Goal: Task Accomplishment & Management: Complete application form

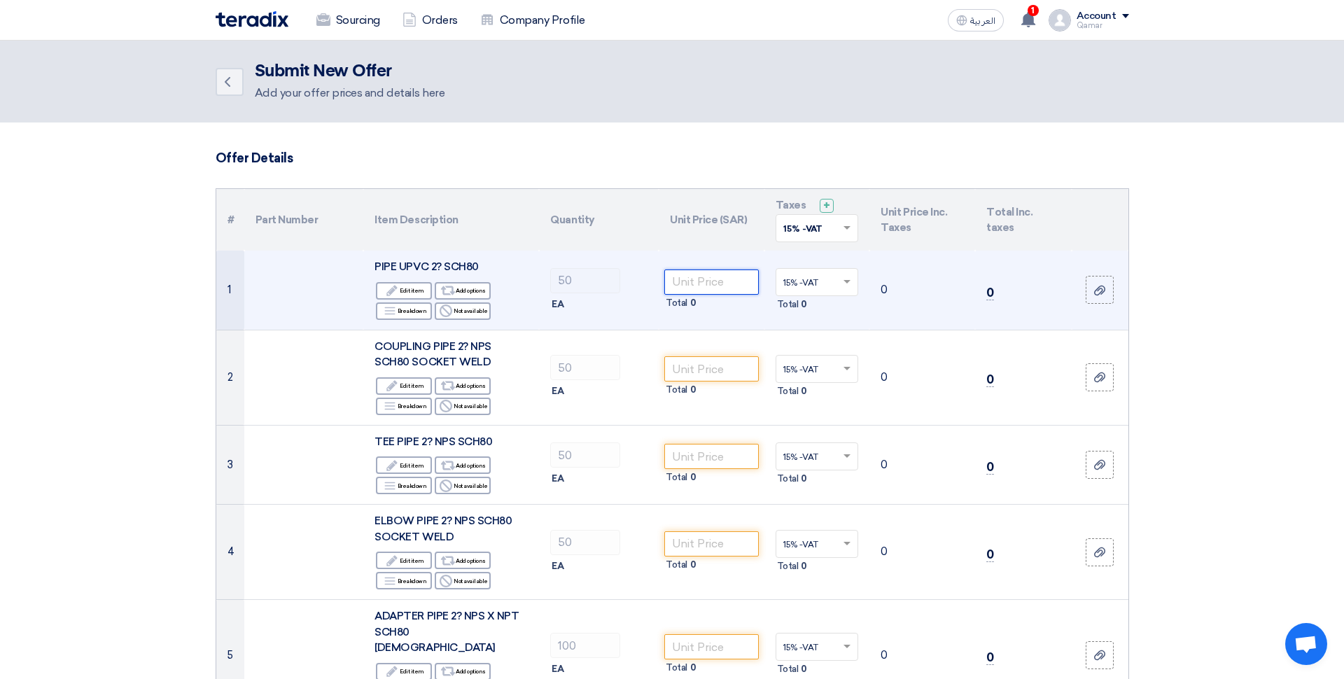
click at [721, 287] on input "number" at bounding box center [711, 281] width 94 height 25
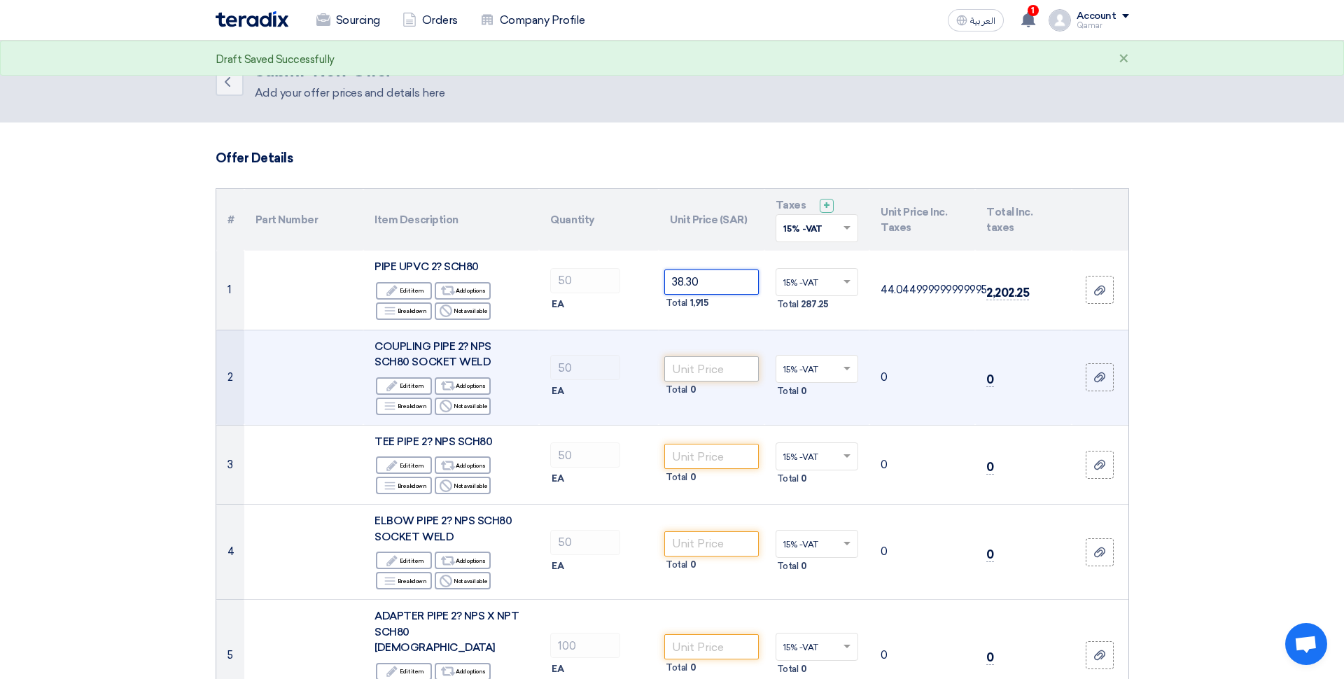
type input "38.30"
click at [707, 367] on input "number" at bounding box center [711, 368] width 94 height 25
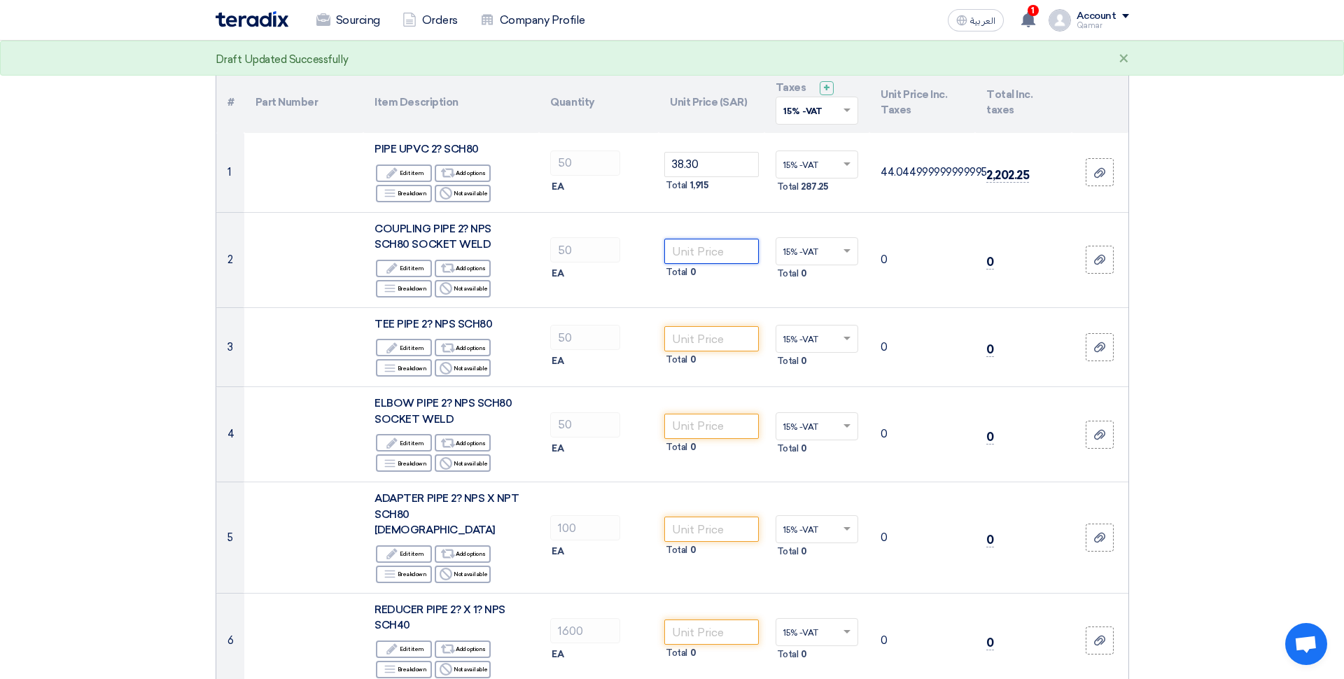
scroll to position [120, 0]
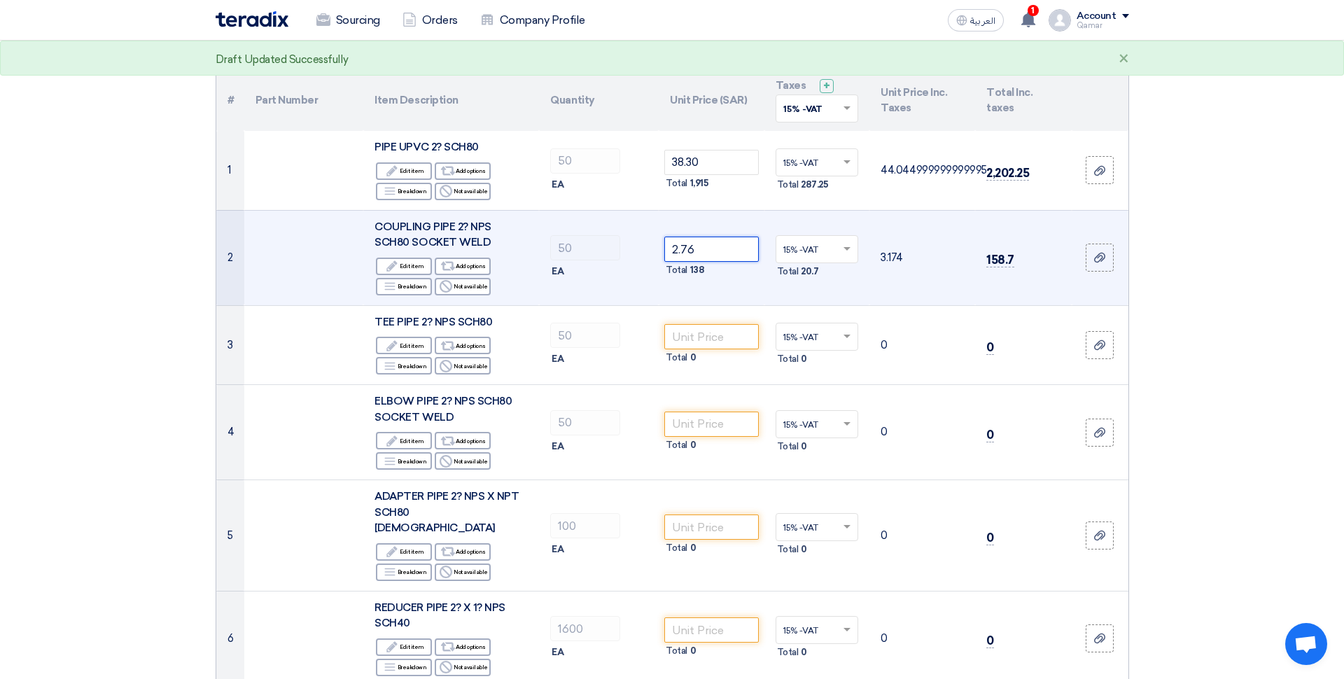
type input "2.76"
click at [706, 289] on td "2.76 Total 138" at bounding box center [712, 257] width 106 height 95
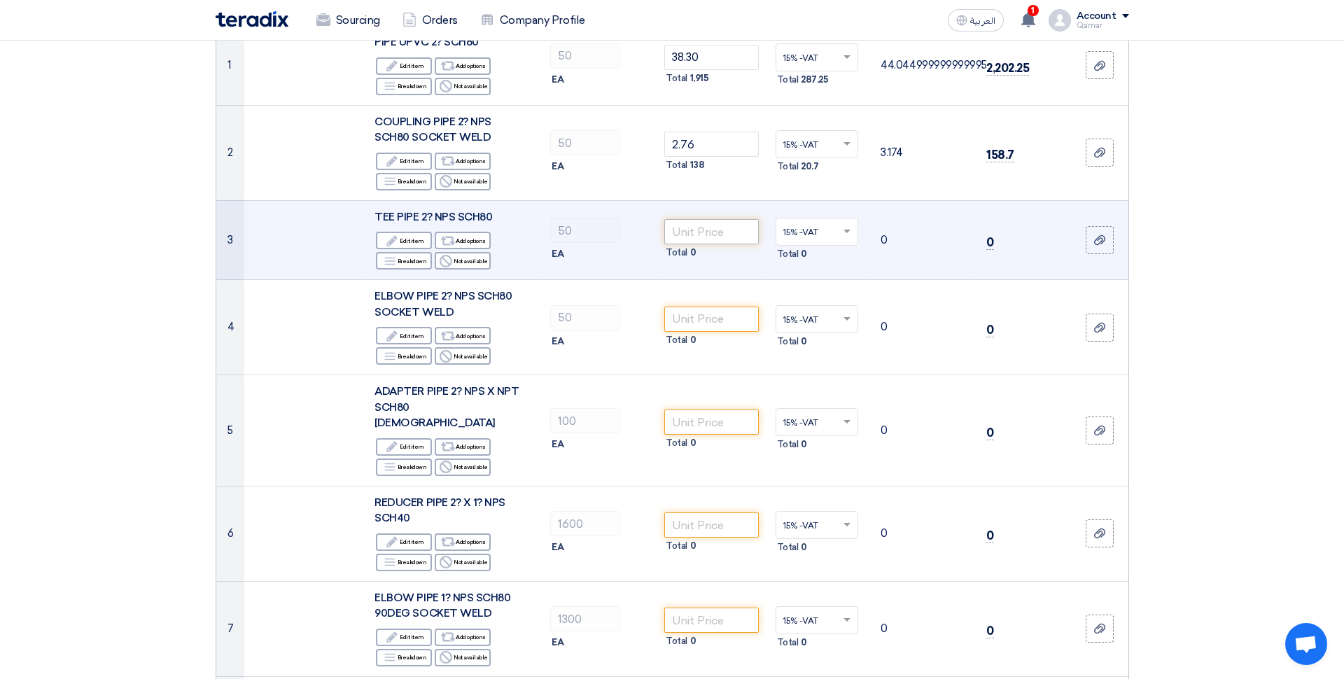
scroll to position [239, 0]
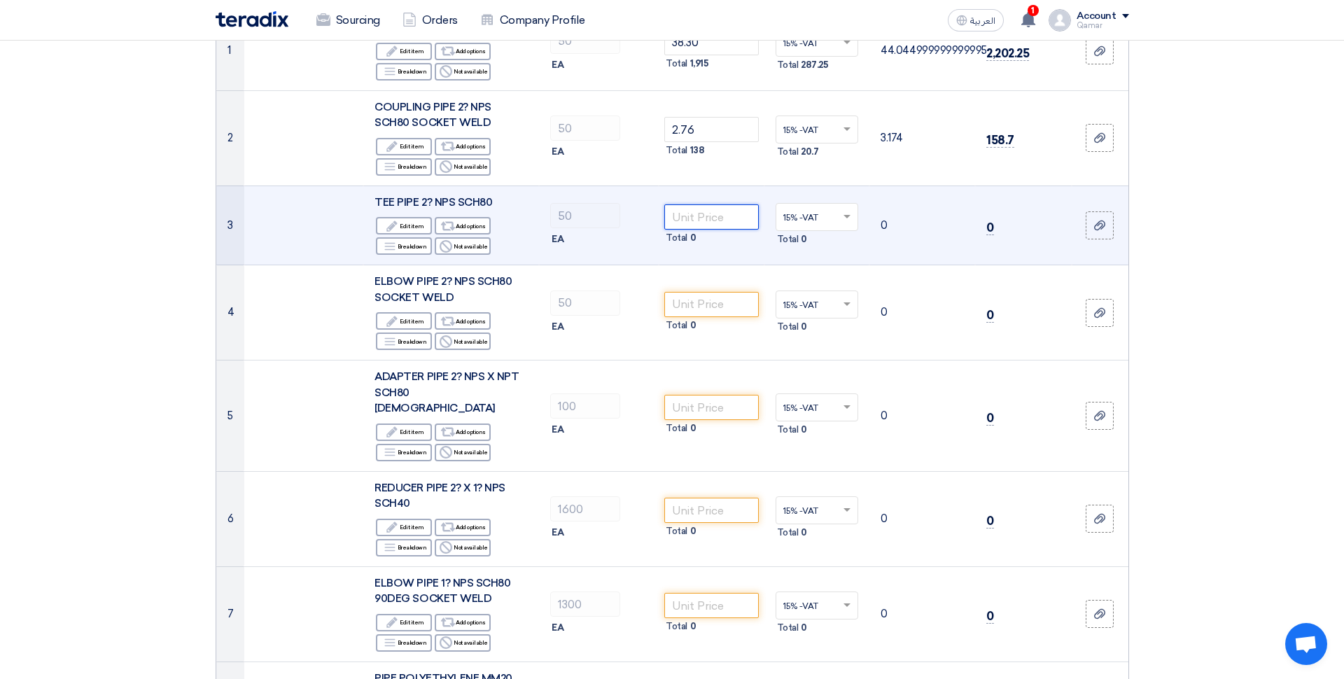
click at [715, 219] on input "number" at bounding box center [711, 216] width 94 height 25
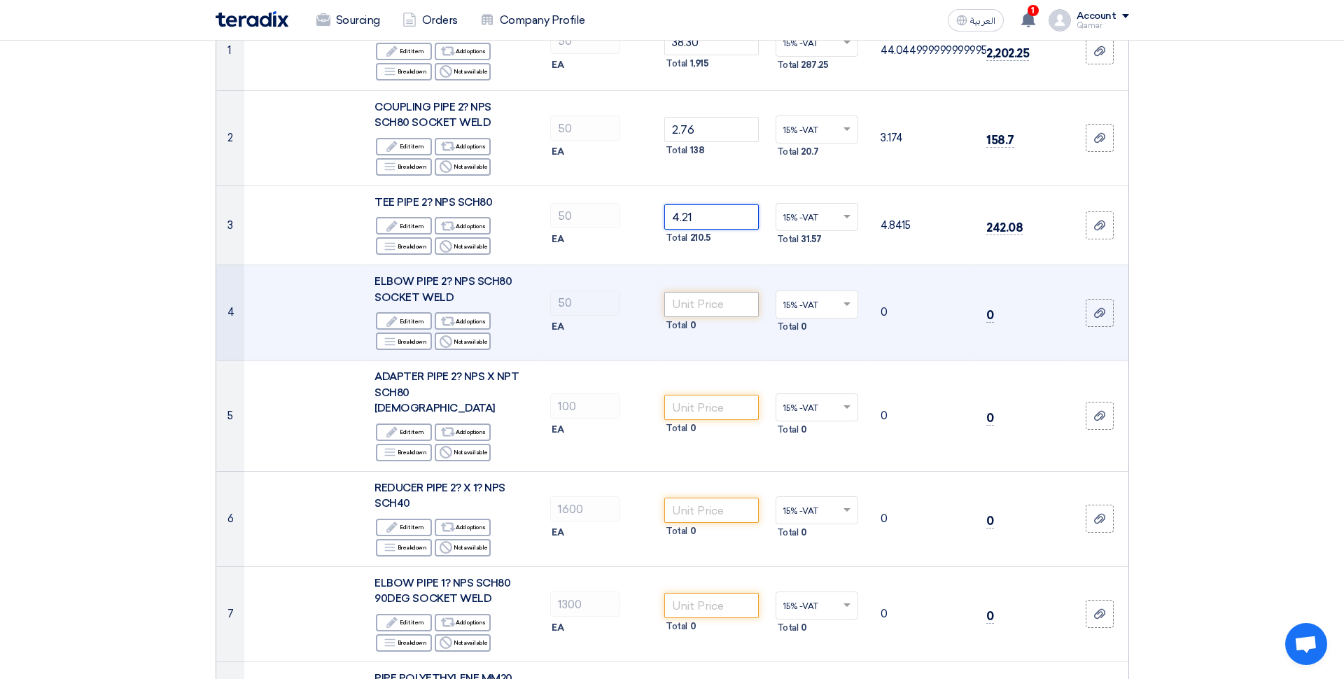
type input "4.21"
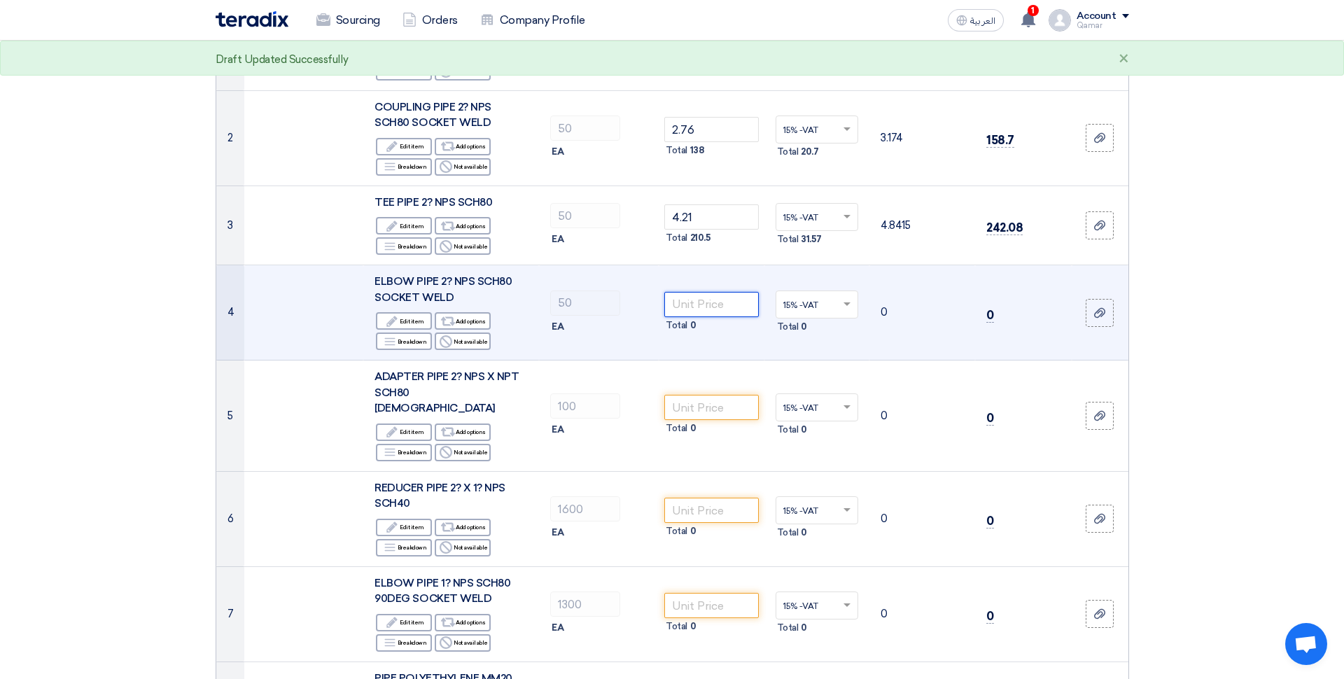
click at [727, 311] on input "number" at bounding box center [711, 304] width 94 height 25
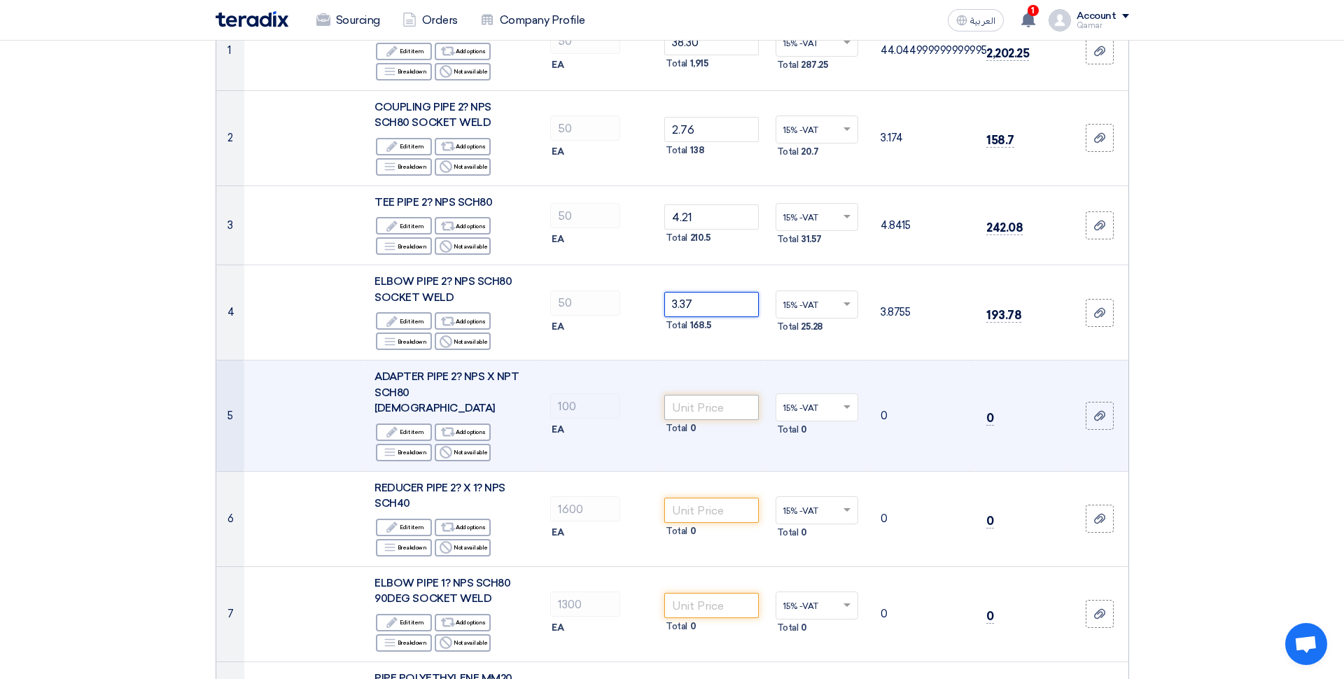
type input "3.37"
drag, startPoint x: 716, startPoint y: 402, endPoint x: 724, endPoint y: 388, distance: 16.0
click at [716, 401] on input "number" at bounding box center [711, 407] width 94 height 25
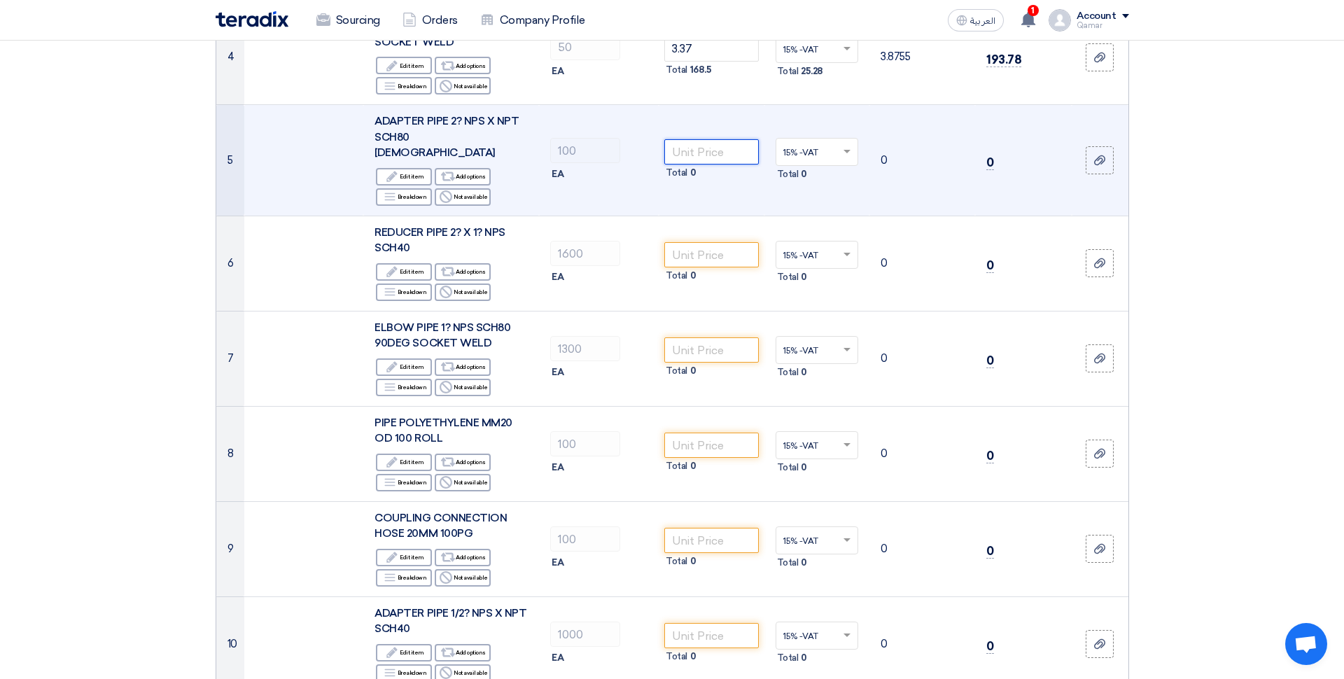
scroll to position [498, 0]
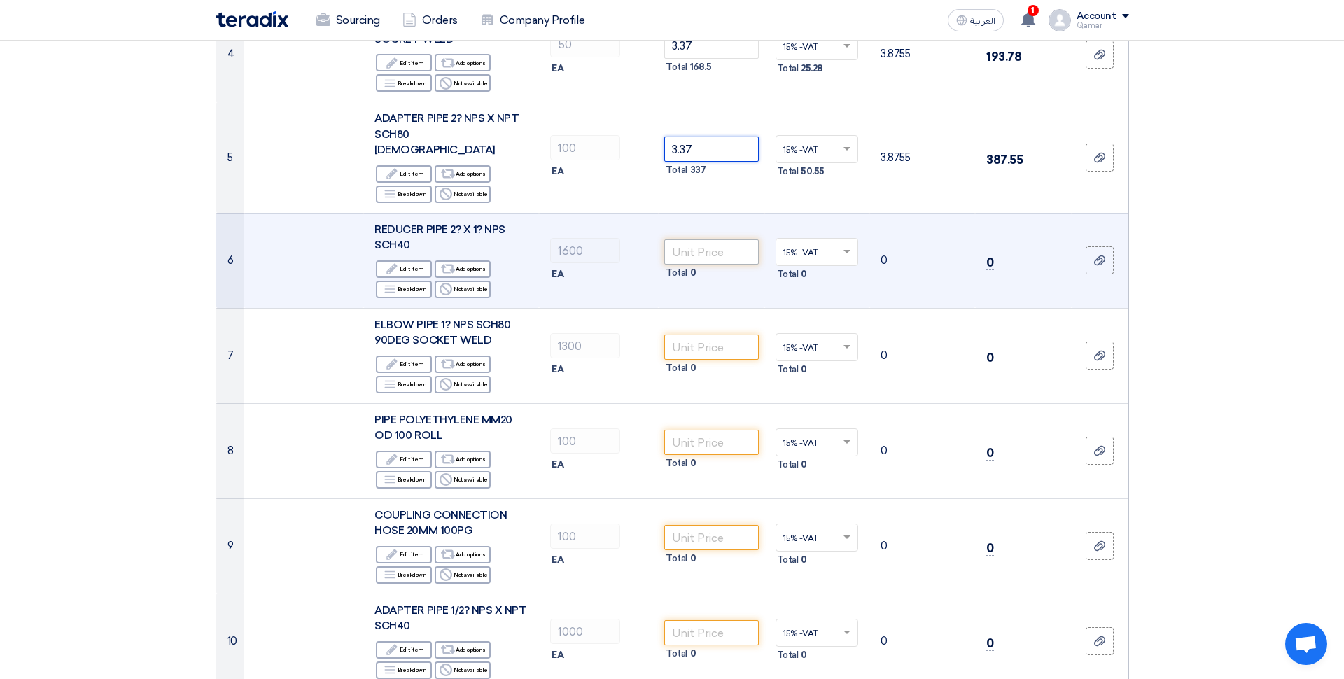
type input "3.37"
click at [715, 239] on input "number" at bounding box center [711, 251] width 94 height 25
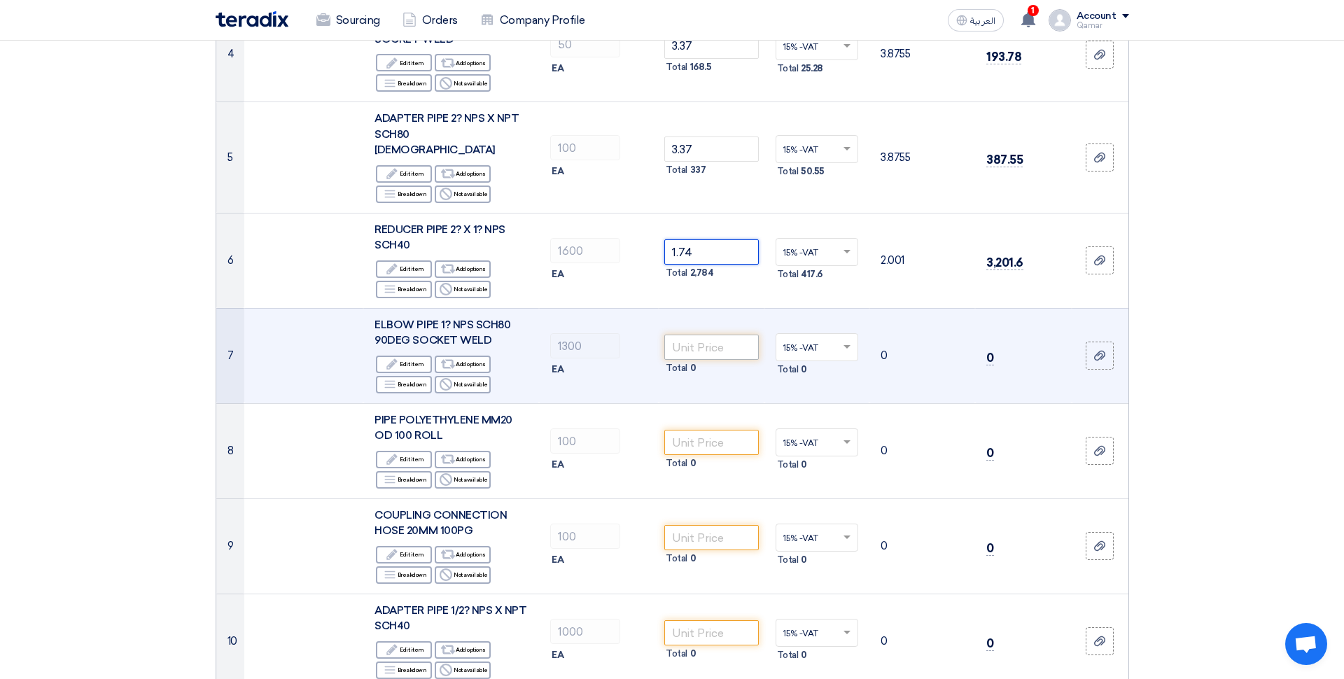
type input "1.74"
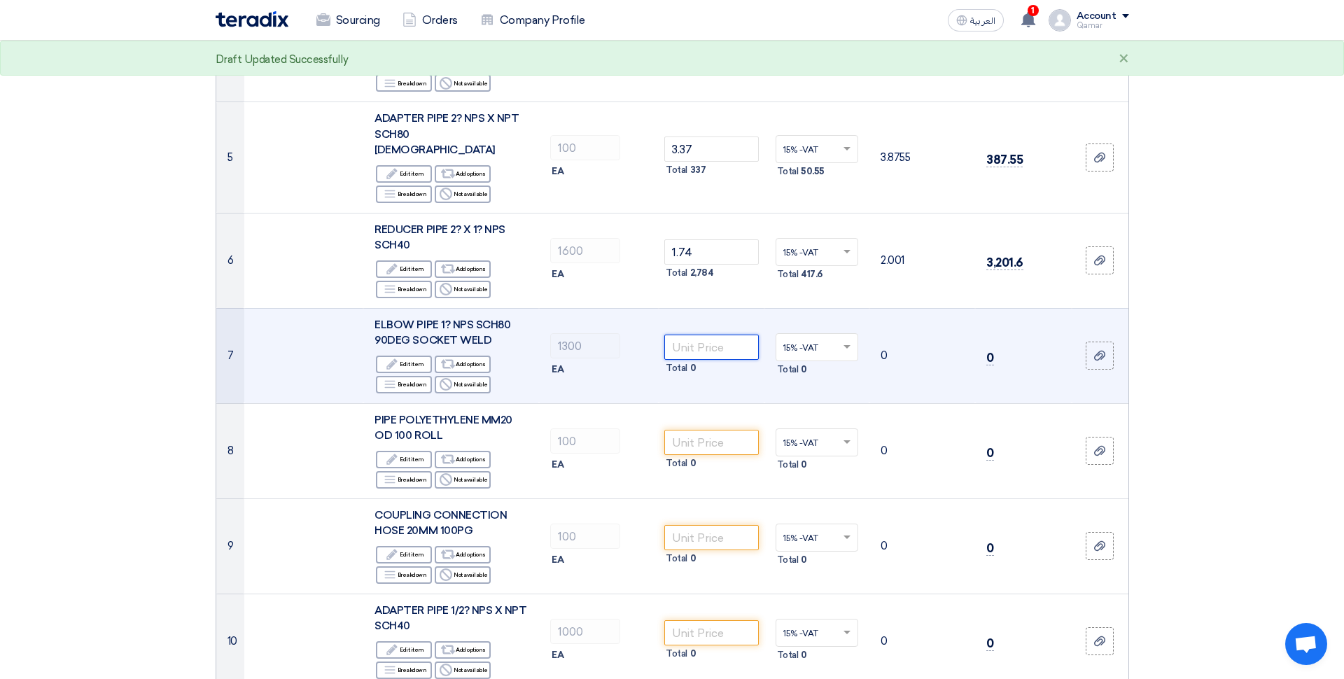
click at [723, 335] on input "number" at bounding box center [711, 347] width 94 height 25
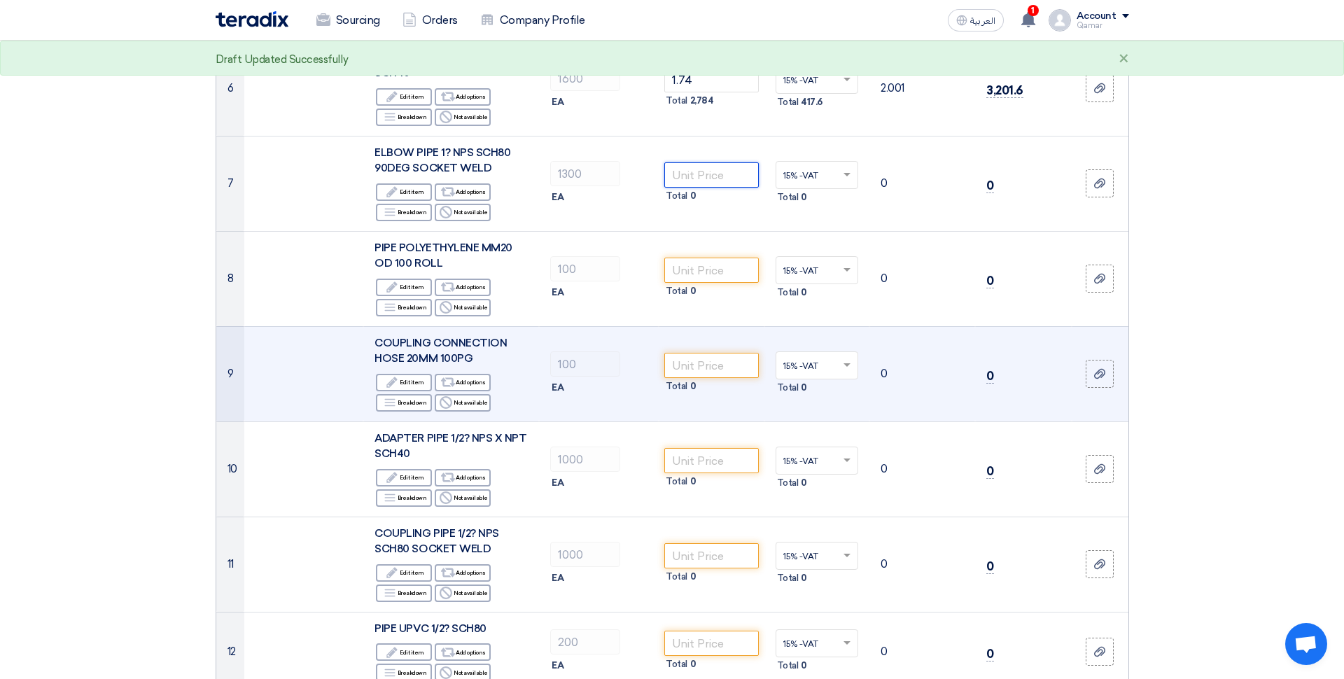
scroll to position [671, 0]
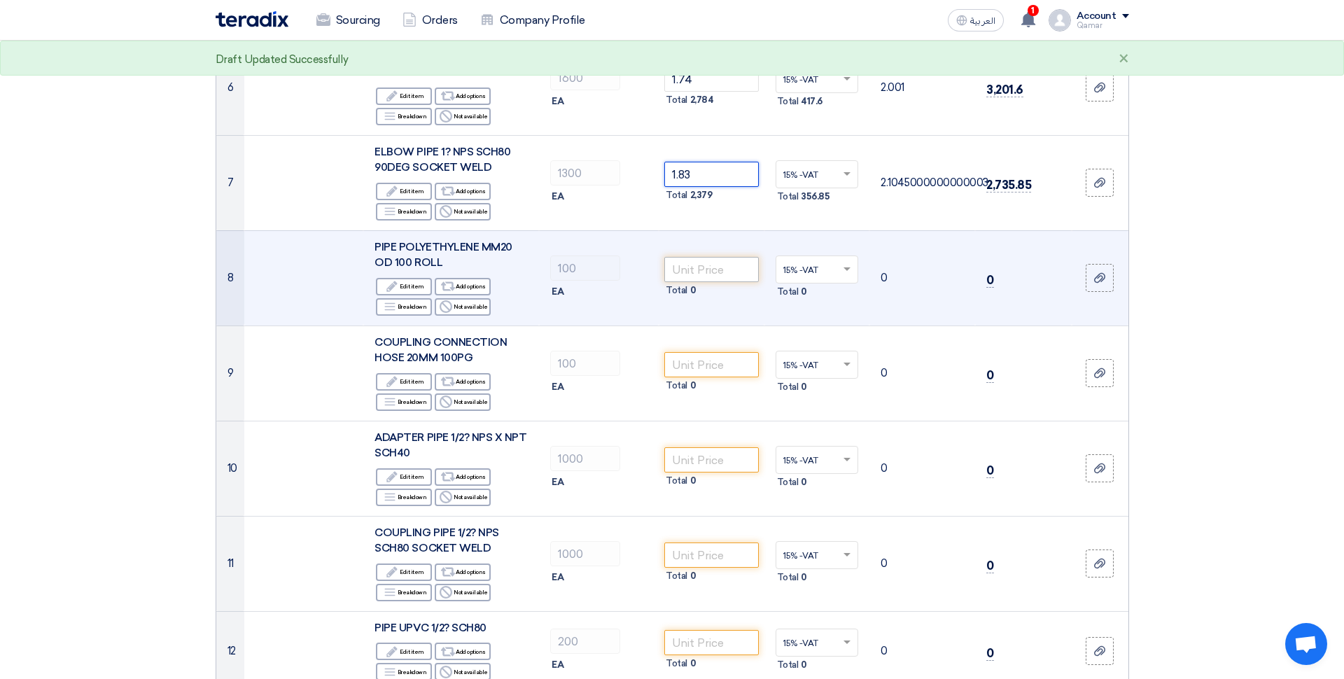
type input "1.83"
click at [710, 259] on input "number" at bounding box center [711, 269] width 94 height 25
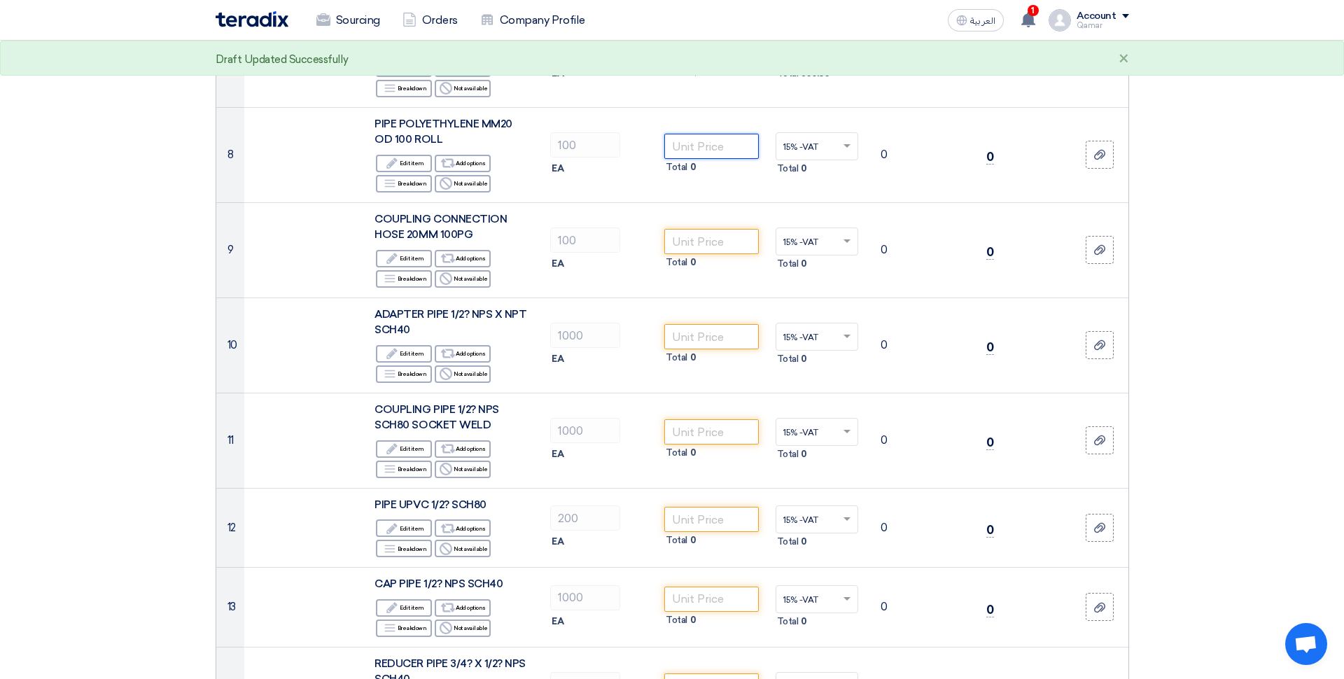
scroll to position [801, 0]
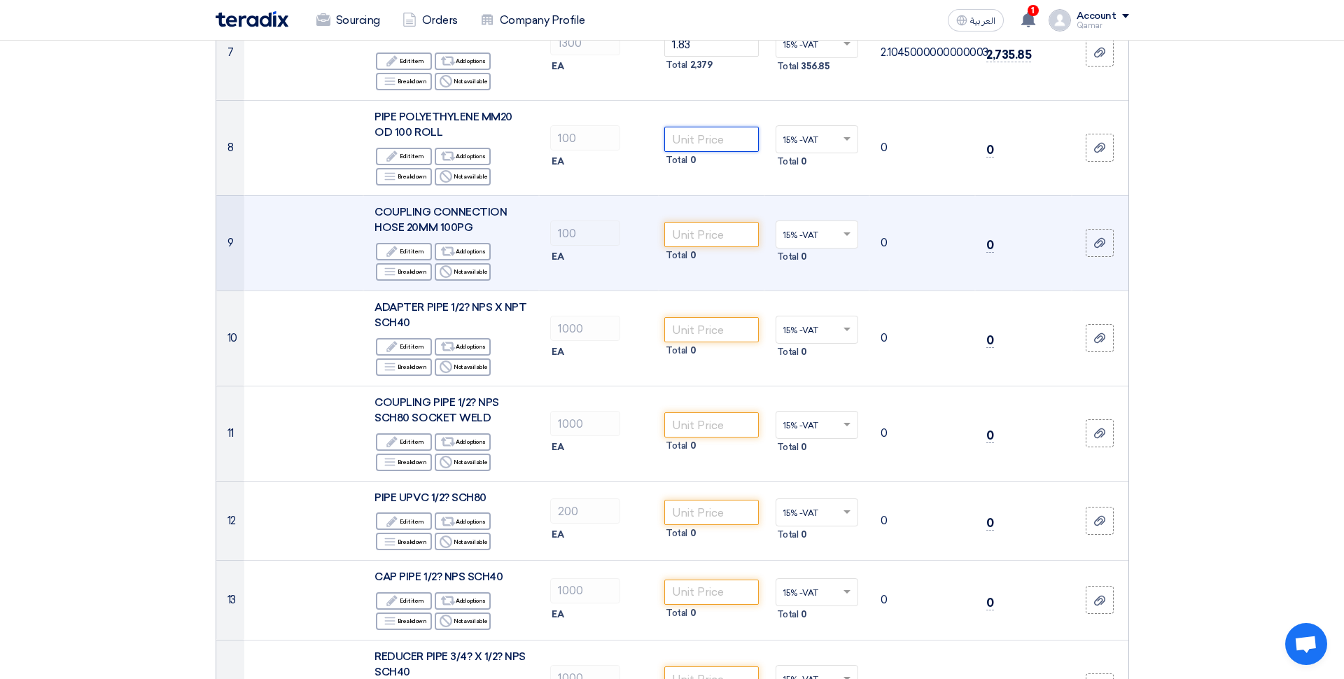
type input "1"
type input "1.76"
click at [704, 222] on input "number" at bounding box center [711, 234] width 94 height 25
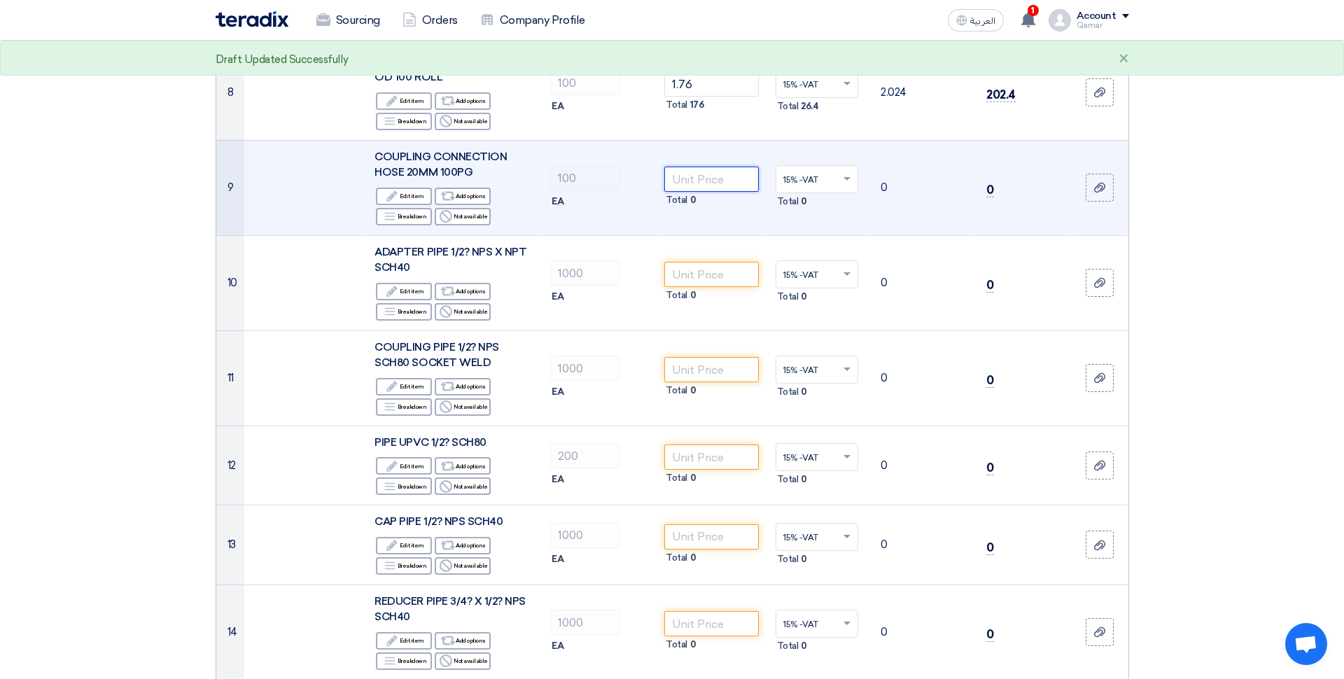
scroll to position [863, 0]
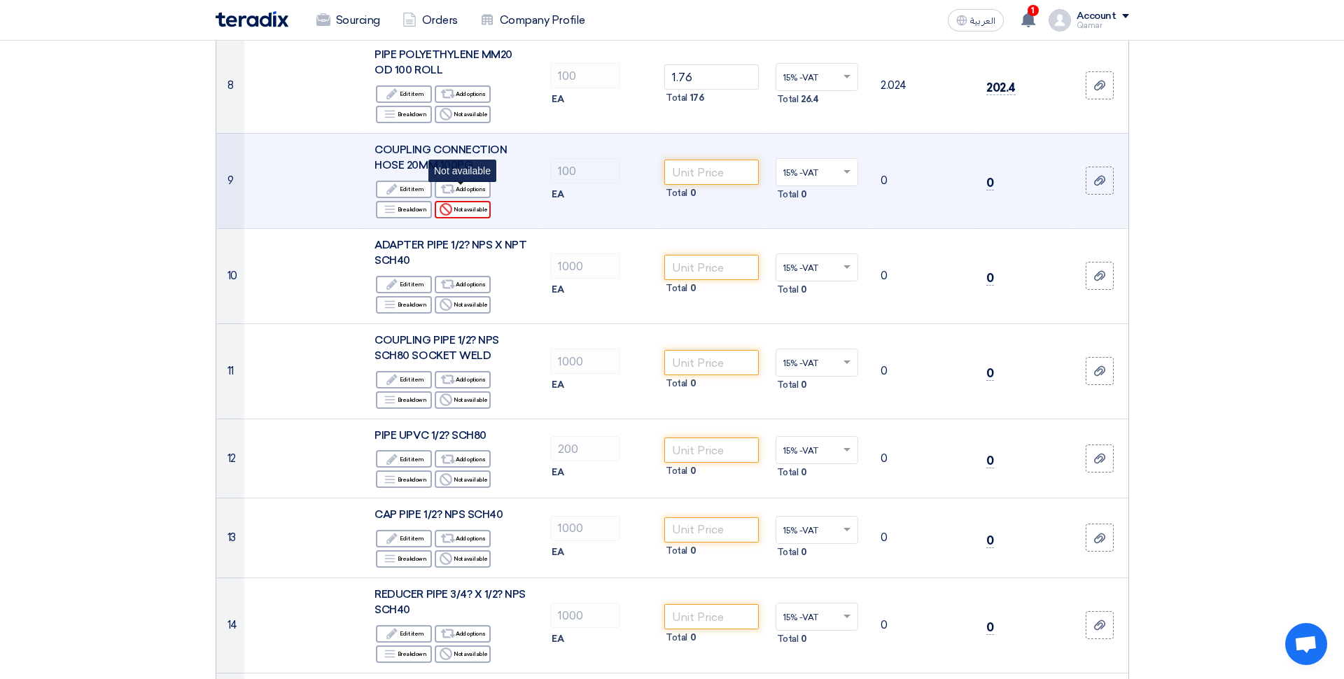
click at [470, 201] on div "Reject Not available" at bounding box center [463, 209] width 56 height 17
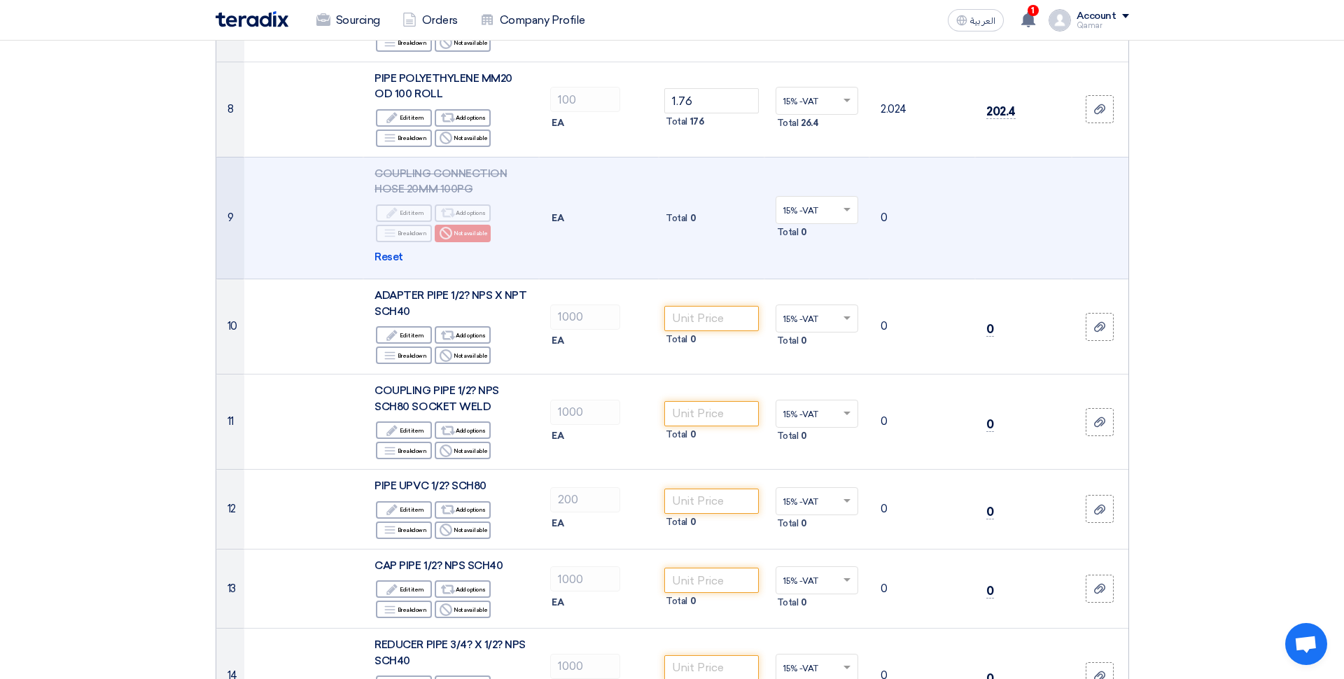
scroll to position [838, 0]
click at [393, 251] on span "Reset" at bounding box center [388, 259] width 29 height 16
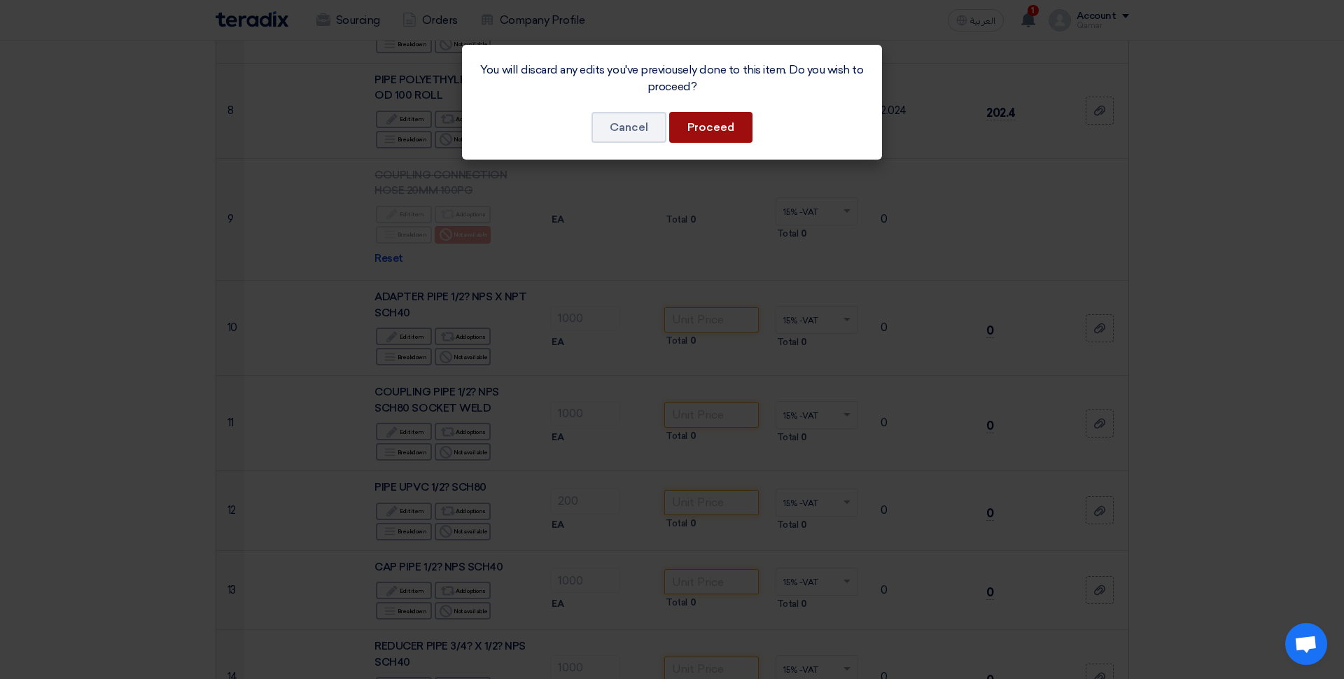
click at [715, 121] on button "Proceed" at bounding box center [710, 127] width 83 height 31
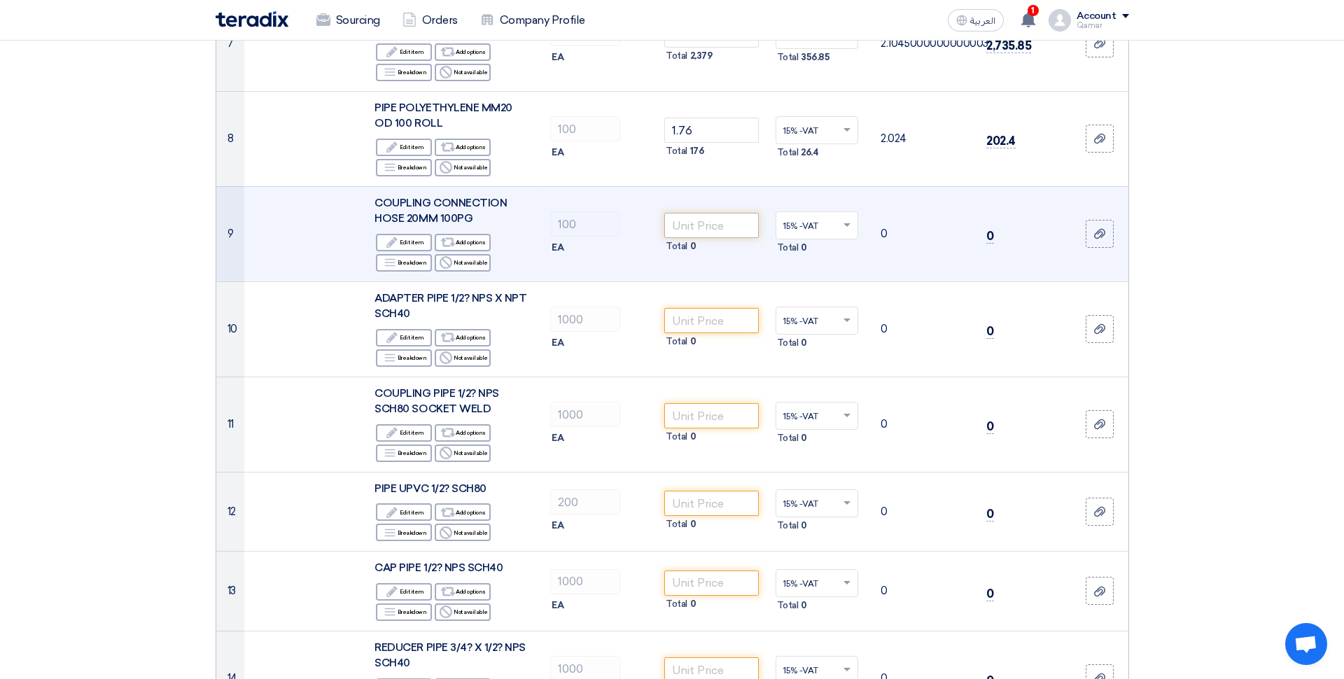
scroll to position [812, 0]
click at [725, 211] on input "number" at bounding box center [711, 223] width 94 height 25
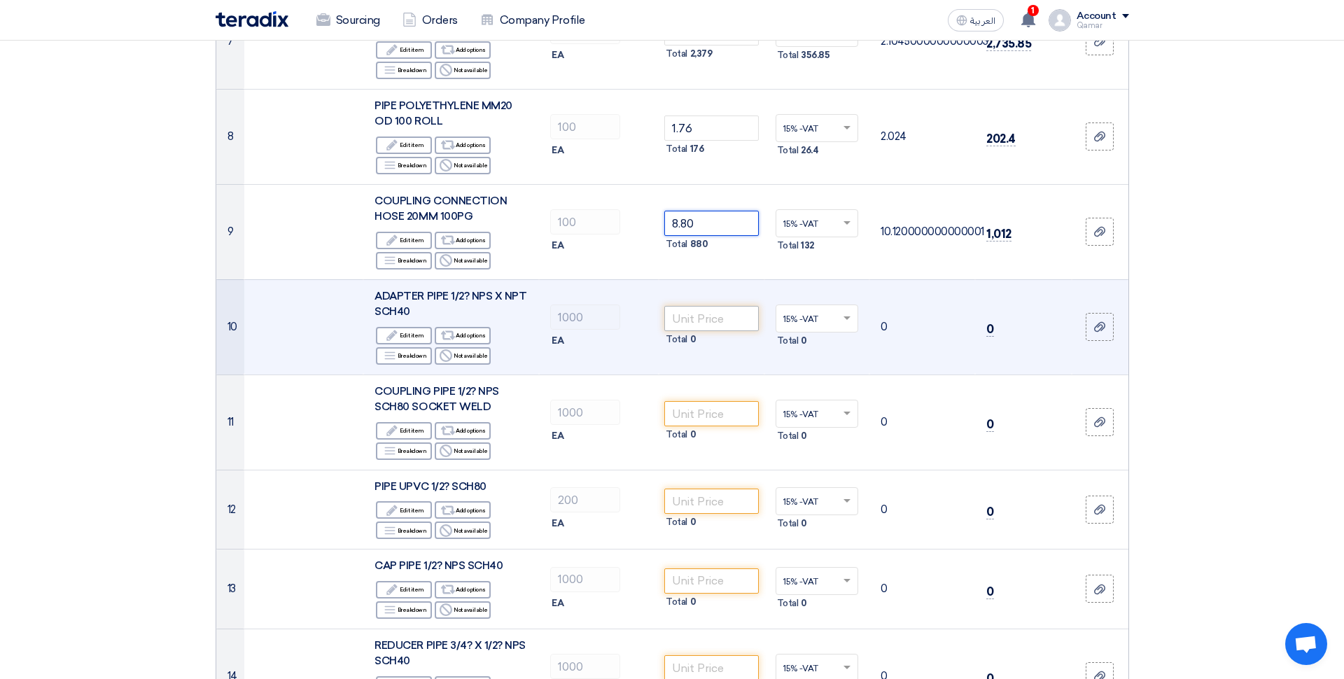
type input "8.80"
drag, startPoint x: 725, startPoint y: 306, endPoint x: 743, endPoint y: 275, distance: 35.8
click at [725, 306] on input "number" at bounding box center [711, 318] width 94 height 25
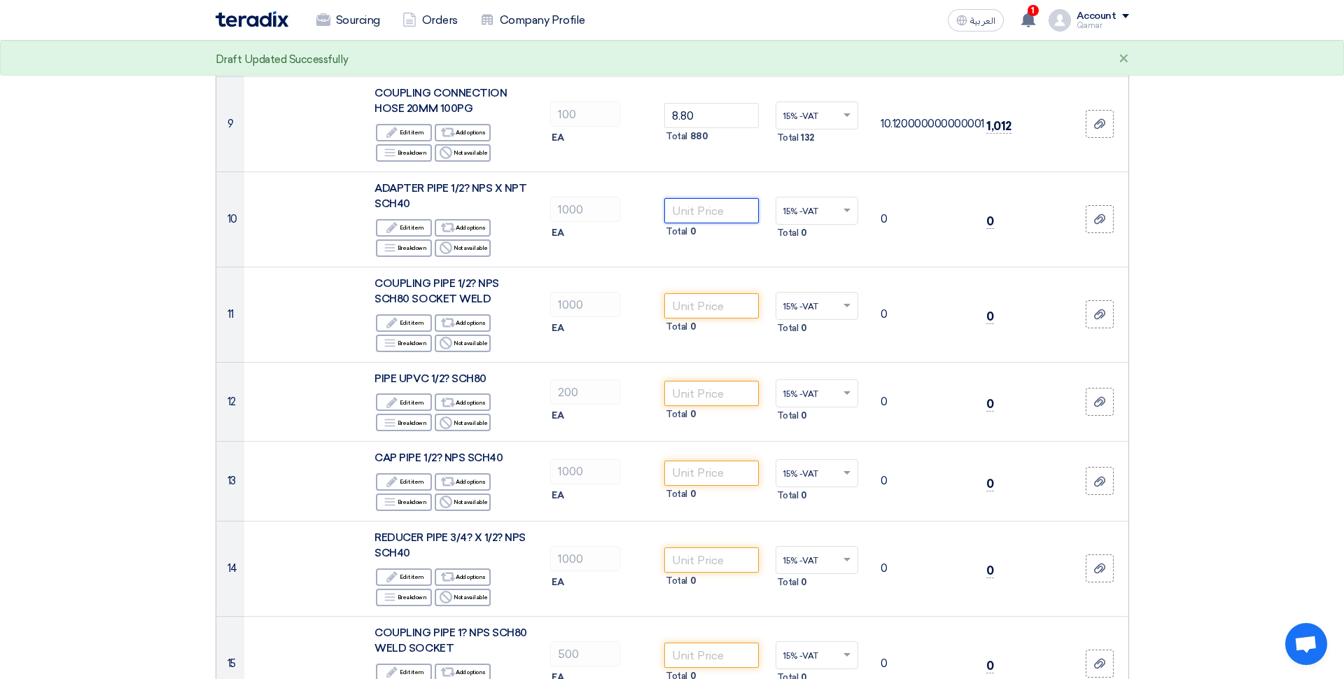
scroll to position [921, 0]
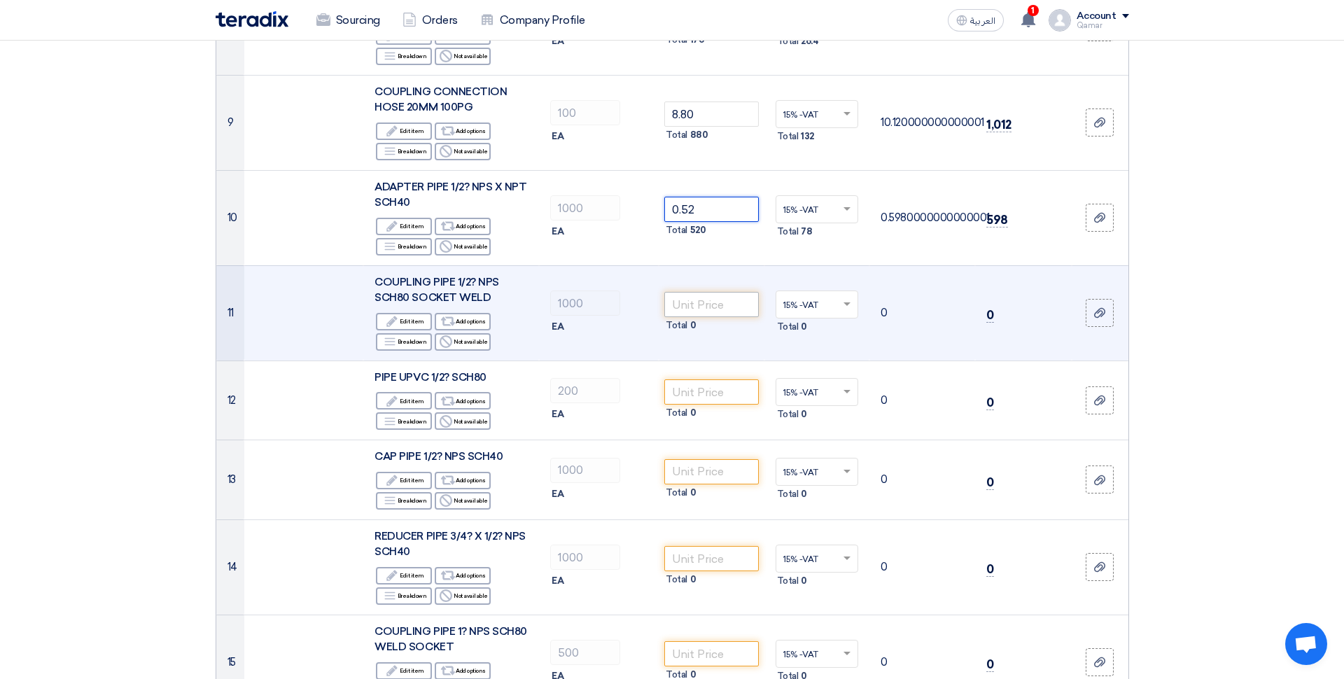
type input "0.52"
click at [715, 295] on input "number" at bounding box center [711, 304] width 94 height 25
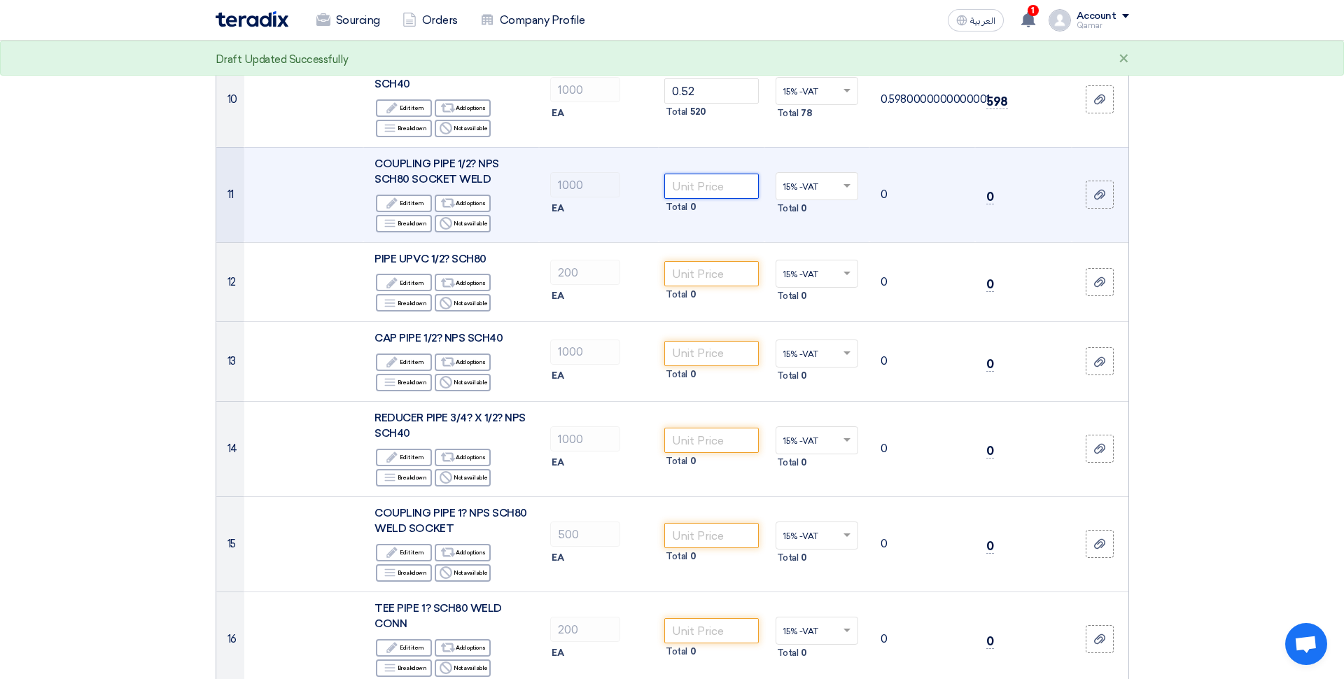
scroll to position [1046, 0]
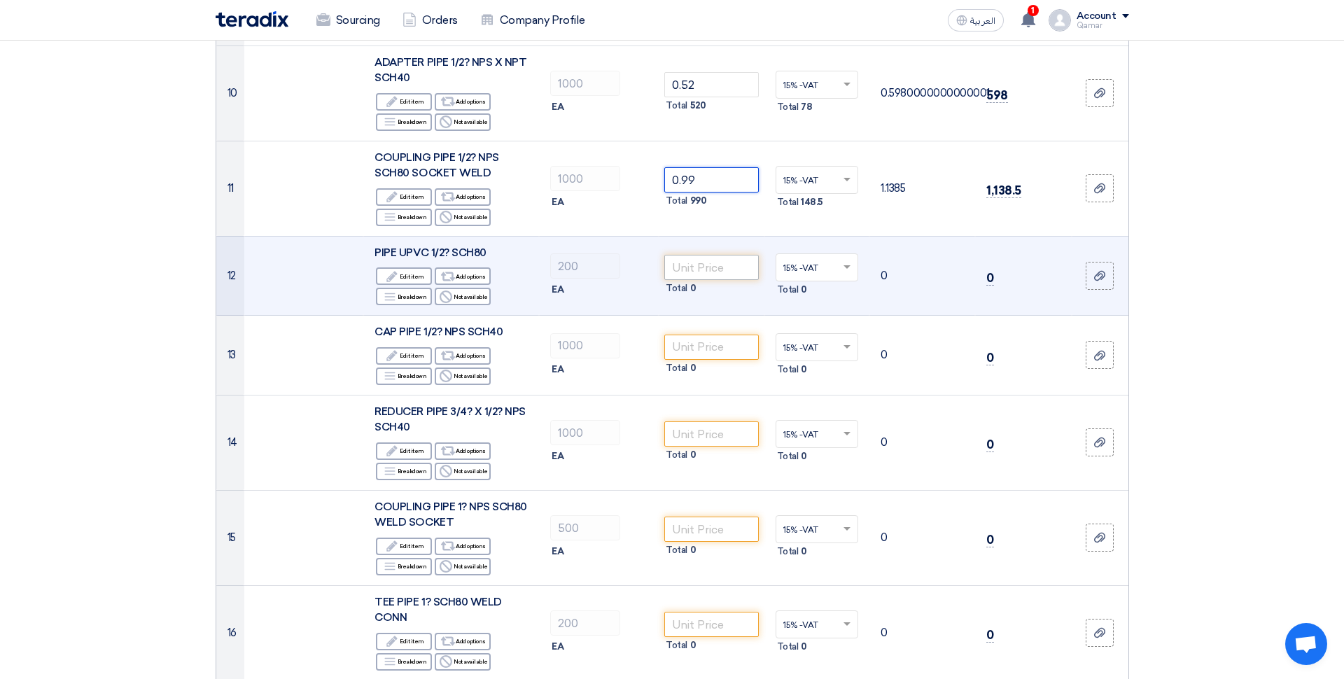
type input "0.99"
click at [701, 255] on input "number" at bounding box center [711, 267] width 94 height 25
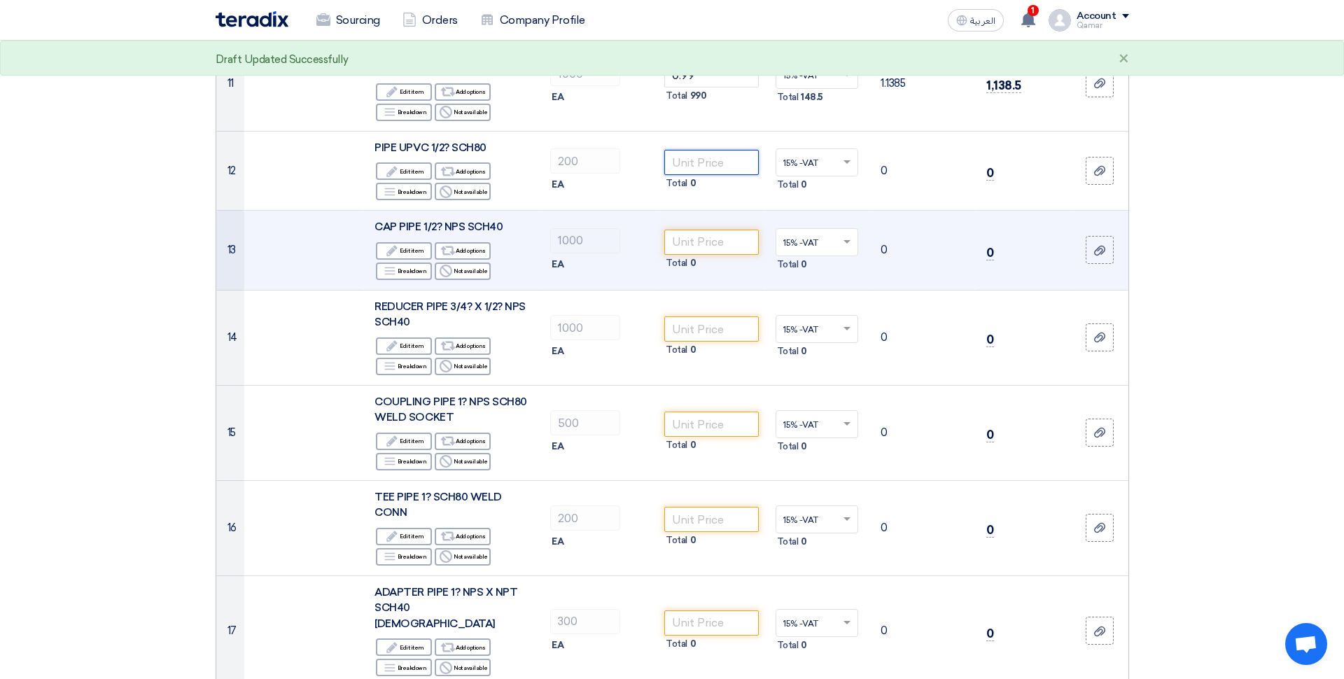
scroll to position [1149, 0]
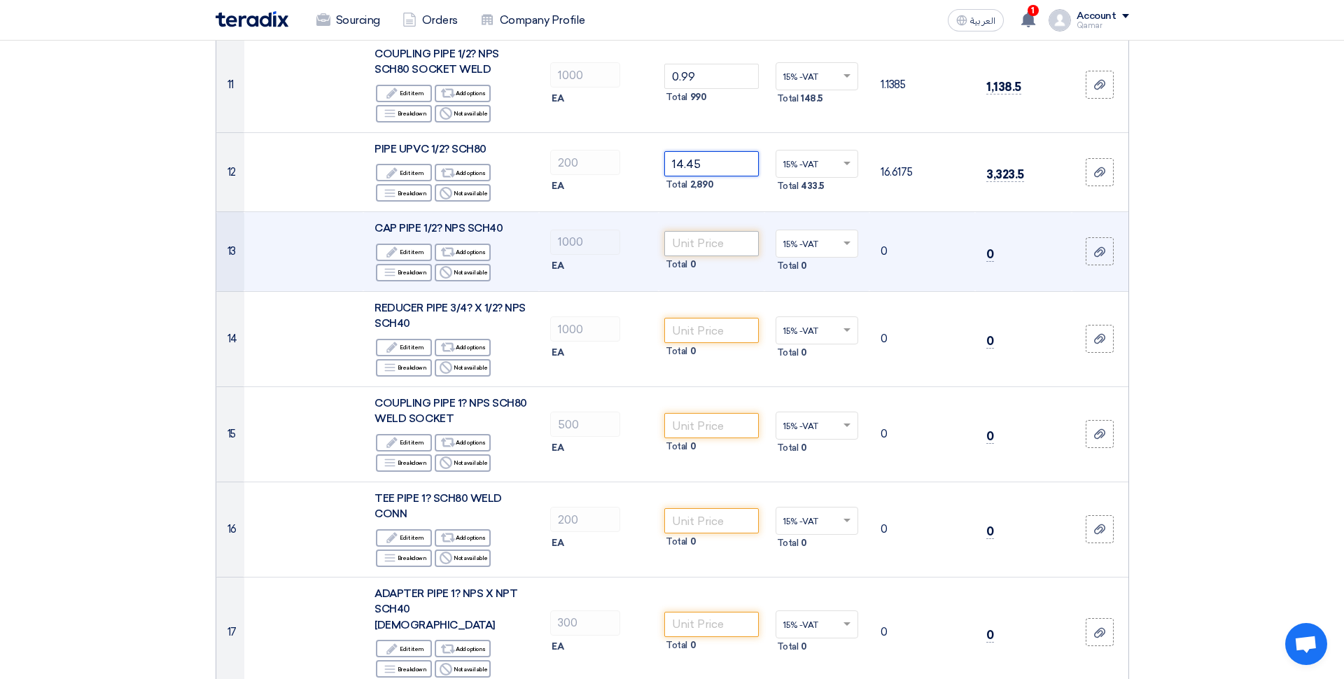
type input "14.45"
click at [714, 231] on input "number" at bounding box center [711, 243] width 94 height 25
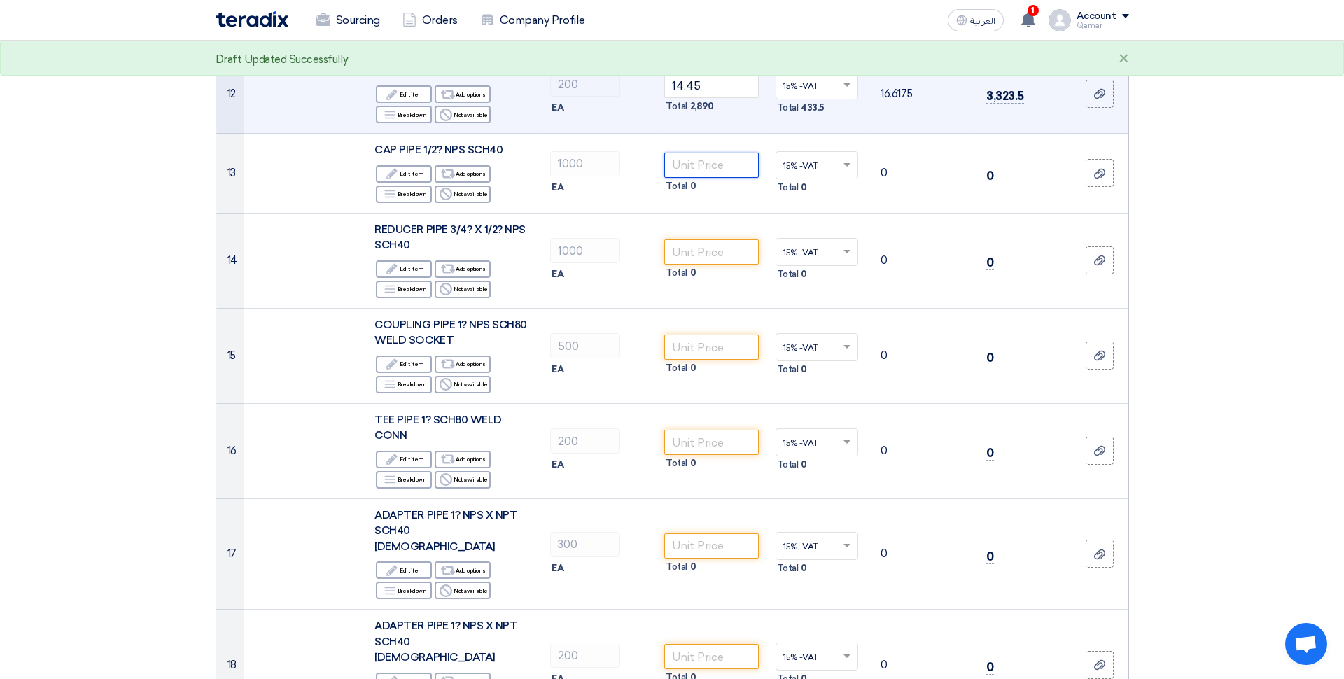
scroll to position [1254, 0]
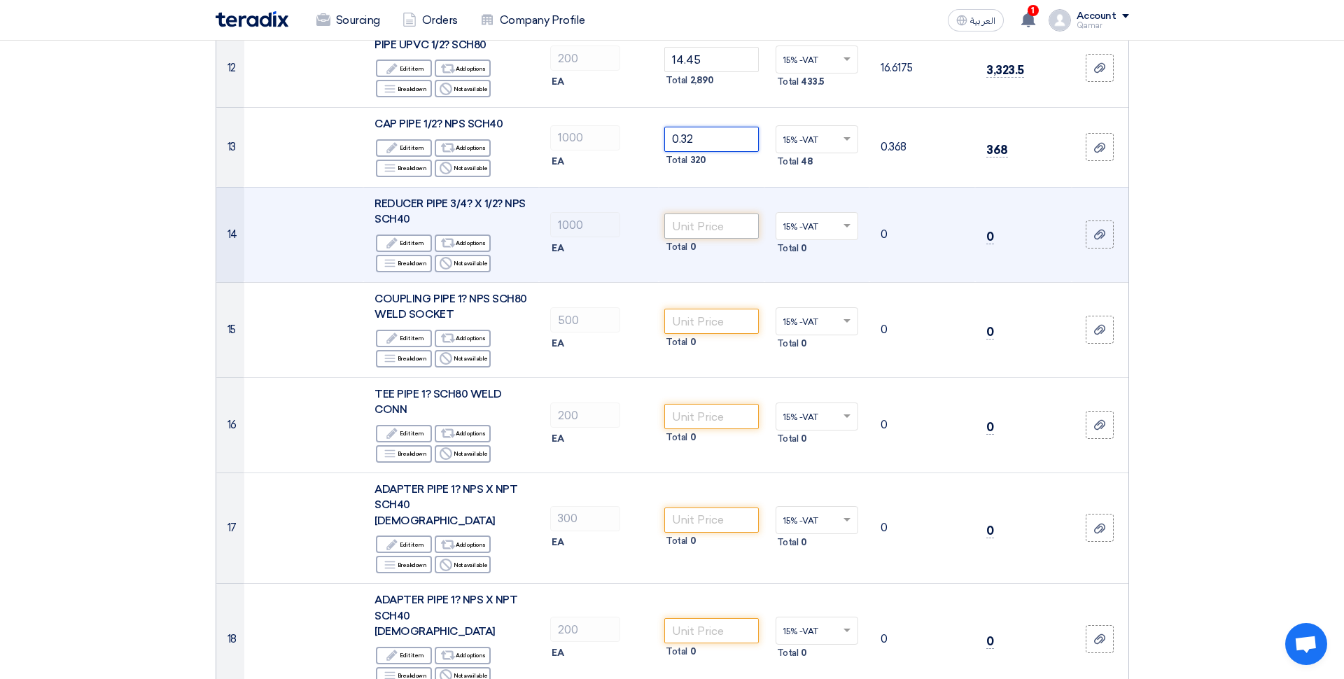
type input "0.32"
click at [696, 217] on input "number" at bounding box center [711, 225] width 94 height 25
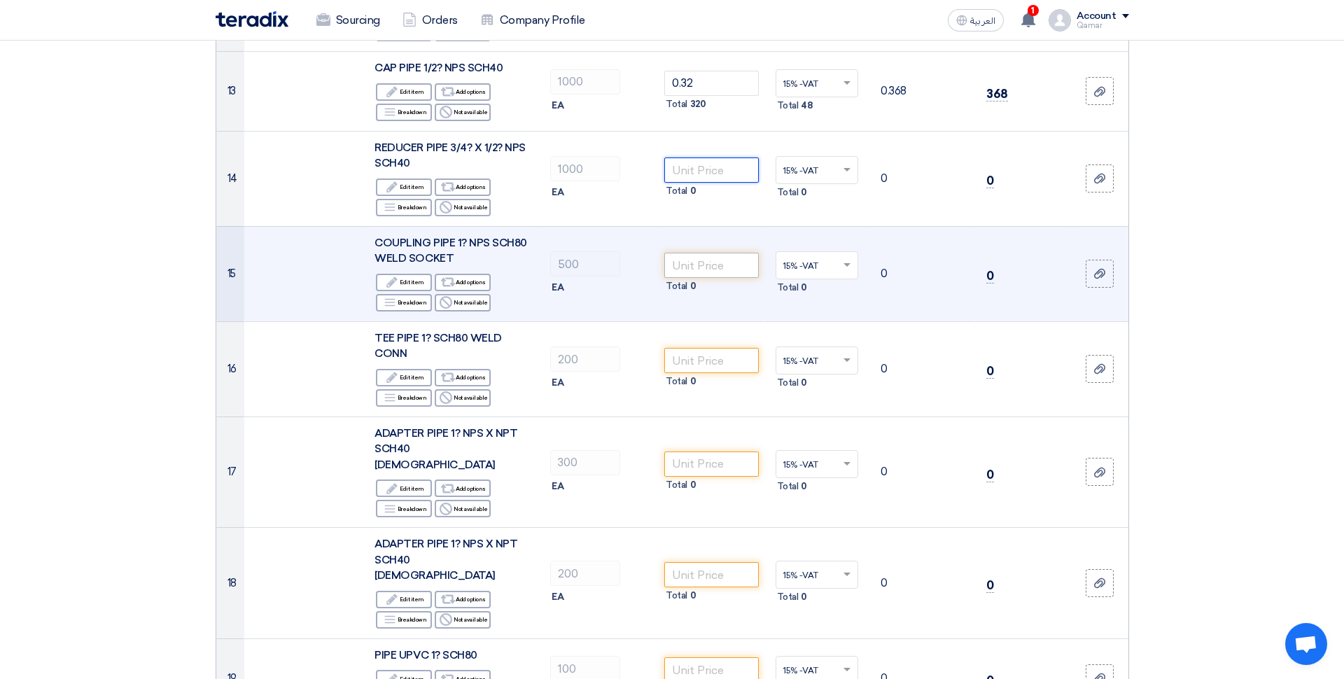
scroll to position [1330, 0]
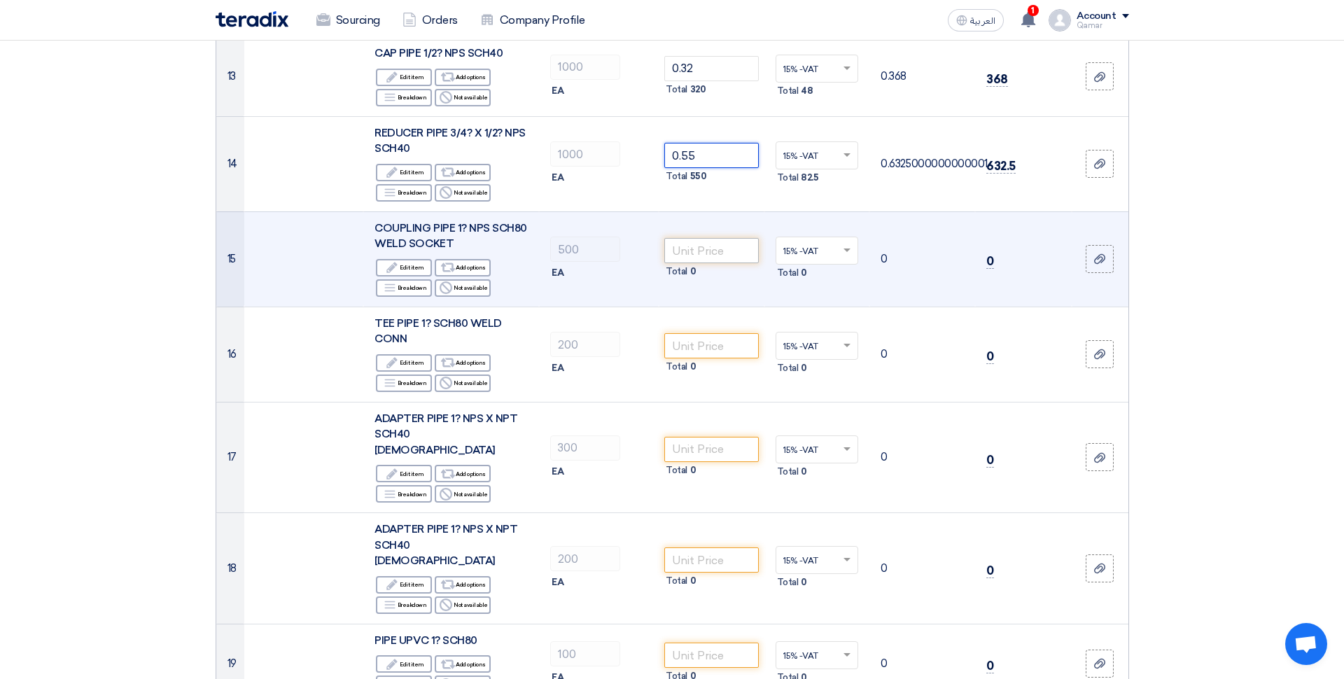
type input "0.55"
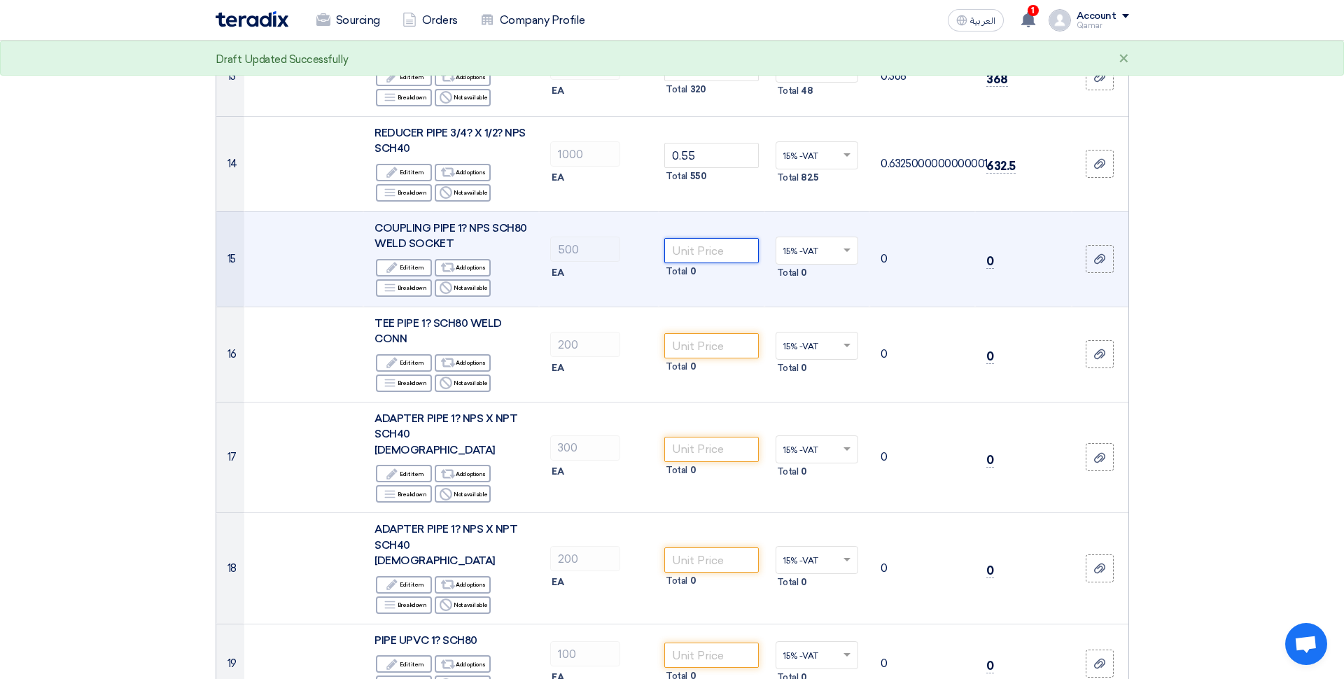
click at [701, 238] on input "number" at bounding box center [711, 250] width 94 height 25
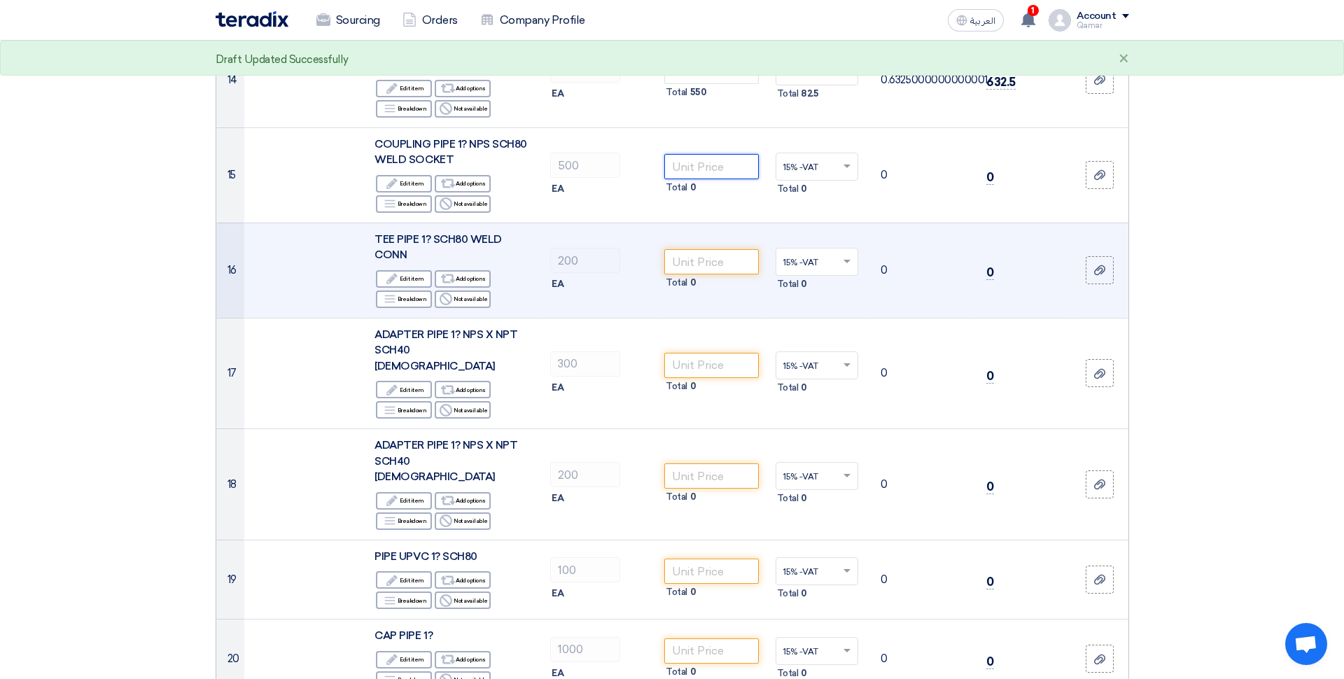
scroll to position [1413, 0]
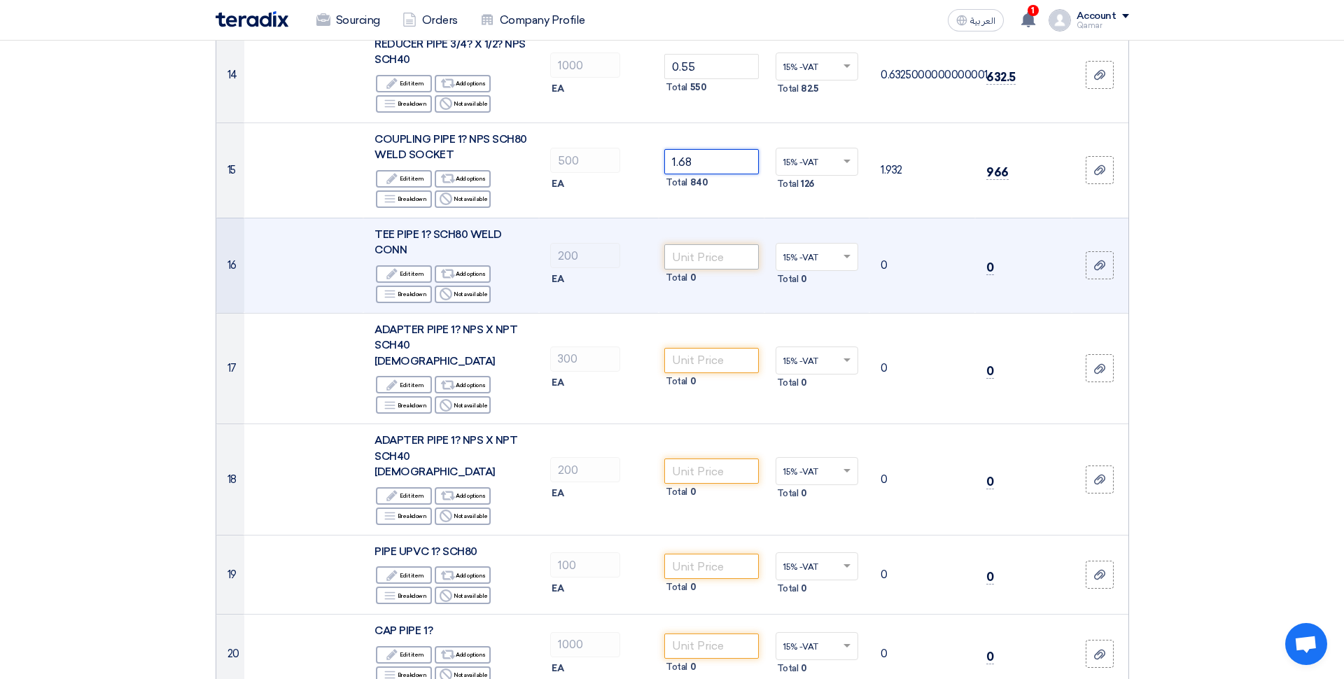
type input "1.68"
click at [712, 244] on input "number" at bounding box center [711, 256] width 94 height 25
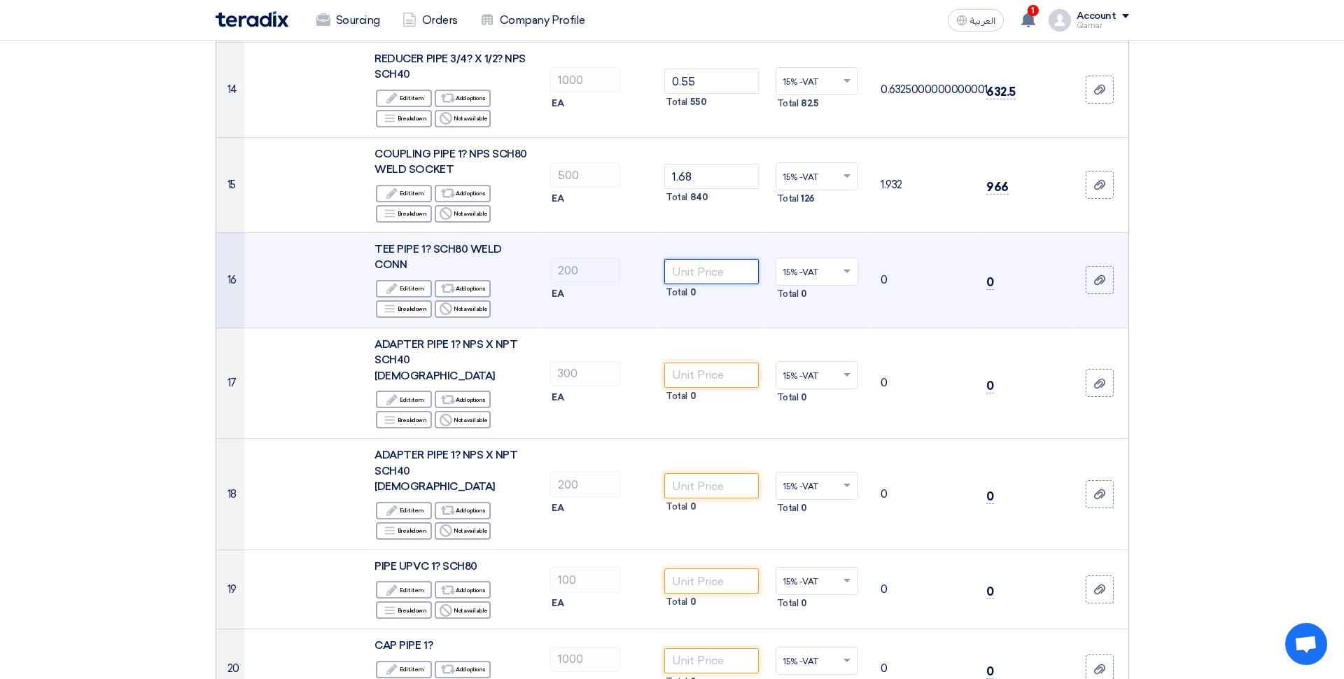
scroll to position [1399, 0]
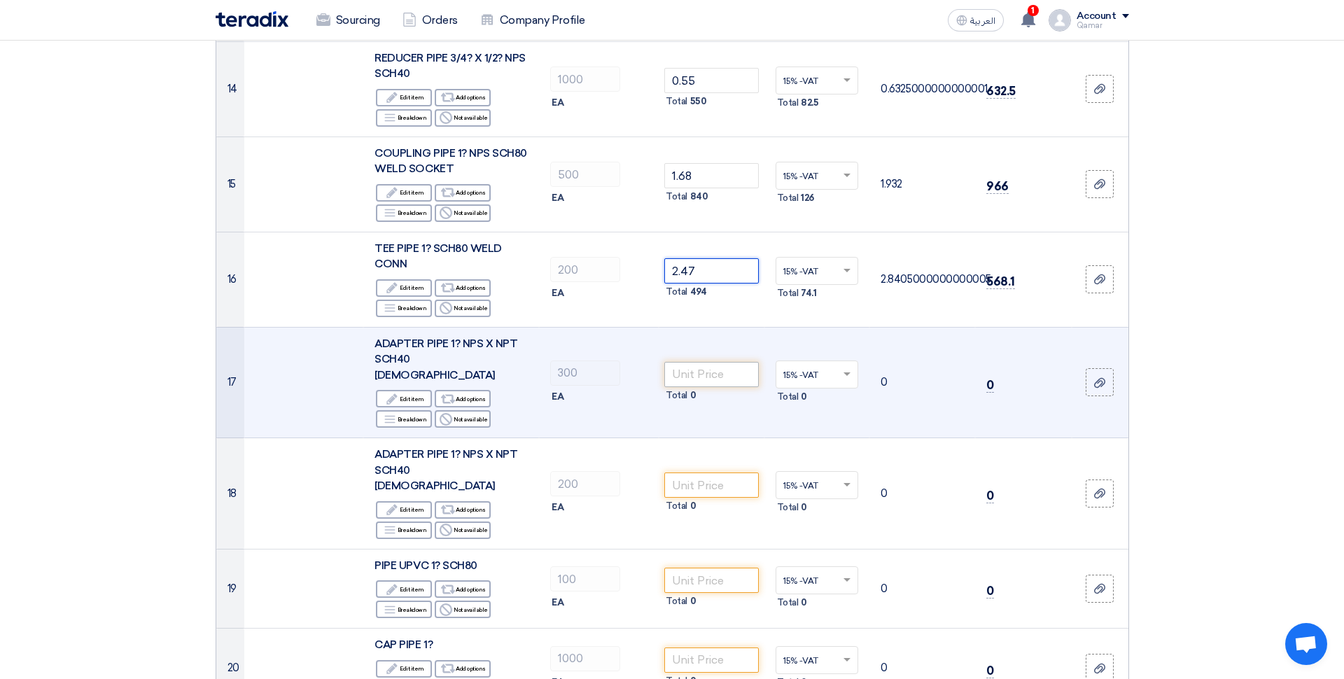
type input "2.47"
click at [701, 362] on input "number" at bounding box center [711, 374] width 94 height 25
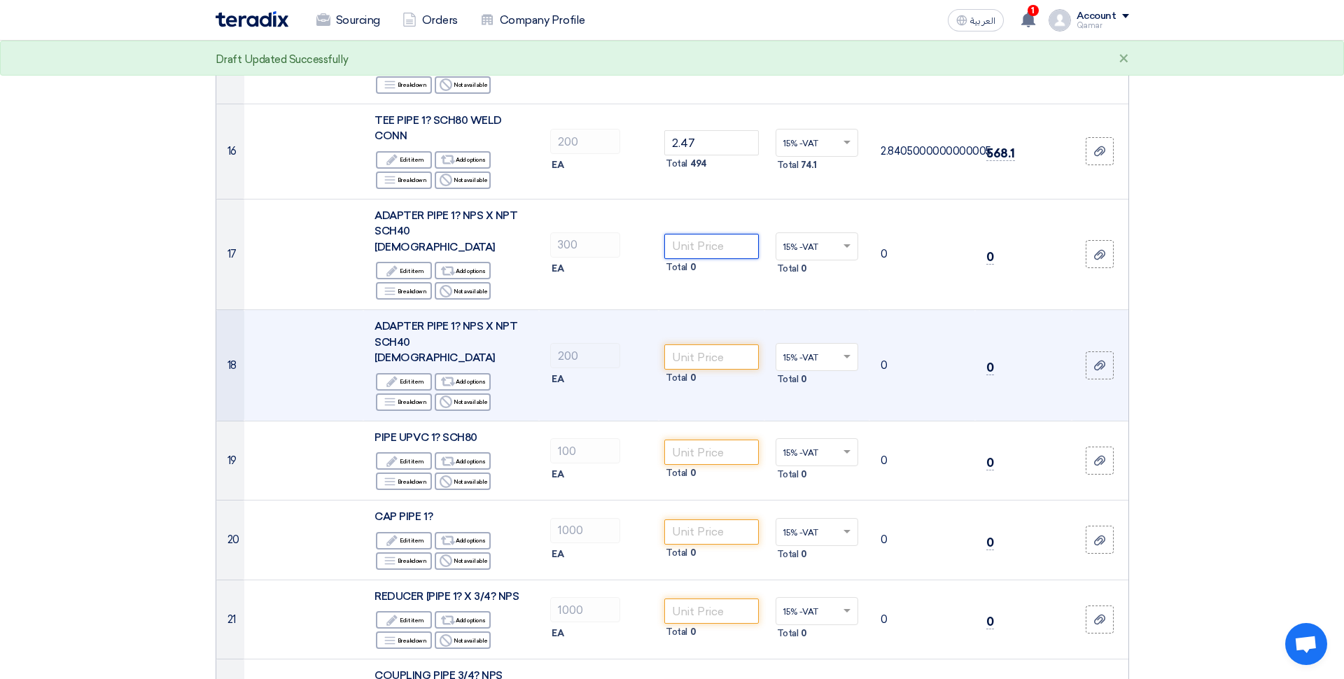
scroll to position [1530, 0]
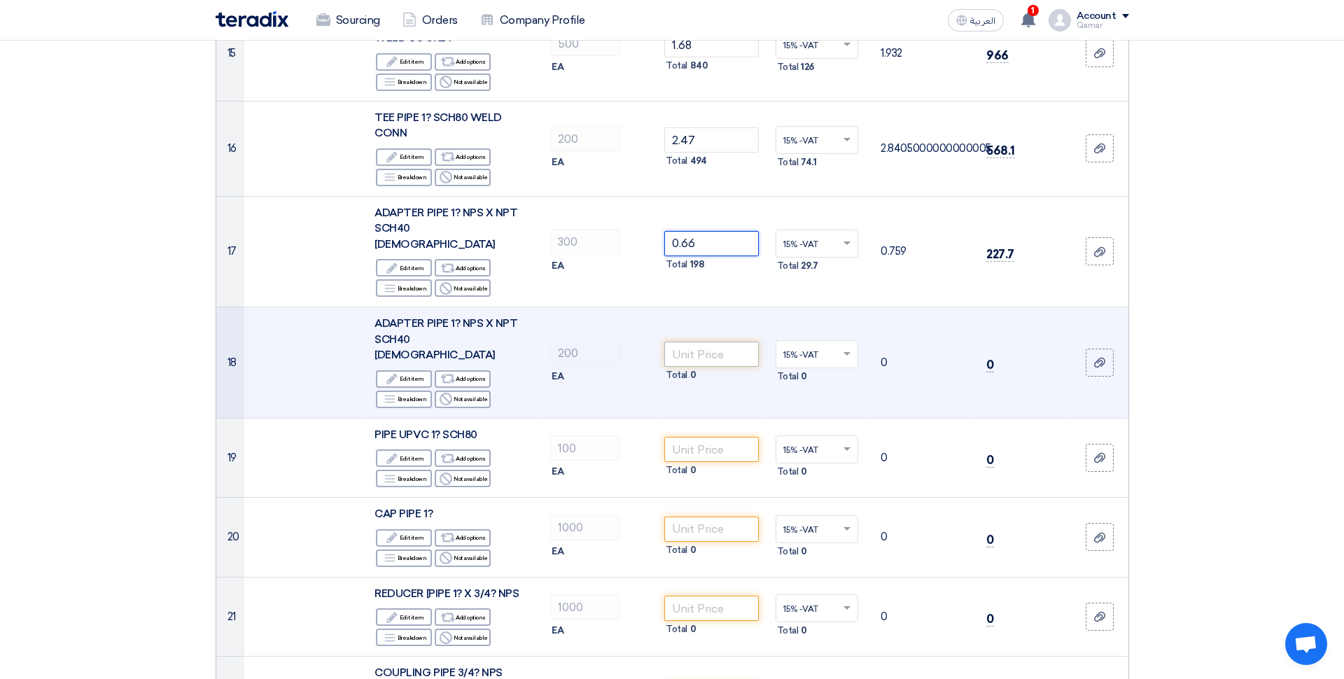
type input "0.66"
click at [729, 342] on input "number" at bounding box center [711, 354] width 94 height 25
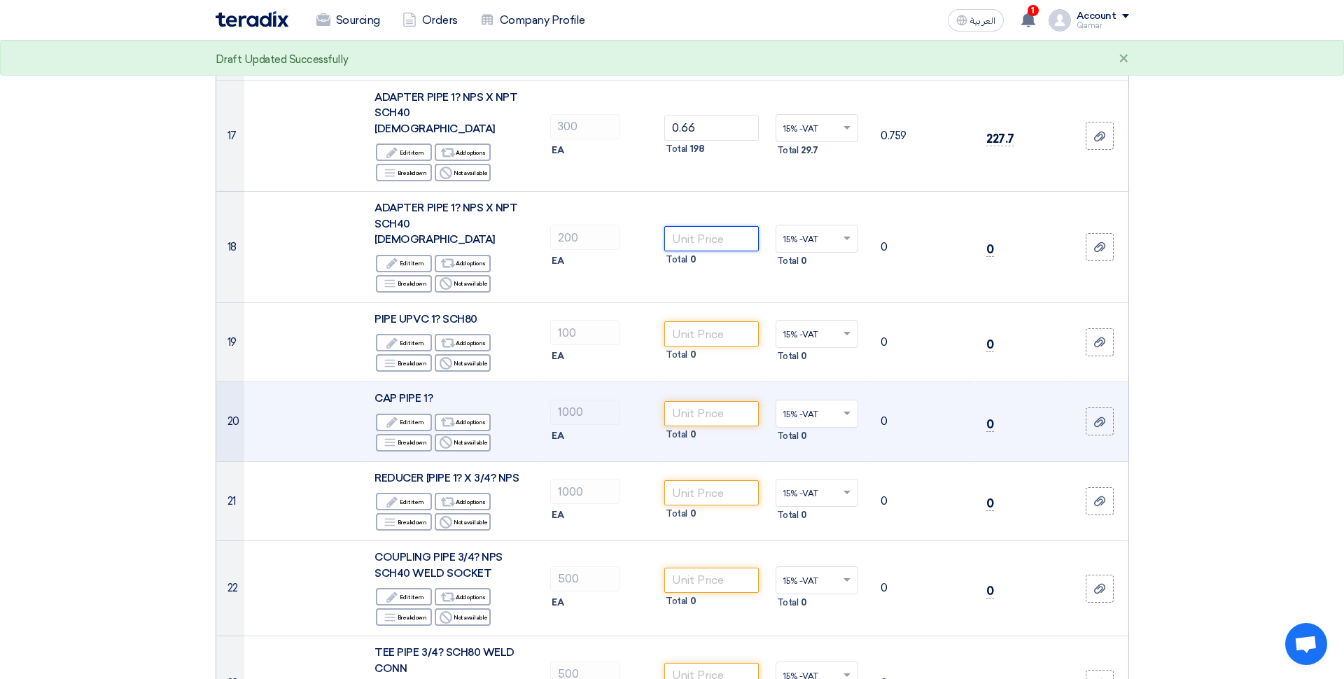
scroll to position [1641, 0]
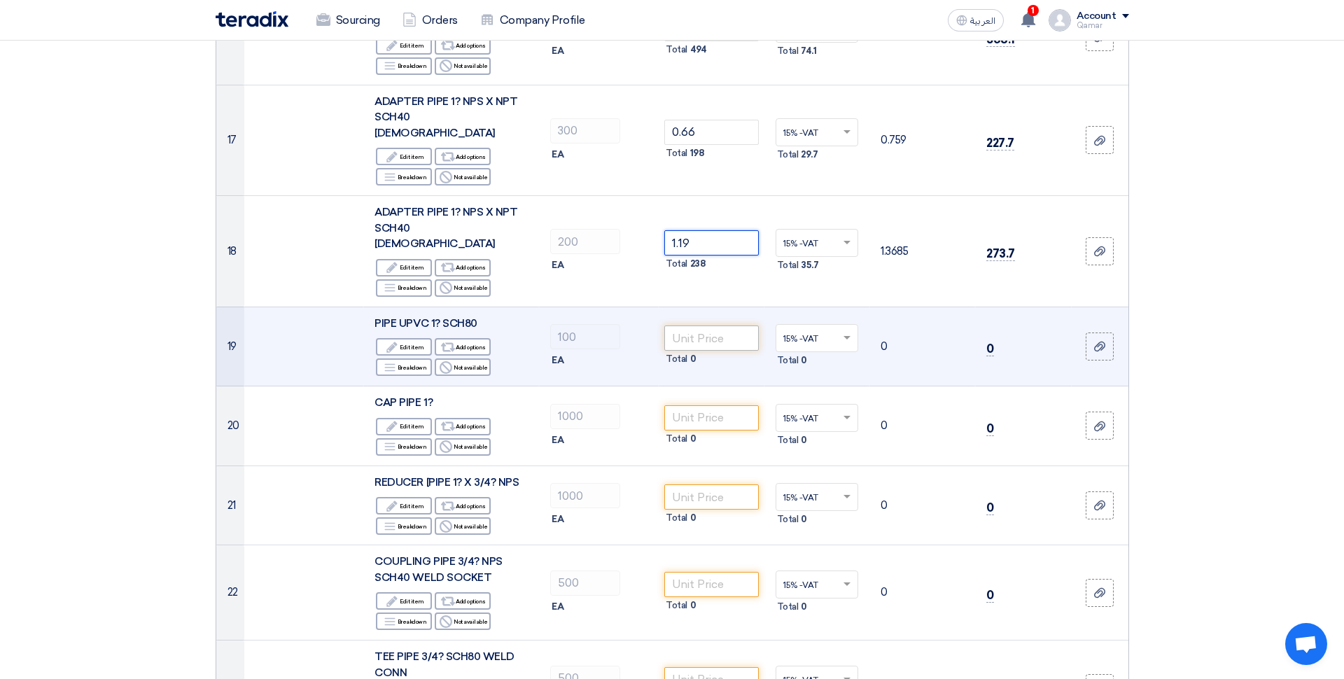
type input "1.19"
click at [710, 325] on input "number" at bounding box center [711, 337] width 94 height 25
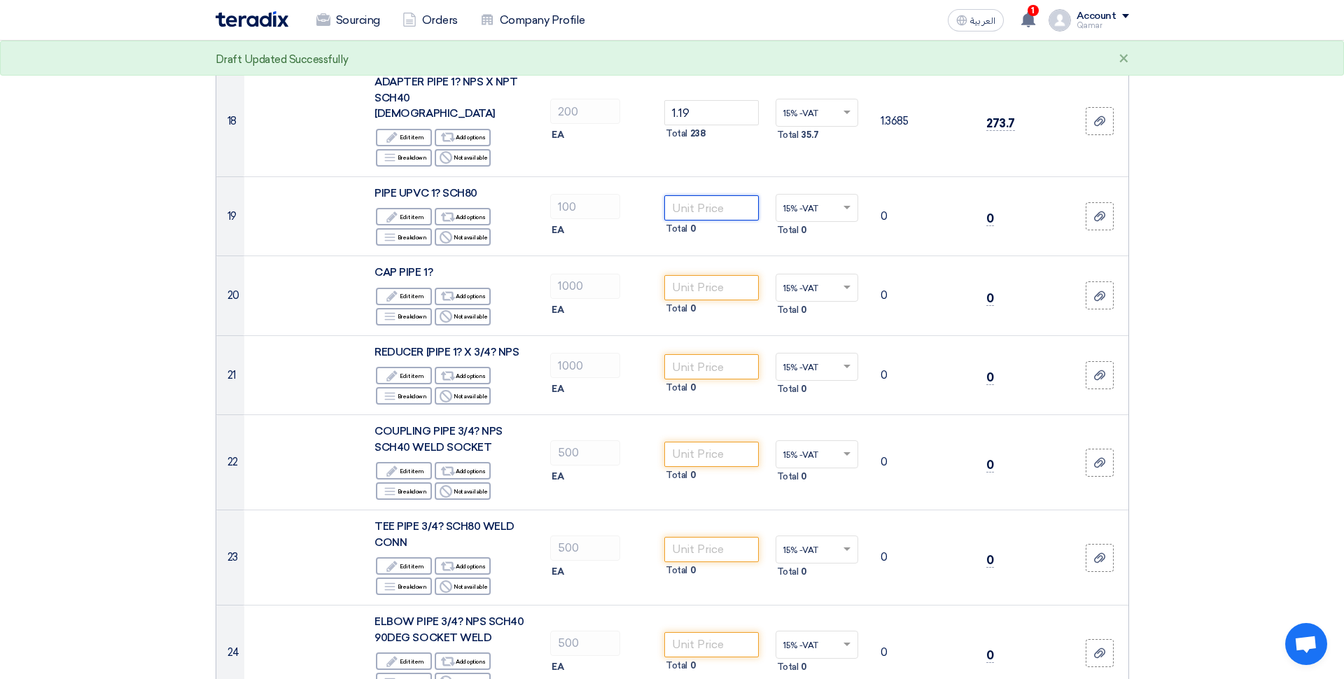
scroll to position [1797, 0]
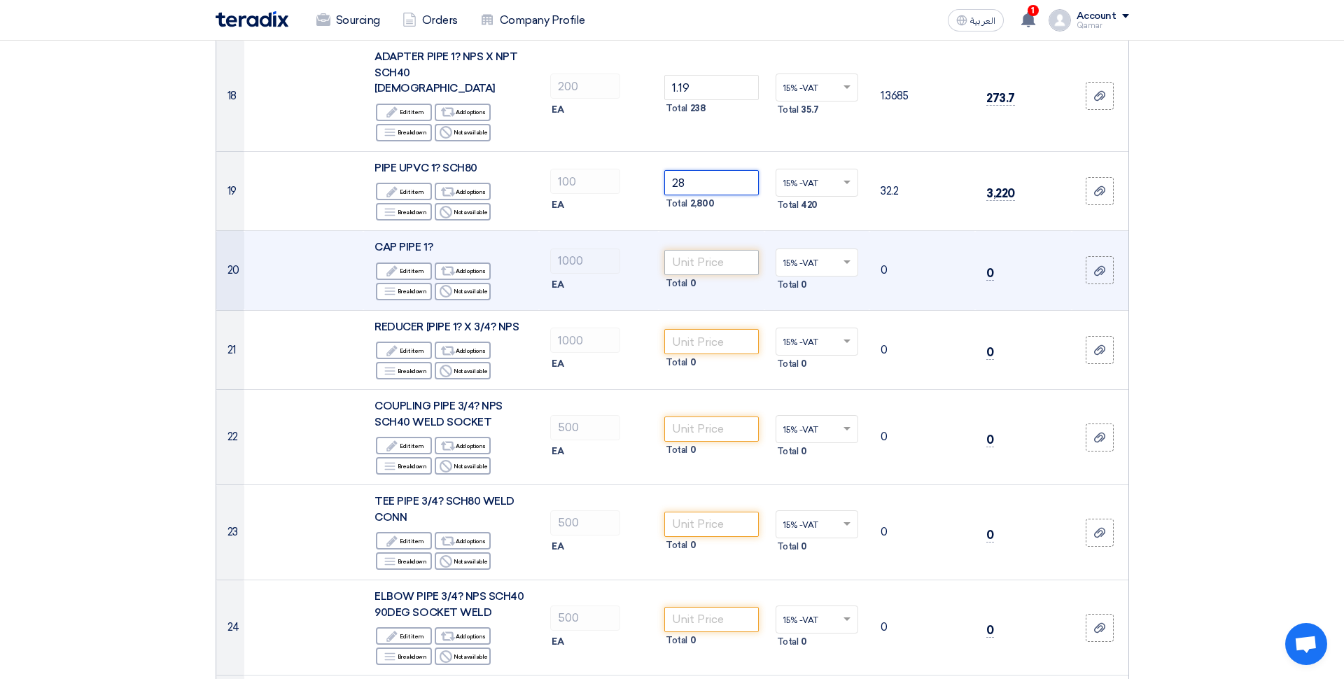
type input "28"
click at [713, 250] on input "number" at bounding box center [711, 262] width 94 height 25
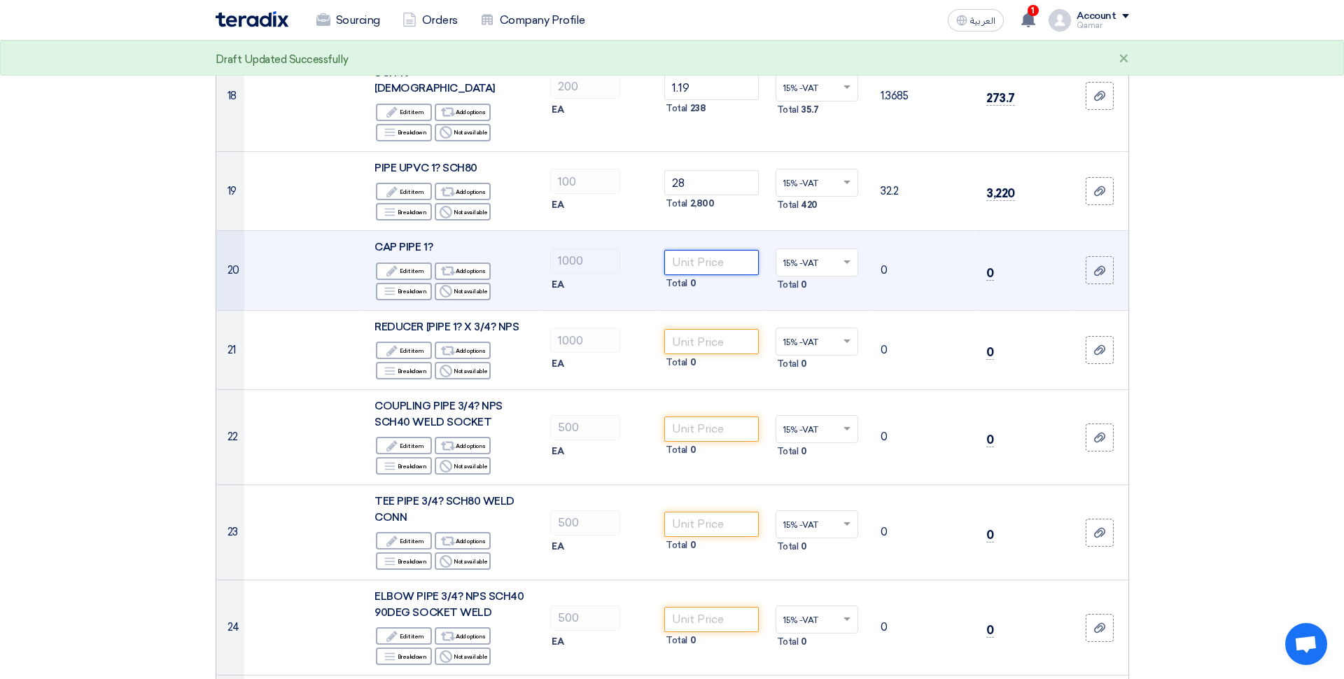
scroll to position [1828, 0]
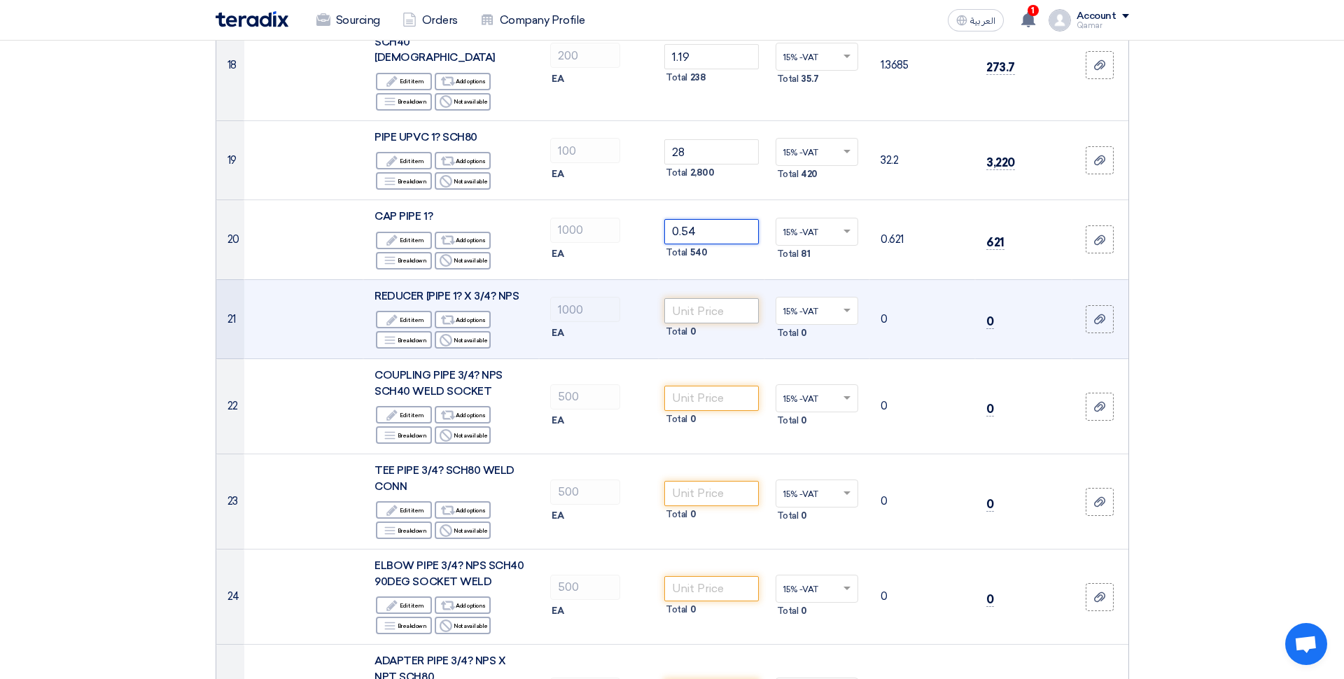
type input "0.54"
drag, startPoint x: 694, startPoint y: 266, endPoint x: 752, endPoint y: 245, distance: 61.1
click at [694, 298] on input "number" at bounding box center [711, 310] width 94 height 25
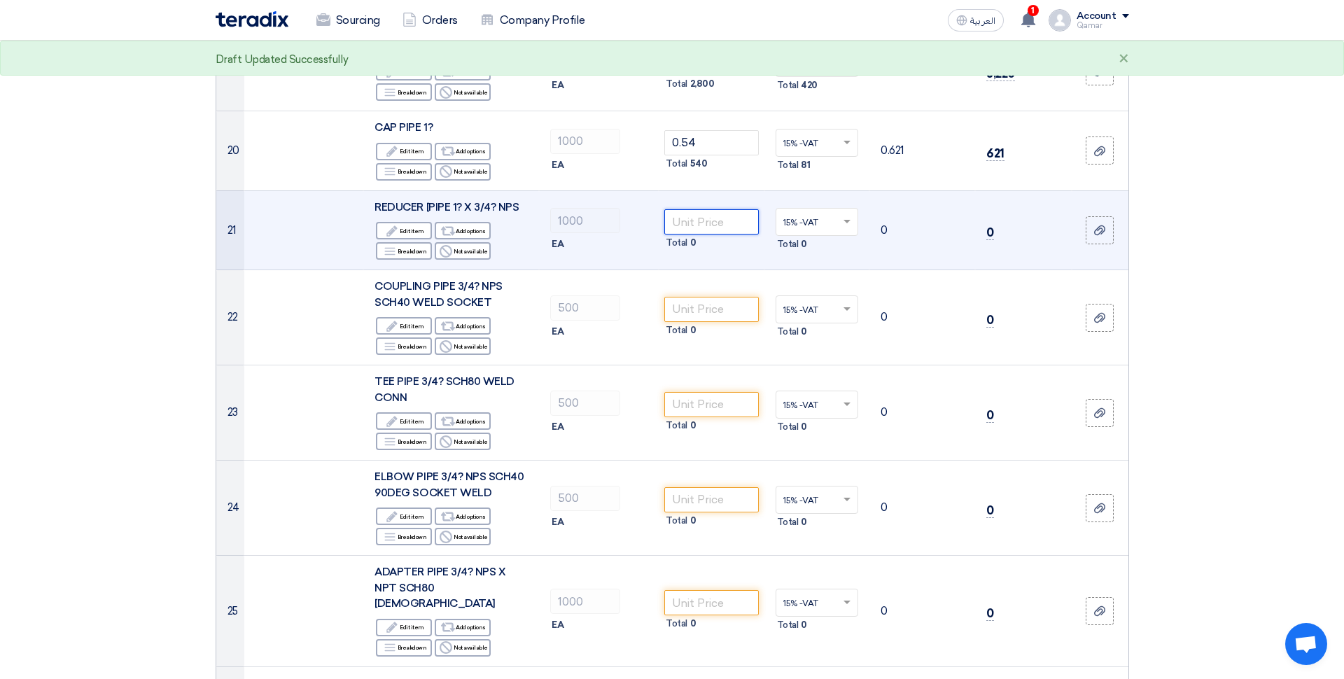
scroll to position [1921, 0]
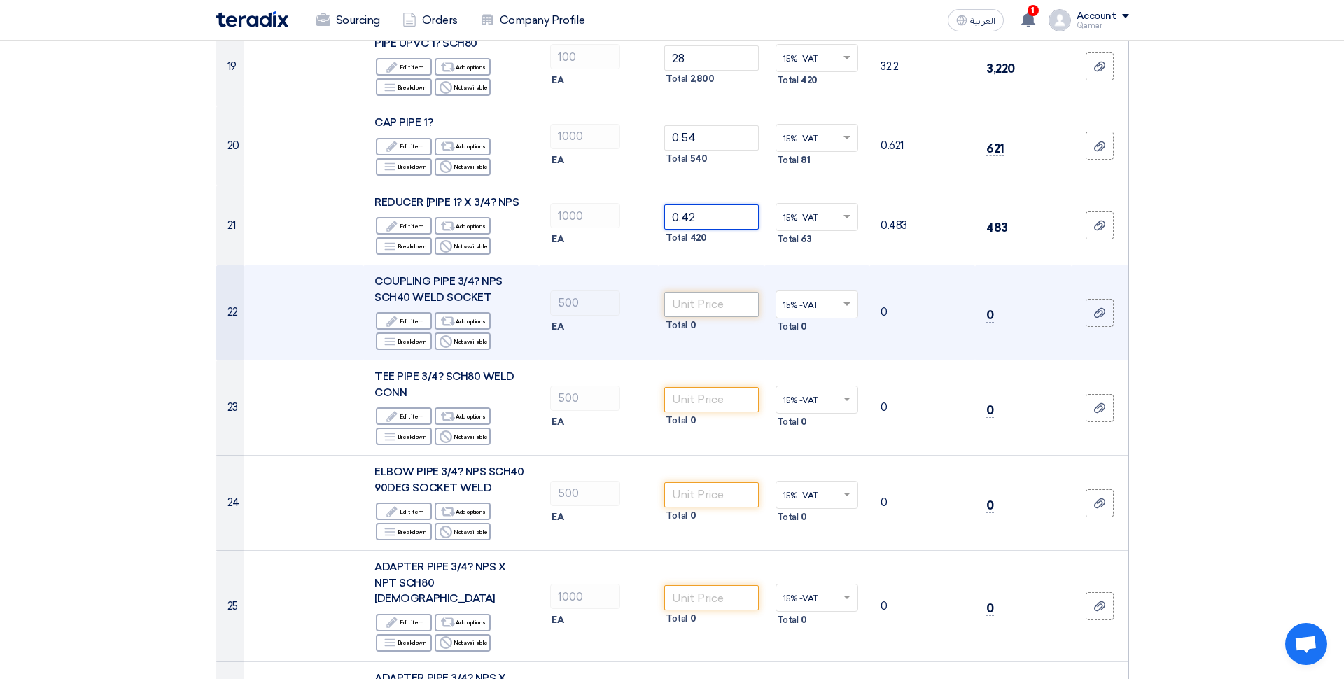
type input "0.42"
click at [714, 292] on input "number" at bounding box center [711, 304] width 94 height 25
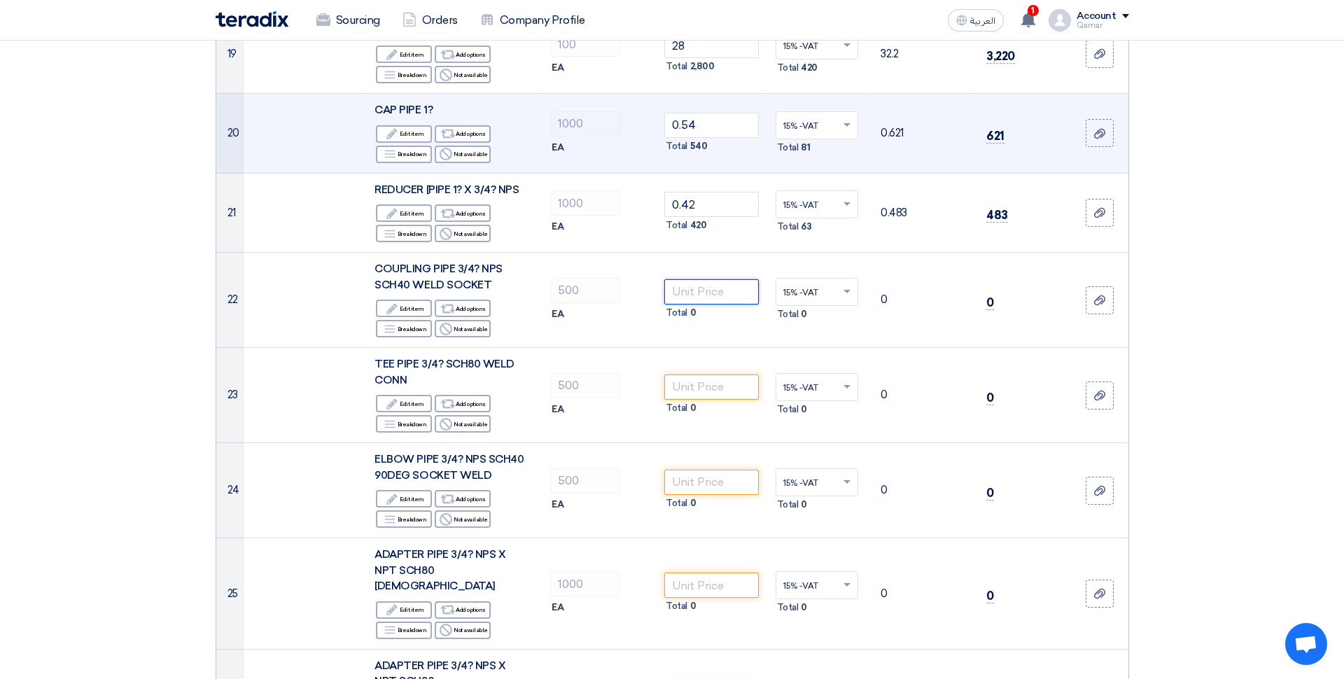
scroll to position [1944, 0]
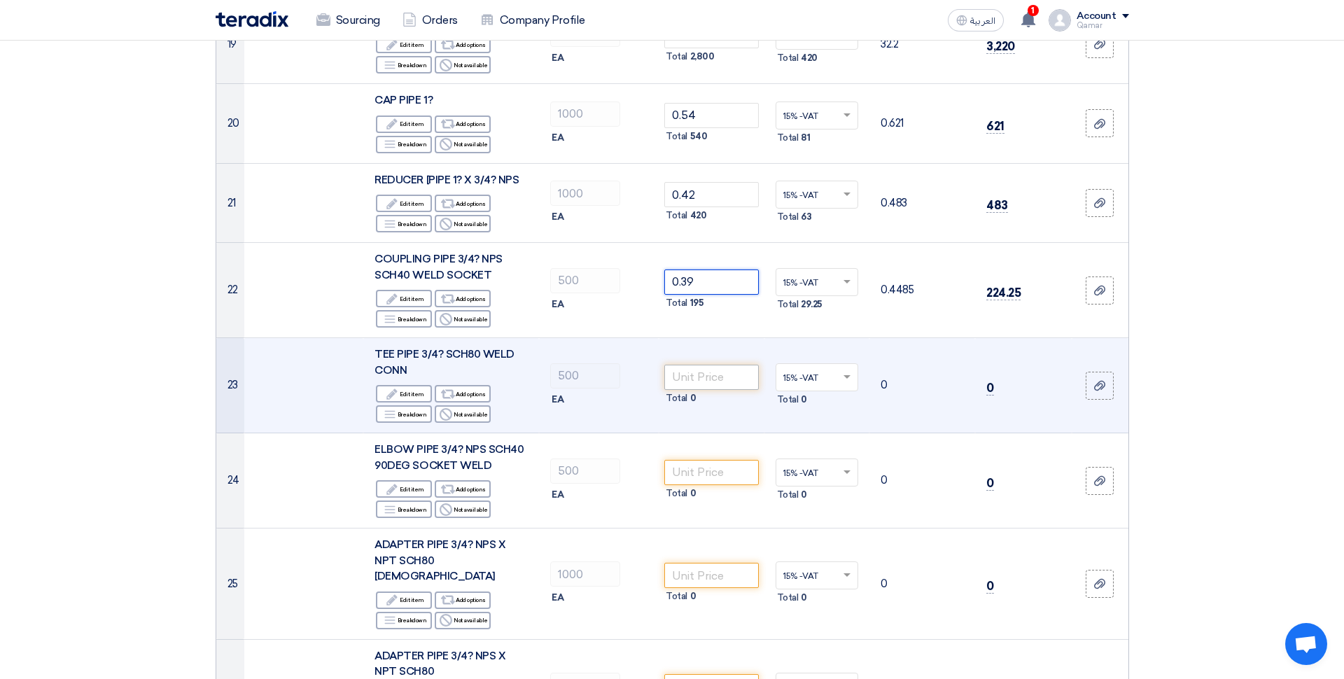
type input "0.39"
drag, startPoint x: 727, startPoint y: 335, endPoint x: 727, endPoint y: 321, distance: 14.0
click at [727, 365] on input "number" at bounding box center [711, 377] width 94 height 25
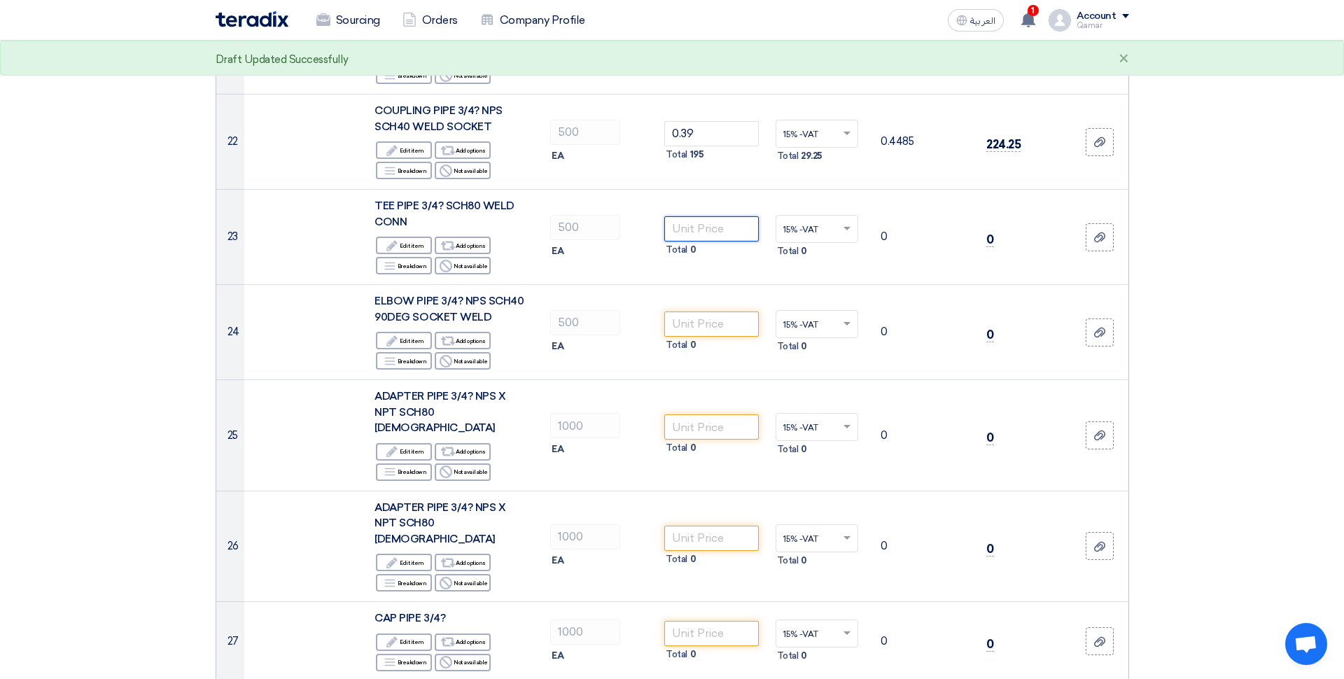
scroll to position [2098, 0]
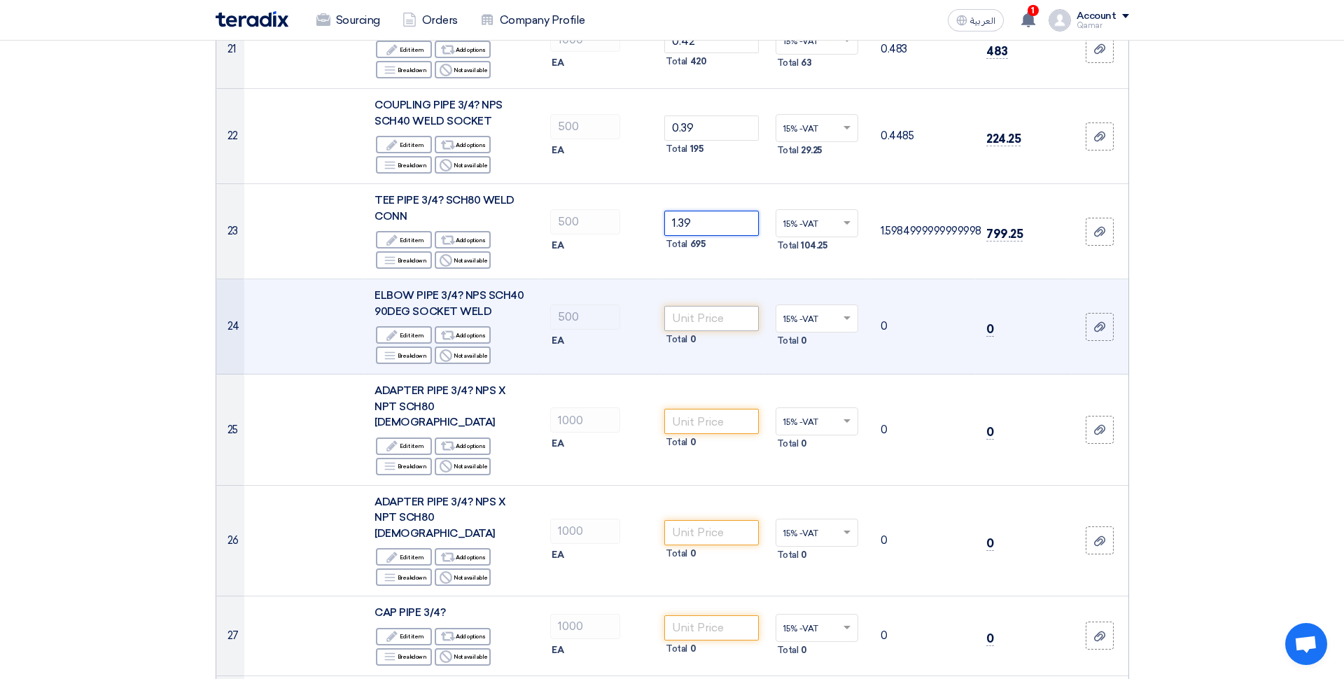
type input "1.39"
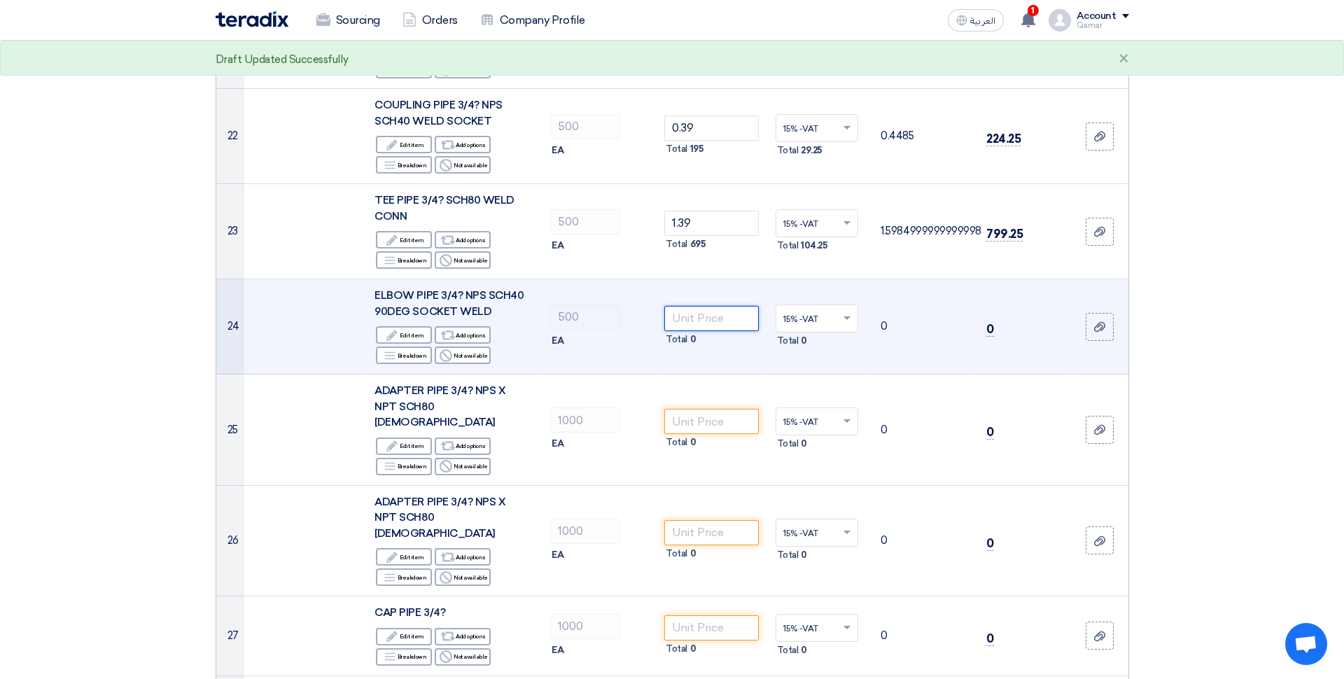
drag, startPoint x: 710, startPoint y: 272, endPoint x: 741, endPoint y: 252, distance: 36.5
click at [710, 306] on input "number" at bounding box center [711, 318] width 94 height 25
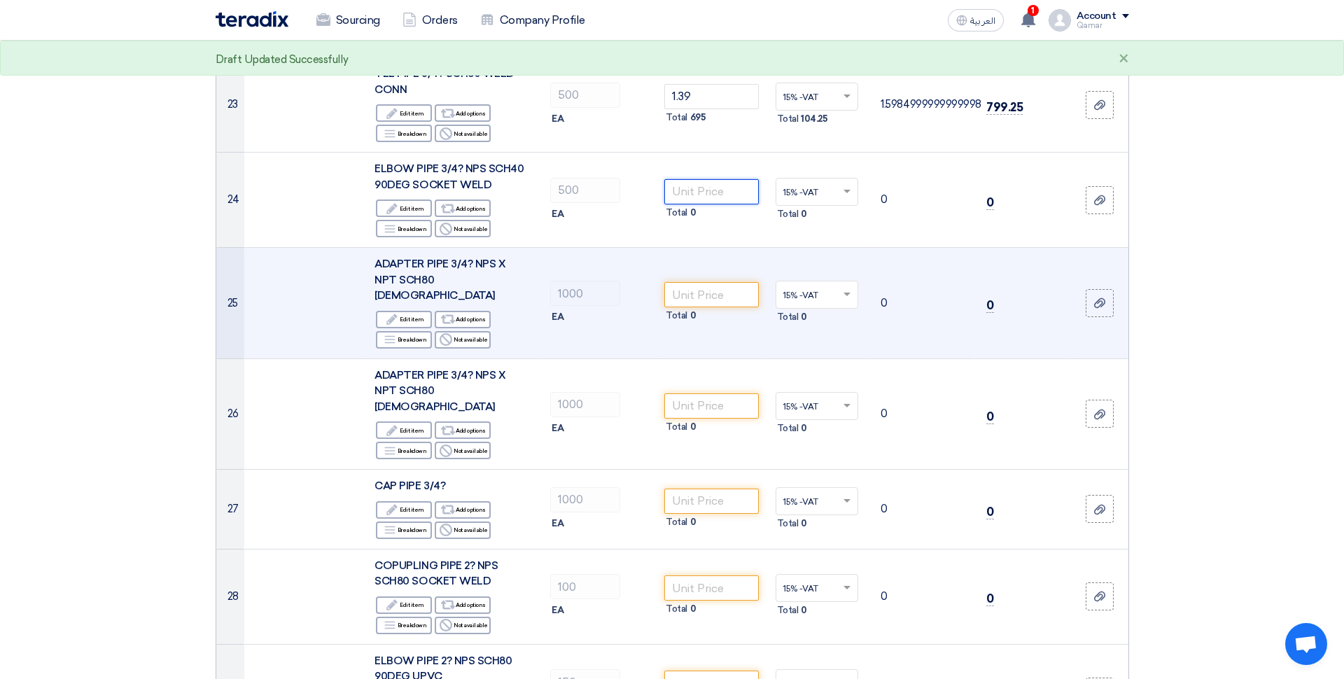
scroll to position [2204, 0]
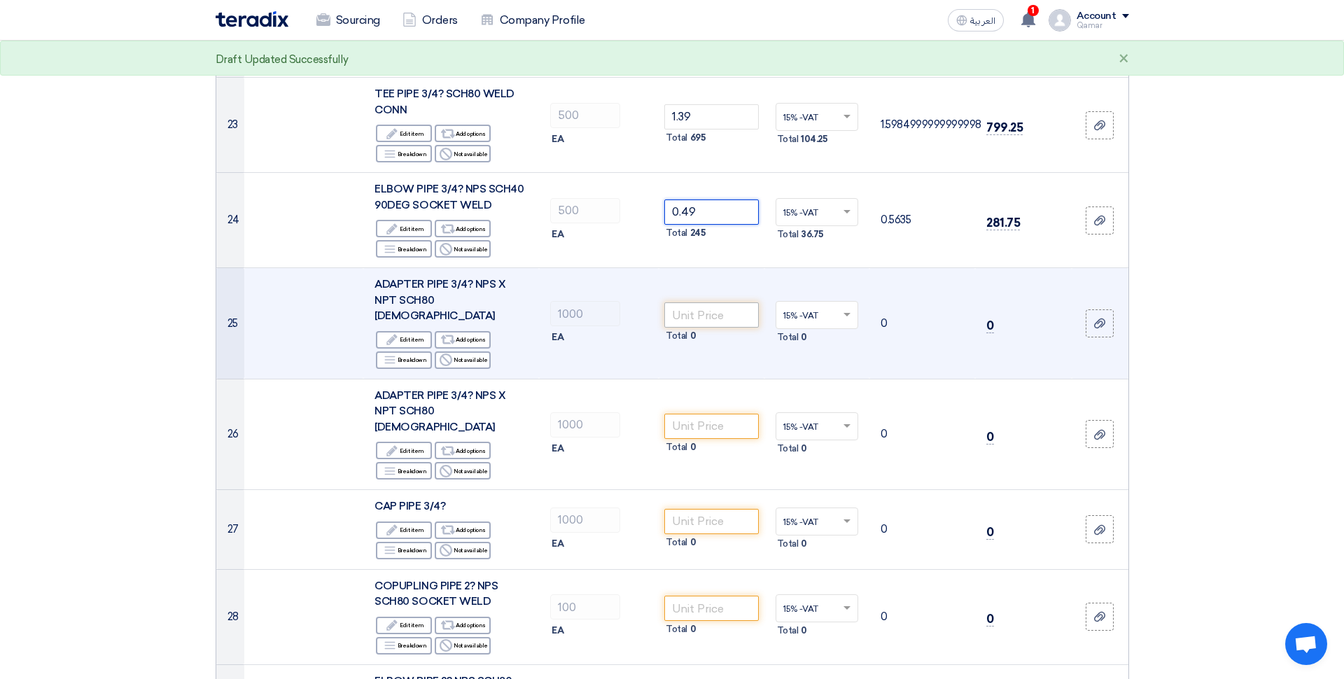
type input "0.49"
click at [688, 302] on input "number" at bounding box center [711, 314] width 94 height 25
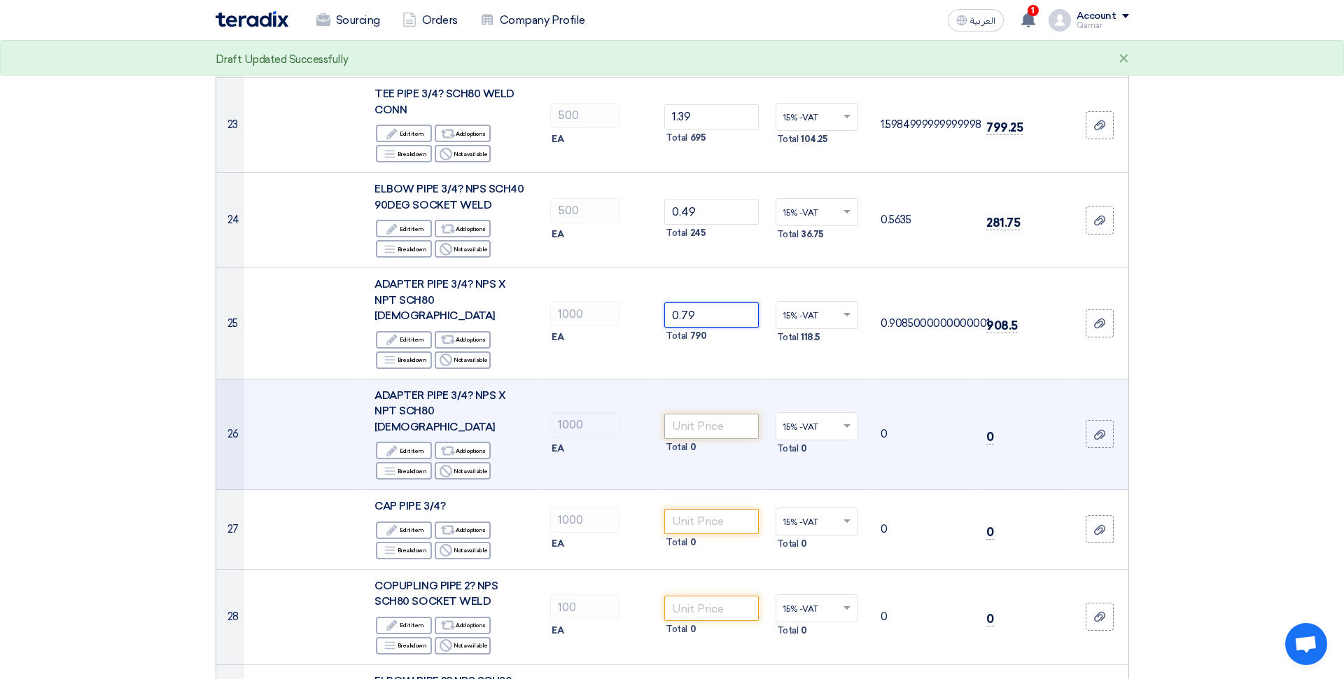
type input "0.79"
click at [697, 414] on input "number" at bounding box center [711, 426] width 94 height 25
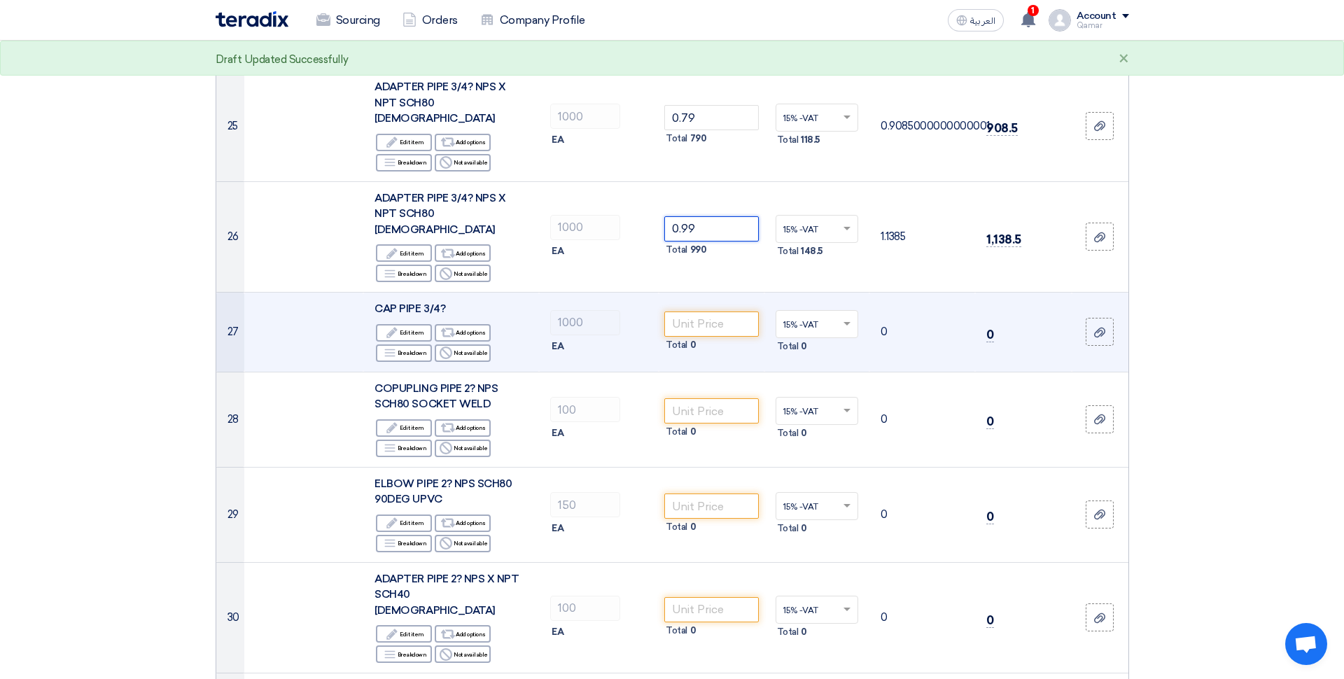
scroll to position [2407, 0]
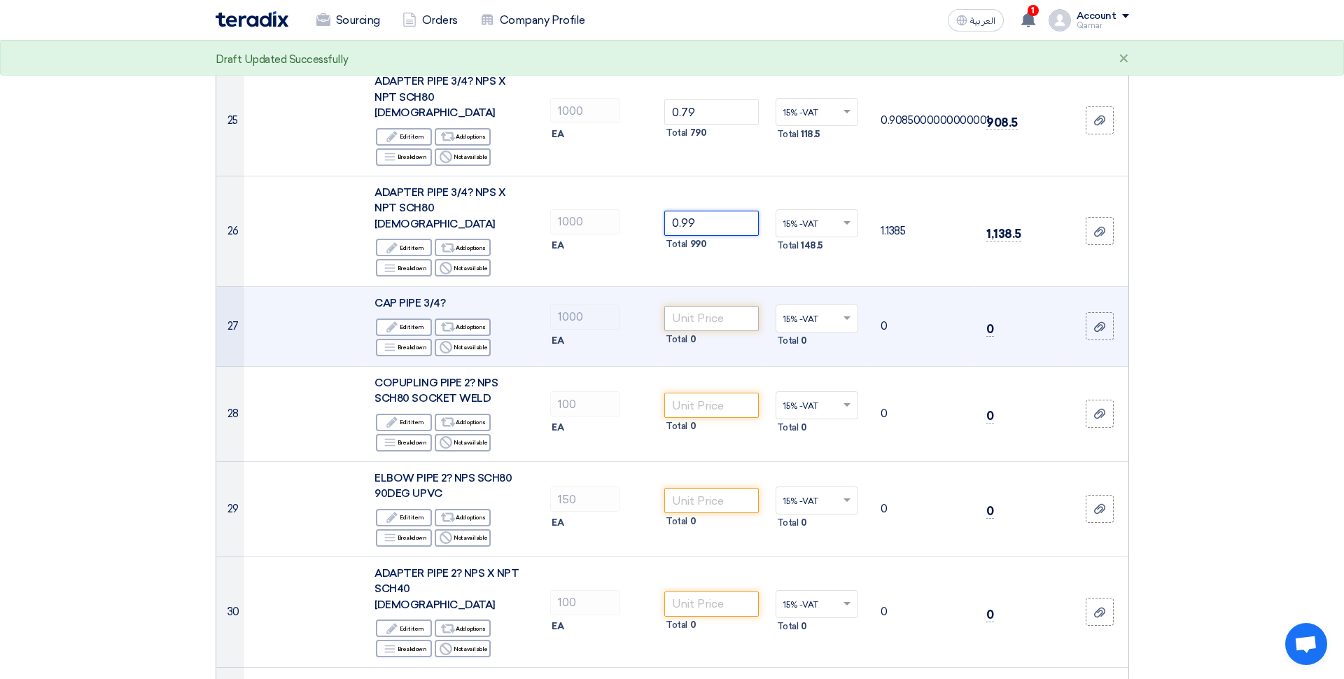
type input "0.99"
click at [715, 306] on input "number" at bounding box center [711, 318] width 94 height 25
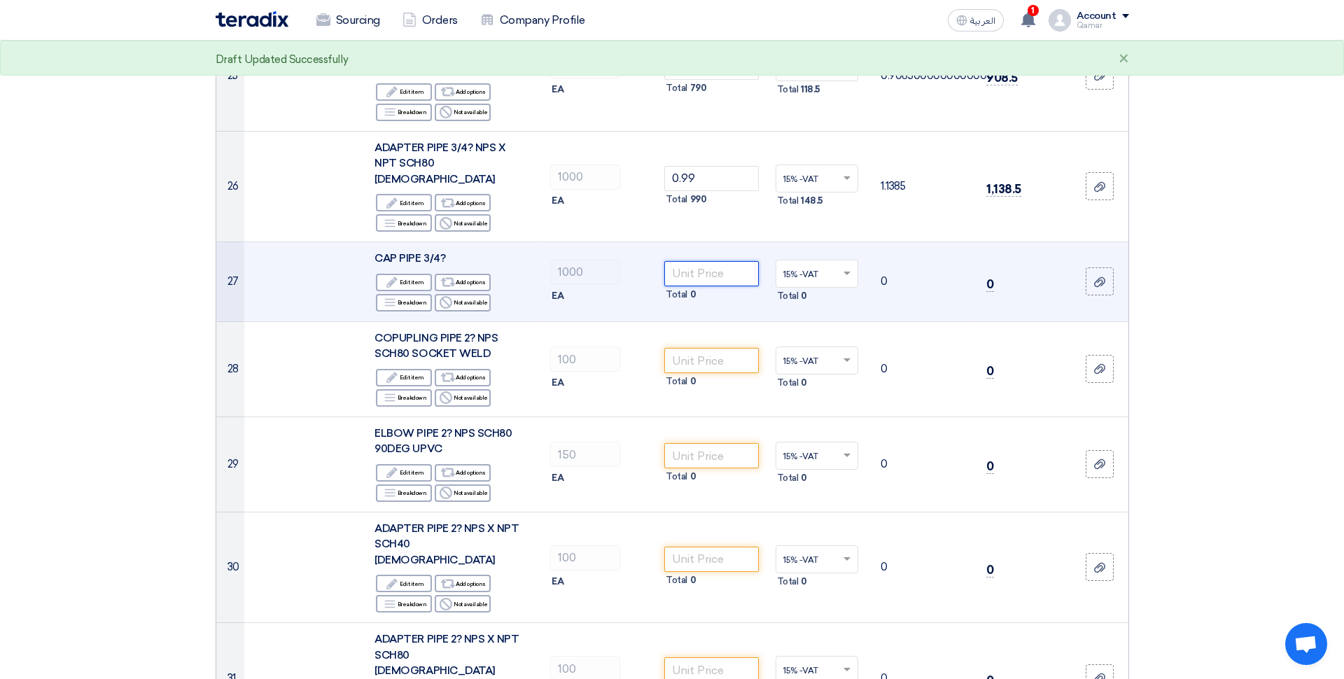
scroll to position [2458, 0]
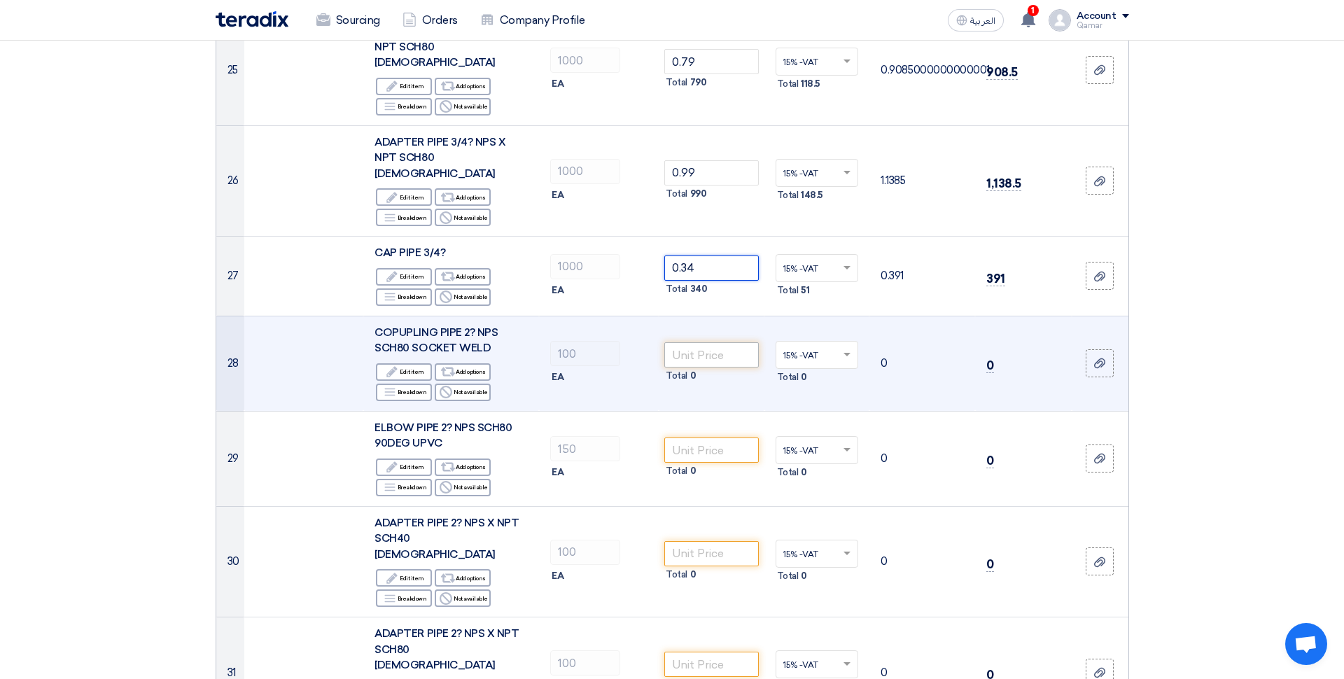
type input "0.34"
click at [711, 342] on input "number" at bounding box center [711, 354] width 94 height 25
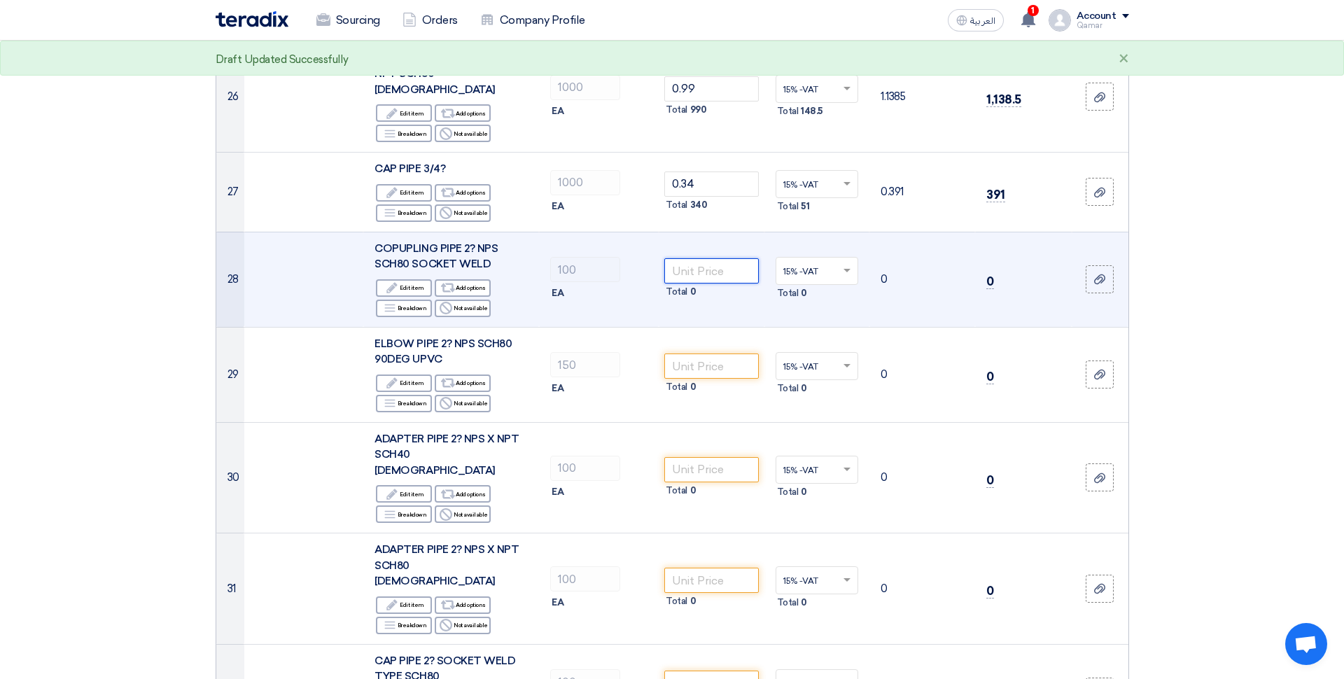
scroll to position [2552, 0]
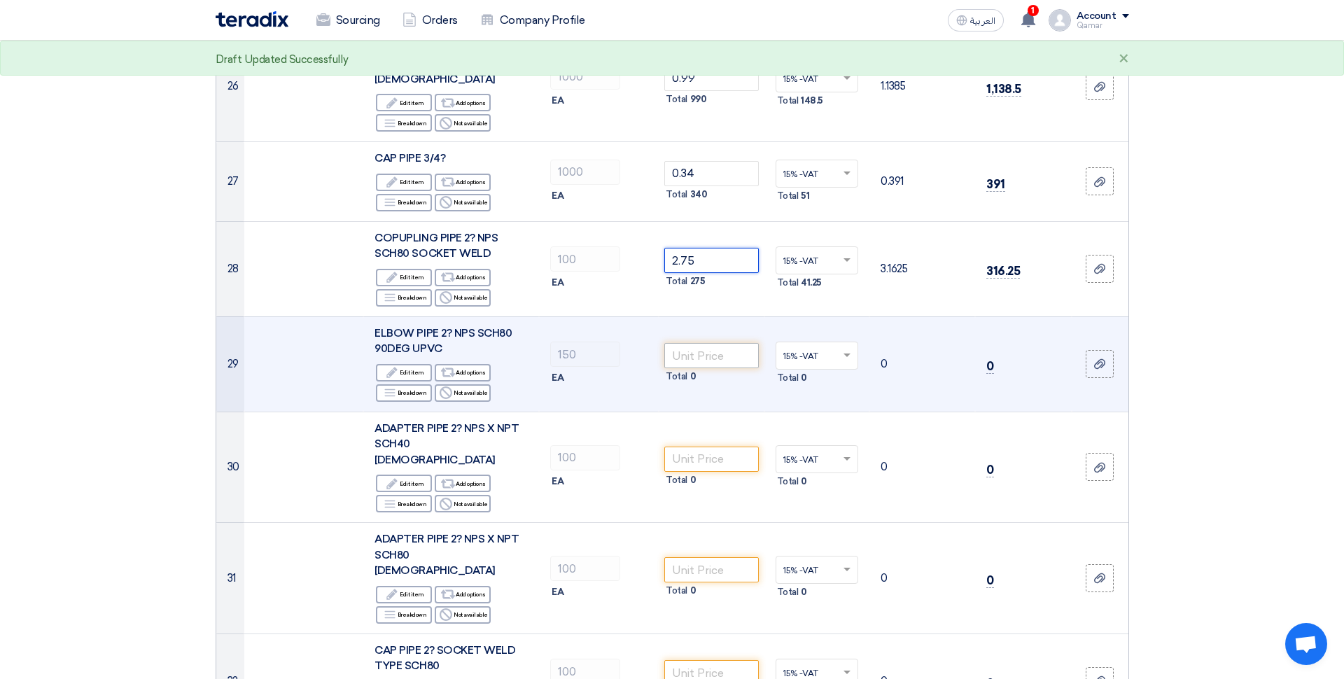
type input "2.75"
click at [717, 343] on input "number" at bounding box center [711, 355] width 94 height 25
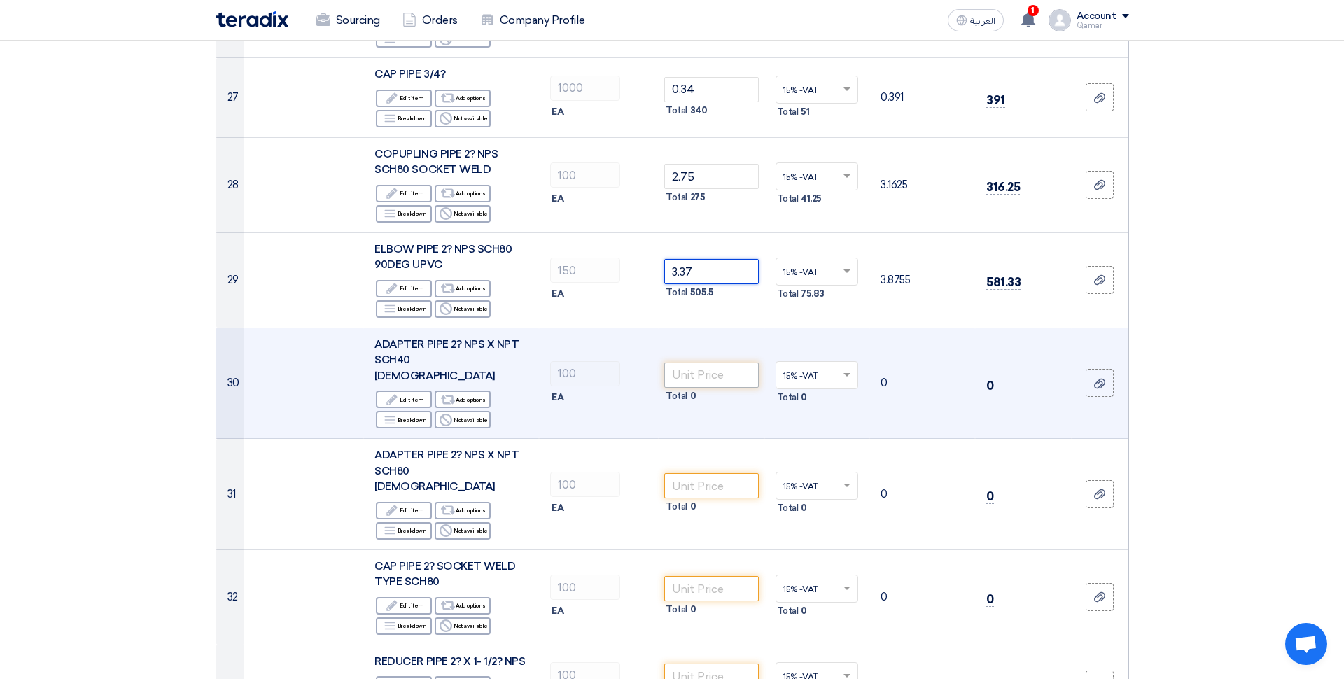
type input "3.37"
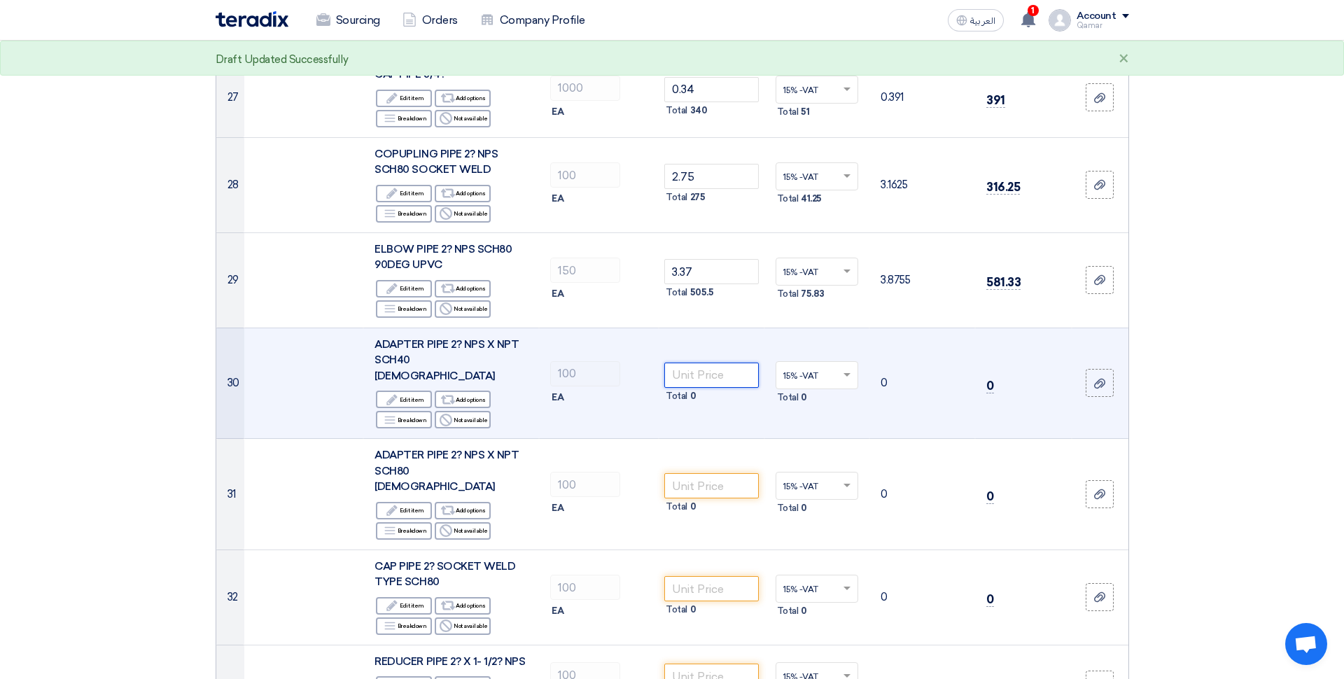
click at [724, 363] on input "number" at bounding box center [711, 375] width 94 height 25
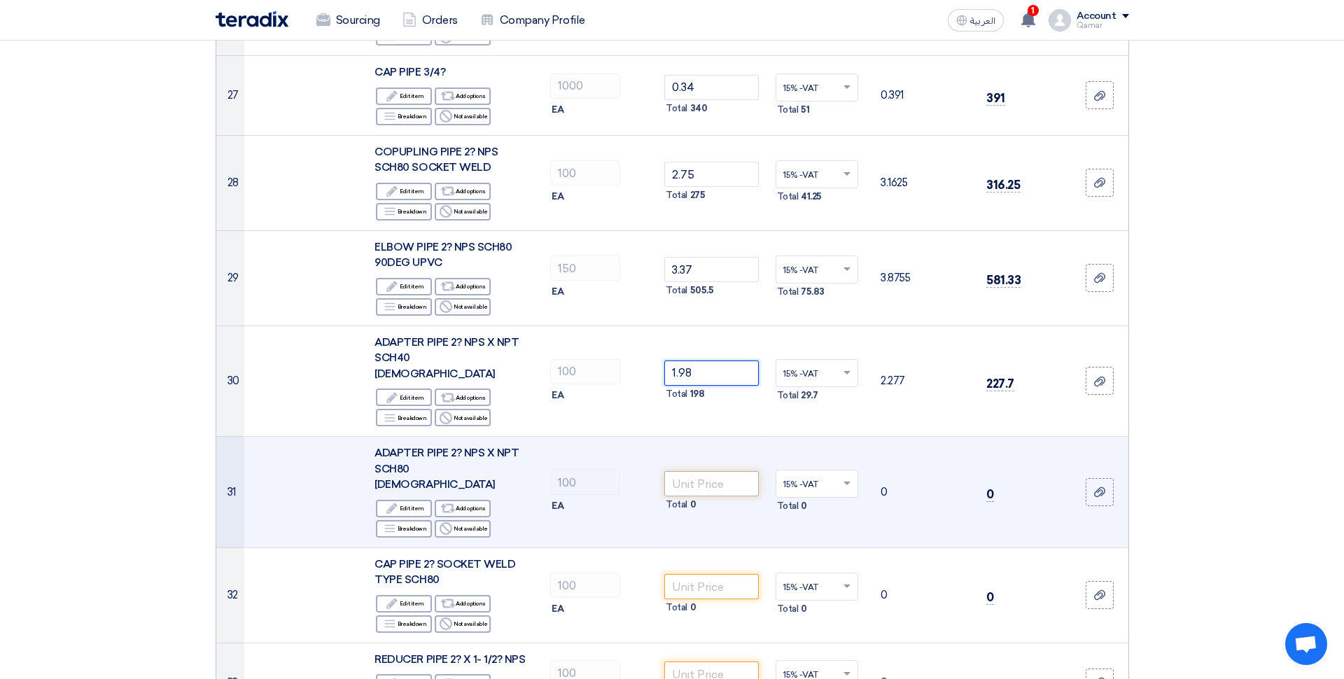
type input "1.98"
click at [716, 471] on input "number" at bounding box center [711, 483] width 94 height 25
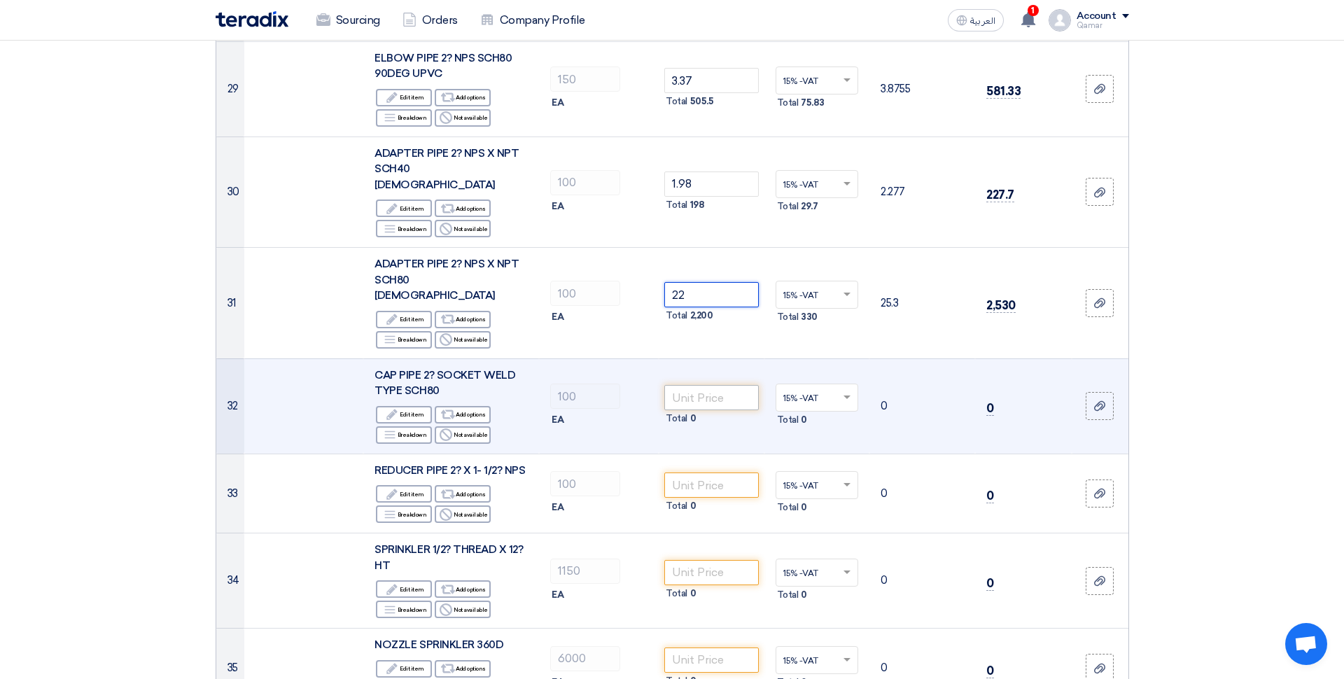
scroll to position [2838, 0]
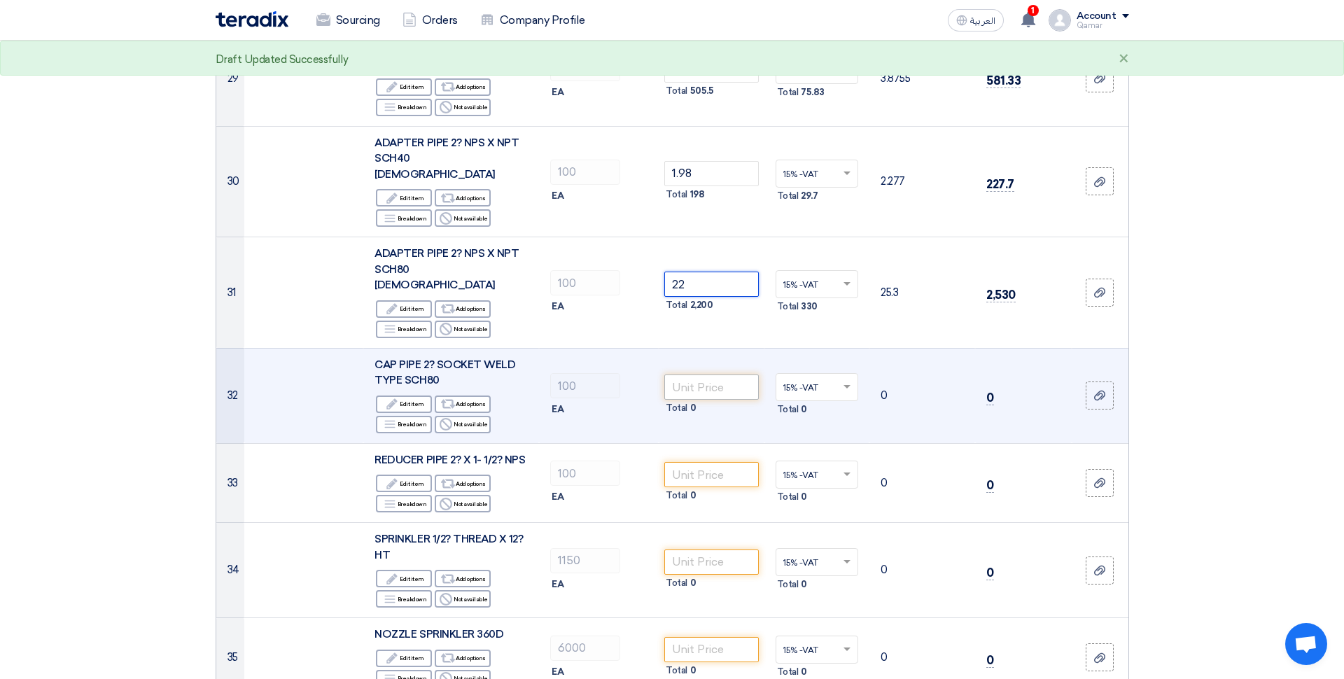
type input "22"
click at [718, 374] on input "number" at bounding box center [711, 386] width 94 height 25
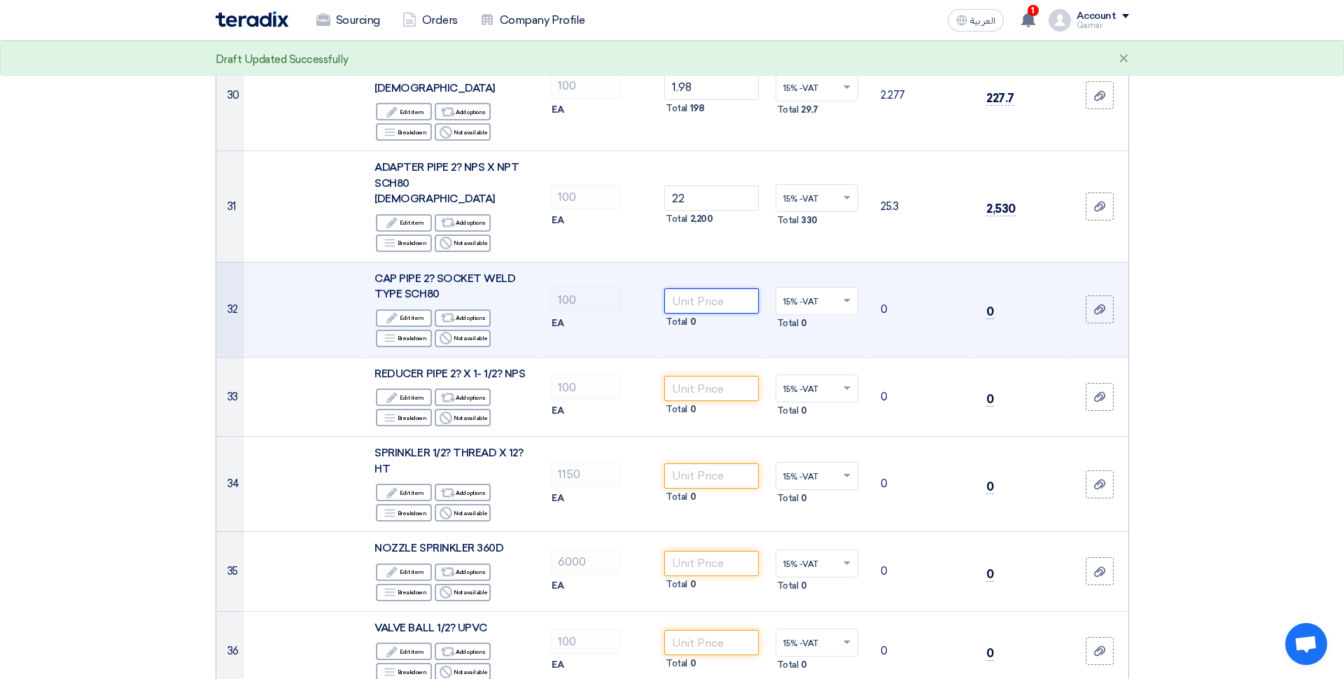
scroll to position [2925, 0]
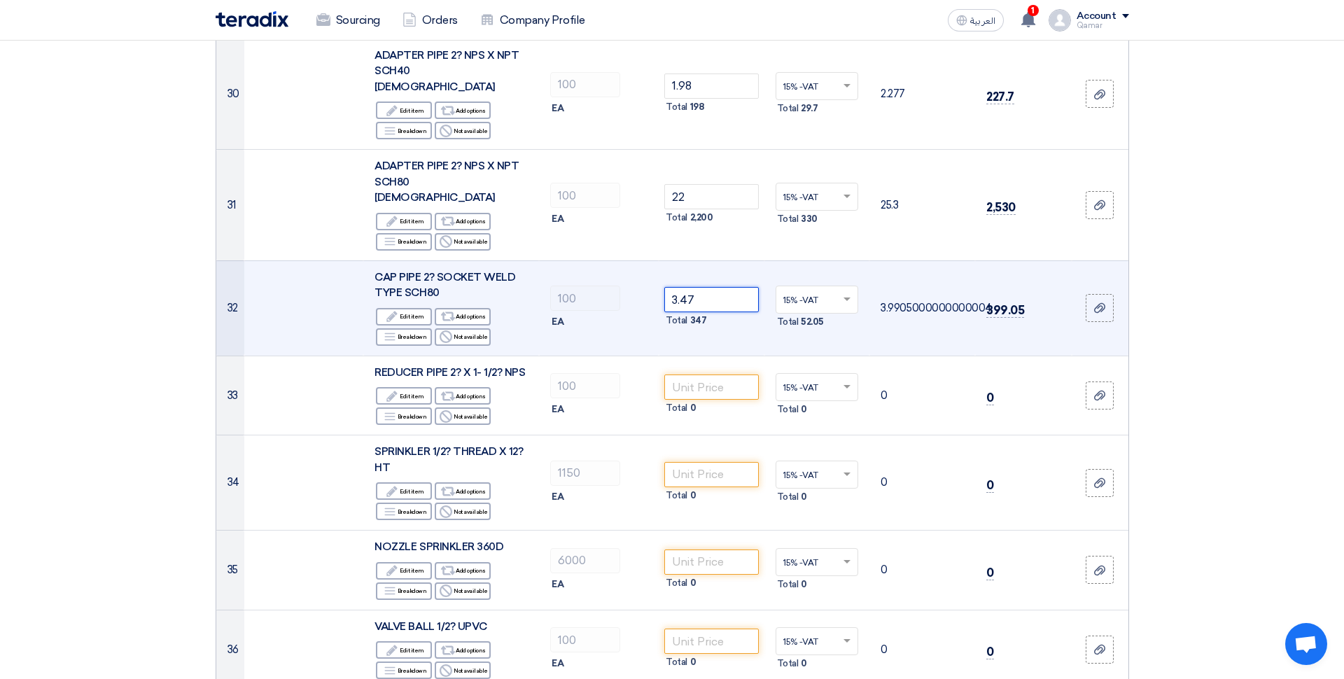
type input "3.47"
click at [752, 260] on td "3.47 Total 347" at bounding box center [712, 307] width 106 height 95
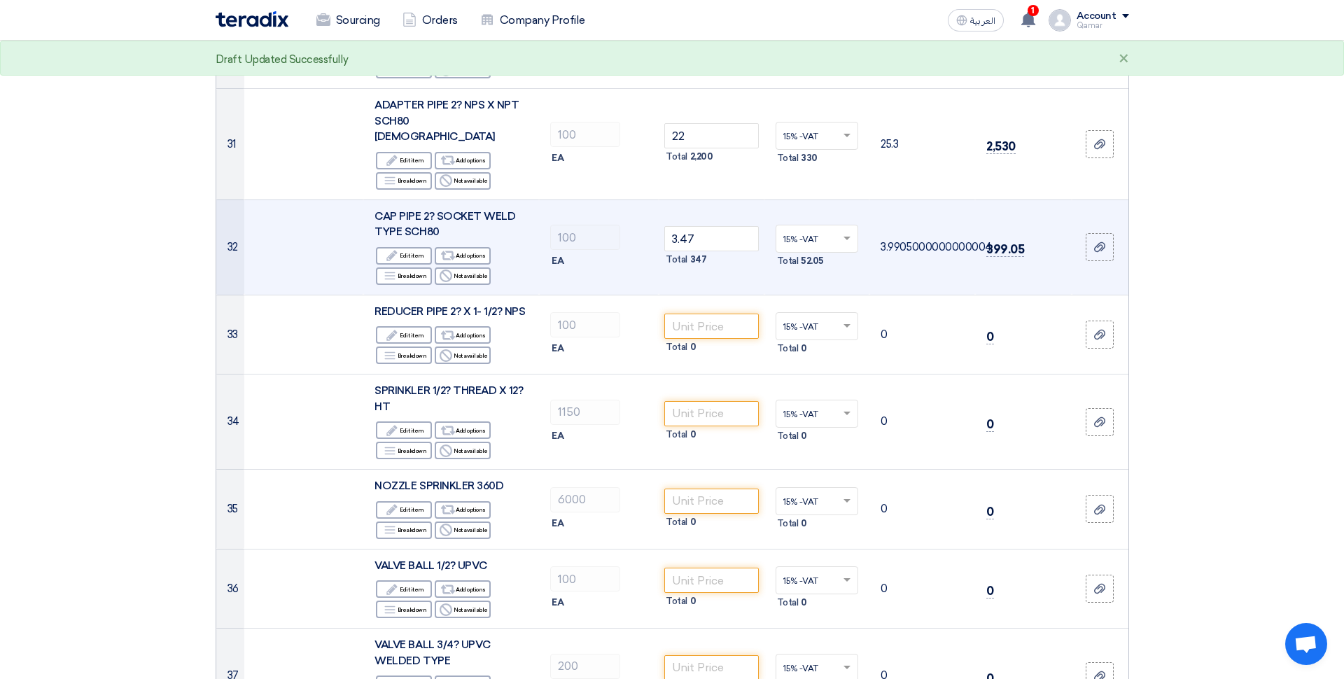
scroll to position [2992, 0]
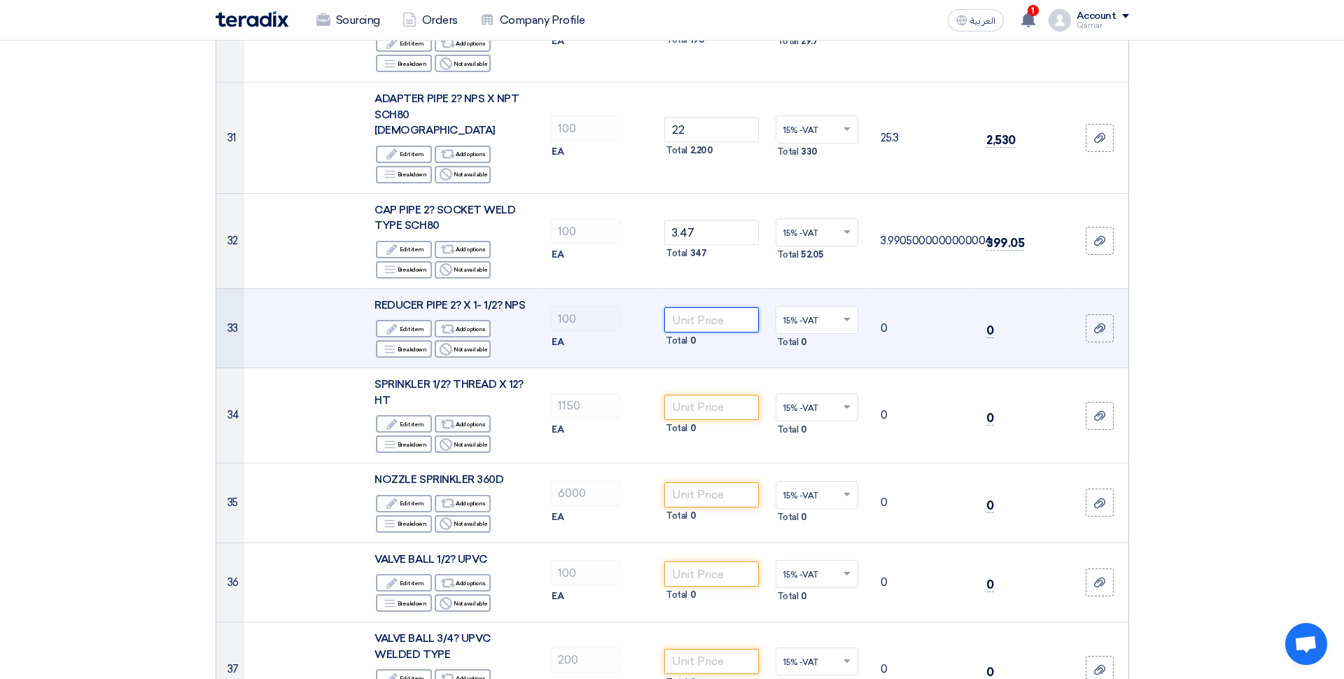
click at [715, 307] on input "number" at bounding box center [711, 319] width 94 height 25
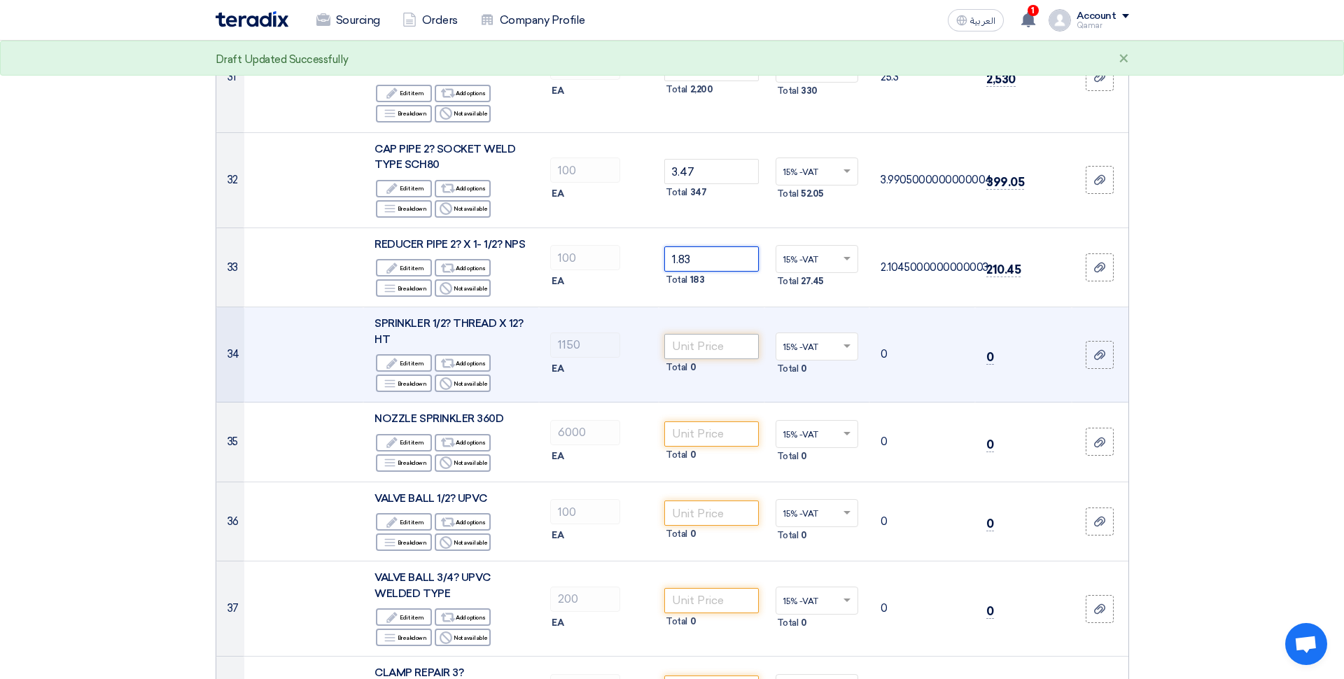
scroll to position [3057, 0]
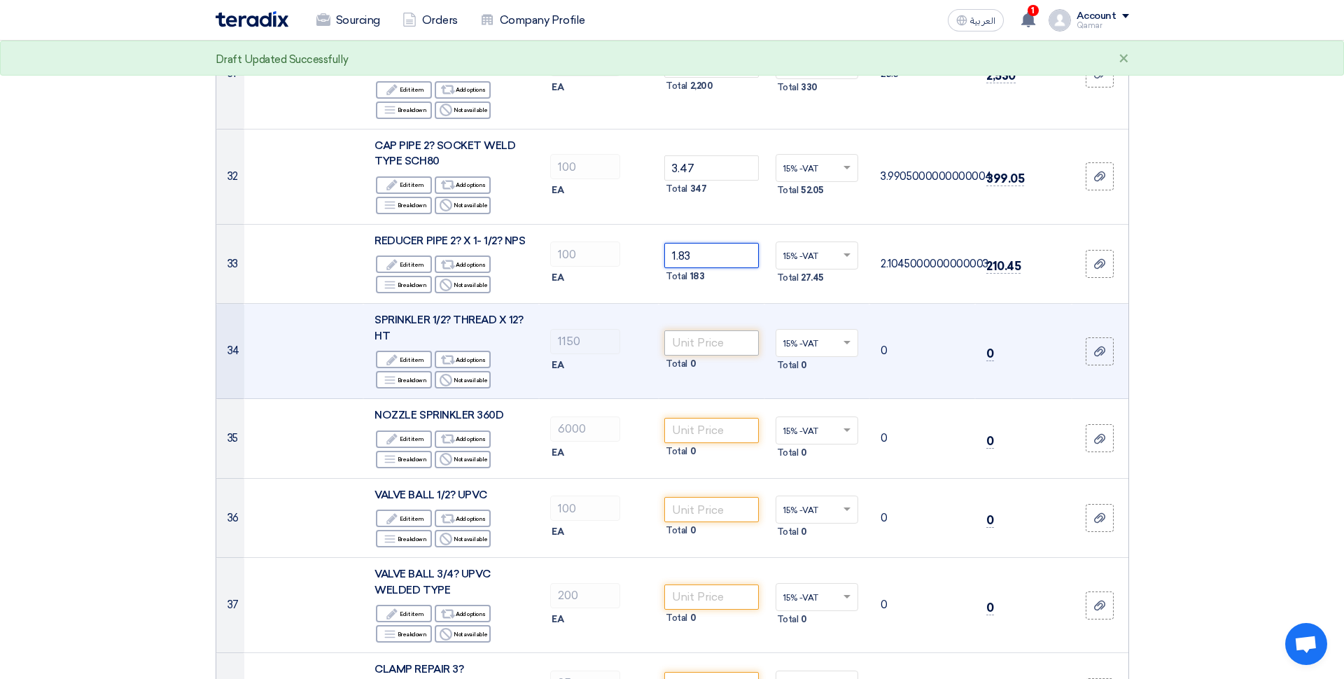
type input "1.83"
click at [701, 330] on input "number" at bounding box center [711, 342] width 94 height 25
click at [466, 371] on div "Reject Not available" at bounding box center [463, 379] width 56 height 17
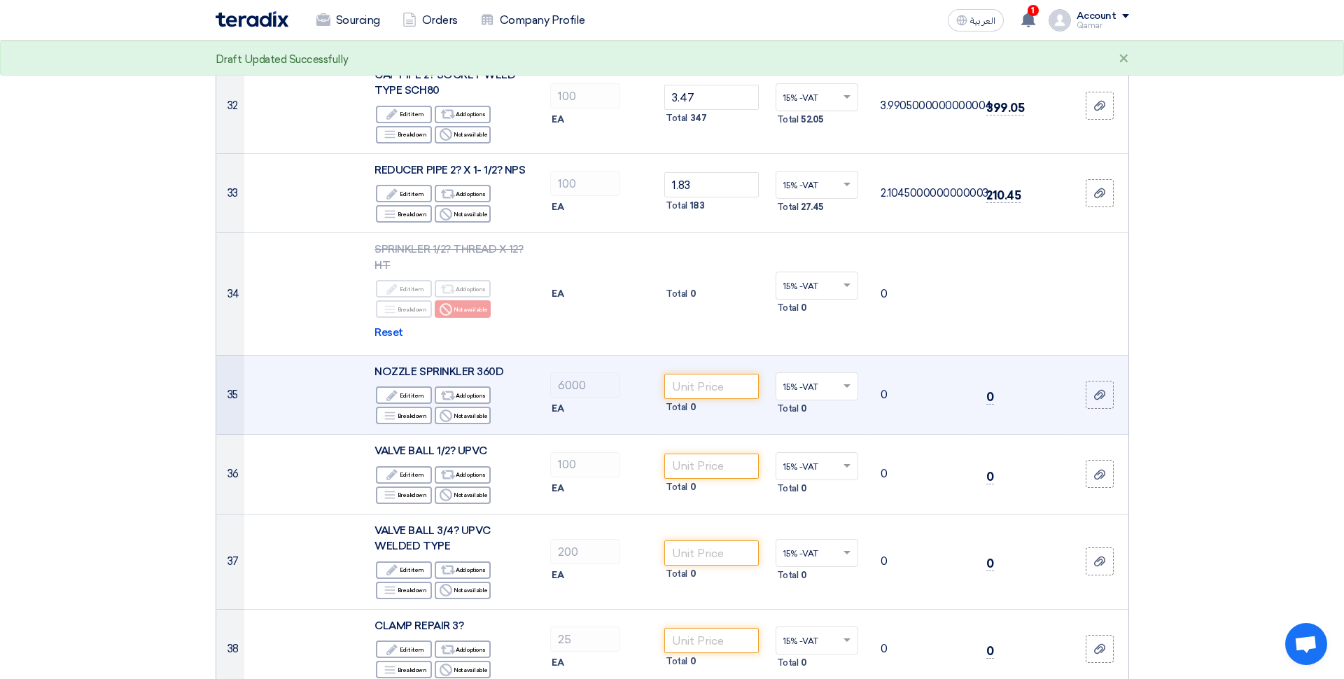
scroll to position [3130, 0]
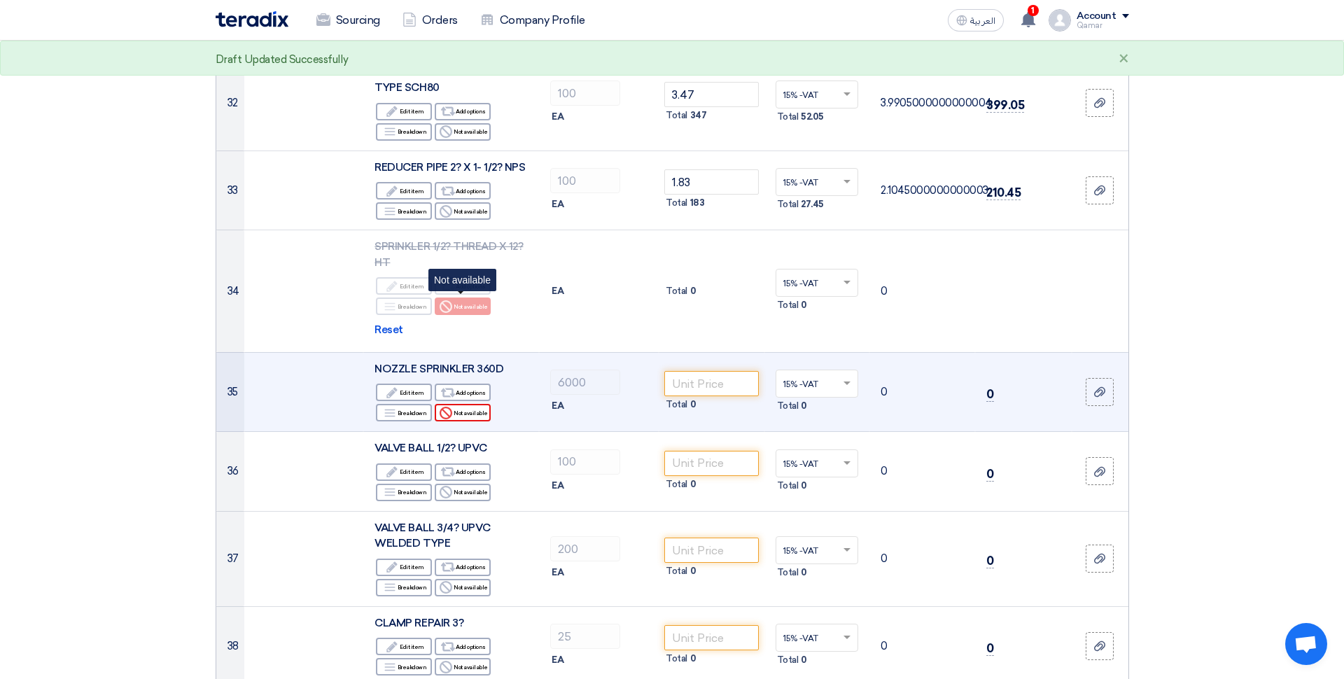
click at [464, 404] on div "Reject Not available" at bounding box center [463, 412] width 56 height 17
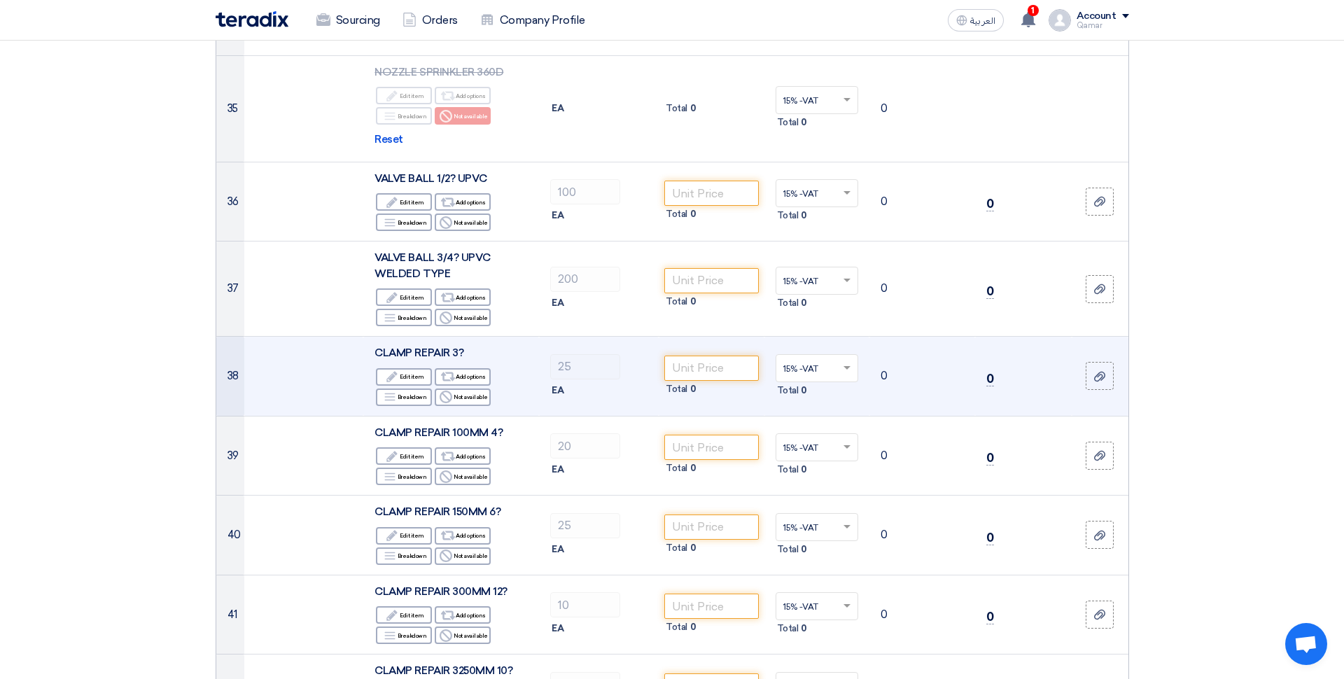
scroll to position [3426, 0]
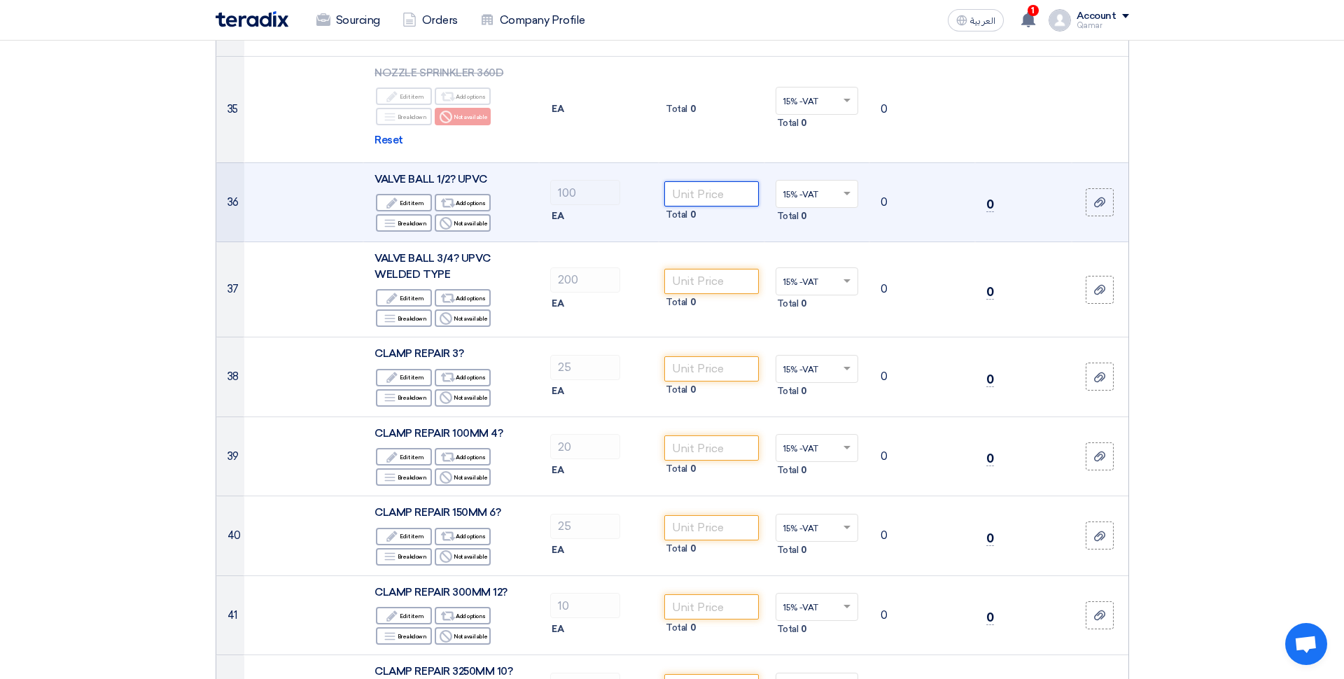
click at [703, 181] on input "number" at bounding box center [711, 193] width 94 height 25
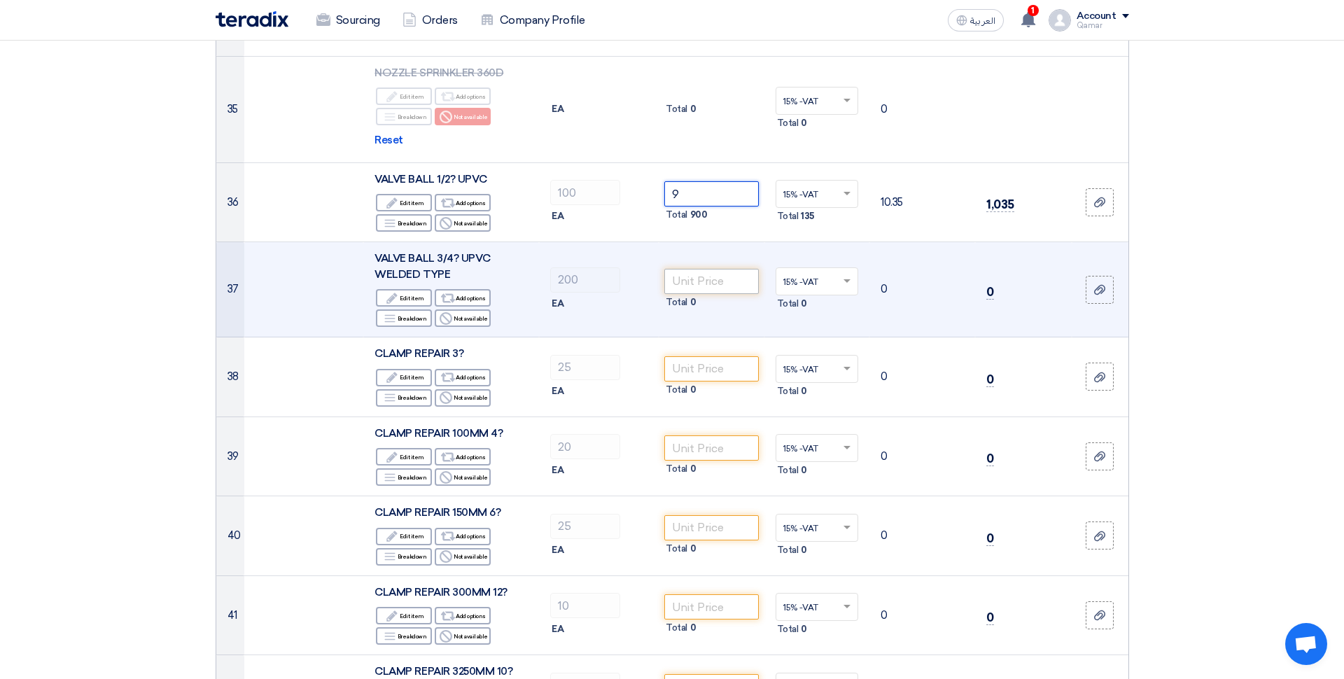
type input "9"
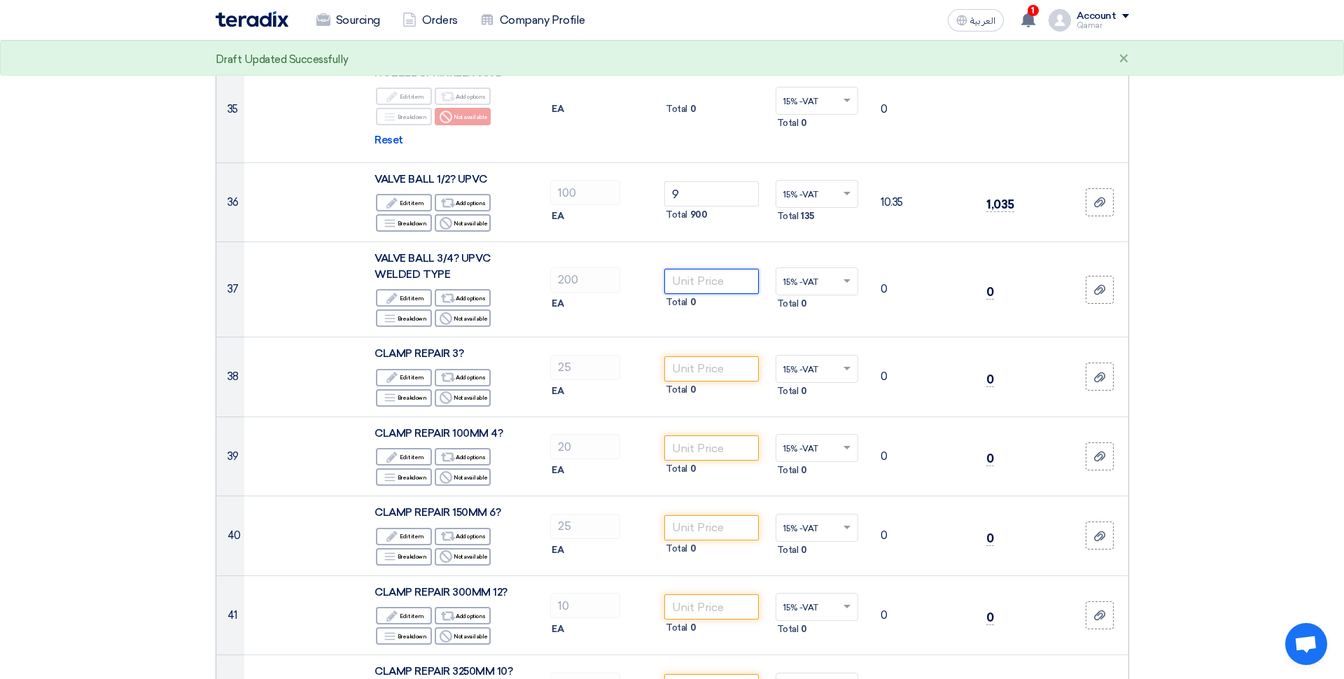
drag, startPoint x: 687, startPoint y: 176, endPoint x: 884, endPoint y: 8, distance: 258.8
click at [696, 269] on input "number" at bounding box center [711, 281] width 94 height 25
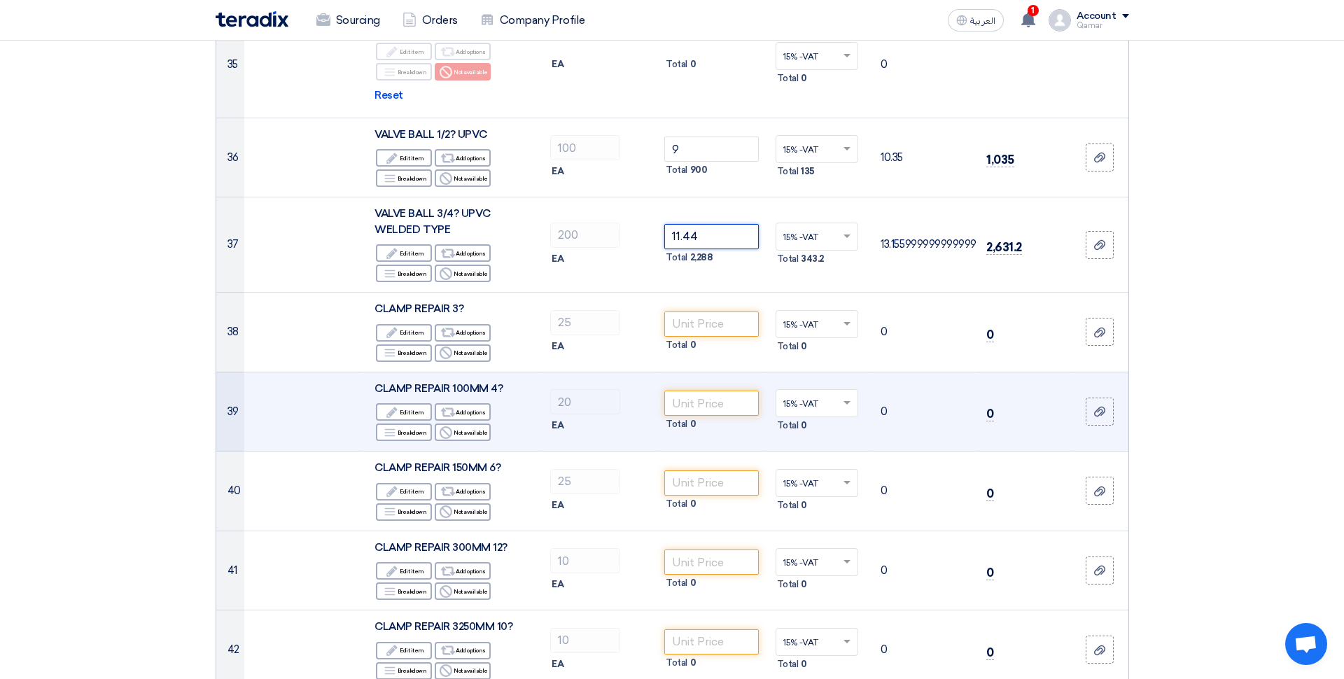
scroll to position [3494, 0]
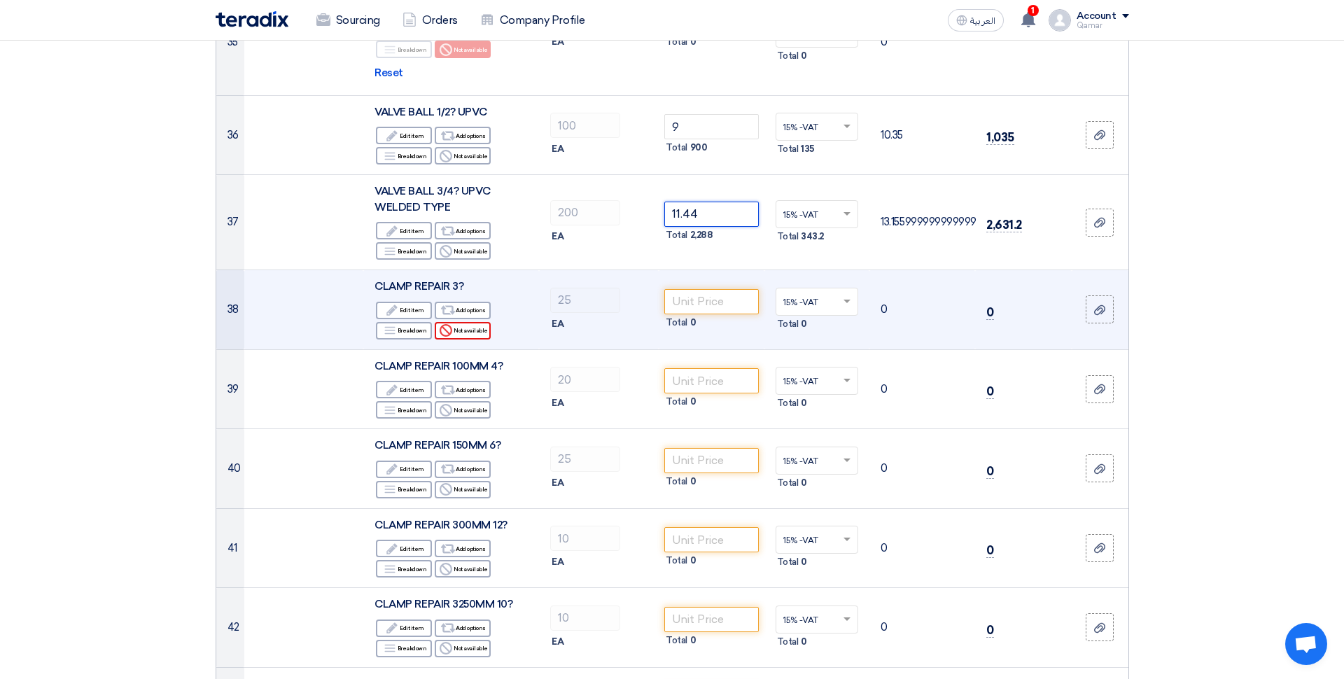
type input "11.44"
click at [469, 322] on div "Reject Not available" at bounding box center [463, 330] width 56 height 17
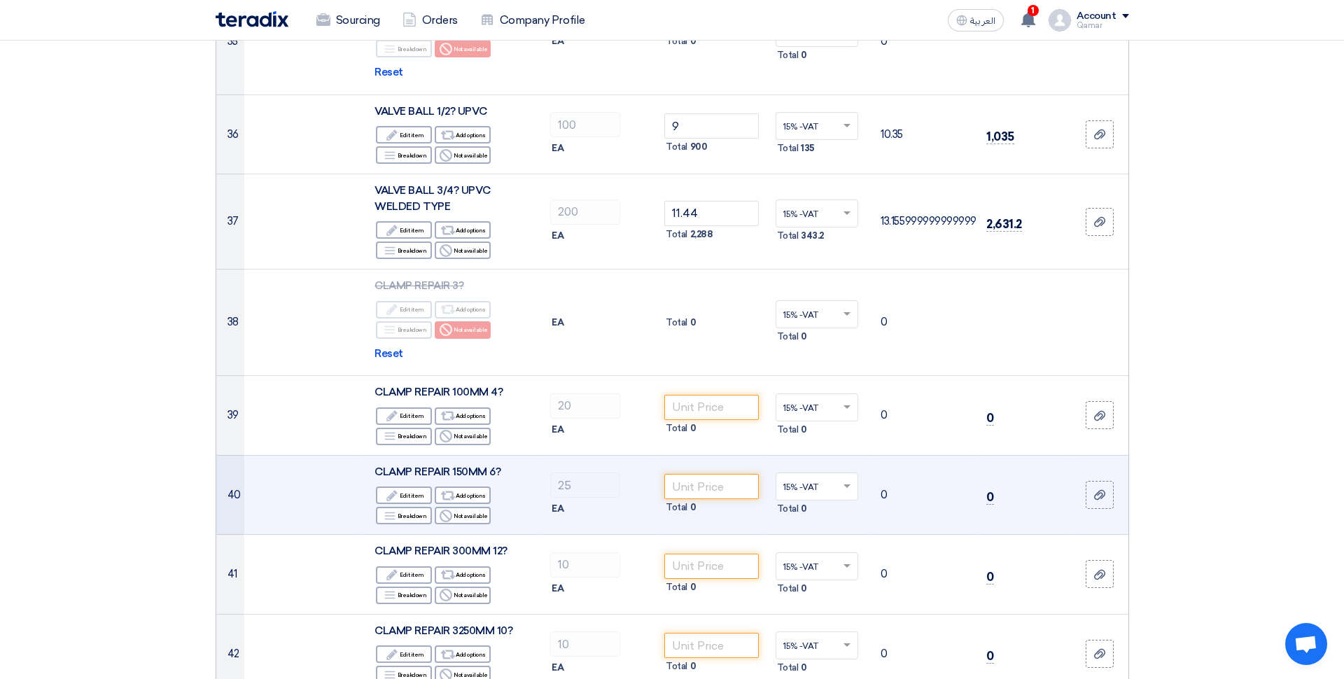
scroll to position [3564, 0]
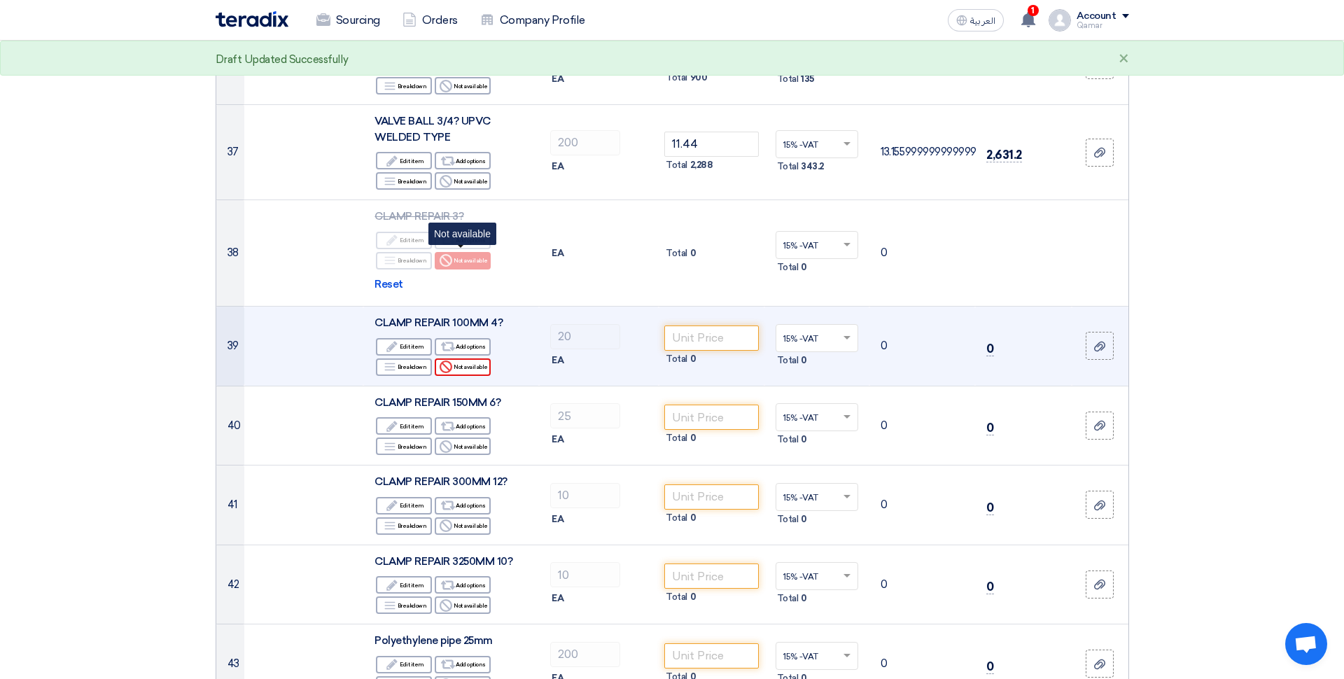
click at [468, 358] on div "Reject Not available" at bounding box center [463, 366] width 56 height 17
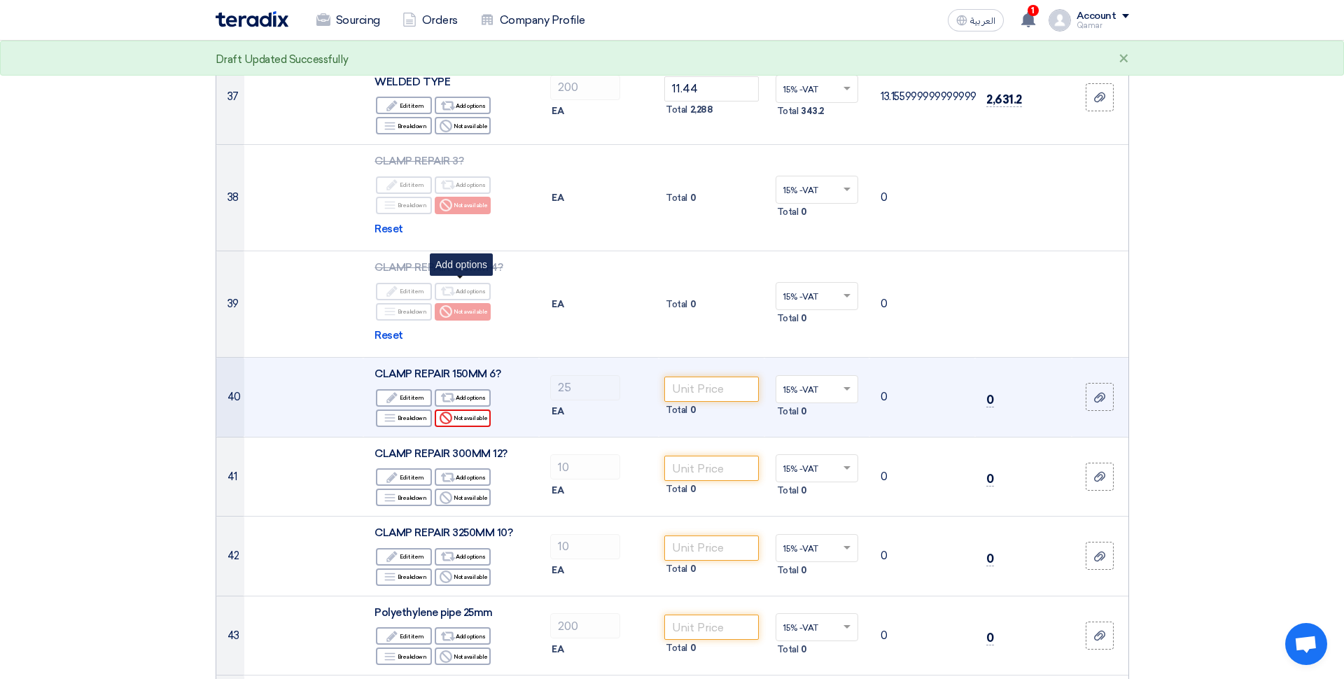
scroll to position [3621, 0]
click at [467, 407] on div "Reject Not available" at bounding box center [463, 415] width 56 height 17
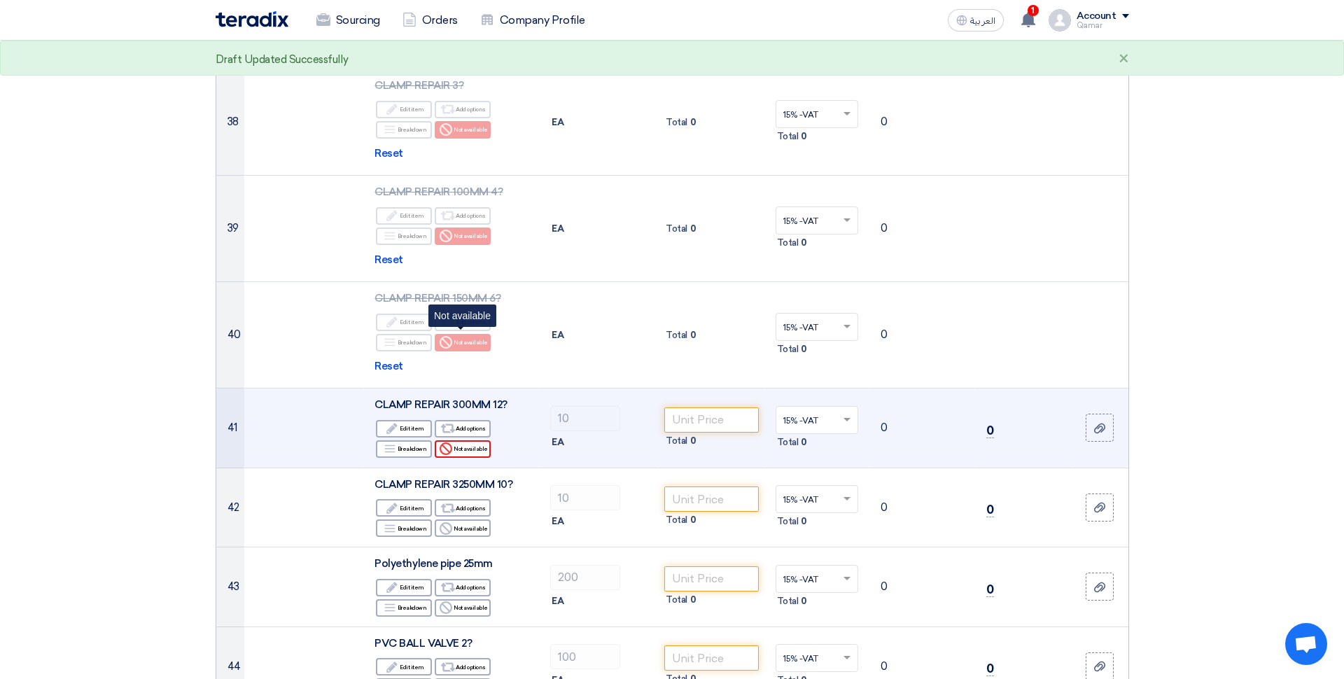
click at [471, 440] on div "Reject Not available" at bounding box center [463, 448] width 56 height 17
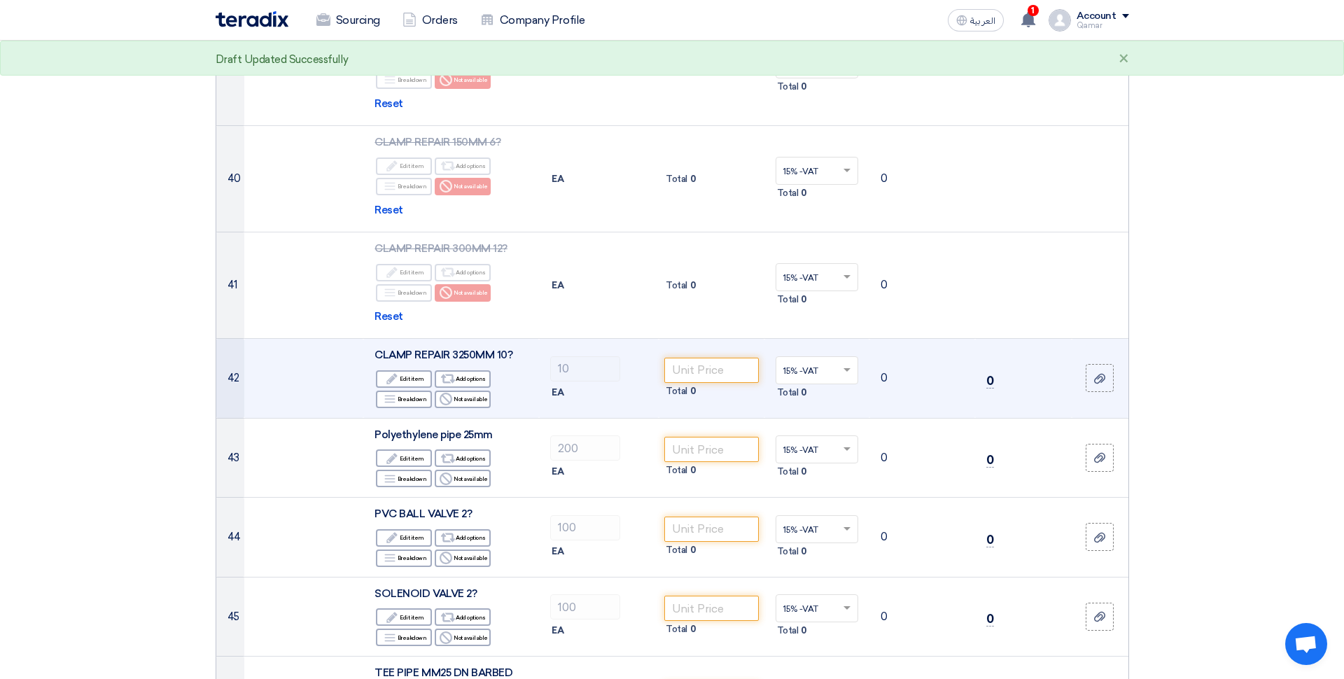
scroll to position [3858, 0]
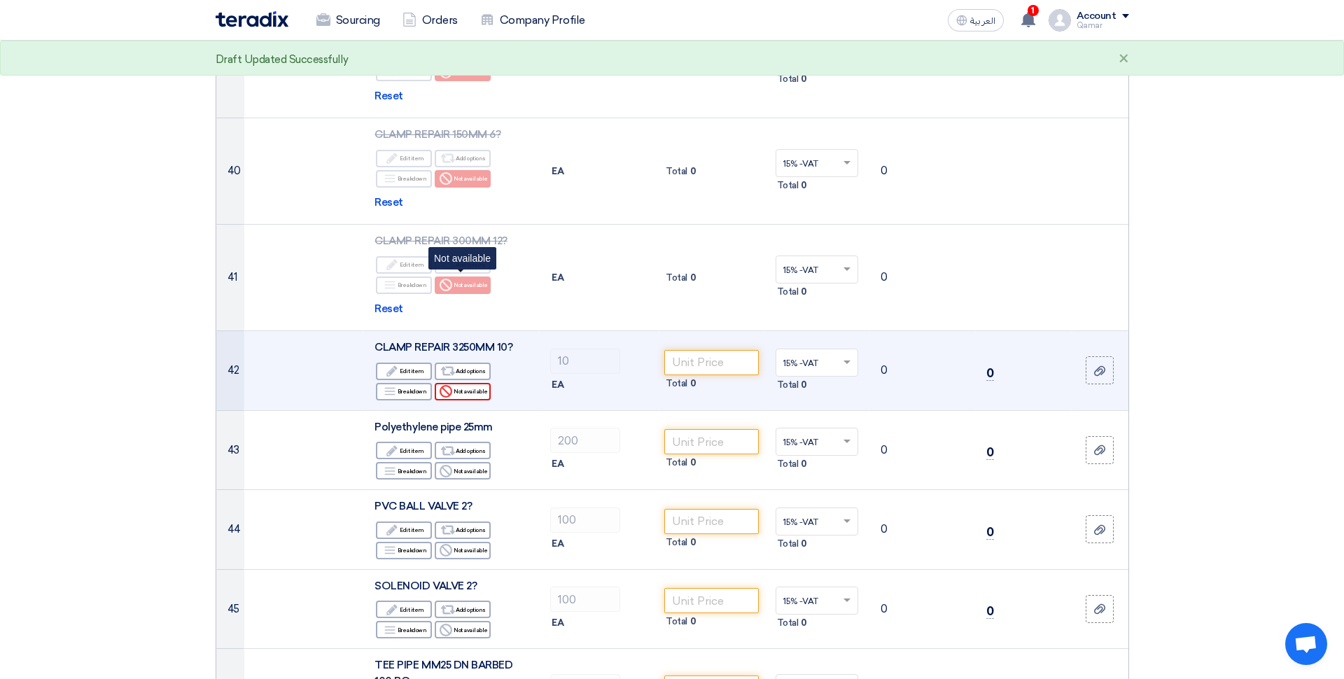
click at [470, 383] on div "Reject Not available" at bounding box center [463, 391] width 56 height 17
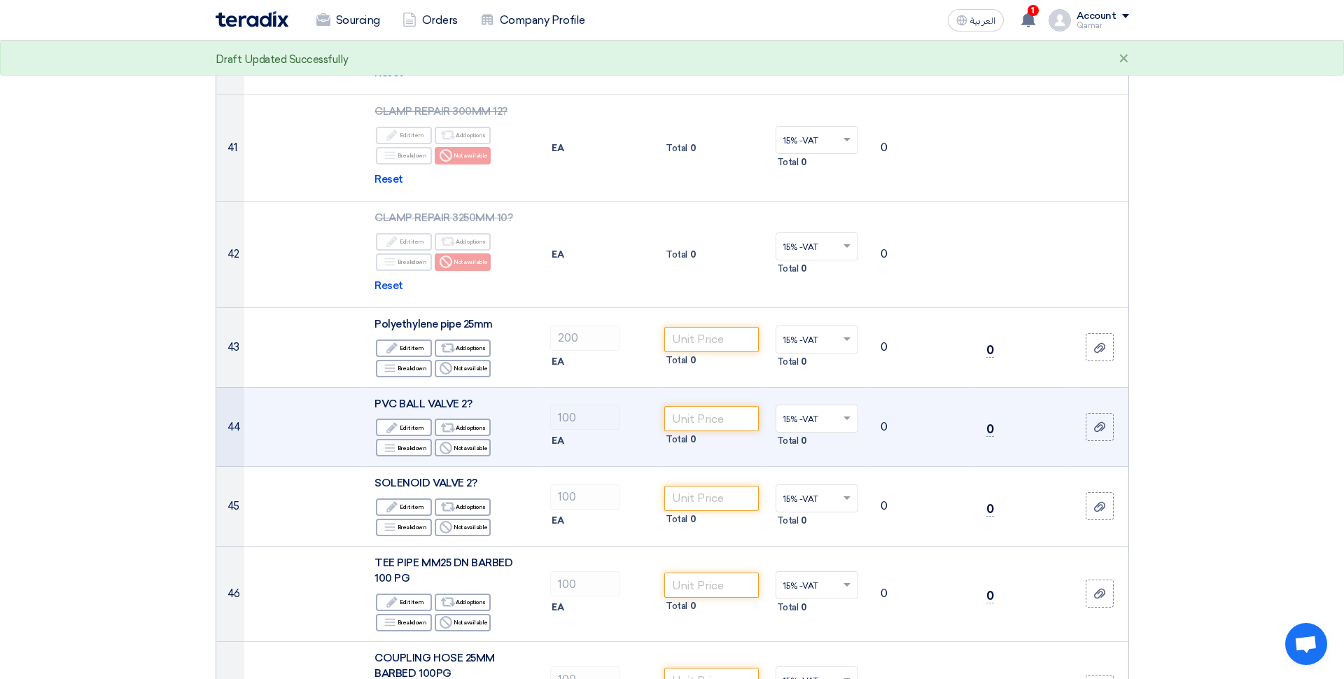
scroll to position [3995, 0]
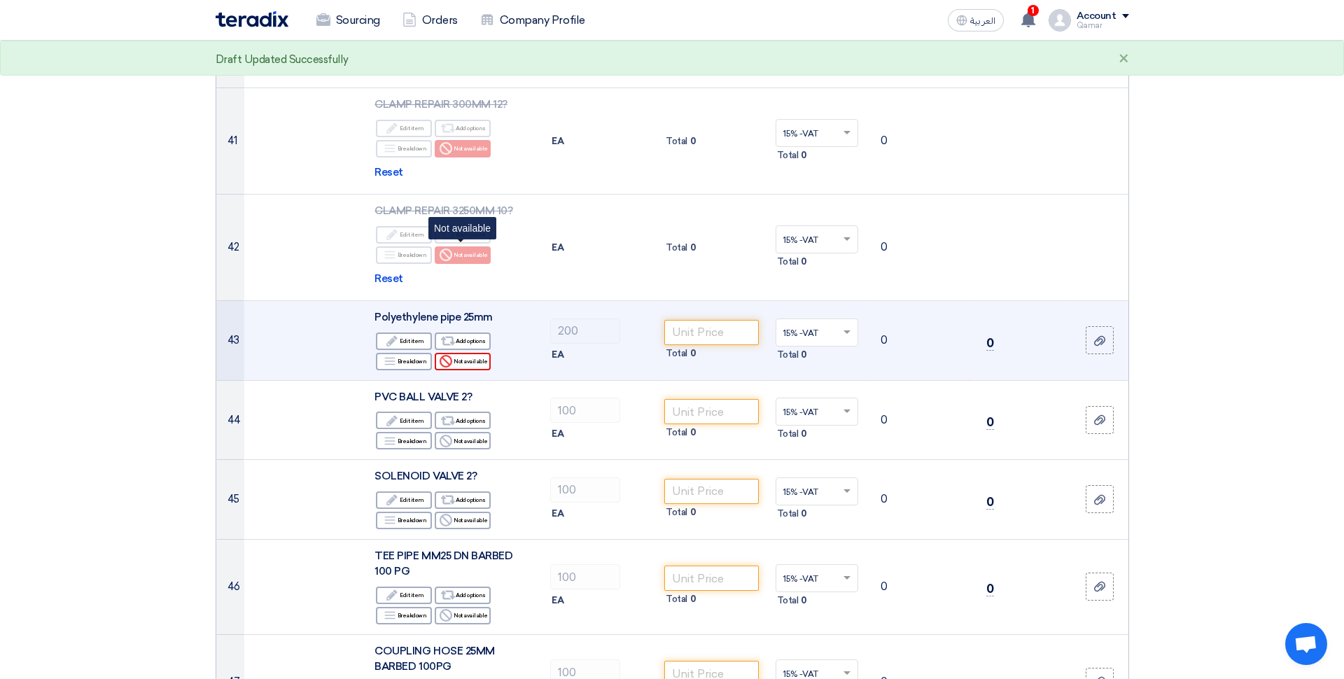
click at [471, 353] on div "Reject Not available" at bounding box center [463, 361] width 56 height 17
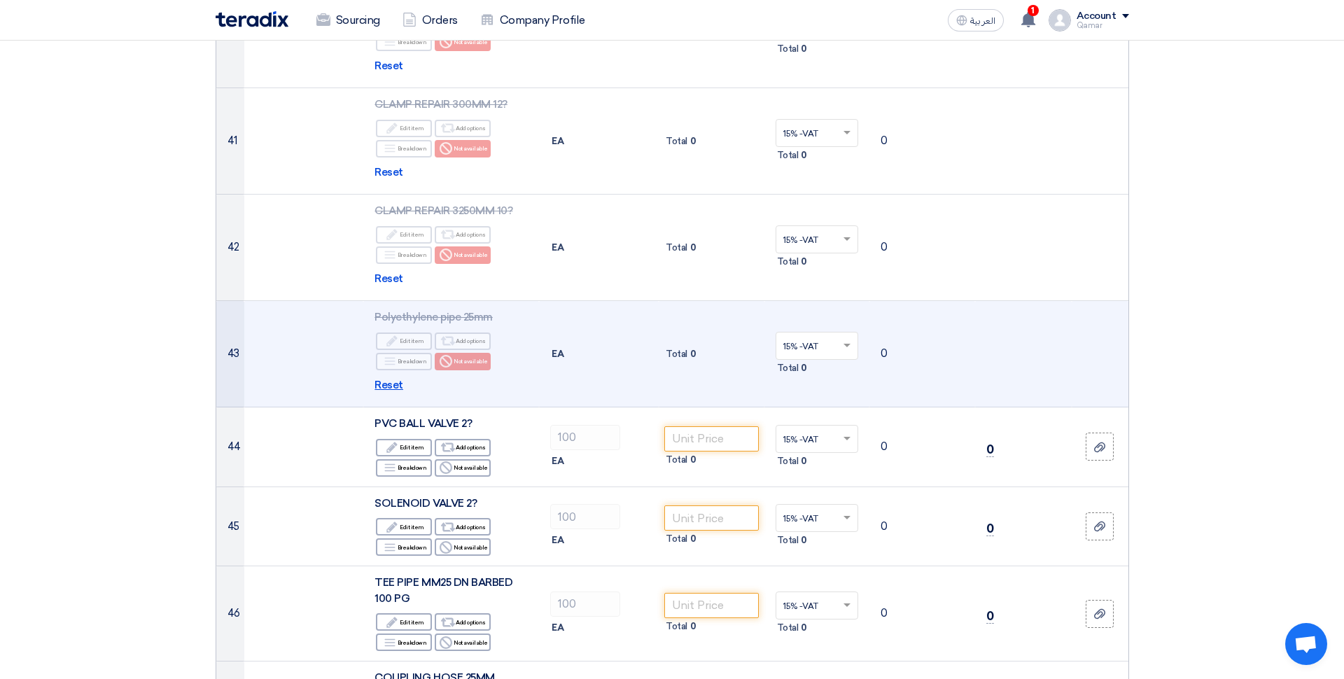
click at [388, 377] on span "Reset" at bounding box center [388, 385] width 29 height 16
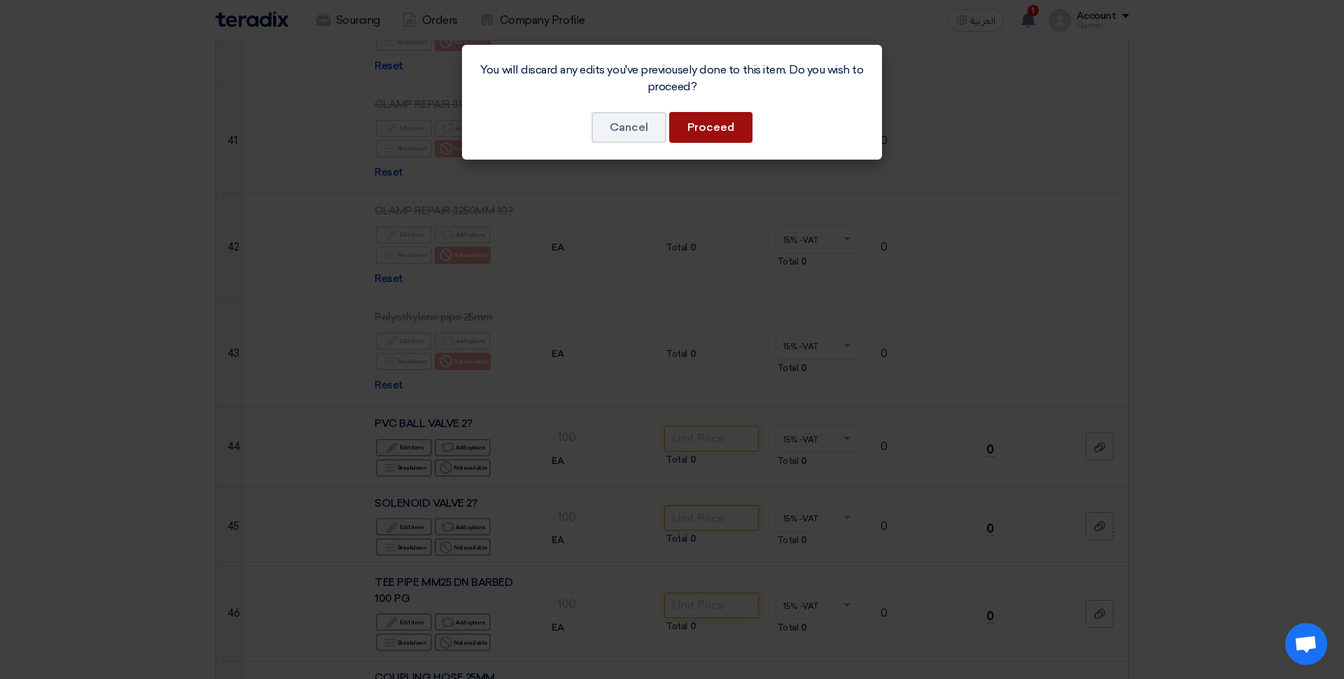
click at [715, 130] on button "Proceed" at bounding box center [710, 127] width 83 height 31
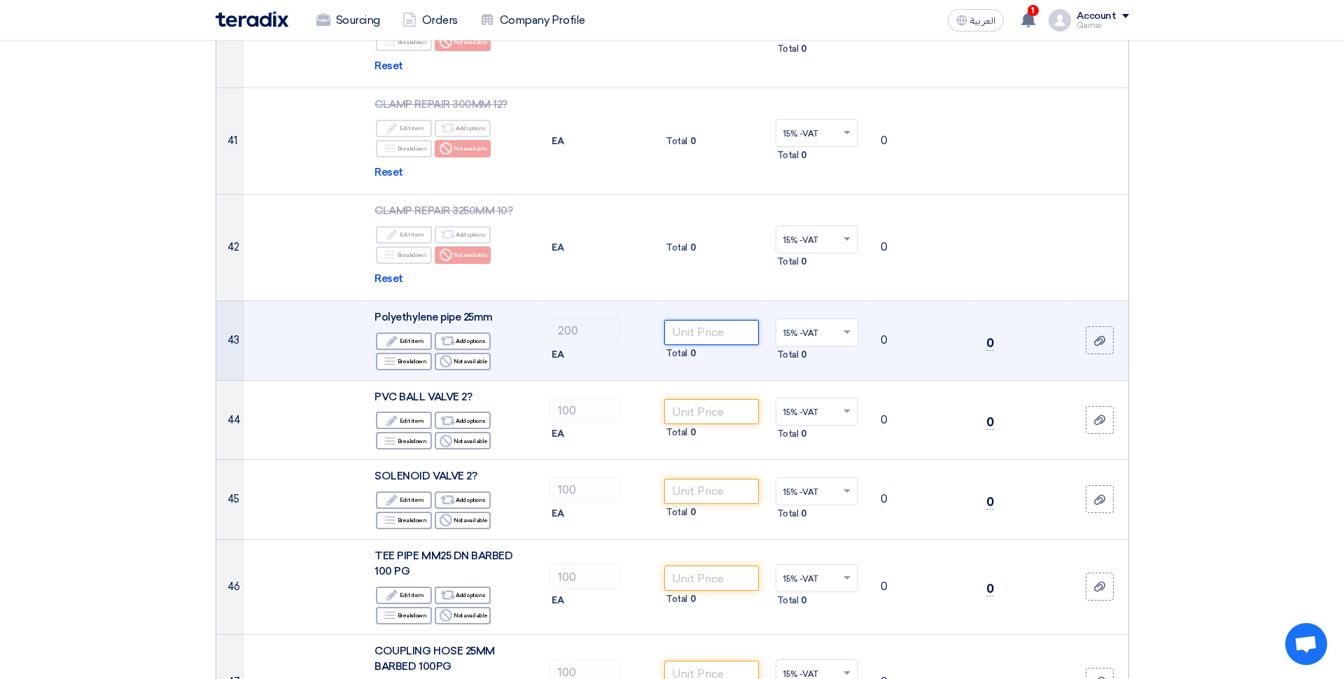
click at [718, 320] on input "number" at bounding box center [711, 332] width 94 height 25
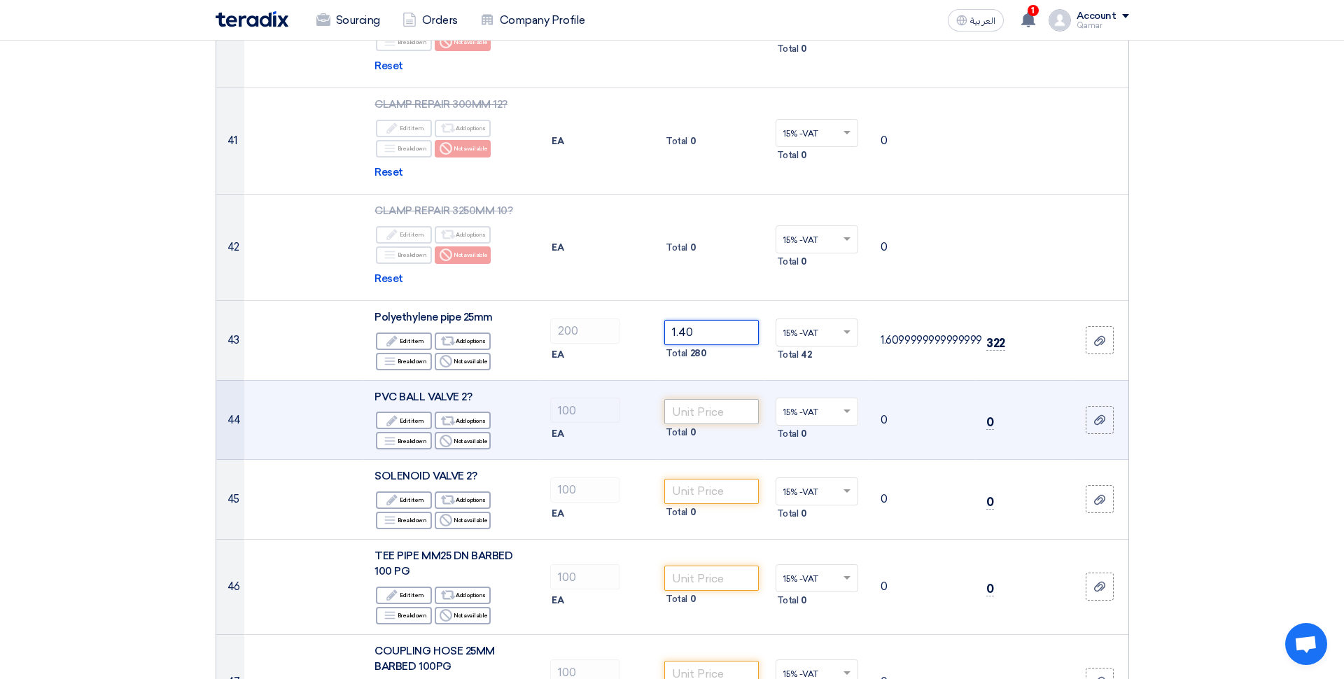
type input "1.40"
drag, startPoint x: 717, startPoint y: 306, endPoint x: 714, endPoint y: 300, distance: 7.2
click at [717, 399] on input "number" at bounding box center [711, 411] width 94 height 25
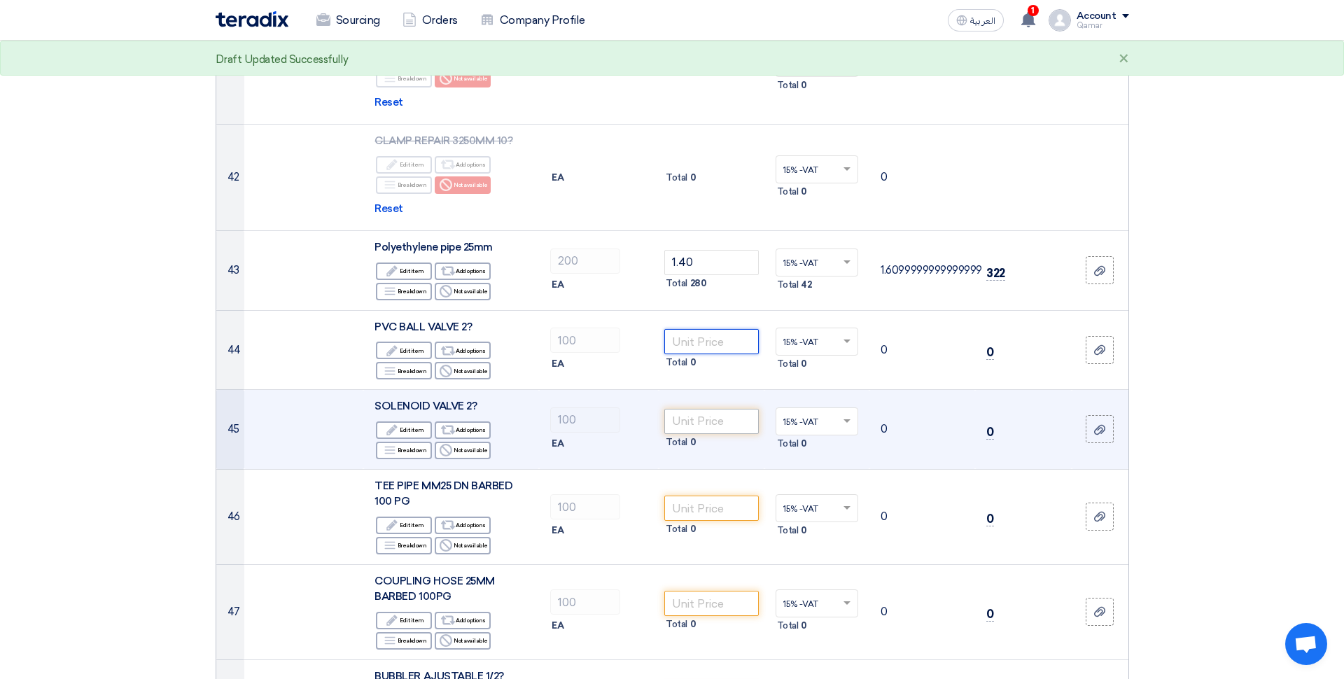
scroll to position [4072, 0]
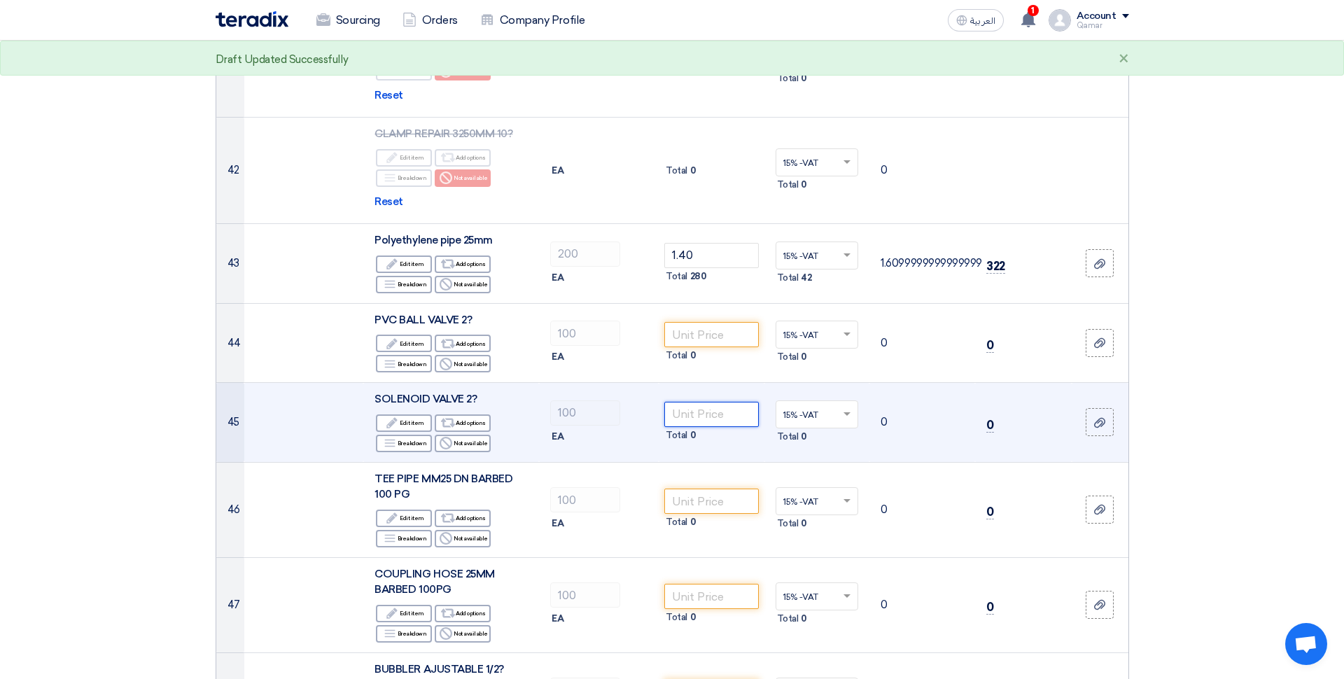
click at [720, 402] on input "number" at bounding box center [711, 414] width 94 height 25
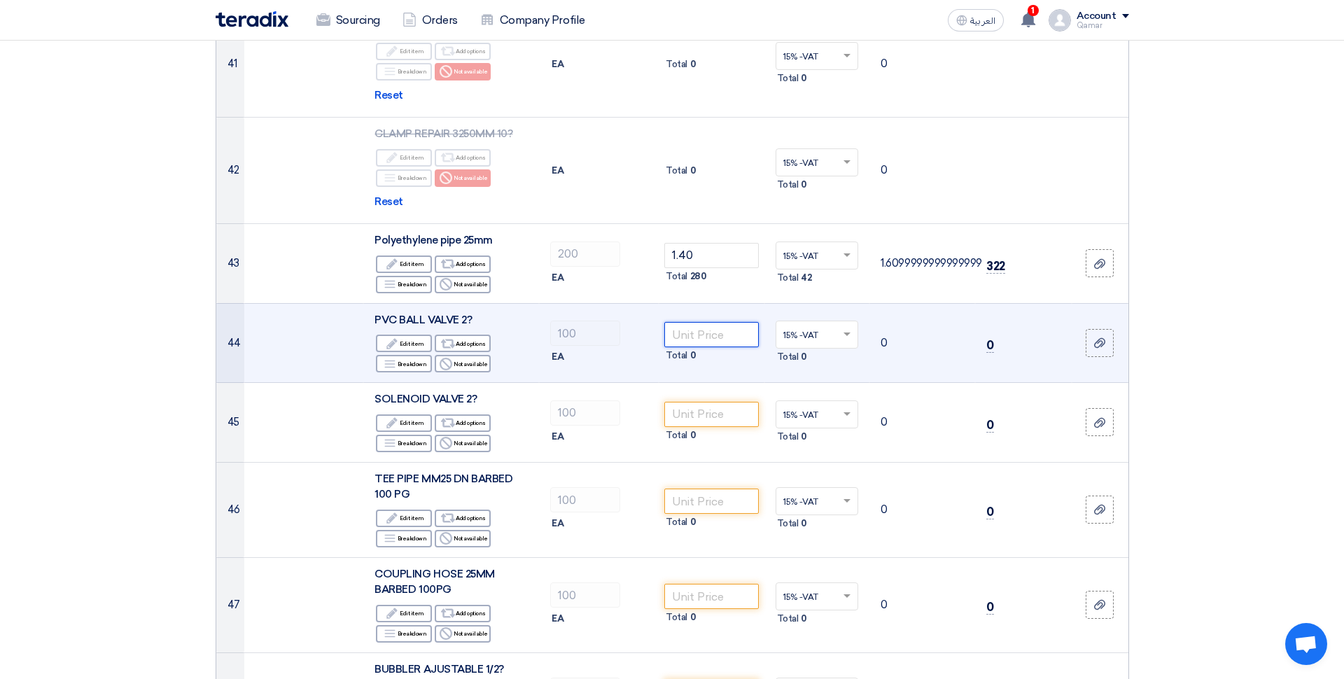
click at [680, 322] on input "number" at bounding box center [711, 334] width 94 height 25
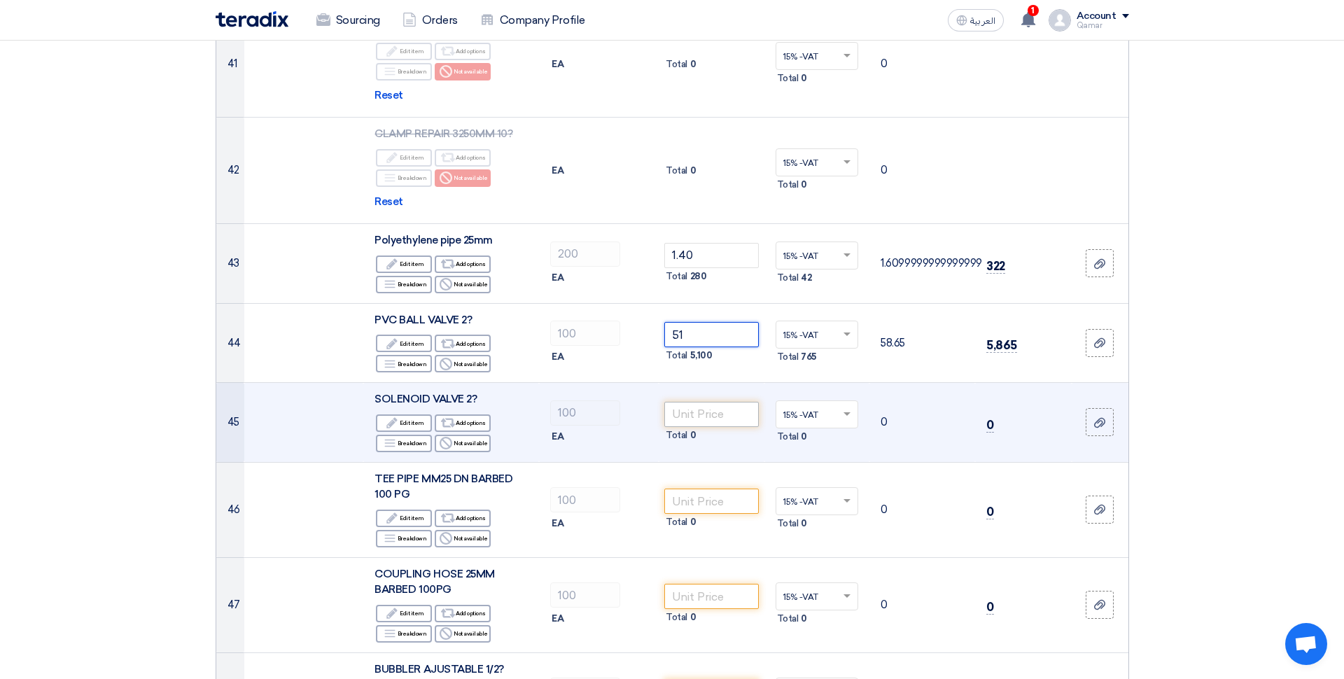
type input "51"
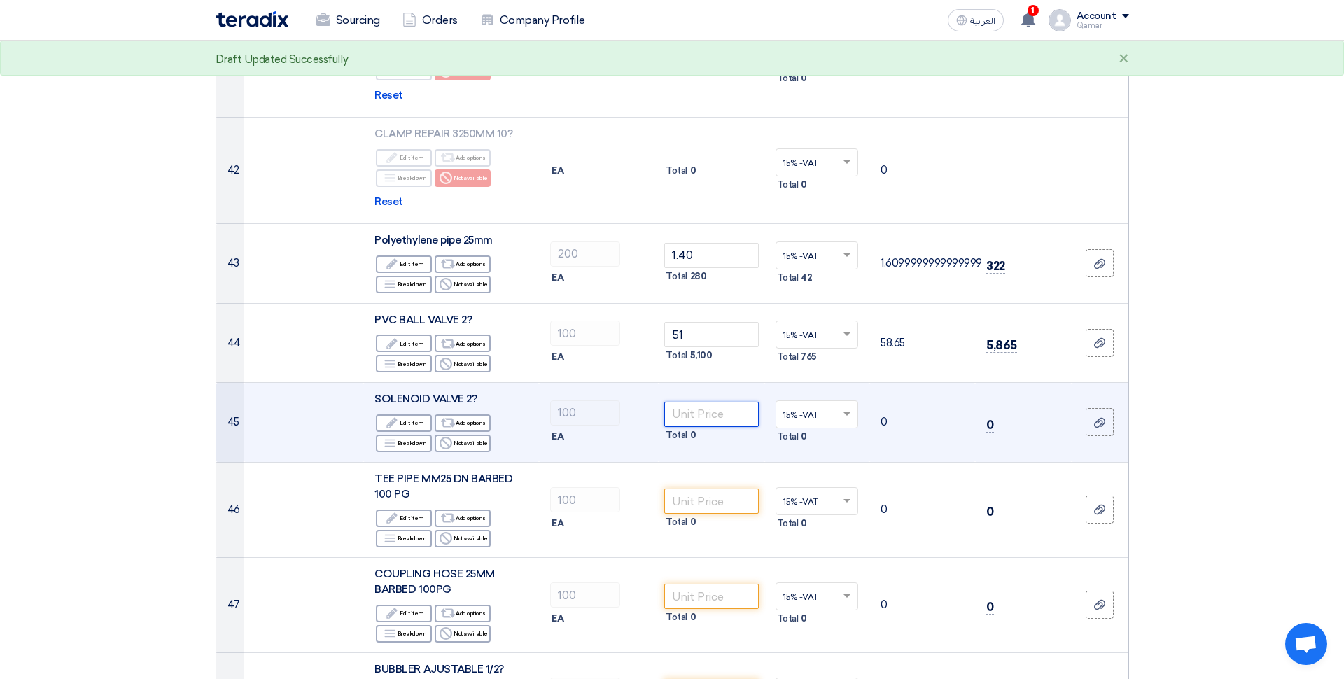
click at [726, 402] on input "number" at bounding box center [711, 414] width 94 height 25
click at [462, 435] on div "Reject Not available" at bounding box center [463, 443] width 56 height 17
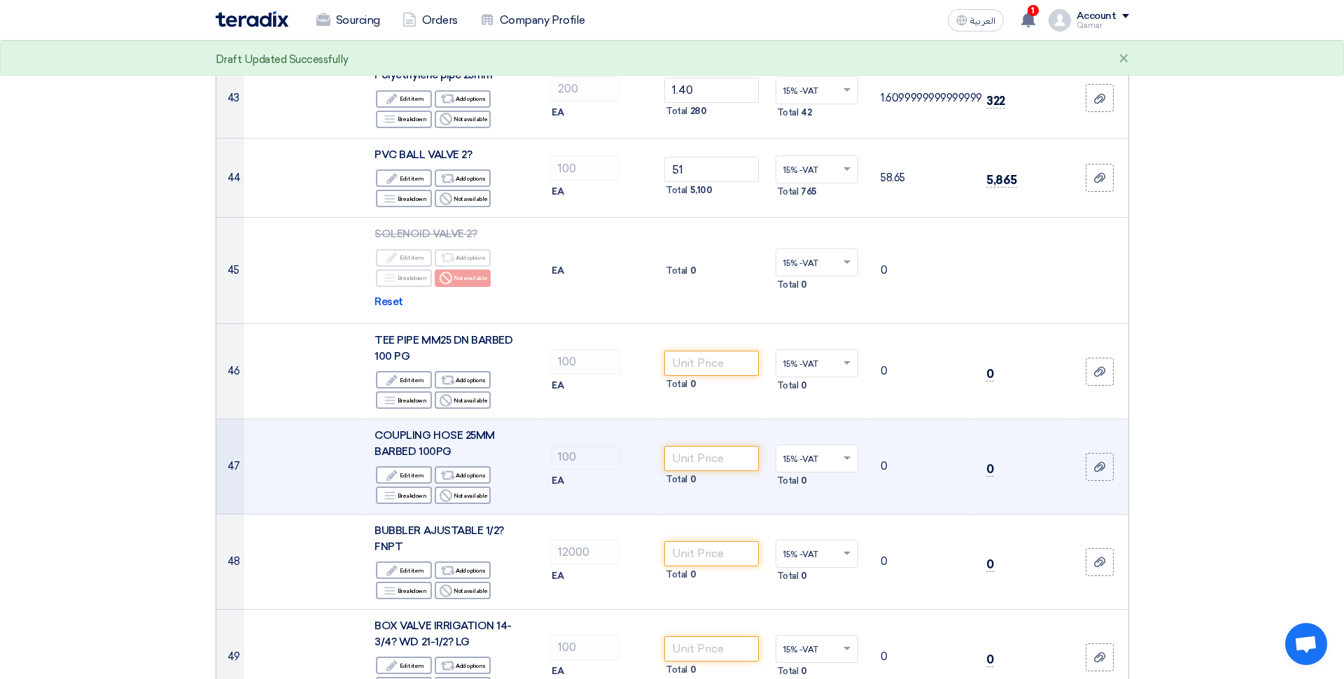
scroll to position [4263, 0]
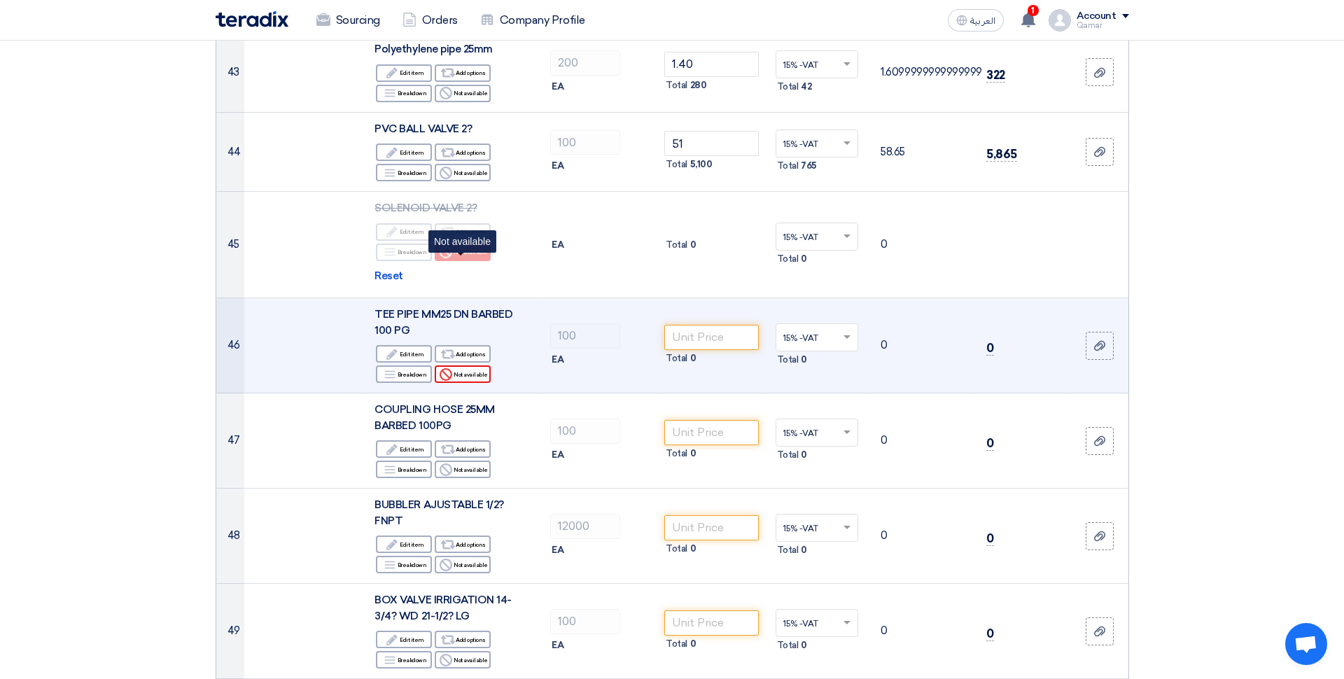
click at [478, 365] on div "Reject Not available" at bounding box center [463, 373] width 56 height 17
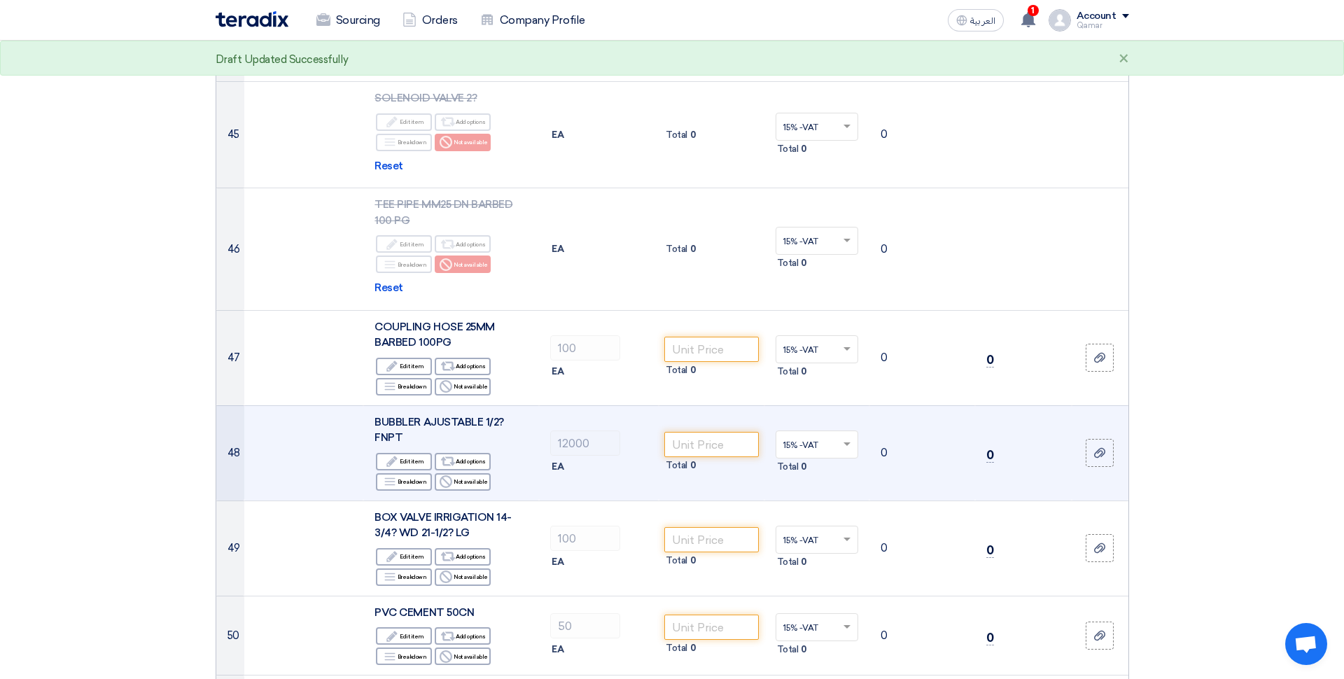
scroll to position [4373, 0]
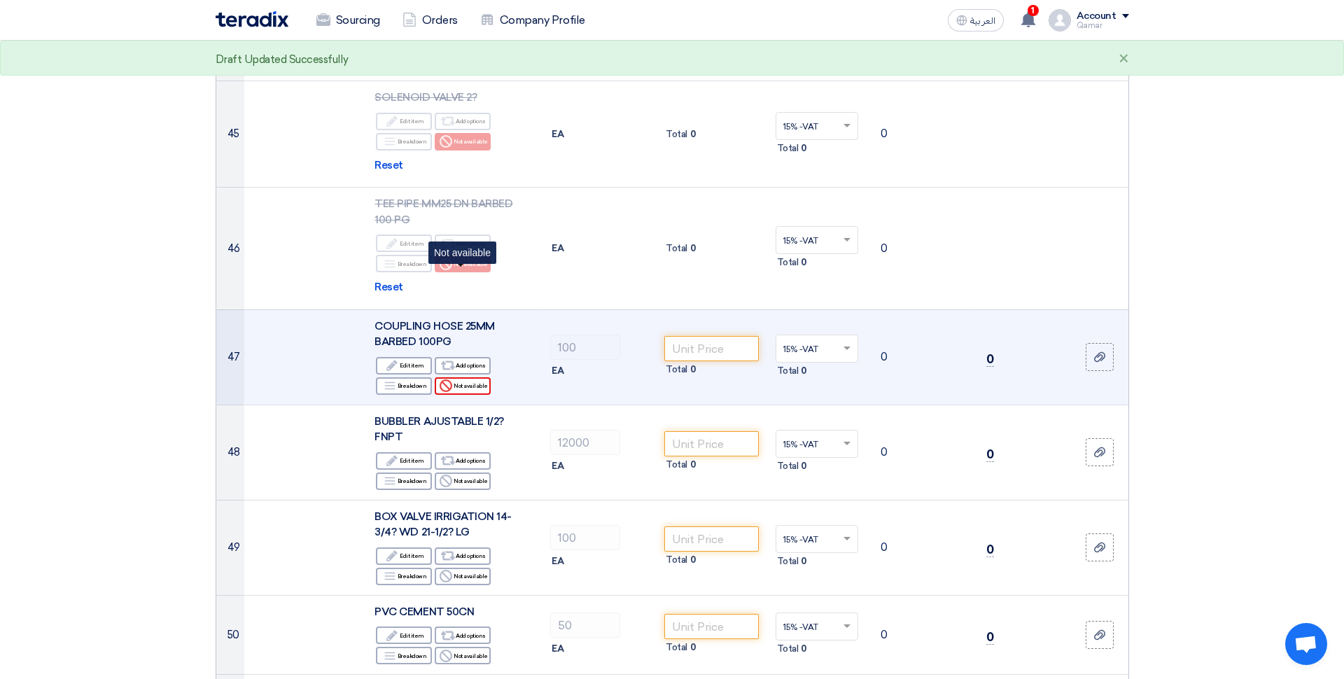
click at [468, 377] on div "Reject Not available" at bounding box center [463, 385] width 56 height 17
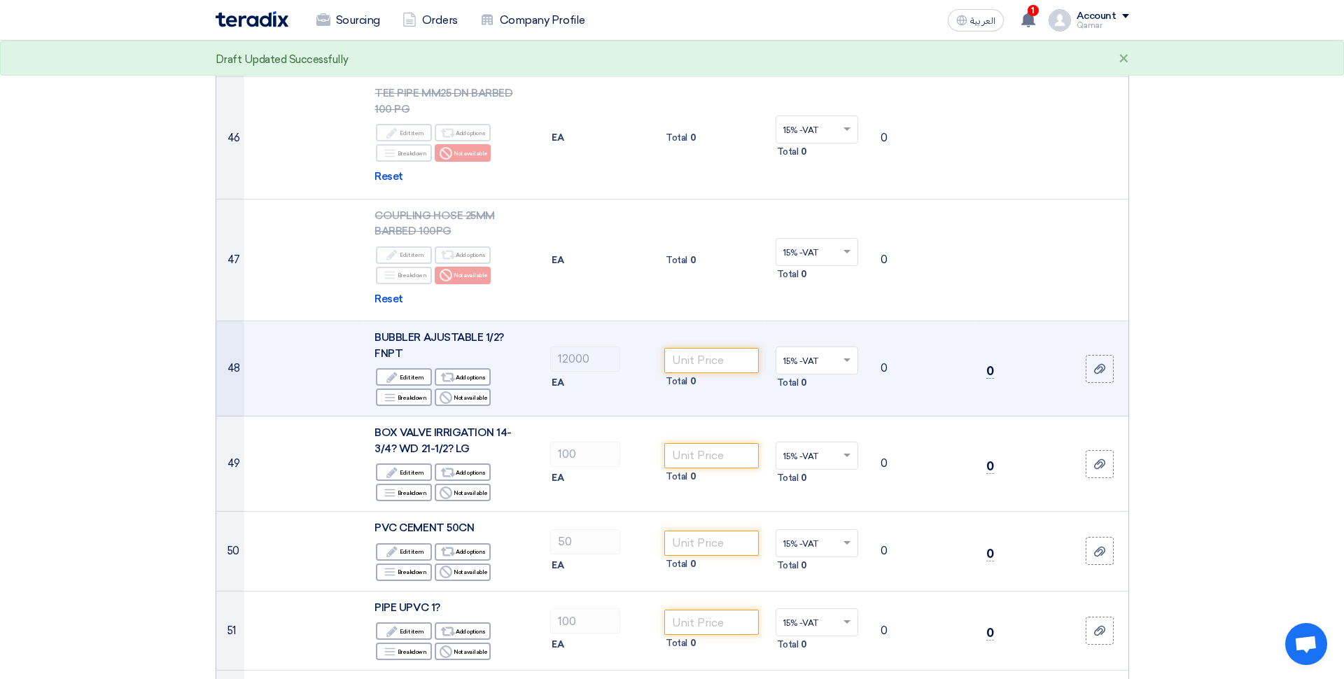
scroll to position [4488, 0]
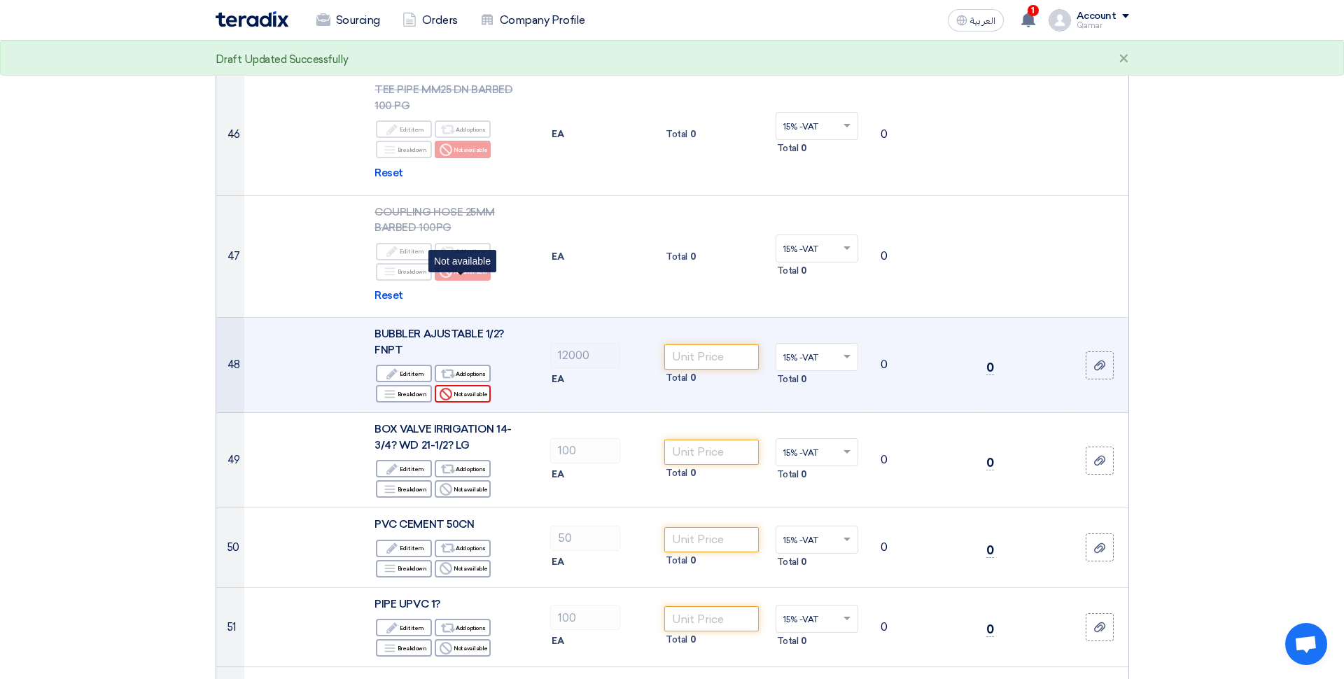
click at [464, 385] on div "Reject Not available" at bounding box center [463, 393] width 56 height 17
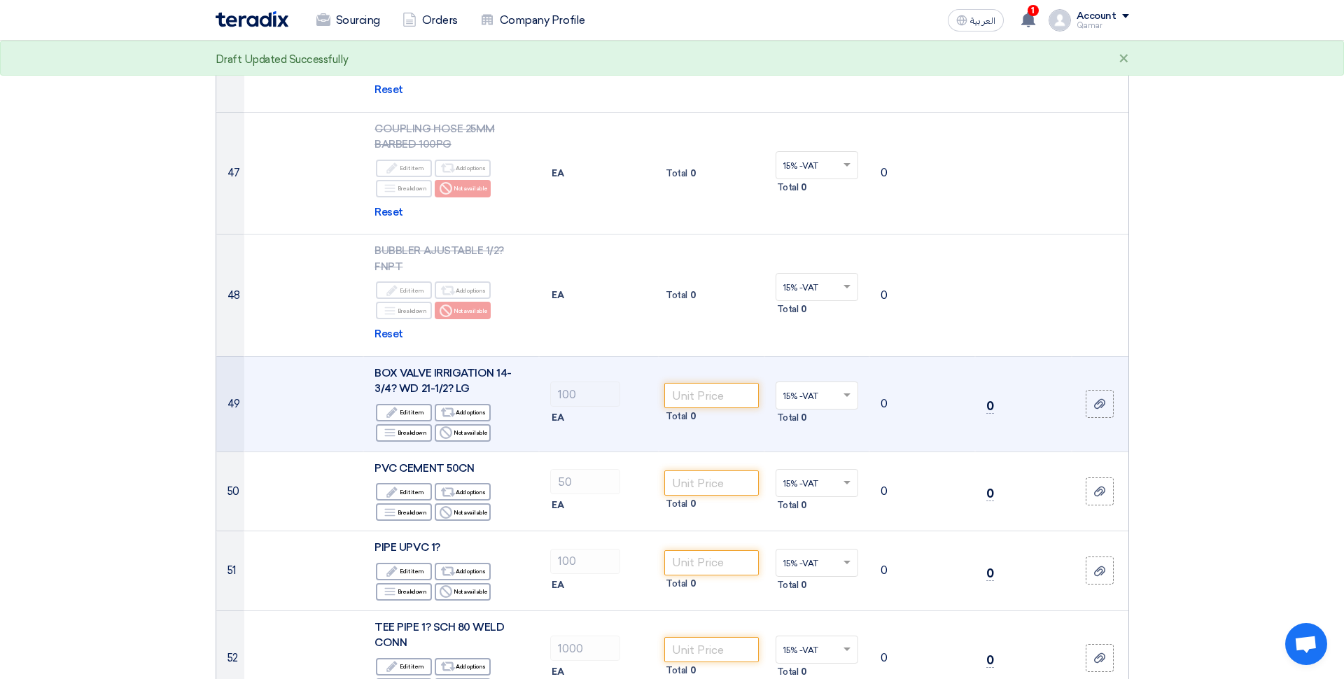
scroll to position [4572, 0]
drag, startPoint x: 465, startPoint y: 321, endPoint x: 478, endPoint y: 320, distance: 12.6
click at [465, 423] on div "Reject Not available" at bounding box center [463, 431] width 56 height 17
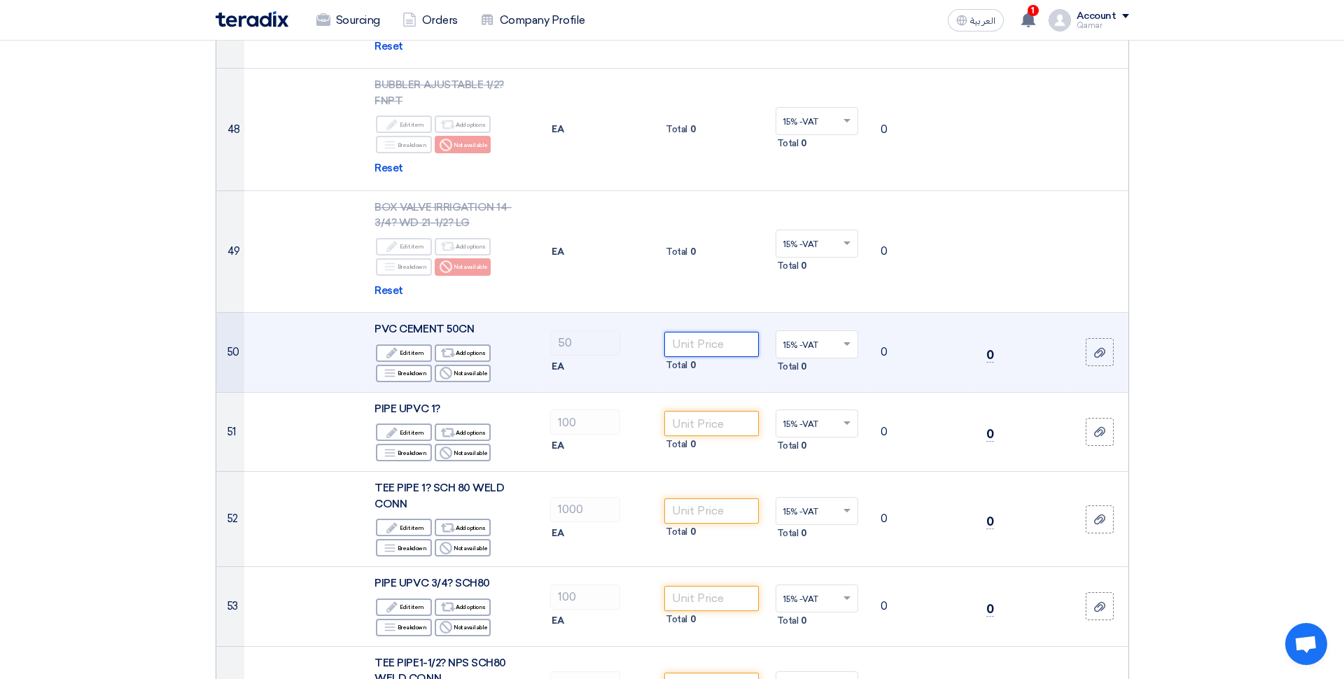
scroll to position [4735, 0]
click at [728, 331] on input "number" at bounding box center [711, 343] width 94 height 25
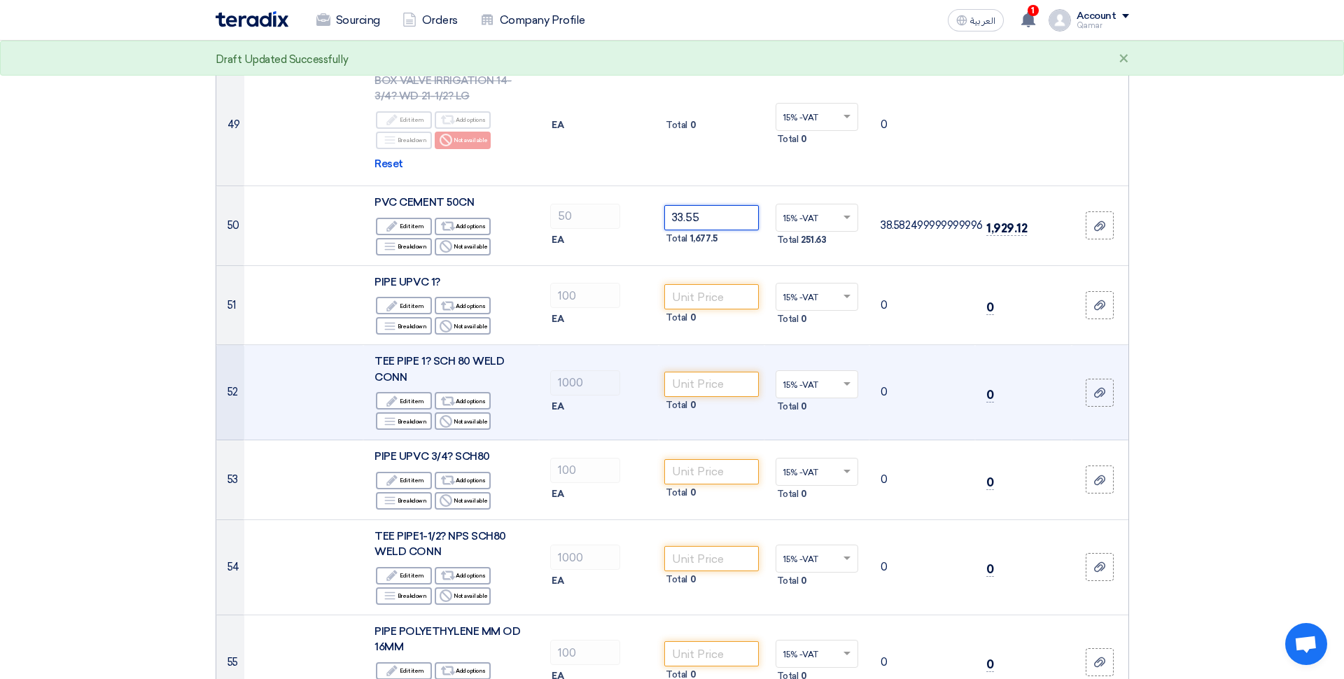
scroll to position [4865, 0]
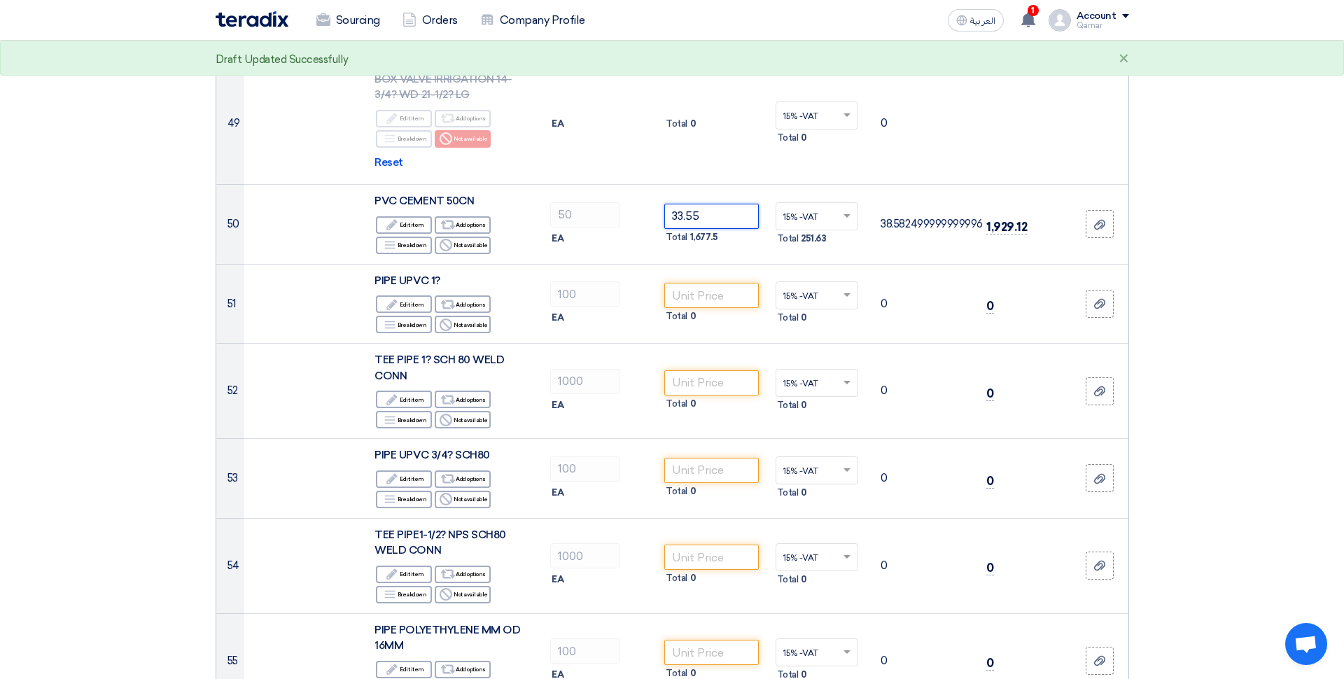
type input "33.55"
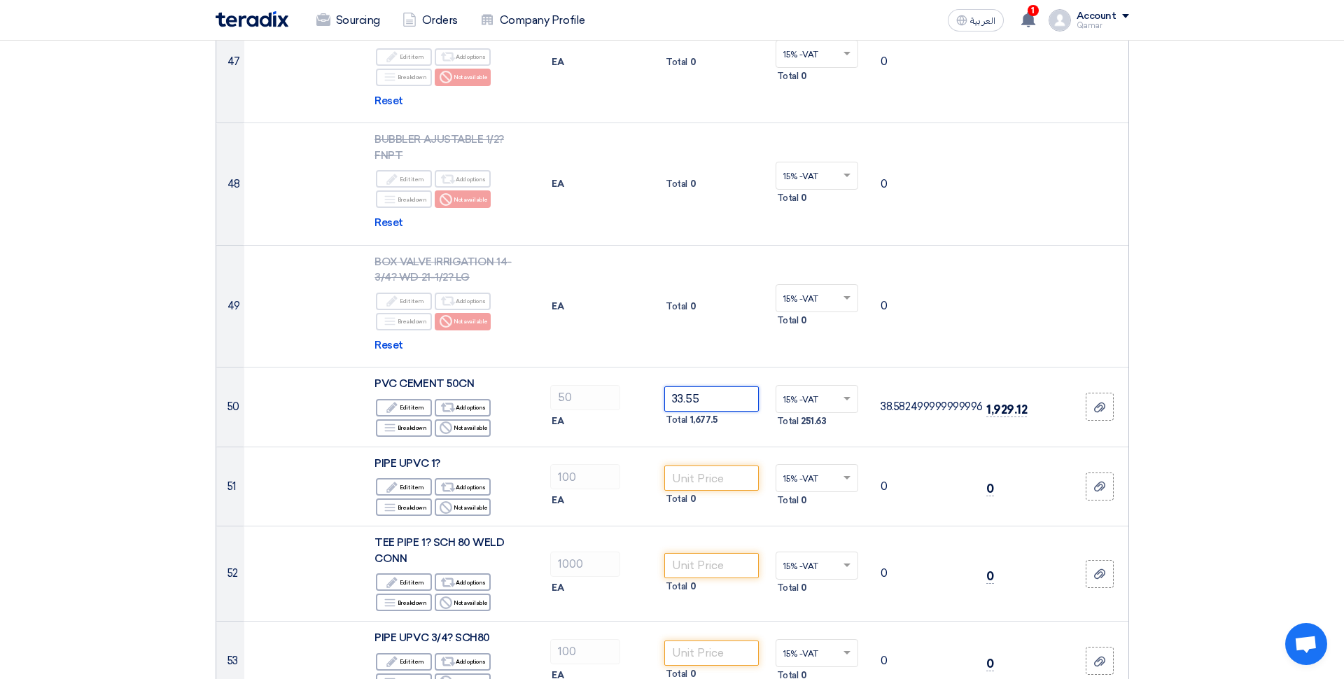
scroll to position [4696, 0]
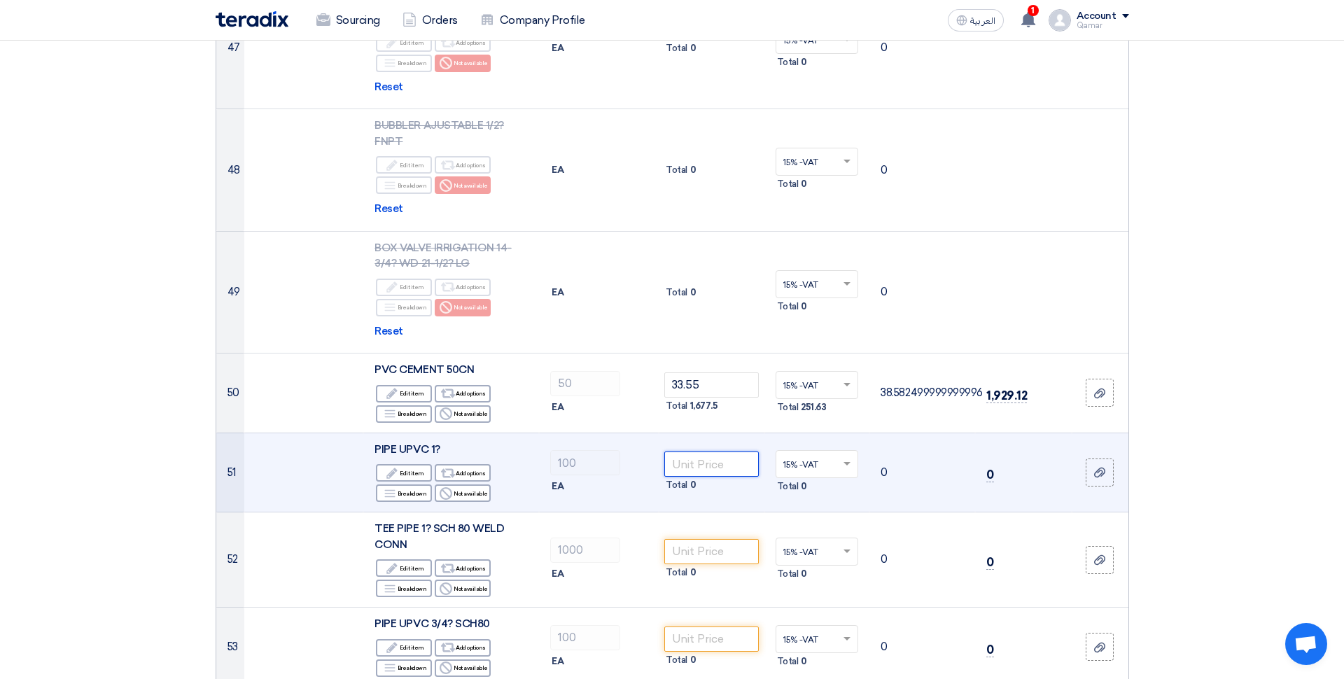
click at [721, 451] on input "number" at bounding box center [711, 463] width 94 height 25
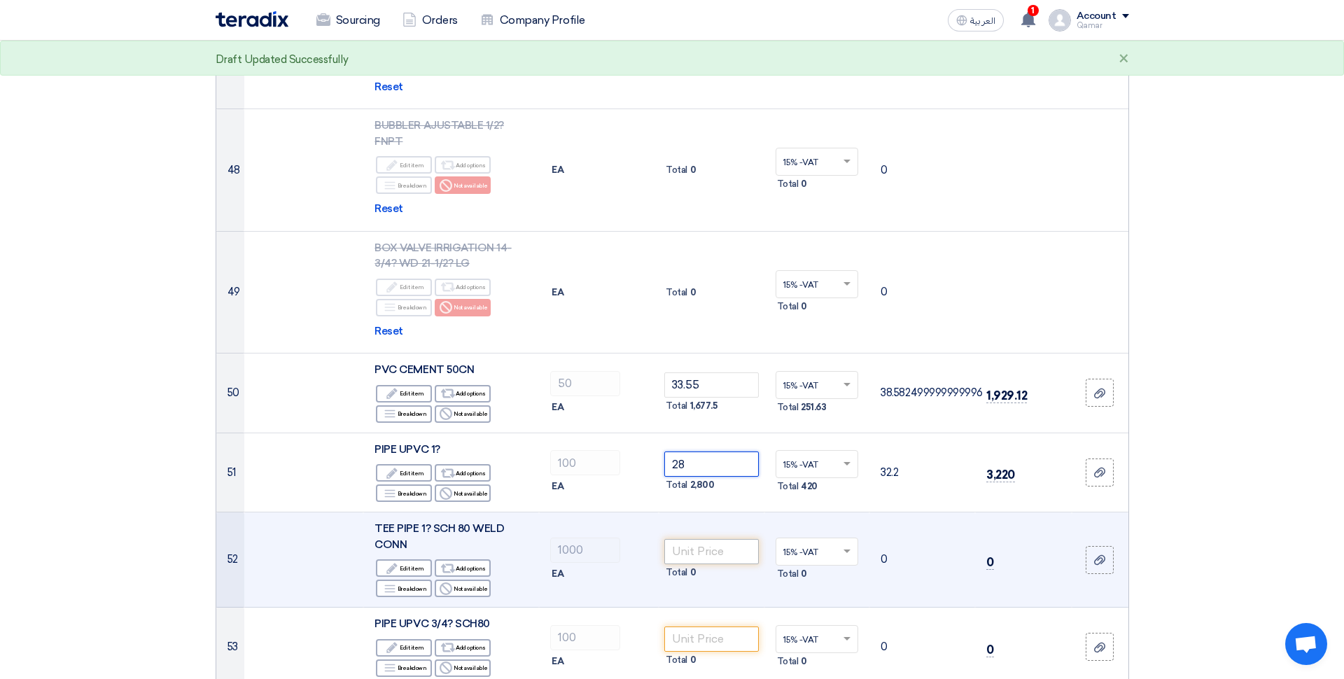
type input "28"
click at [712, 539] on input "number" at bounding box center [711, 551] width 94 height 25
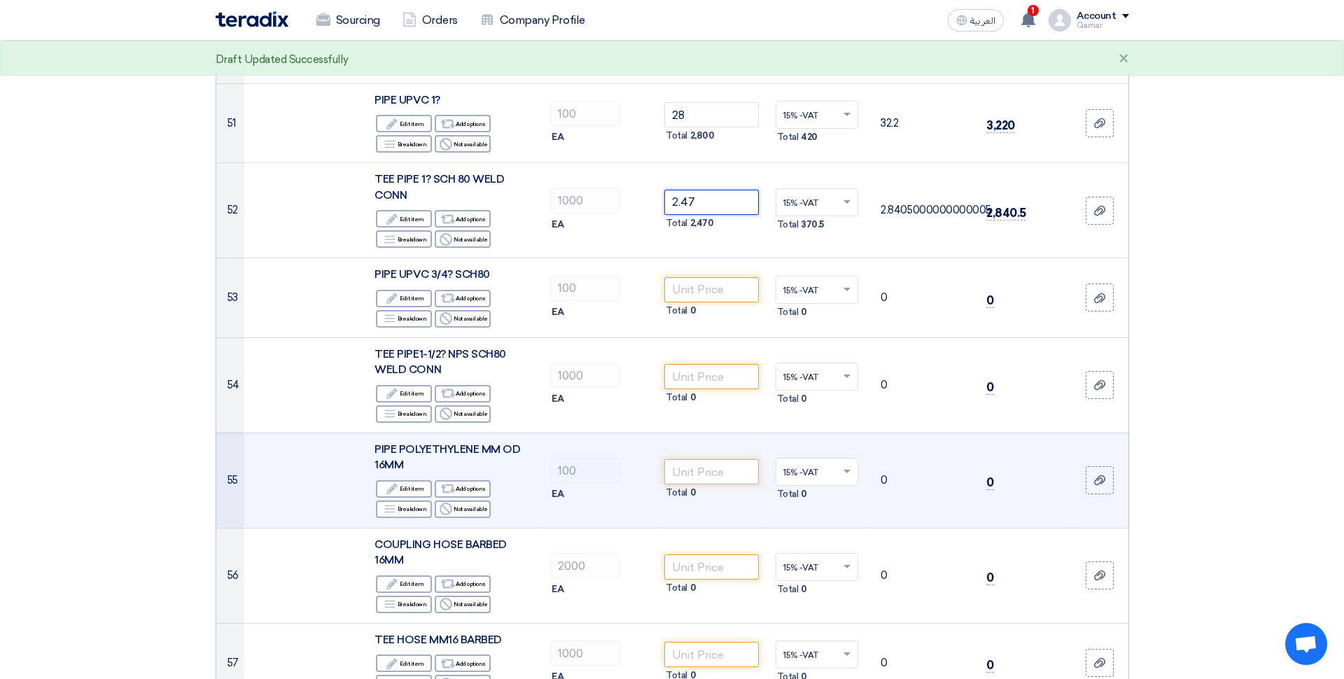
scroll to position [5049, 0]
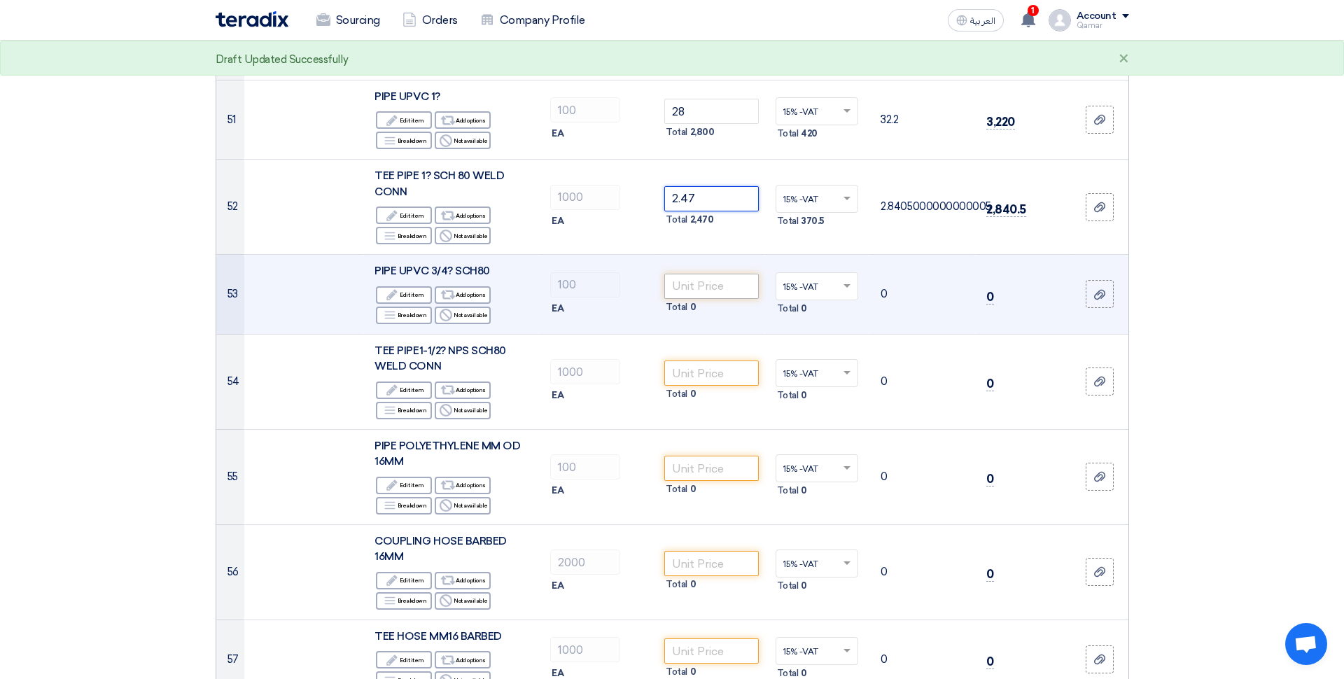
type input "2.47"
click at [714, 274] on input "number" at bounding box center [711, 286] width 94 height 25
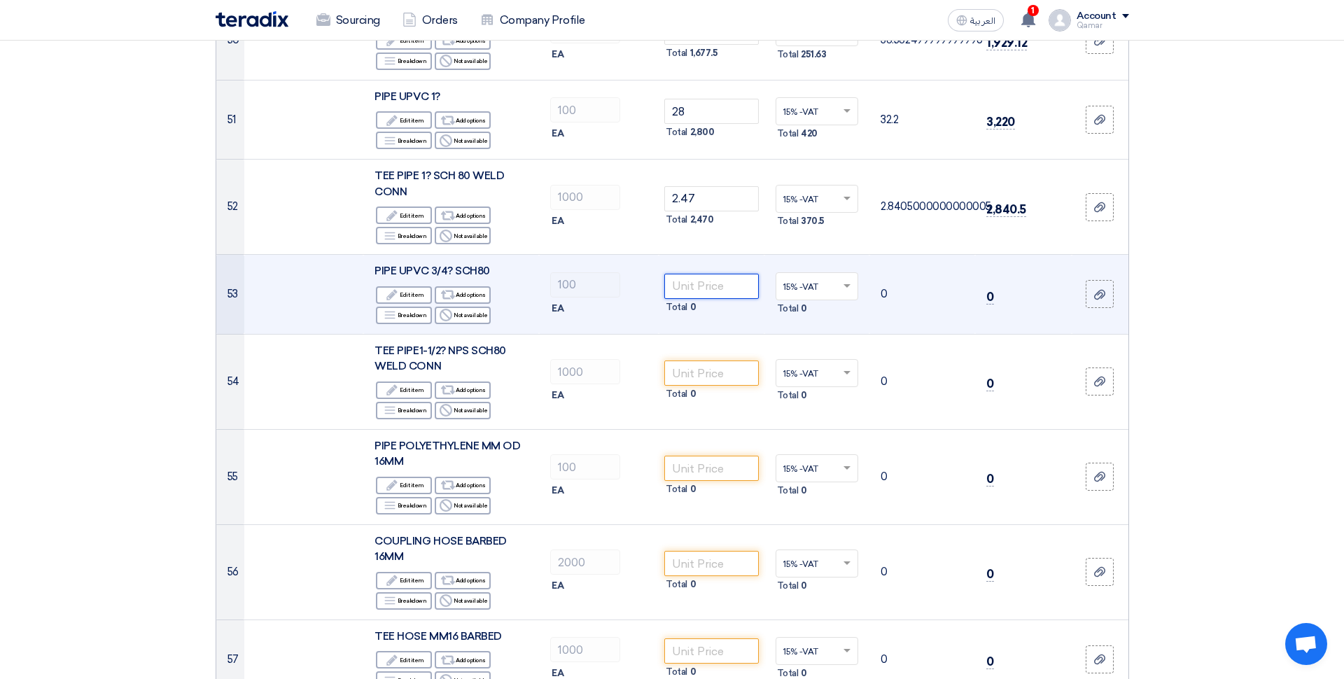
scroll to position [5047, 0]
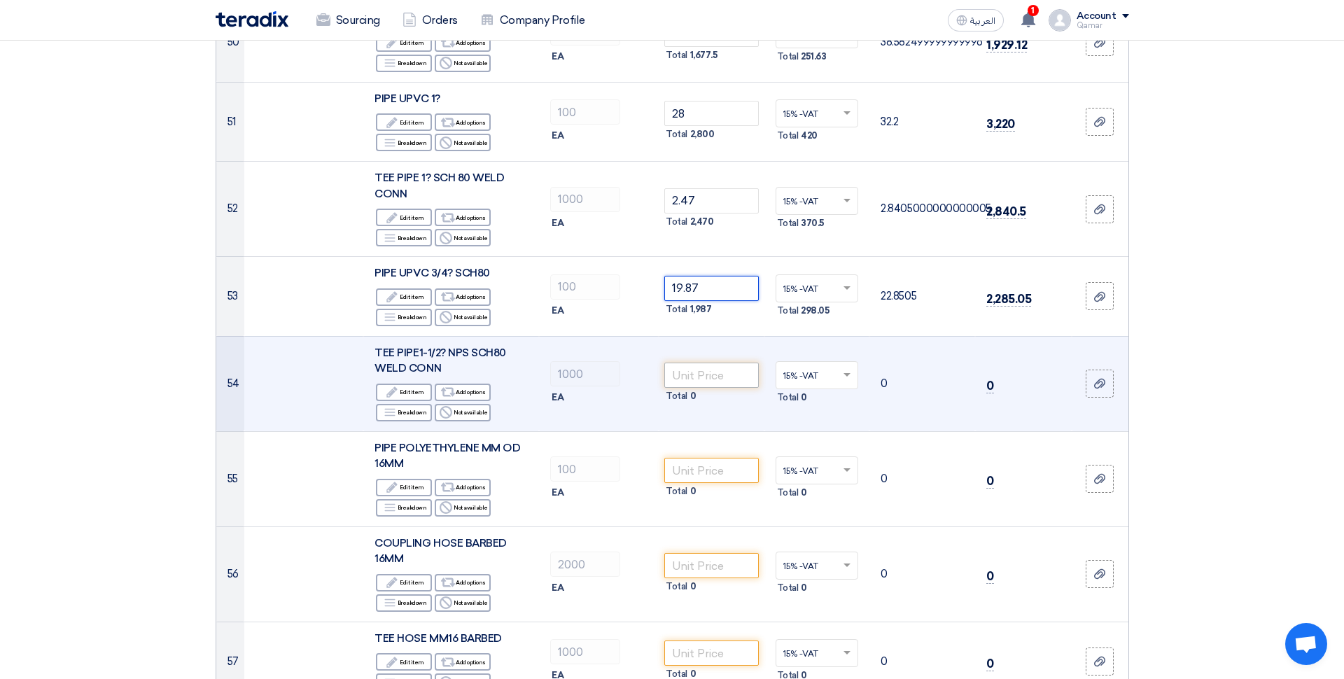
type input "19.87"
click at [698, 363] on input "number" at bounding box center [711, 375] width 94 height 25
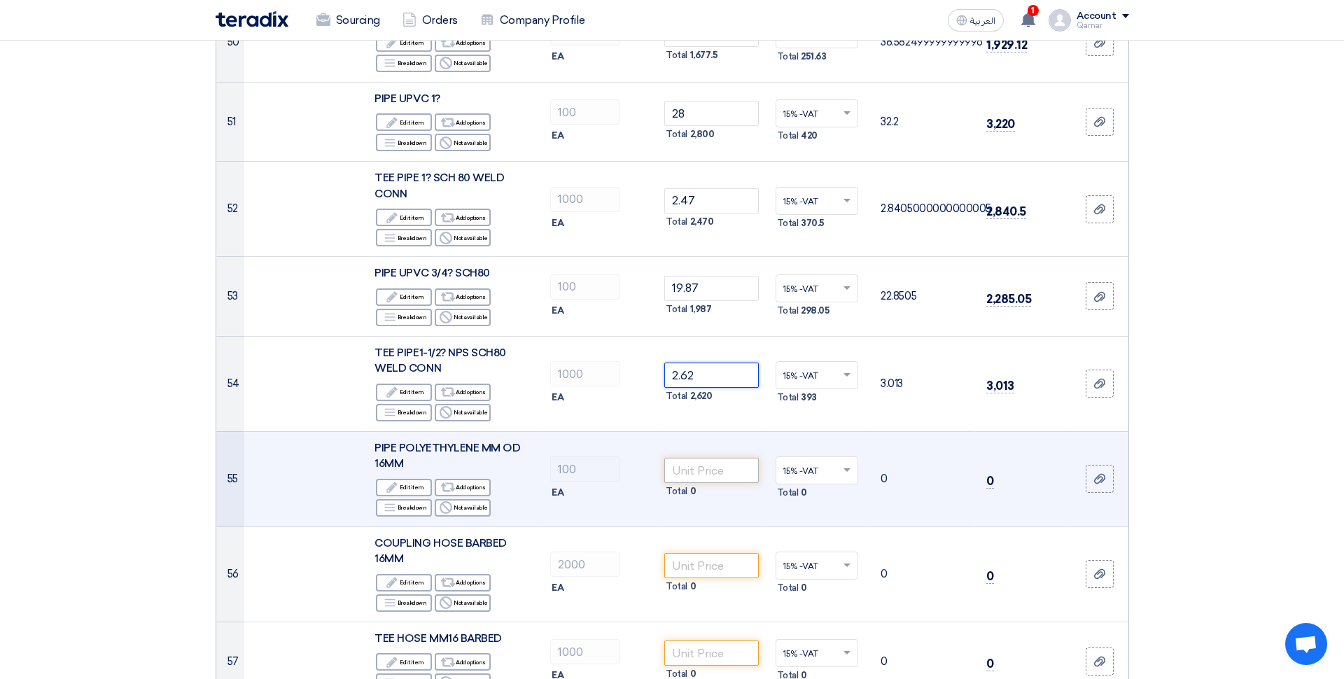
type input "2.62"
click at [701, 458] on input "number" at bounding box center [711, 470] width 94 height 25
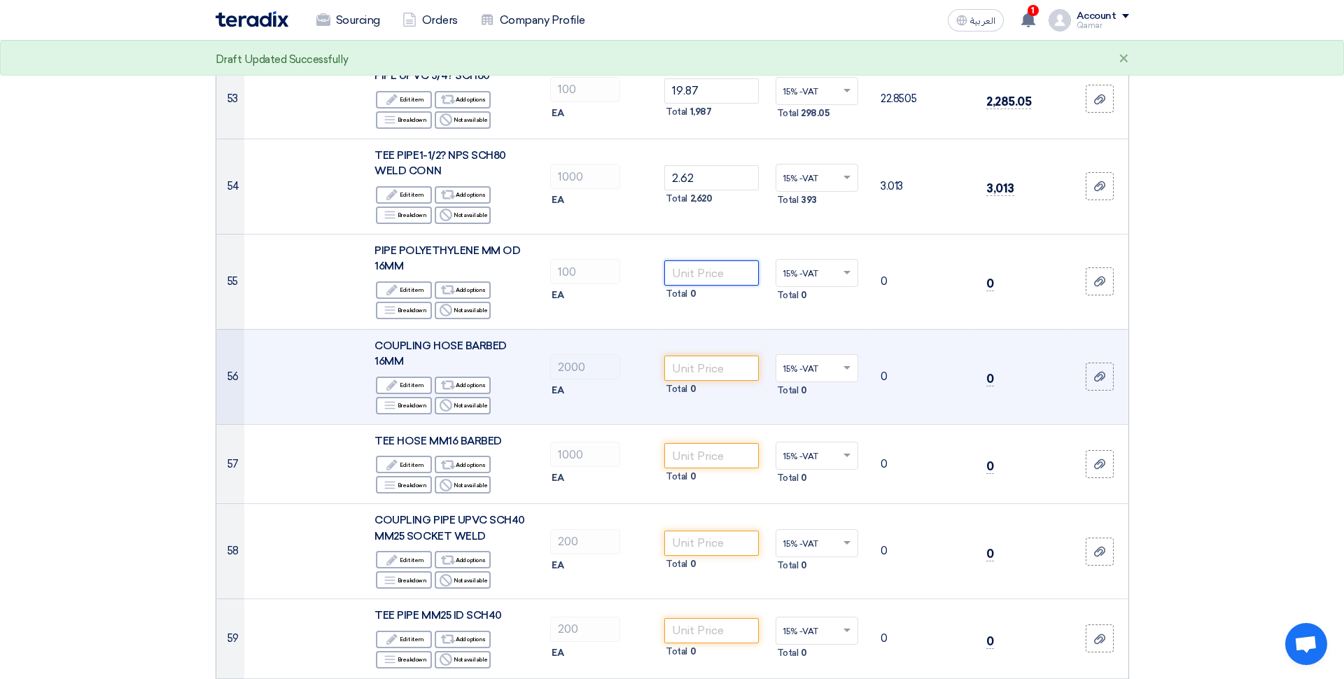
scroll to position [5246, 0]
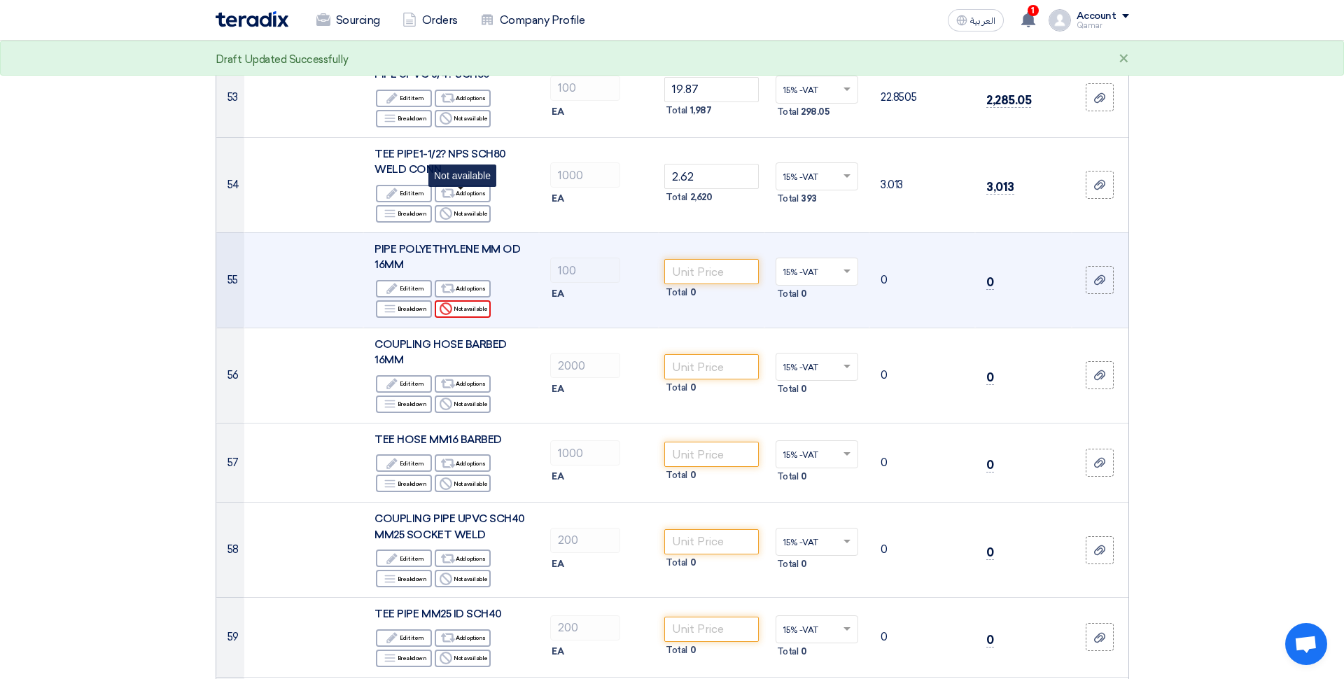
click at [472, 300] on div "Reject Not available" at bounding box center [463, 308] width 56 height 17
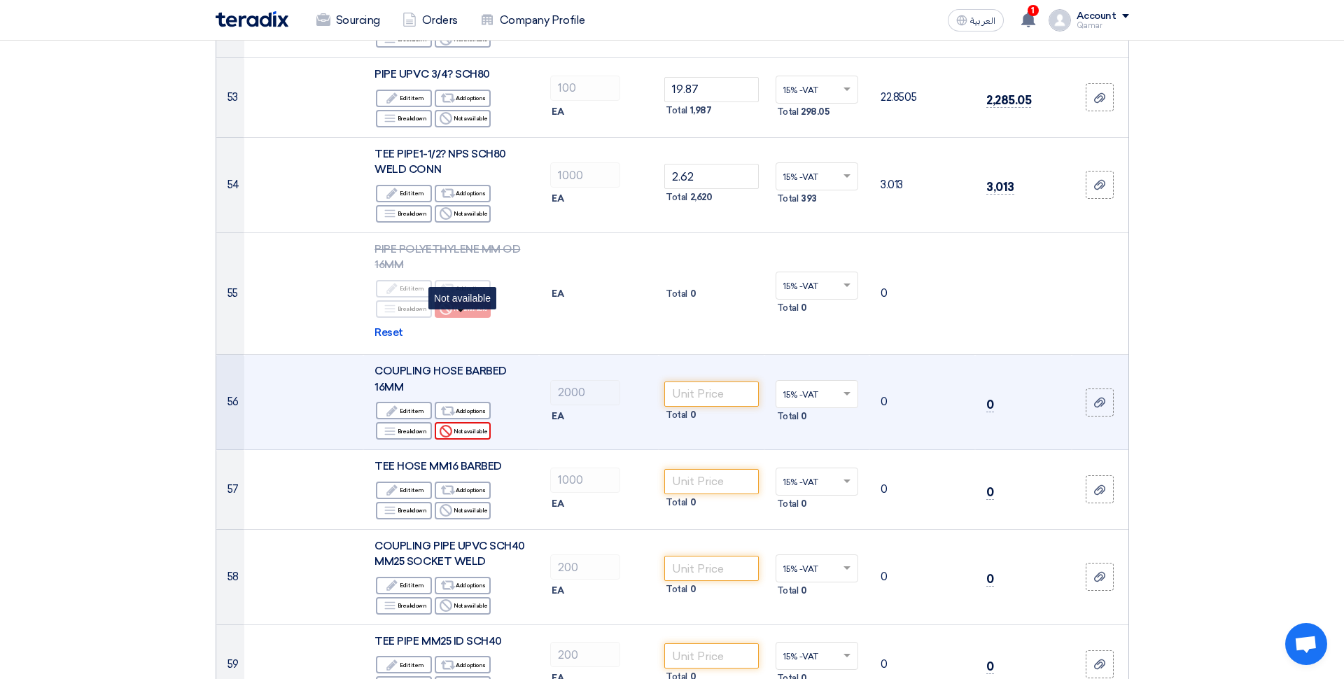
click at [469, 422] on div "Reject Not available" at bounding box center [463, 430] width 56 height 17
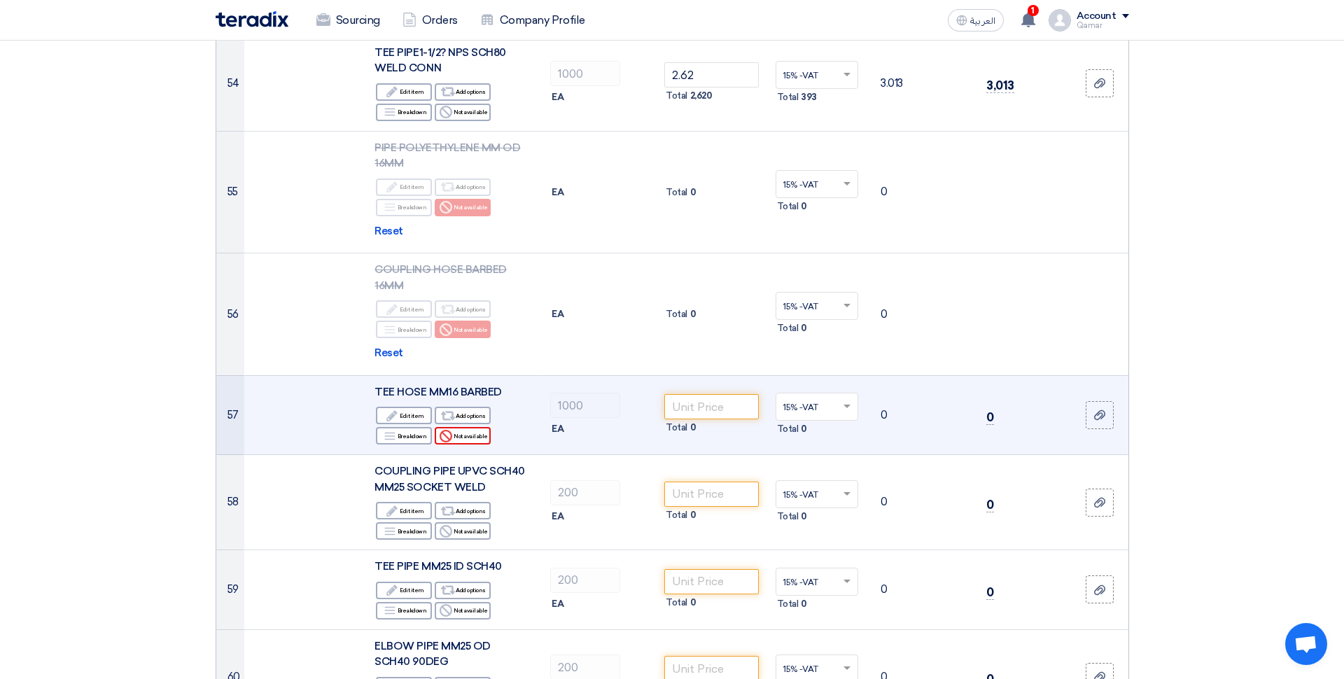
scroll to position [5353, 0]
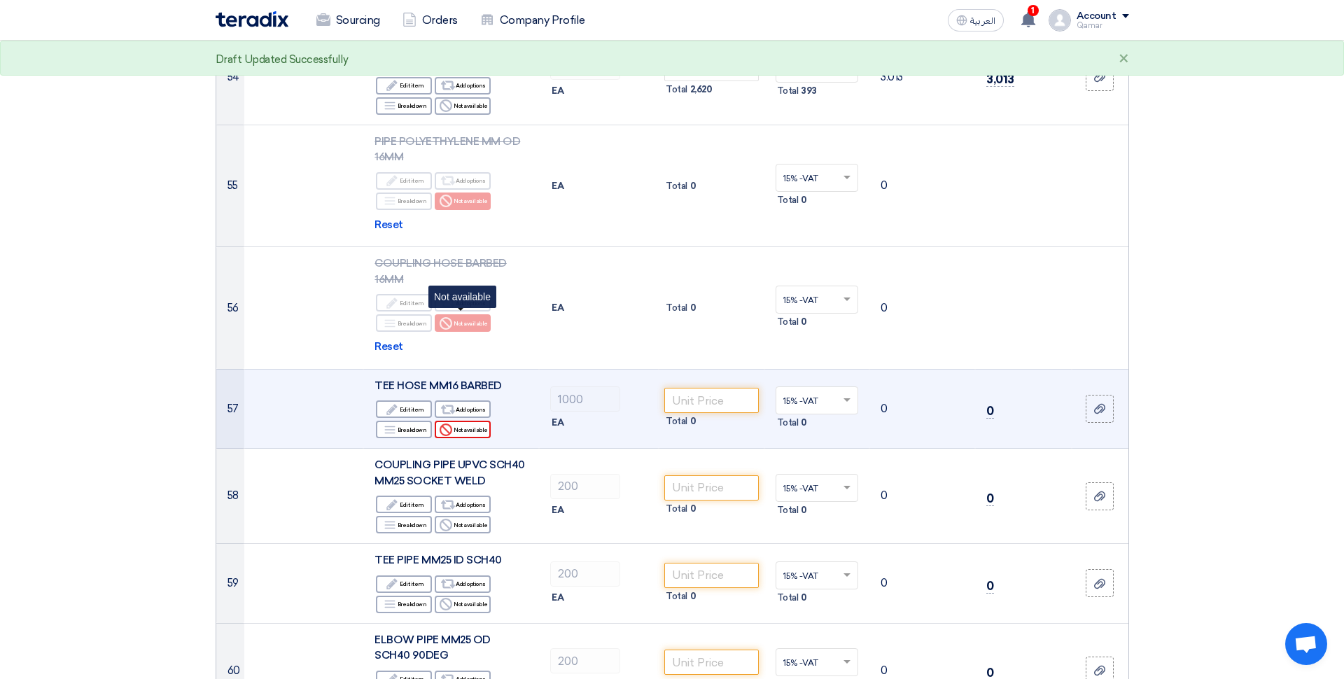
click at [471, 421] on div "Reject Not available" at bounding box center [463, 429] width 56 height 17
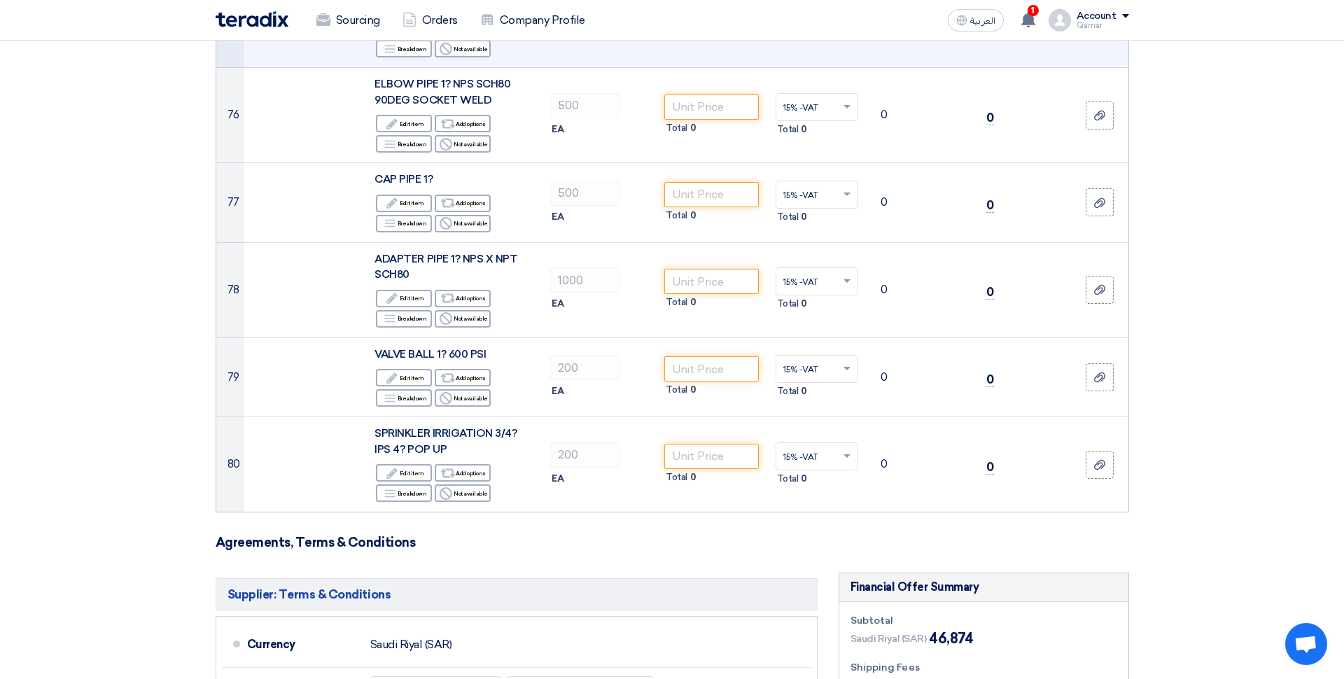
scroll to position [7324, 0]
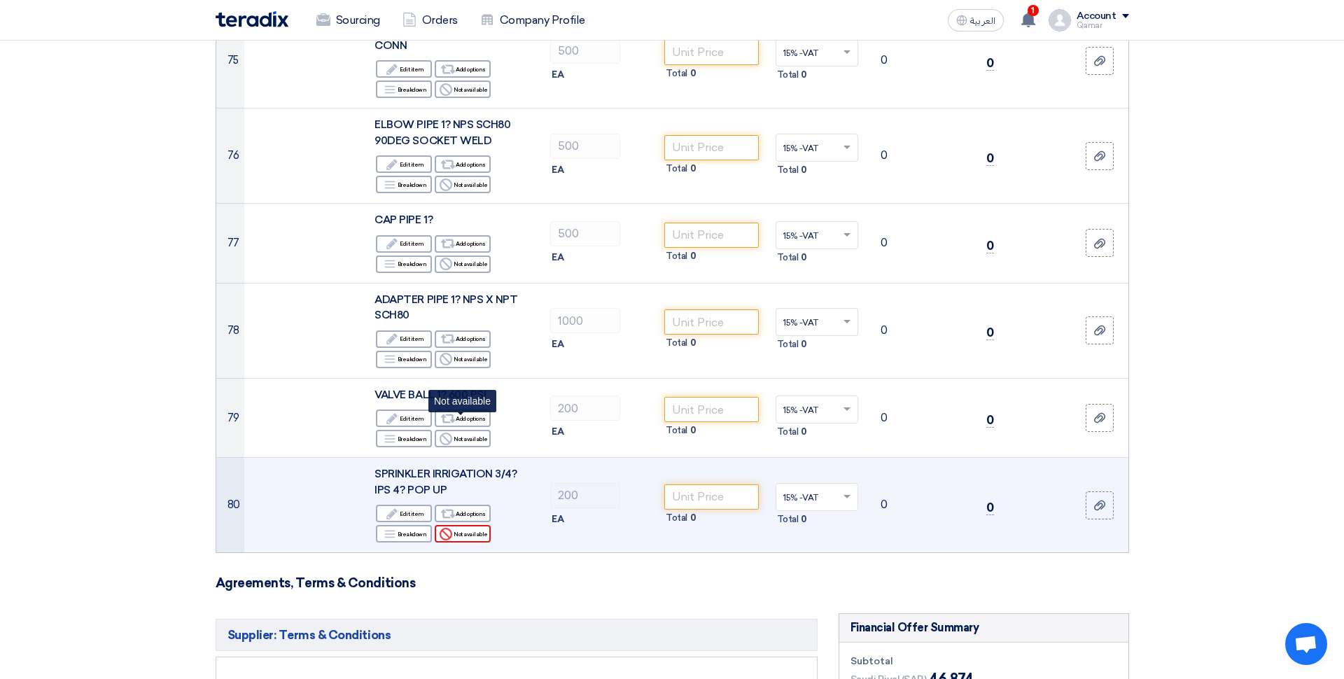
click at [470, 525] on div "Reject Not available" at bounding box center [463, 533] width 56 height 17
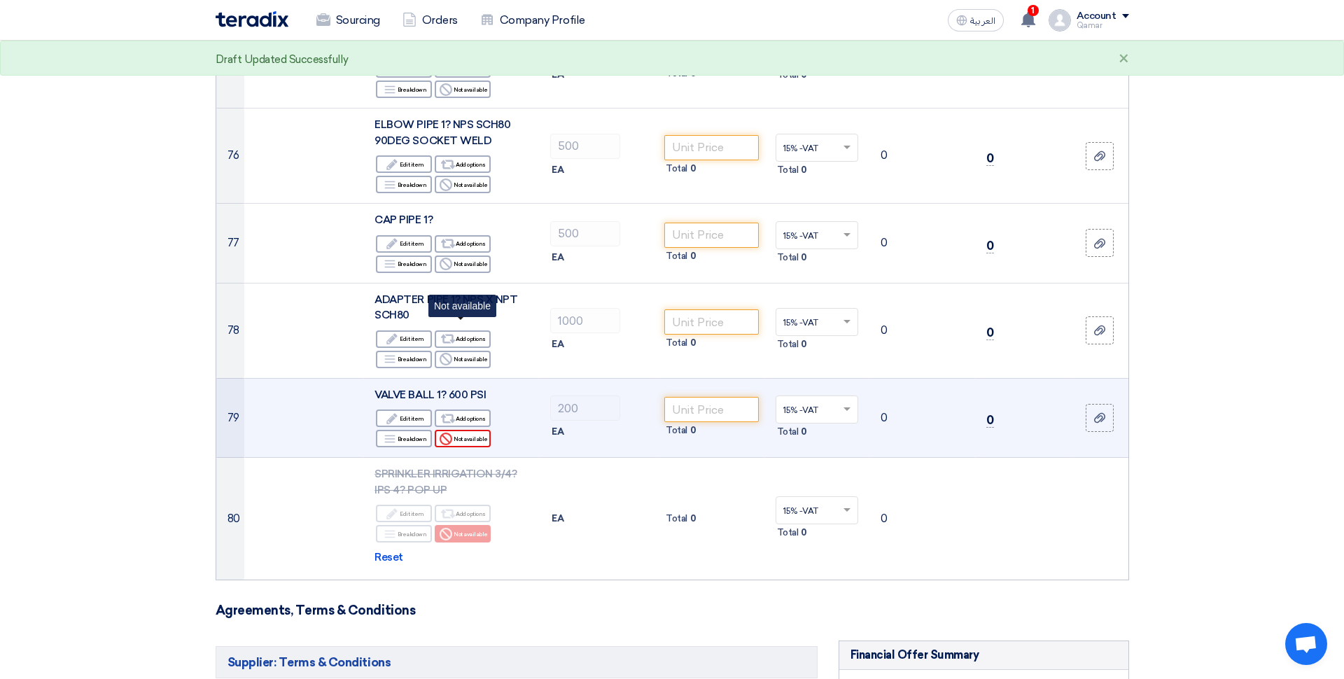
click at [468, 430] on div "Reject Not available" at bounding box center [463, 438] width 56 height 17
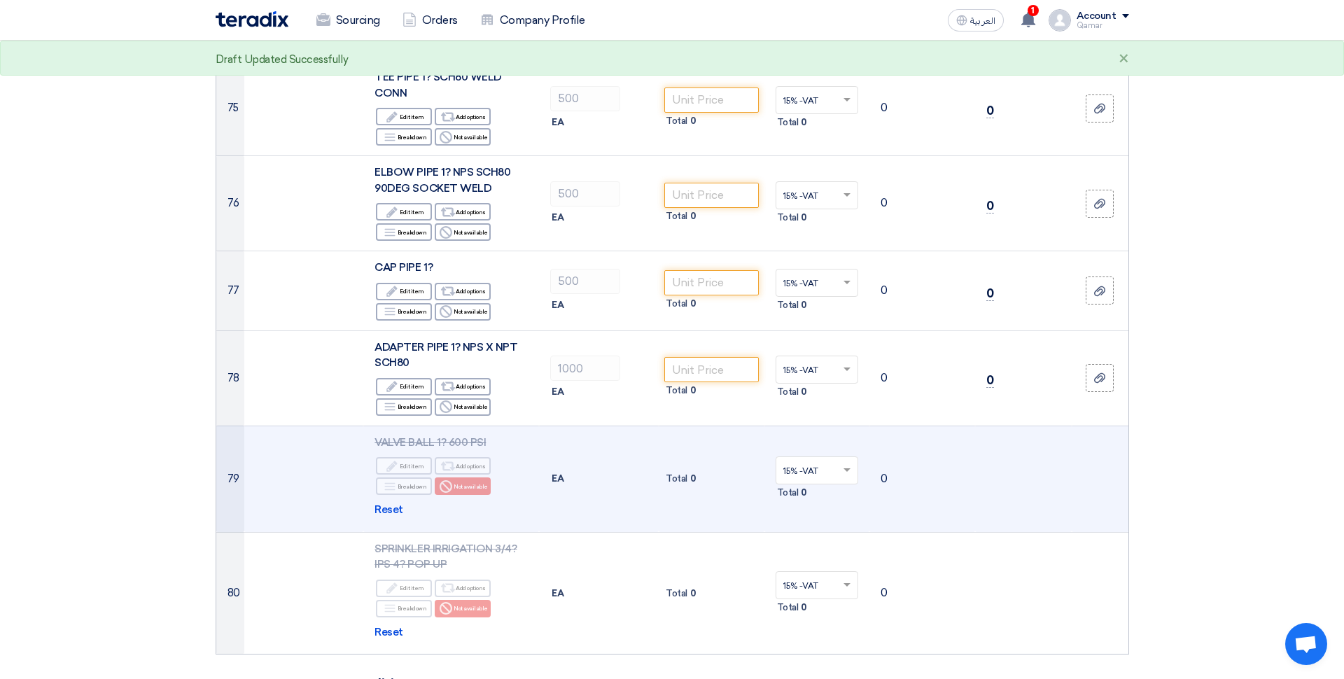
scroll to position [7276, 0]
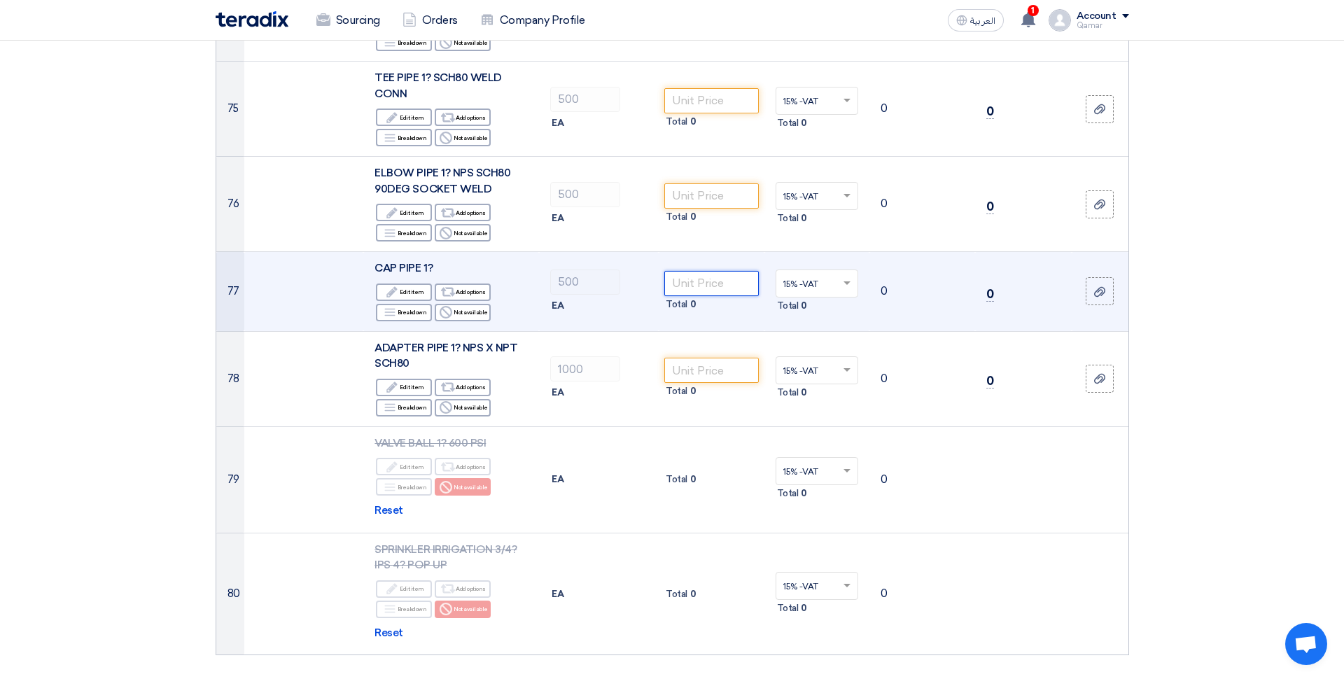
click at [717, 271] on input "number" at bounding box center [711, 283] width 94 height 25
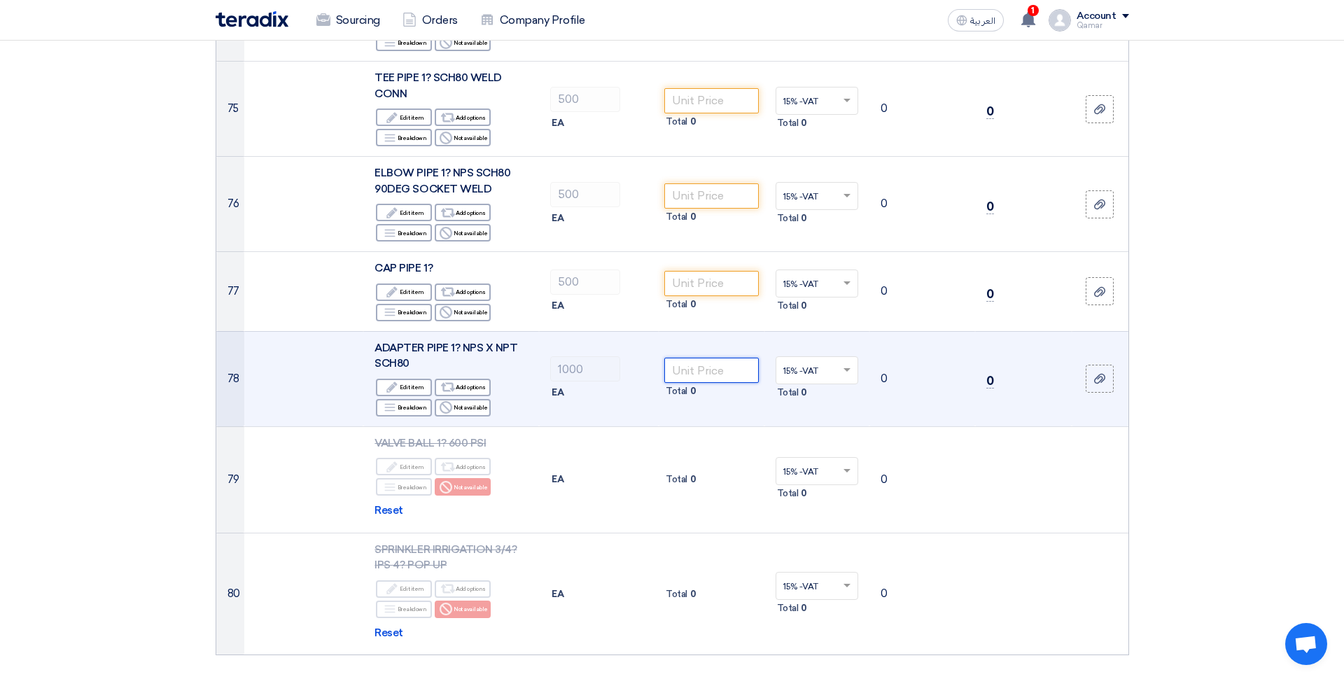
click at [721, 358] on input "number" at bounding box center [711, 370] width 94 height 25
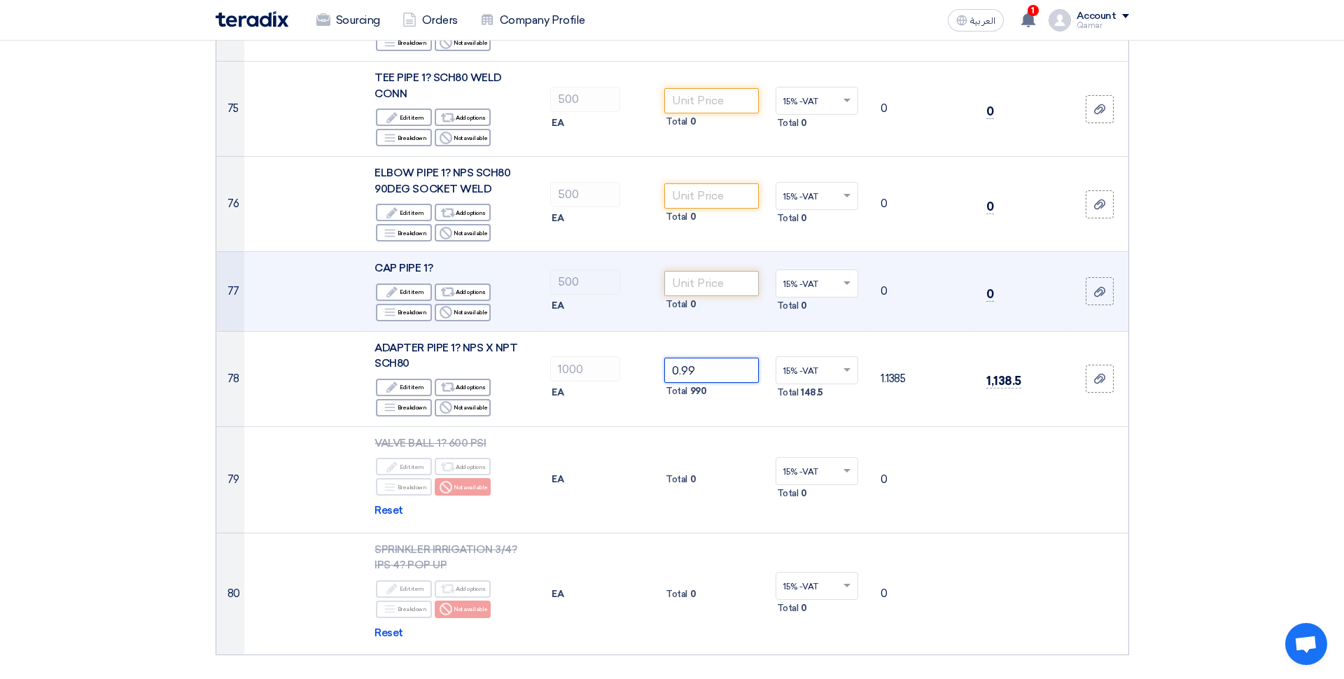
type input "0.99"
click at [718, 271] on input "number" at bounding box center [711, 283] width 94 height 25
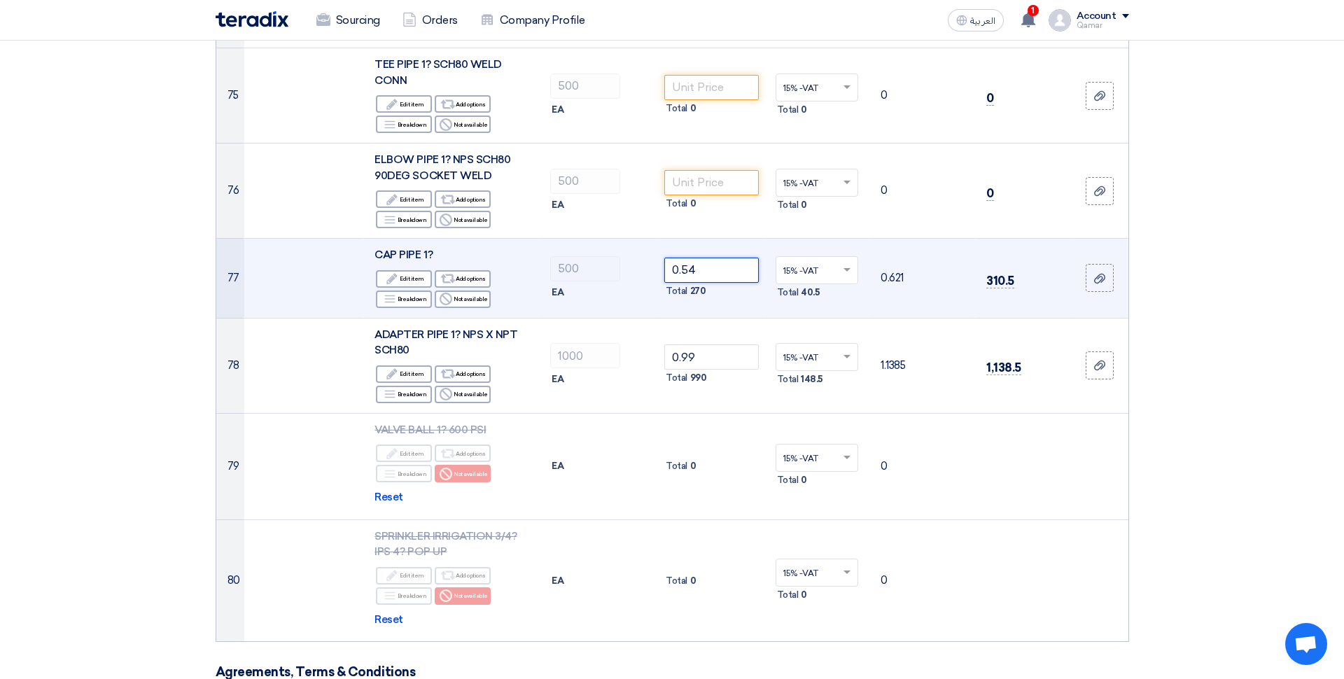
type input "0.54"
click at [720, 239] on td "0.54 Total 270" at bounding box center [712, 279] width 106 height 80
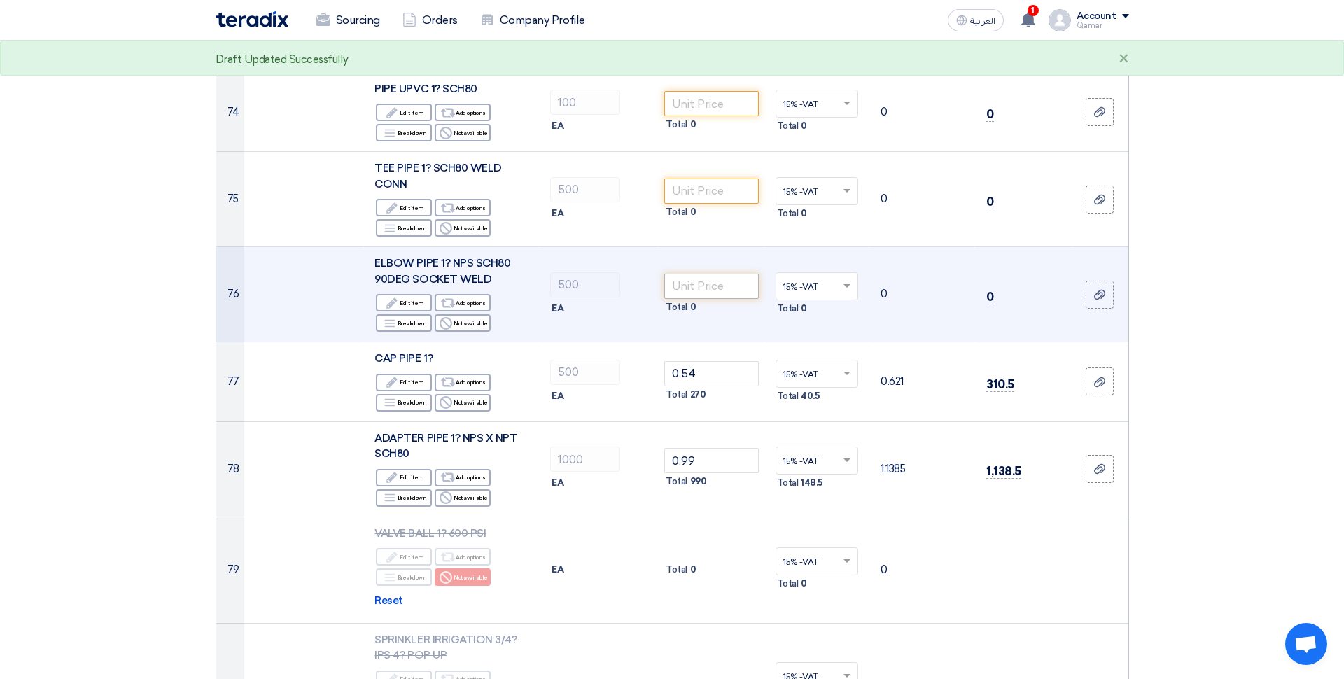
scroll to position [7180, 0]
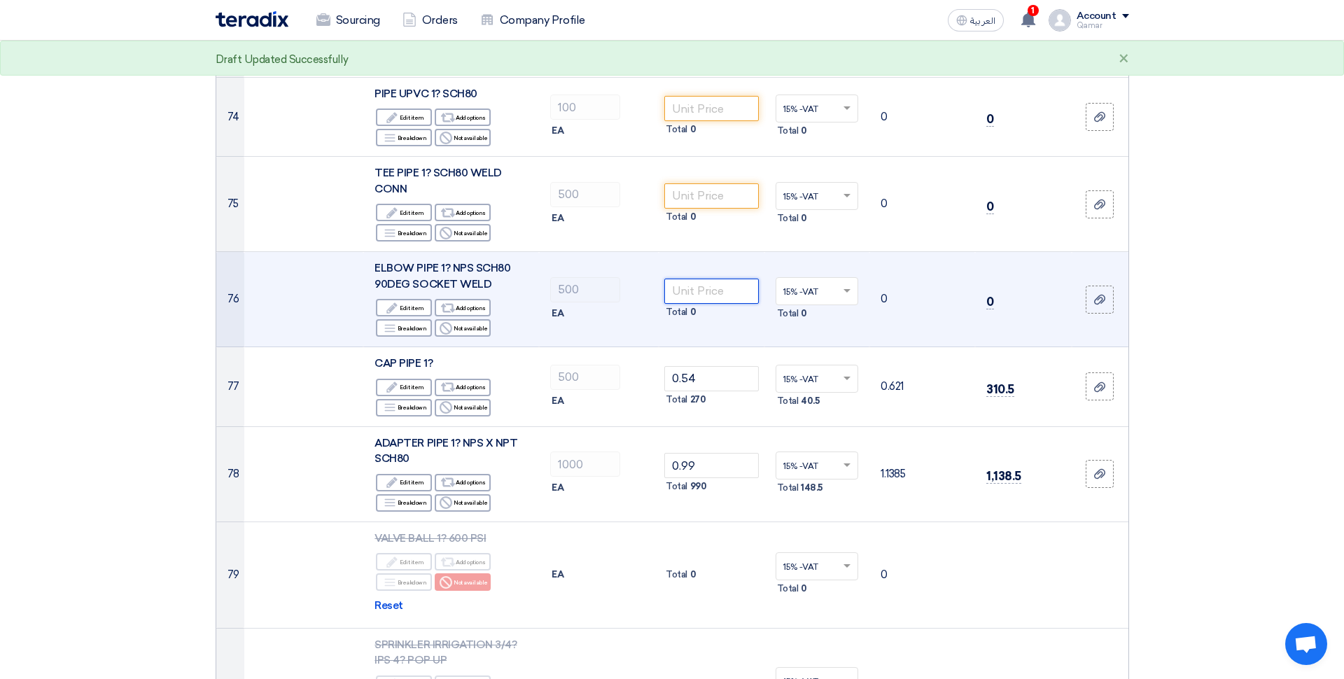
click at [707, 279] on input "number" at bounding box center [711, 291] width 94 height 25
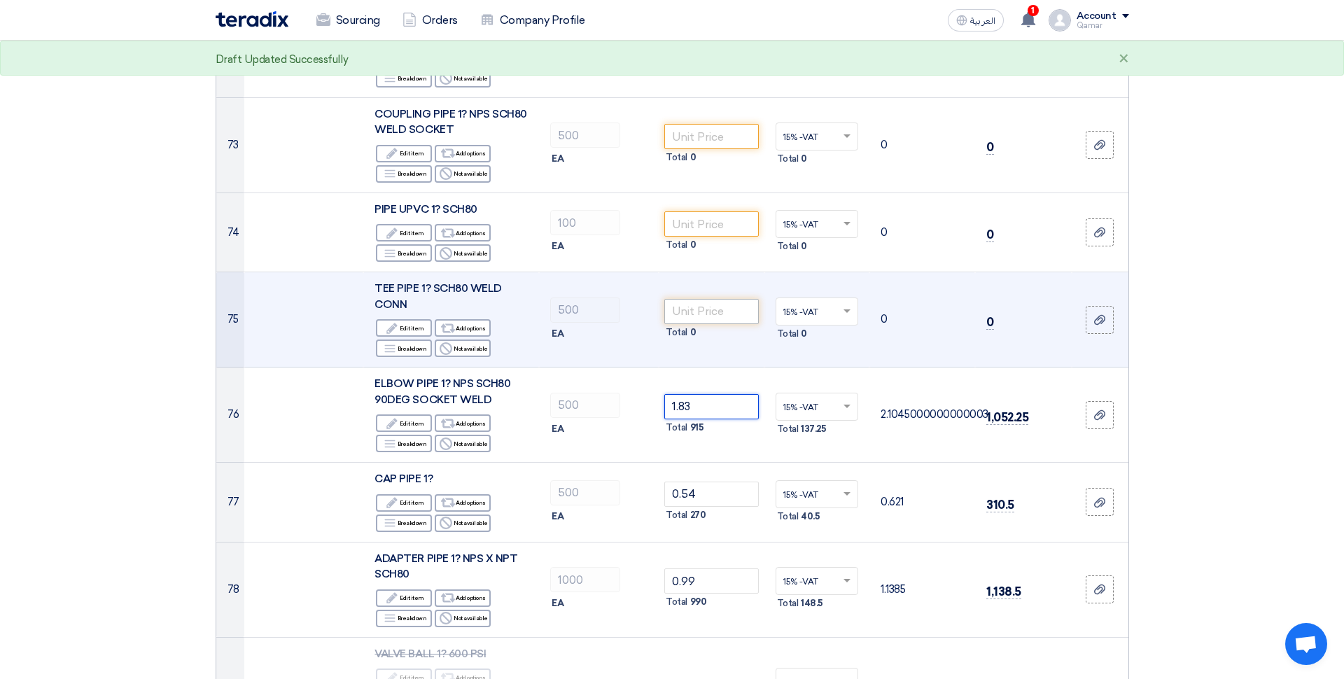
scroll to position [7063, 0]
type input "1.83"
click at [720, 301] on input "number" at bounding box center [711, 313] width 94 height 25
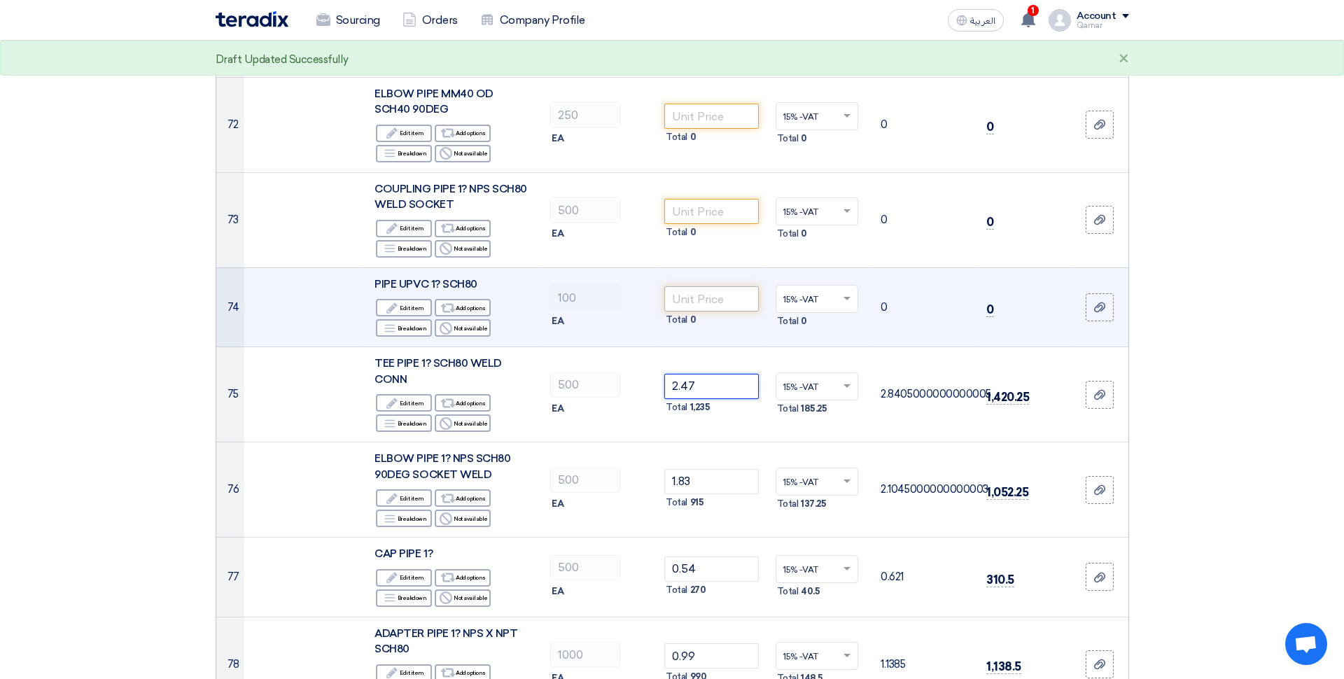
scroll to position [6986, 0]
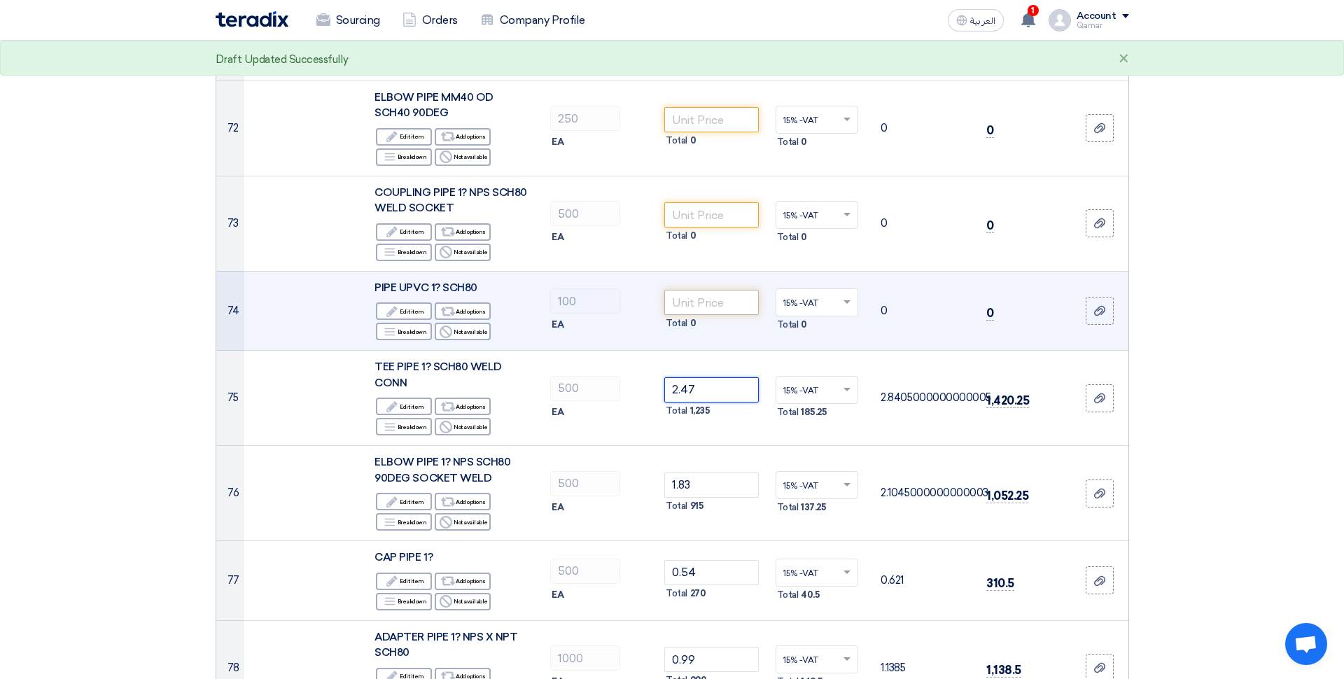
type input "2.47"
click at [717, 290] on input "number" at bounding box center [711, 302] width 94 height 25
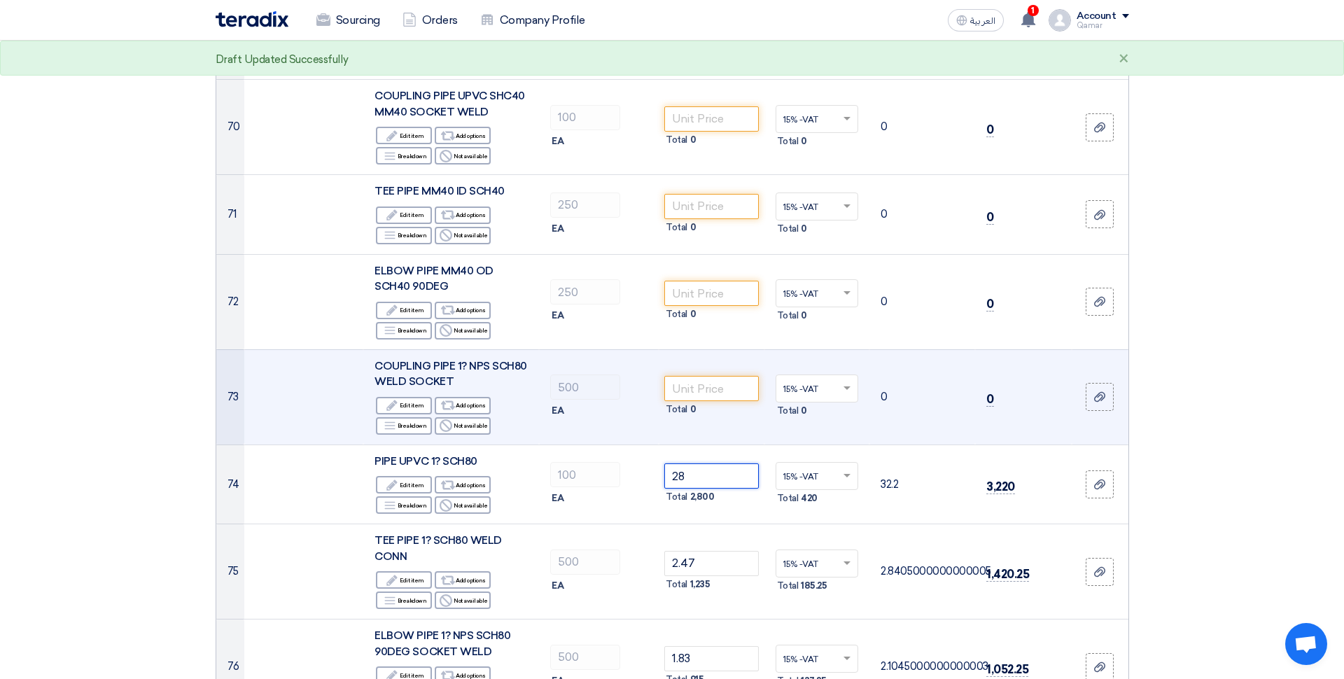
scroll to position [6808, 0]
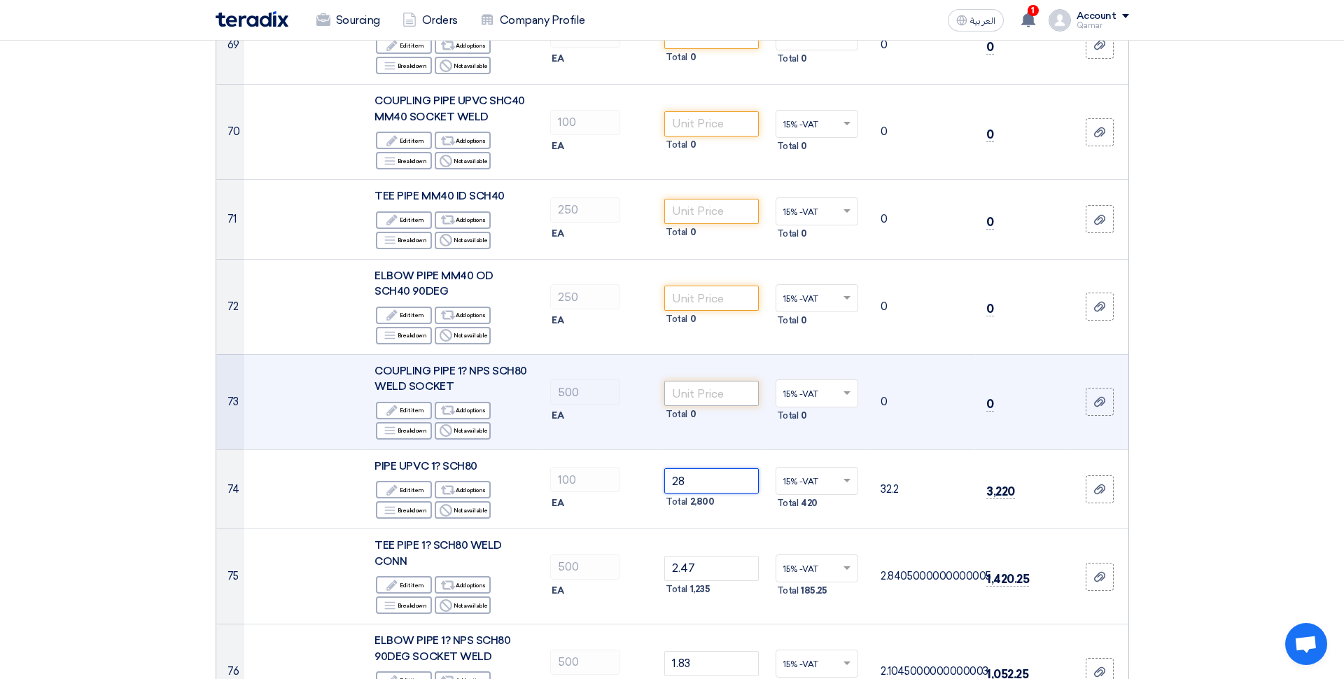
type input "28"
click at [690, 381] on input "number" at bounding box center [711, 393] width 94 height 25
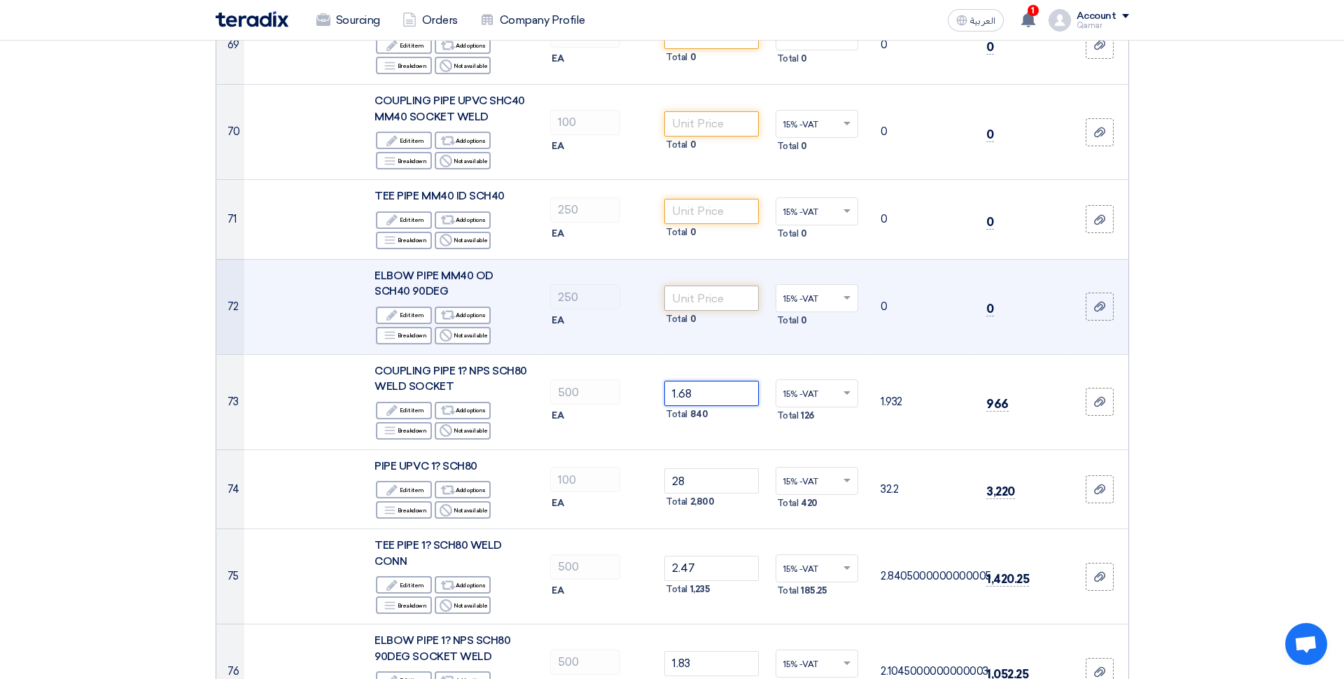
type input "1.68"
click at [706, 286] on input "number" at bounding box center [711, 298] width 94 height 25
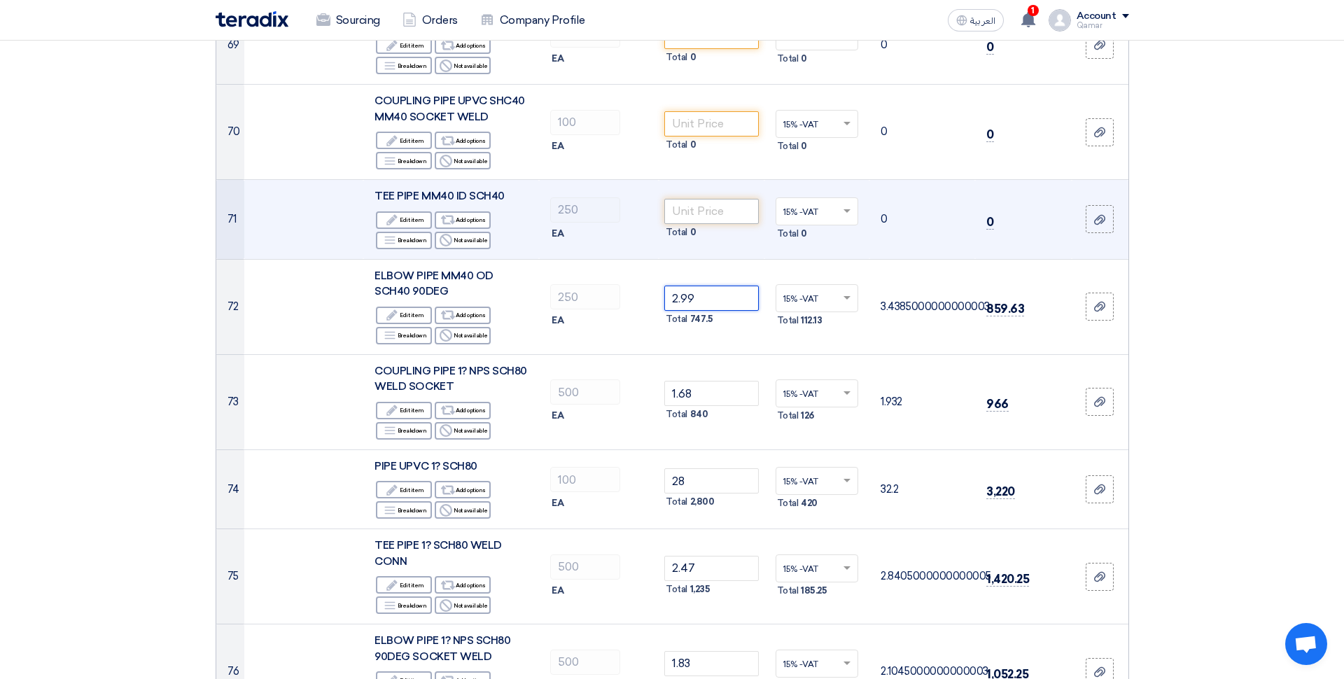
type input "2.99"
click at [739, 199] on input "number" at bounding box center [711, 211] width 94 height 25
type input "2.20"
click at [788, 180] on td "15% -VAT × Total 82.5" at bounding box center [817, 220] width 106 height 80
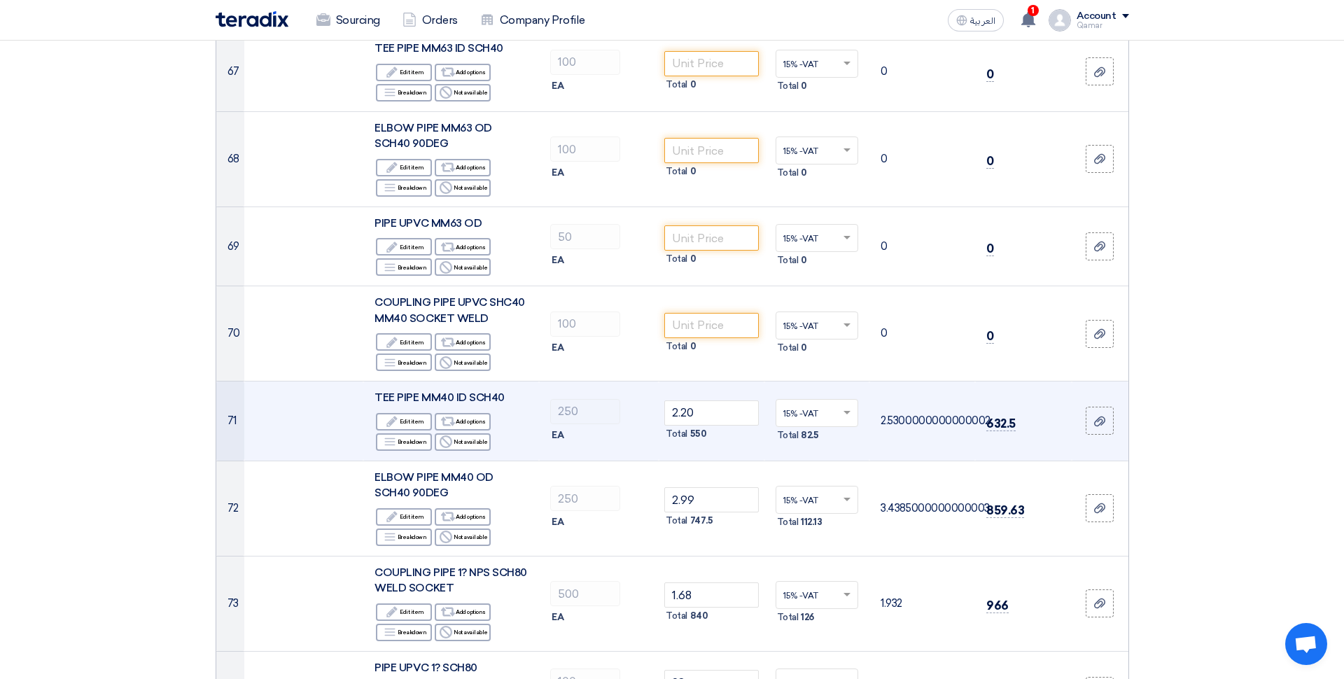
scroll to position [6605, 0]
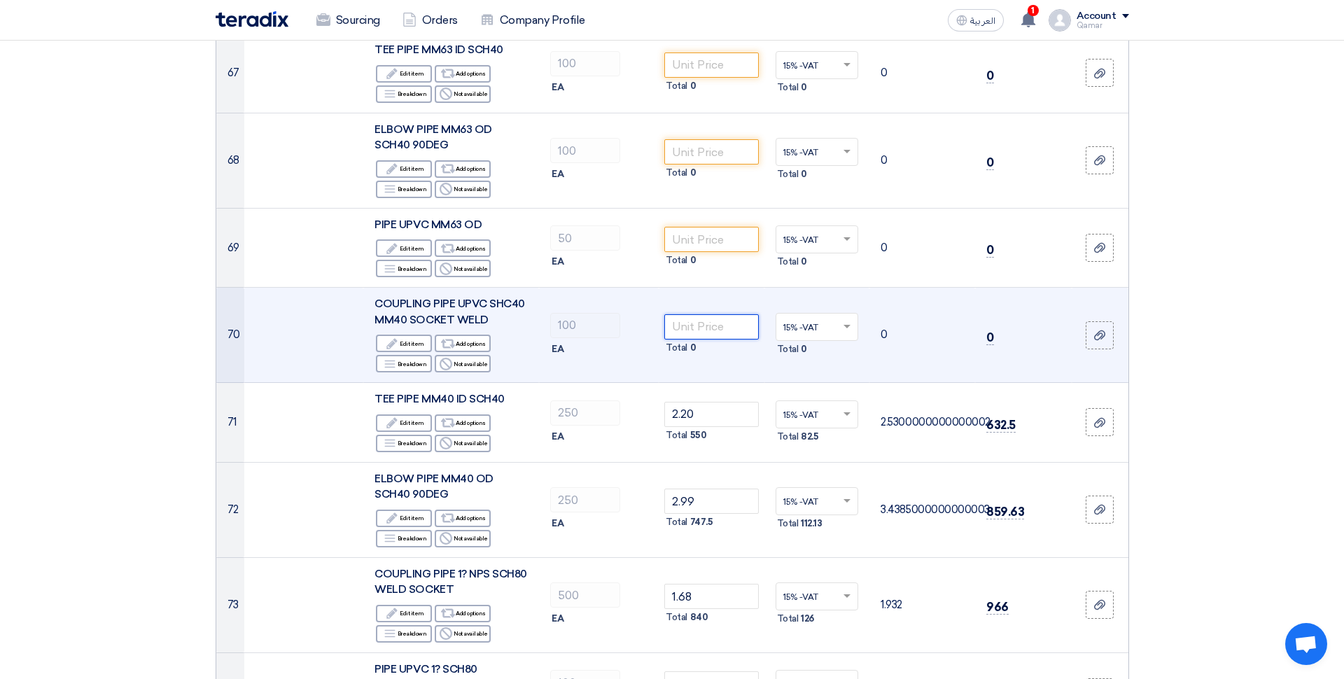
click at [686, 314] on input "number" at bounding box center [711, 326] width 94 height 25
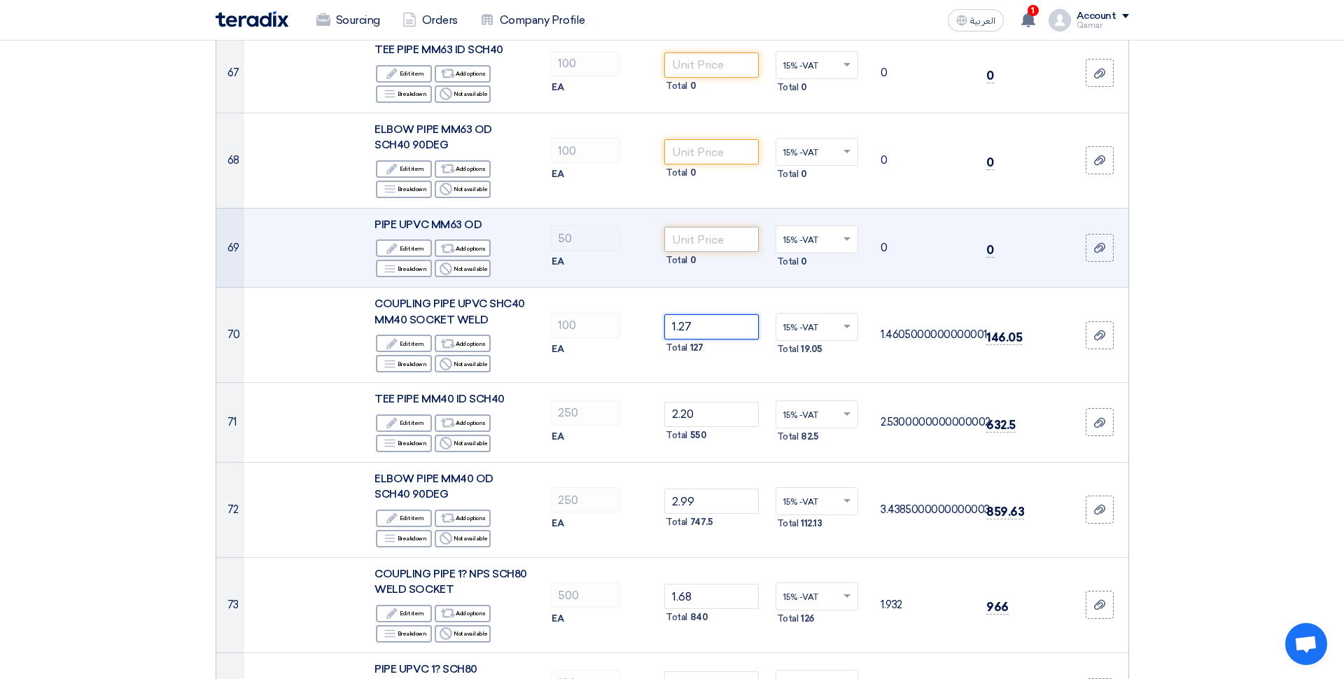
type input "1.27"
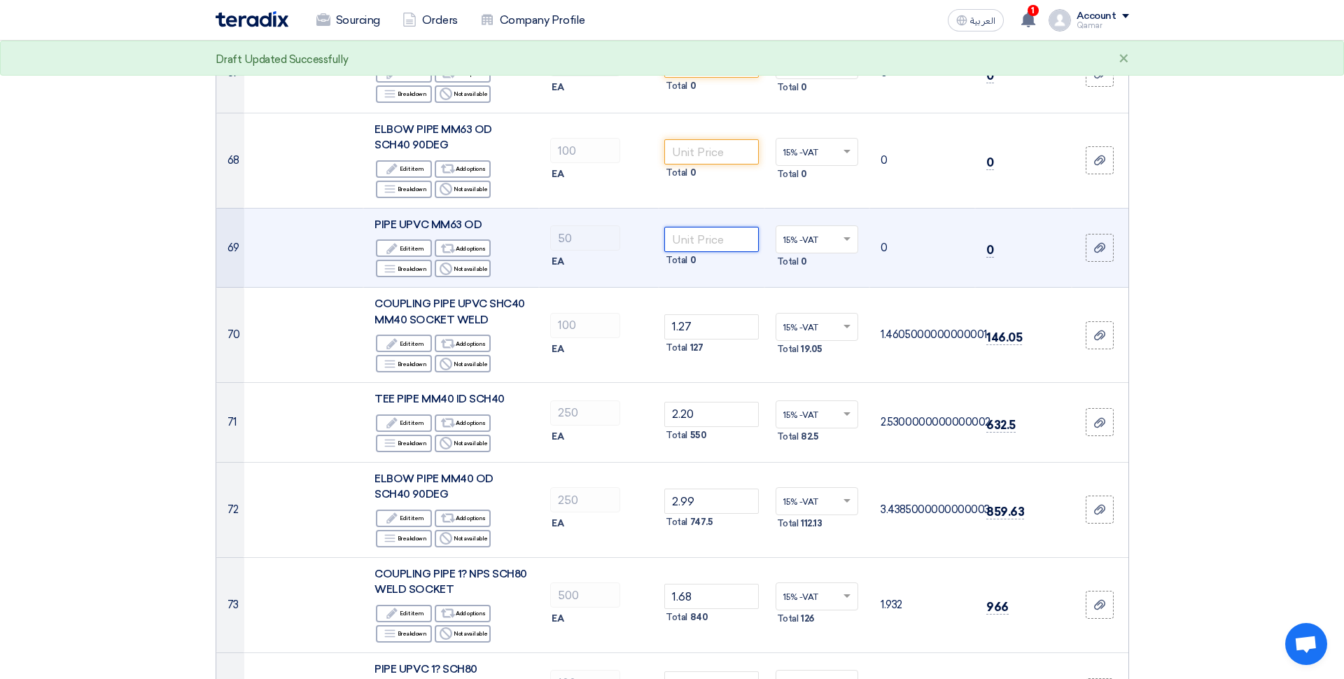
click at [711, 227] on input "number" at bounding box center [711, 239] width 94 height 25
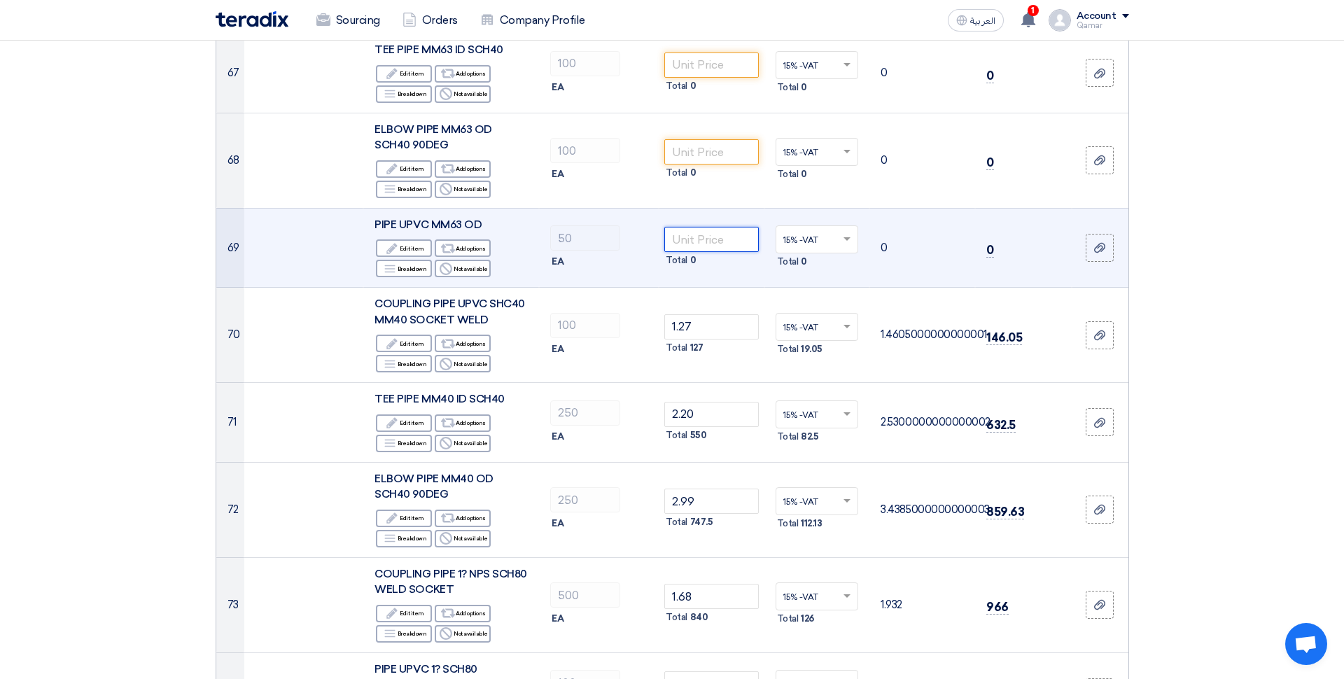
scroll to position [6603, 0]
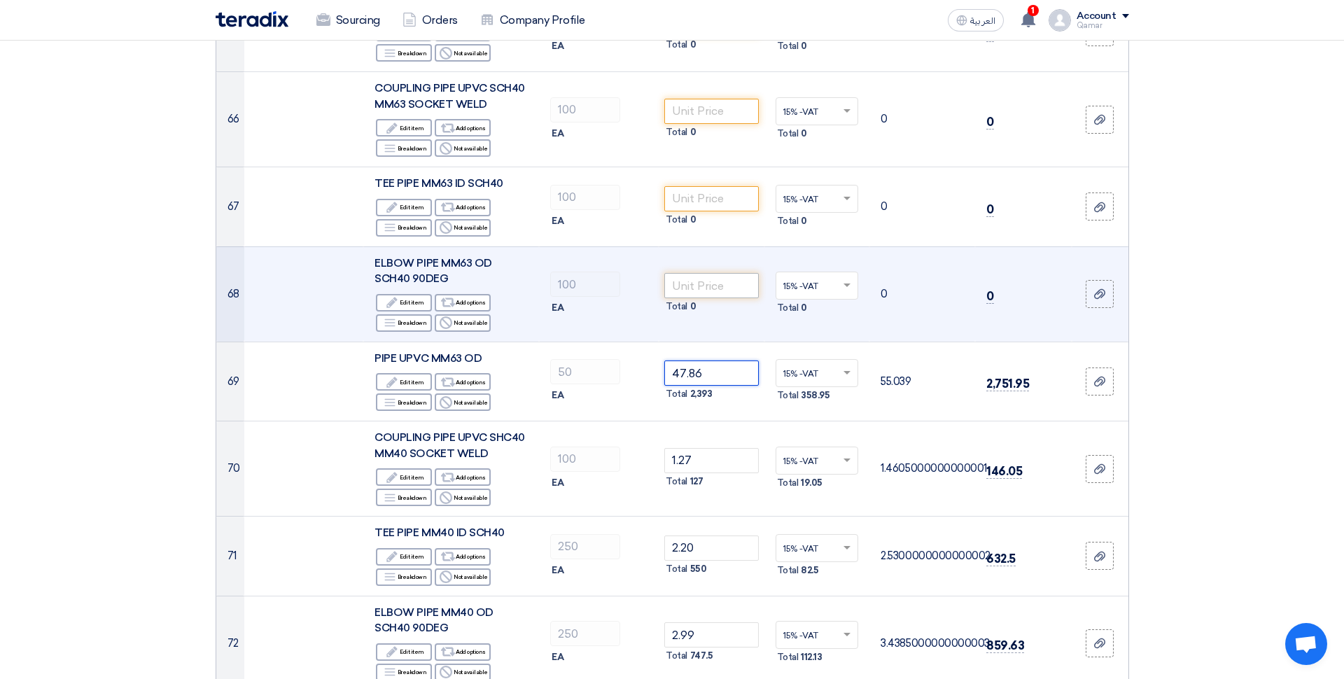
type input "47.86"
click at [706, 271] on input "number" at bounding box center [711, 283] width 94 height 25
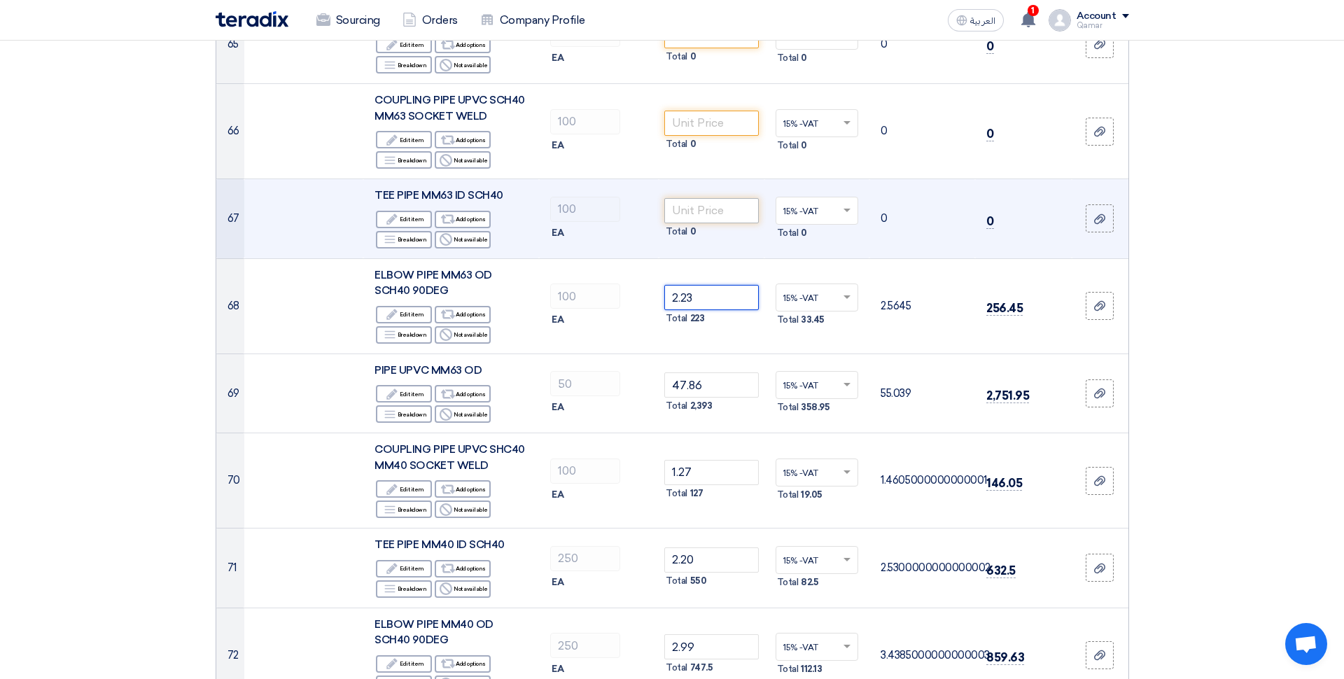
scroll to position [6433, 0]
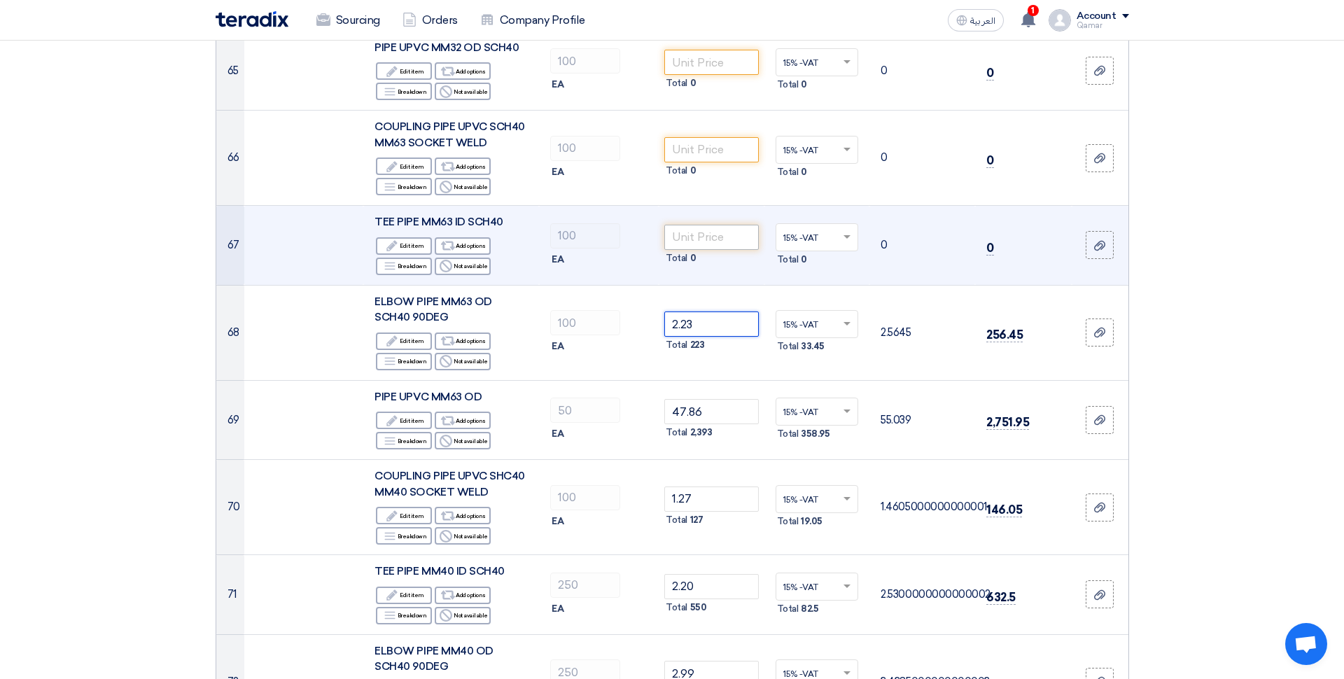
type input "2.23"
click at [699, 225] on input "number" at bounding box center [711, 237] width 94 height 25
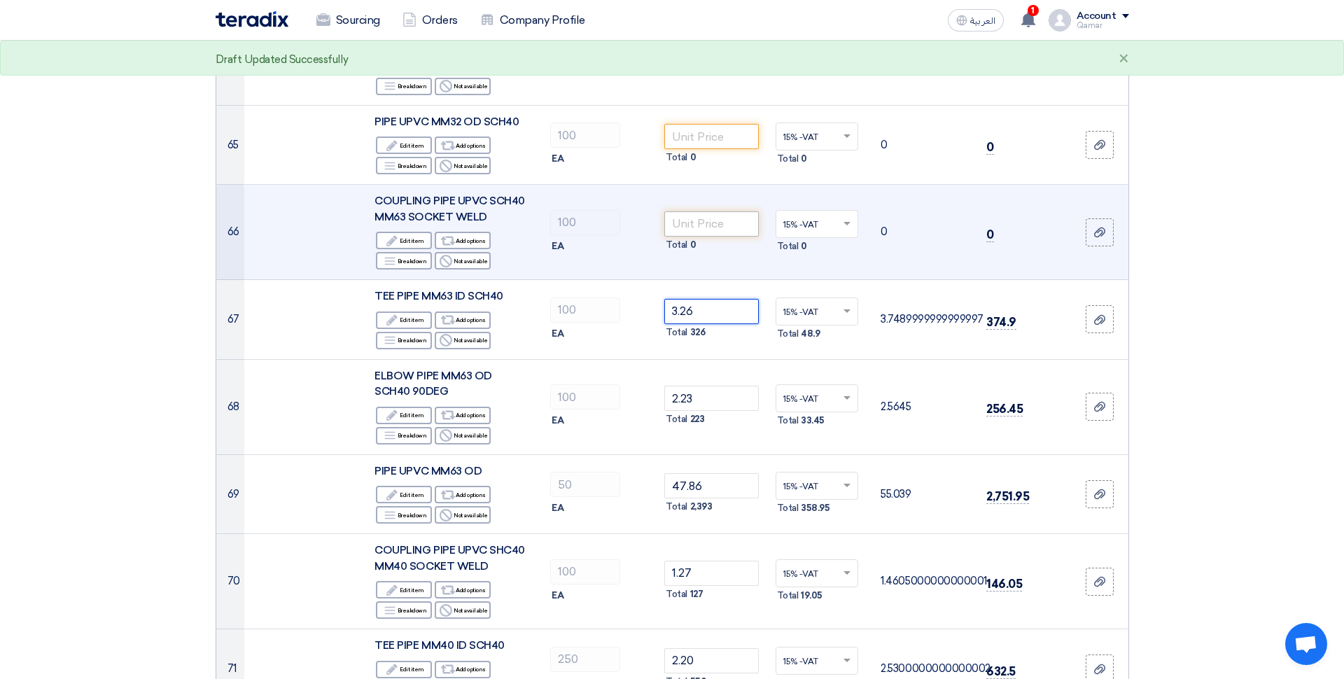
type input "3.26"
click at [712, 211] on input "number" at bounding box center [711, 223] width 94 height 25
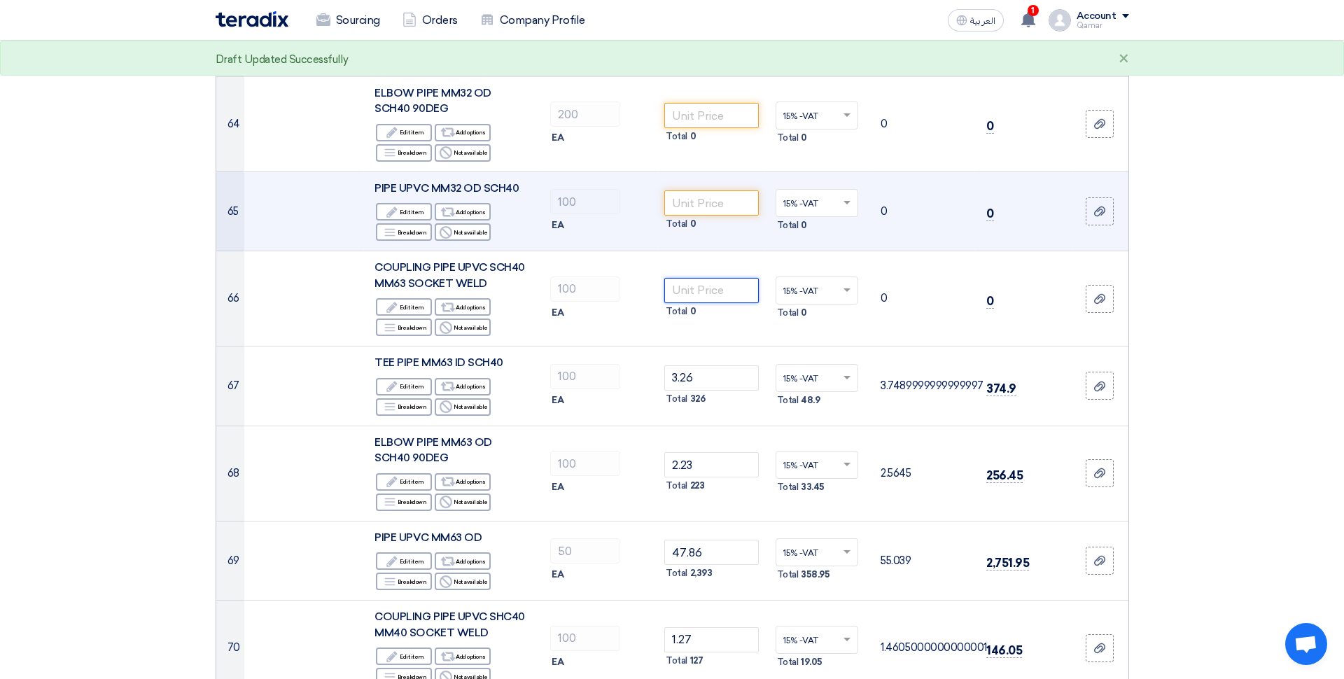
scroll to position [6278, 0]
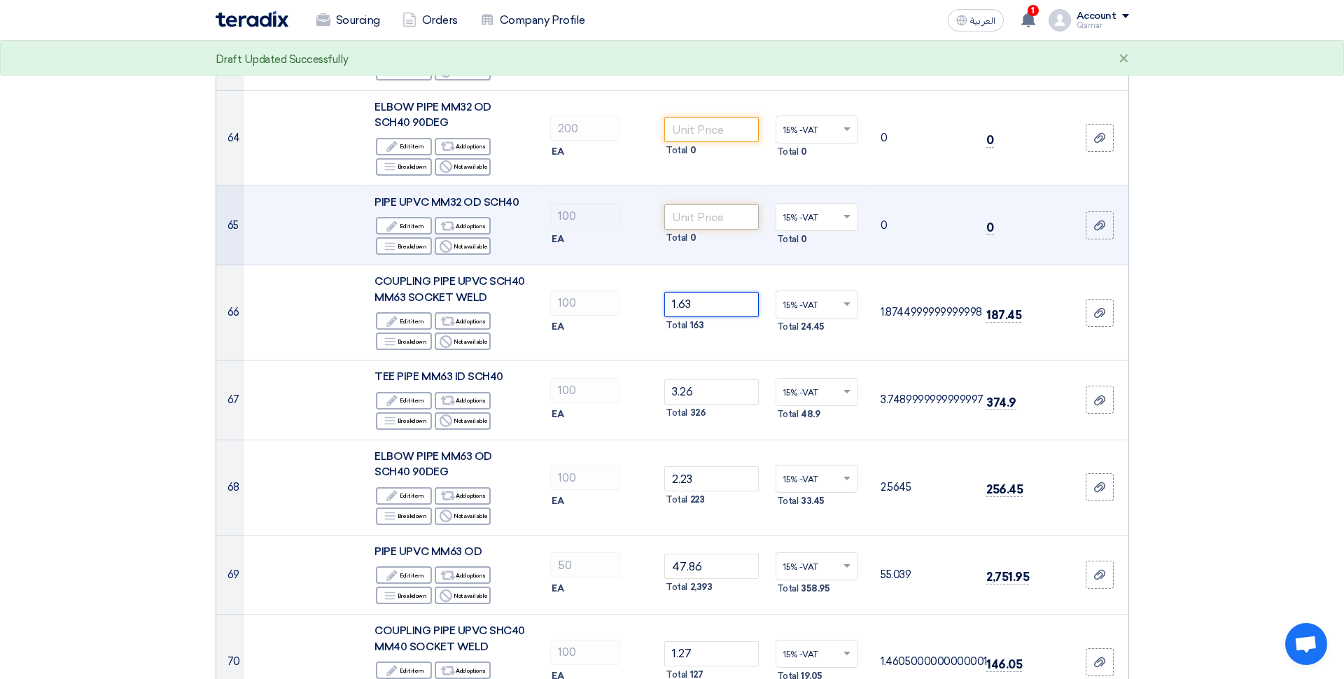
type input "1.63"
click at [710, 204] on input "number" at bounding box center [711, 216] width 94 height 25
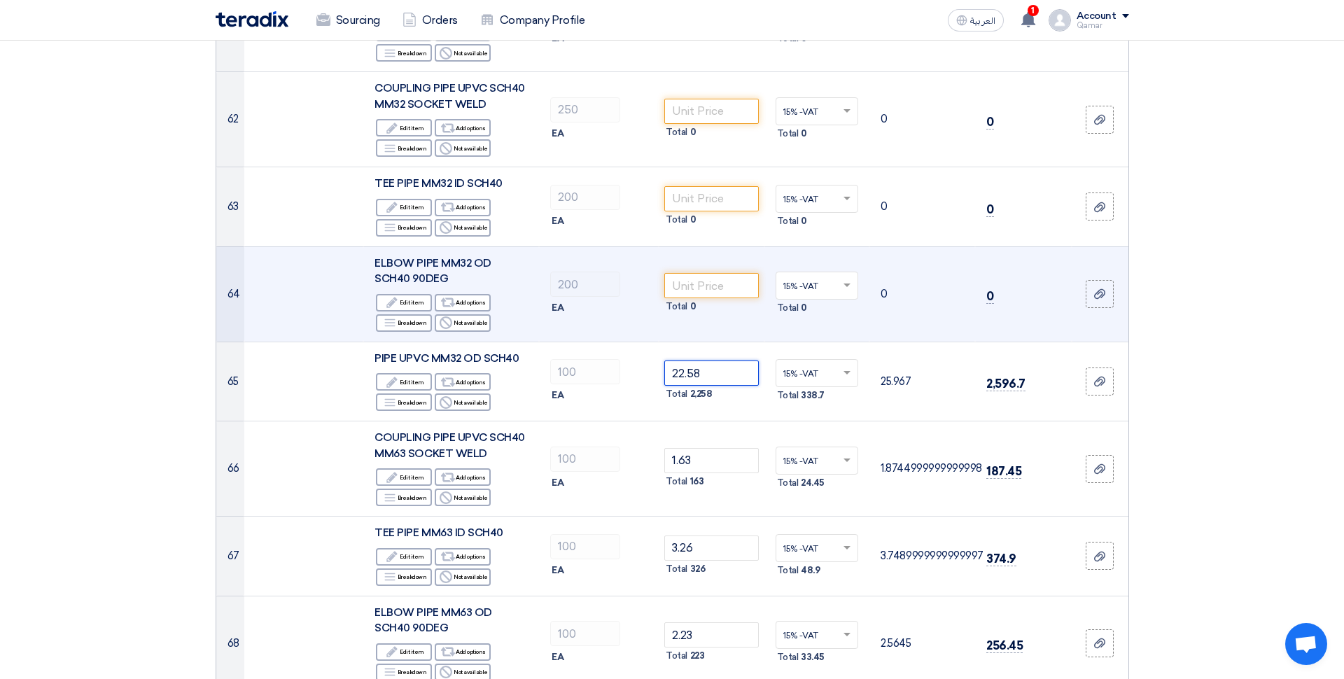
scroll to position [6119, 0]
type input "22.58"
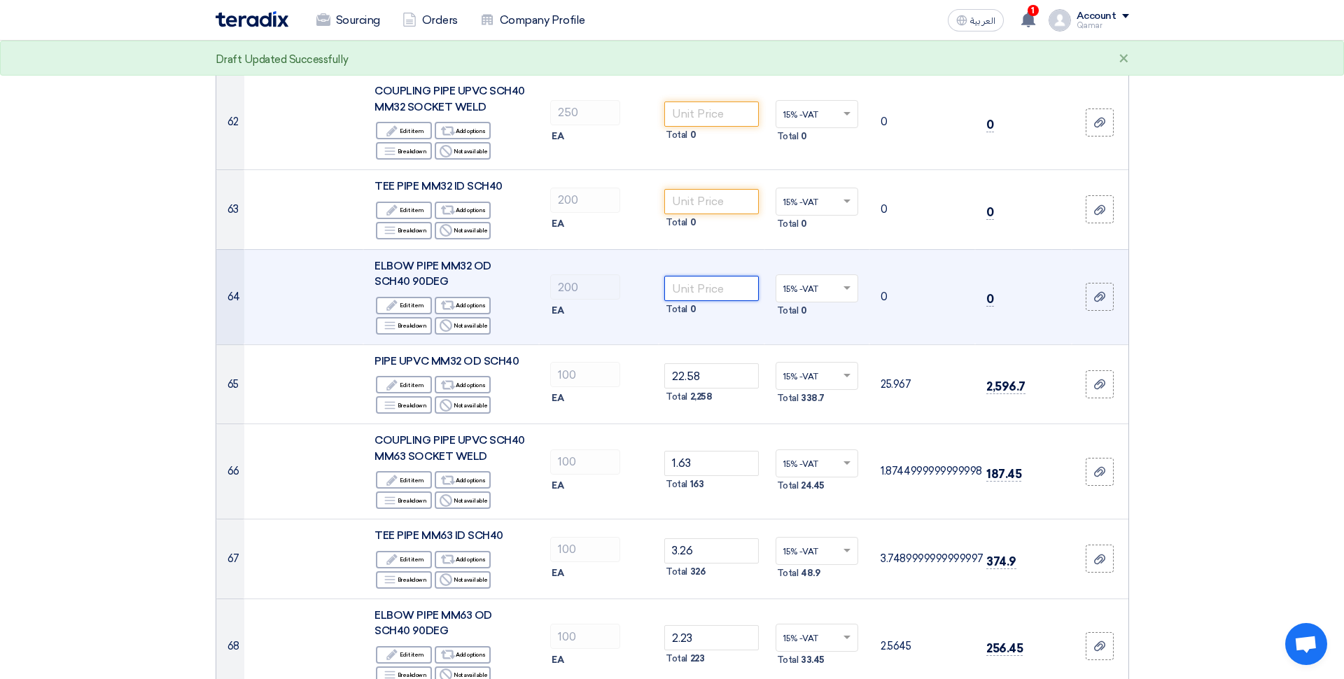
click at [705, 276] on input "number" at bounding box center [711, 288] width 94 height 25
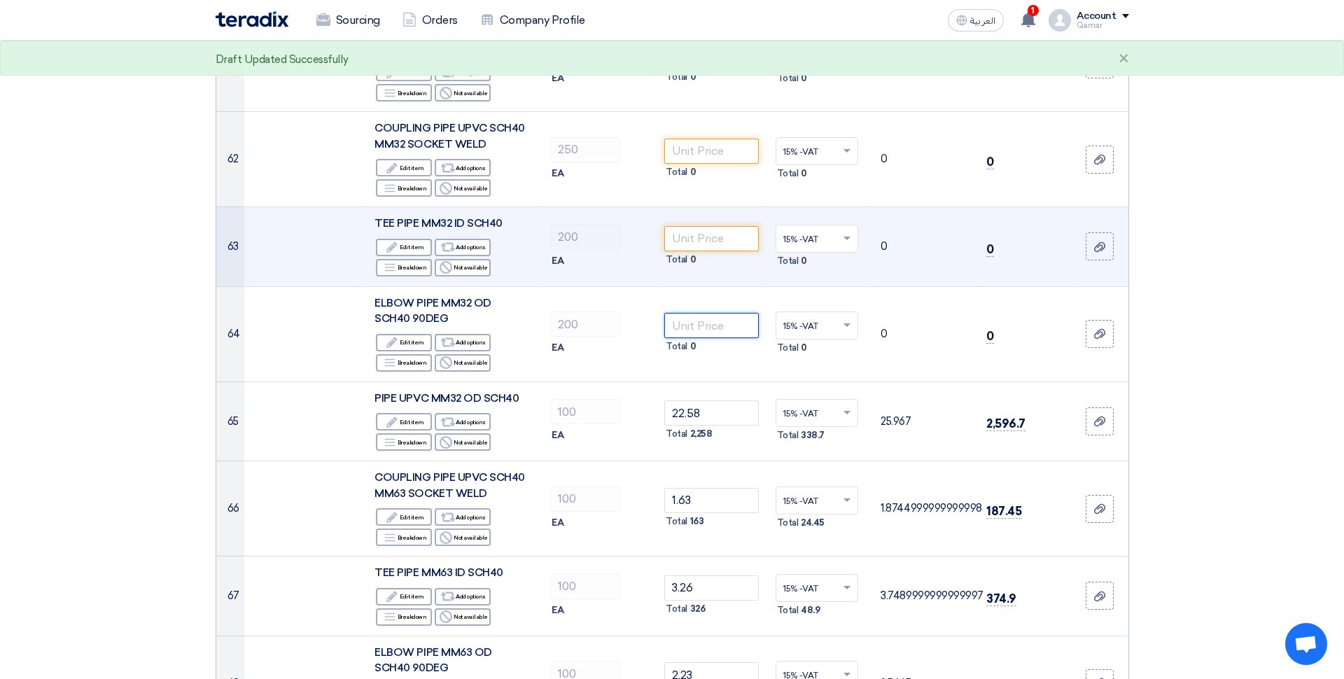
scroll to position [6081, 0]
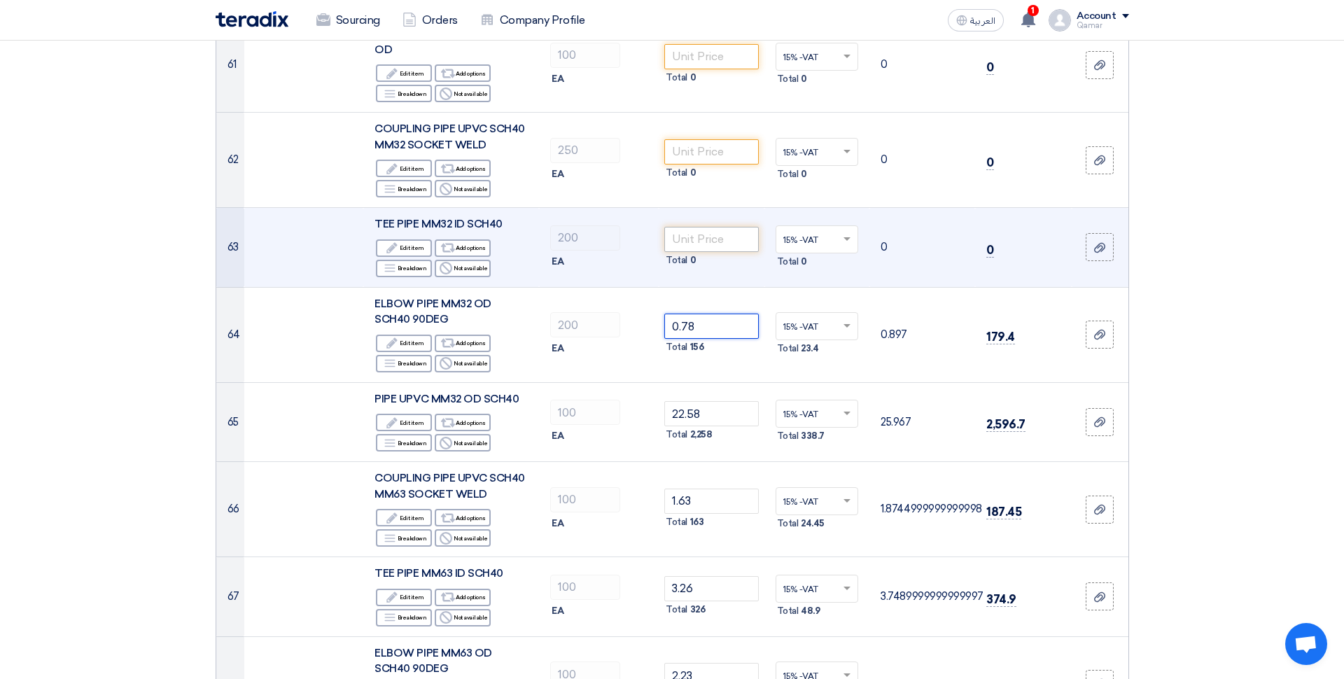
type input "0.78"
click at [689, 227] on input "number" at bounding box center [711, 239] width 94 height 25
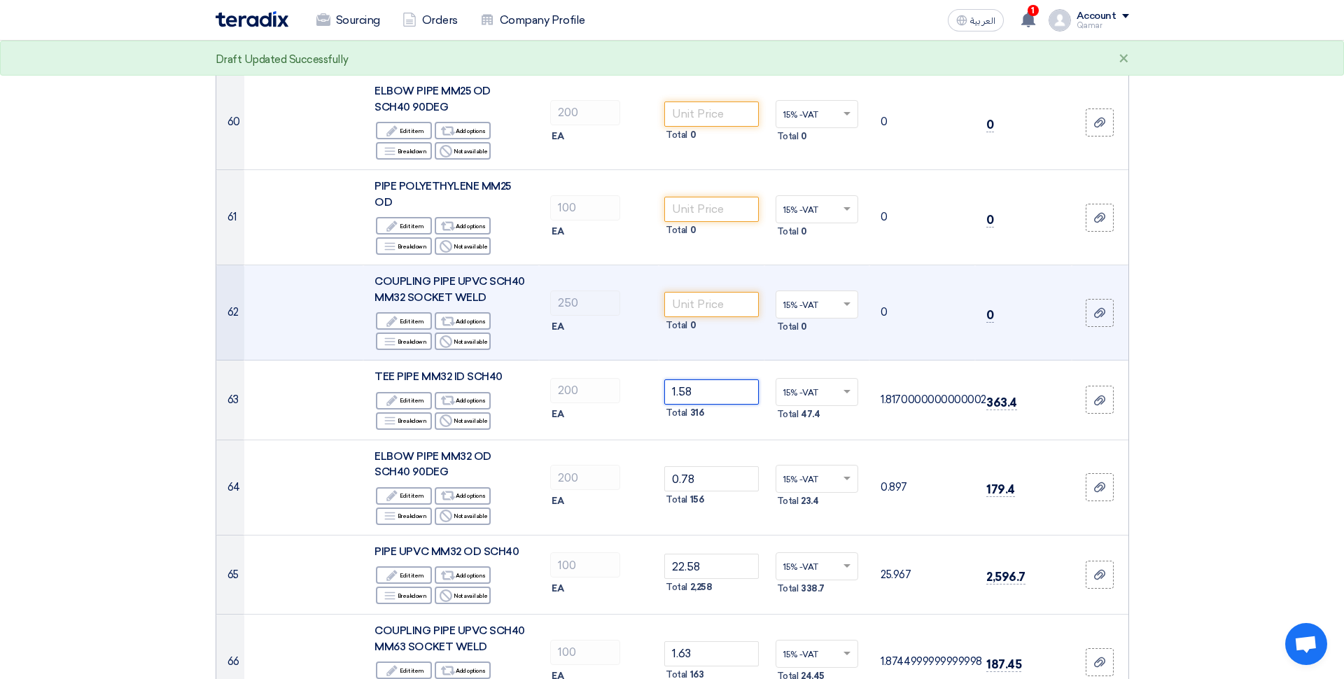
scroll to position [5928, 0]
type input "1.58"
click at [703, 293] on input "number" at bounding box center [711, 305] width 94 height 25
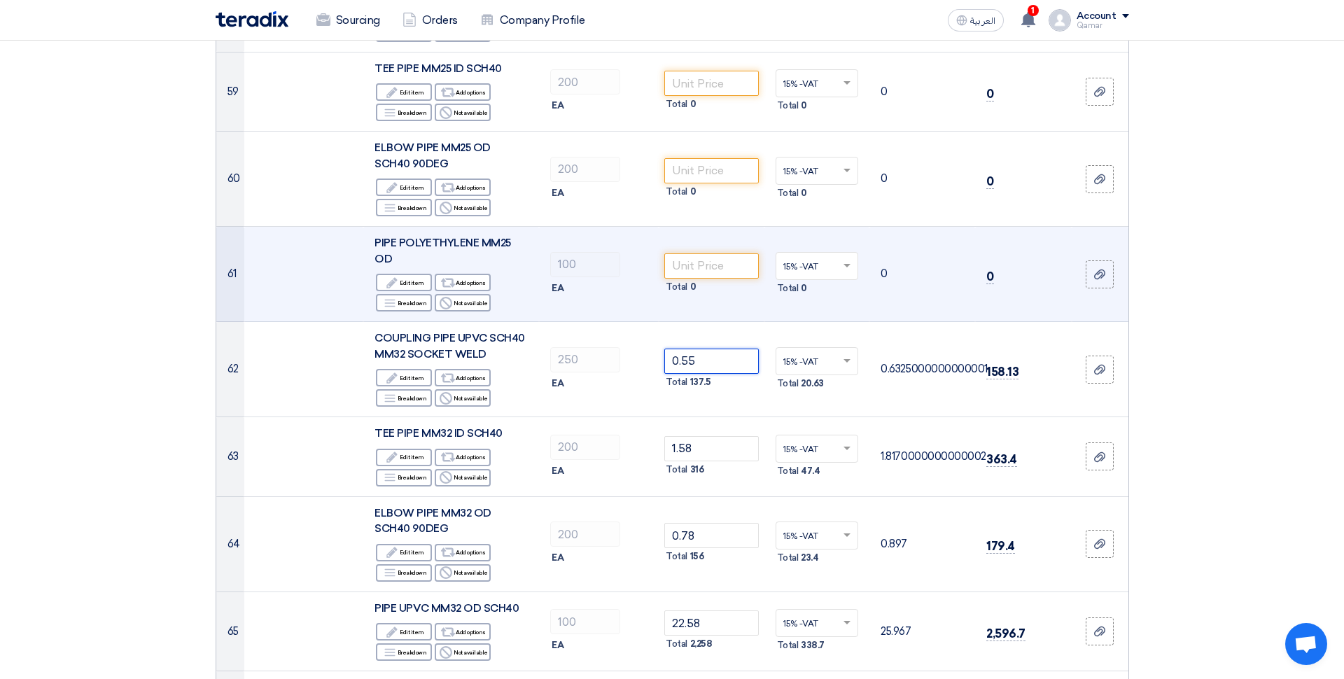
scroll to position [5870, 0]
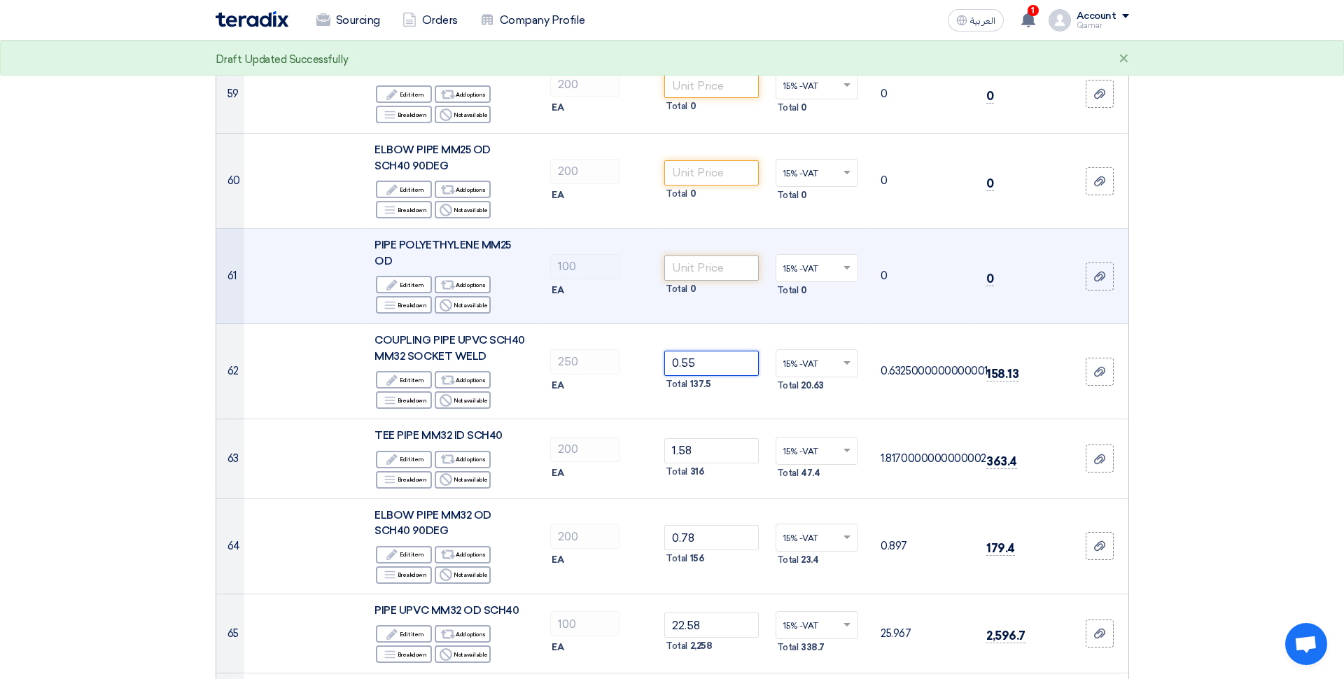
type input "0.55"
click at [710, 255] on input "number" at bounding box center [711, 267] width 94 height 25
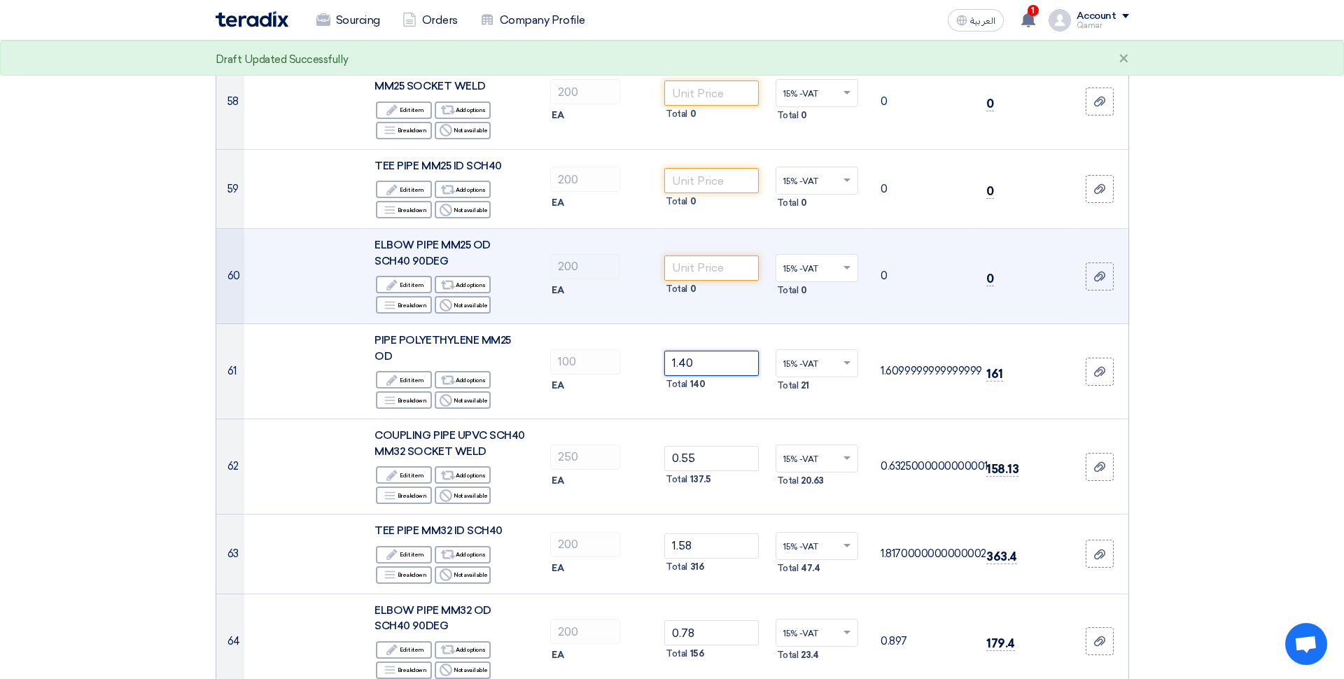
scroll to position [5774, 0]
type input "1.40"
click at [705, 256] on input "number" at bounding box center [711, 268] width 94 height 25
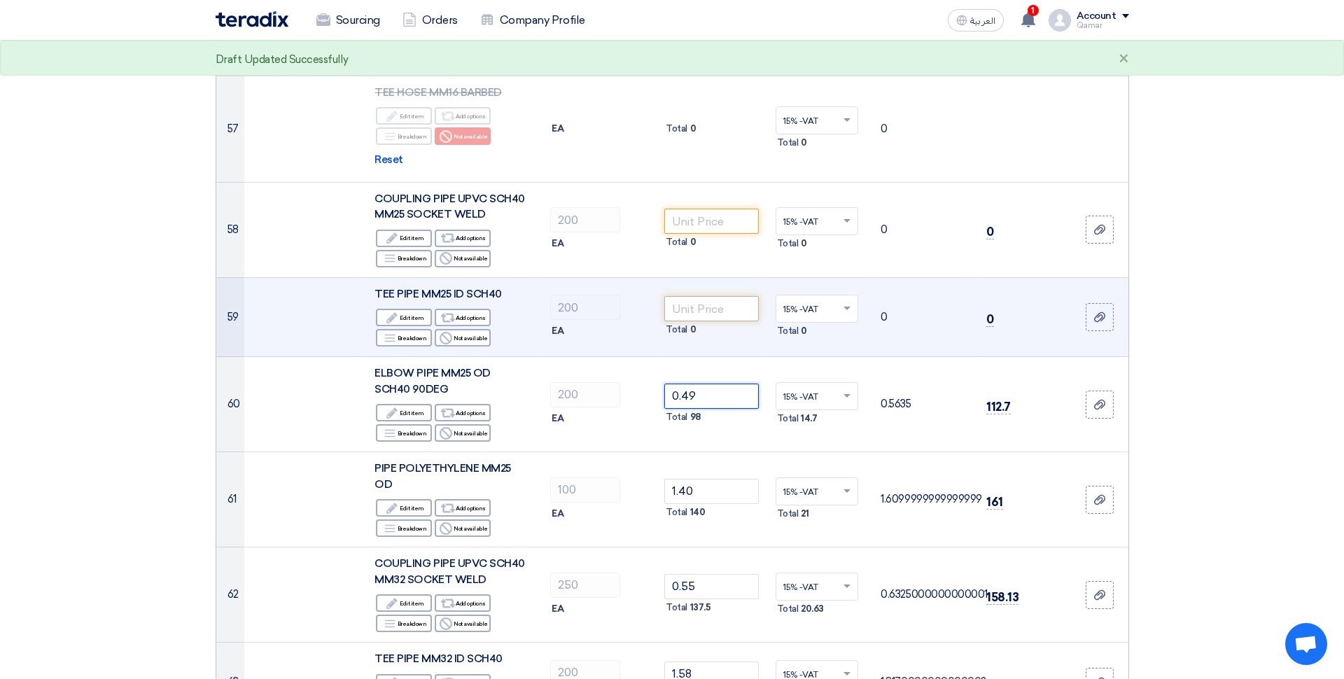
scroll to position [5646, 0]
type input "0.49"
click at [706, 297] on input "number" at bounding box center [711, 309] width 94 height 25
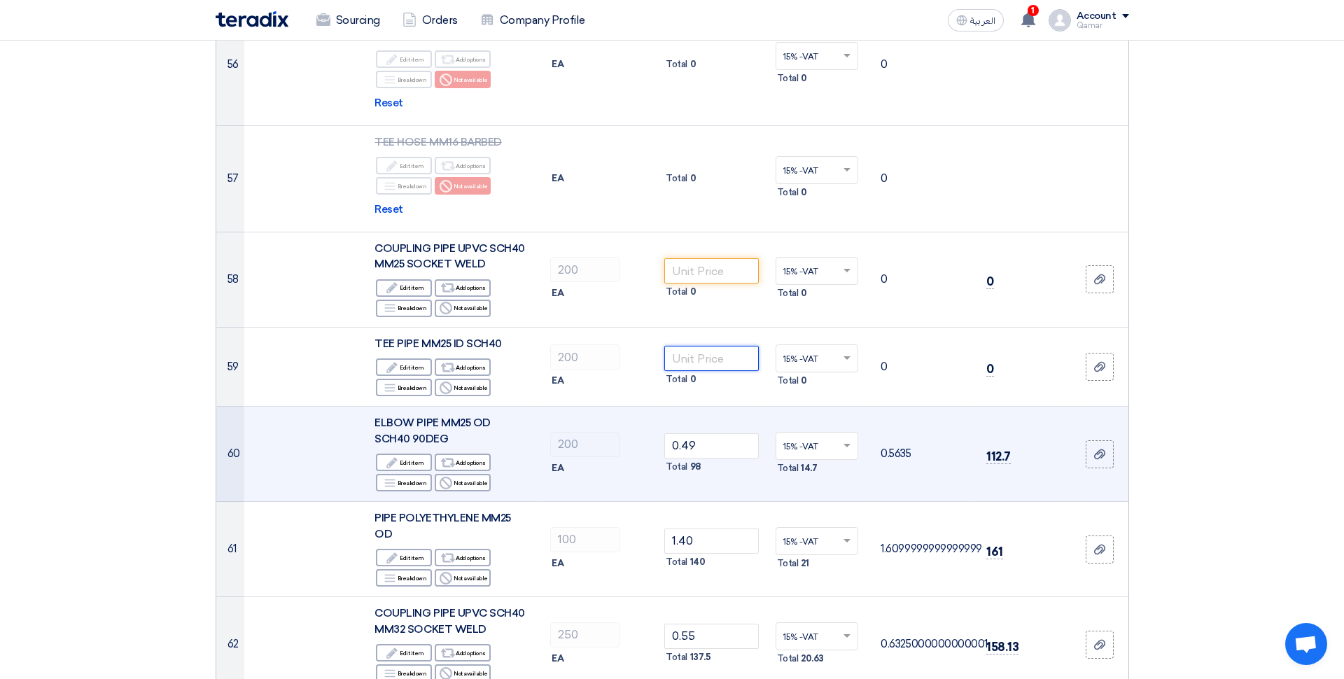
scroll to position [5589, 0]
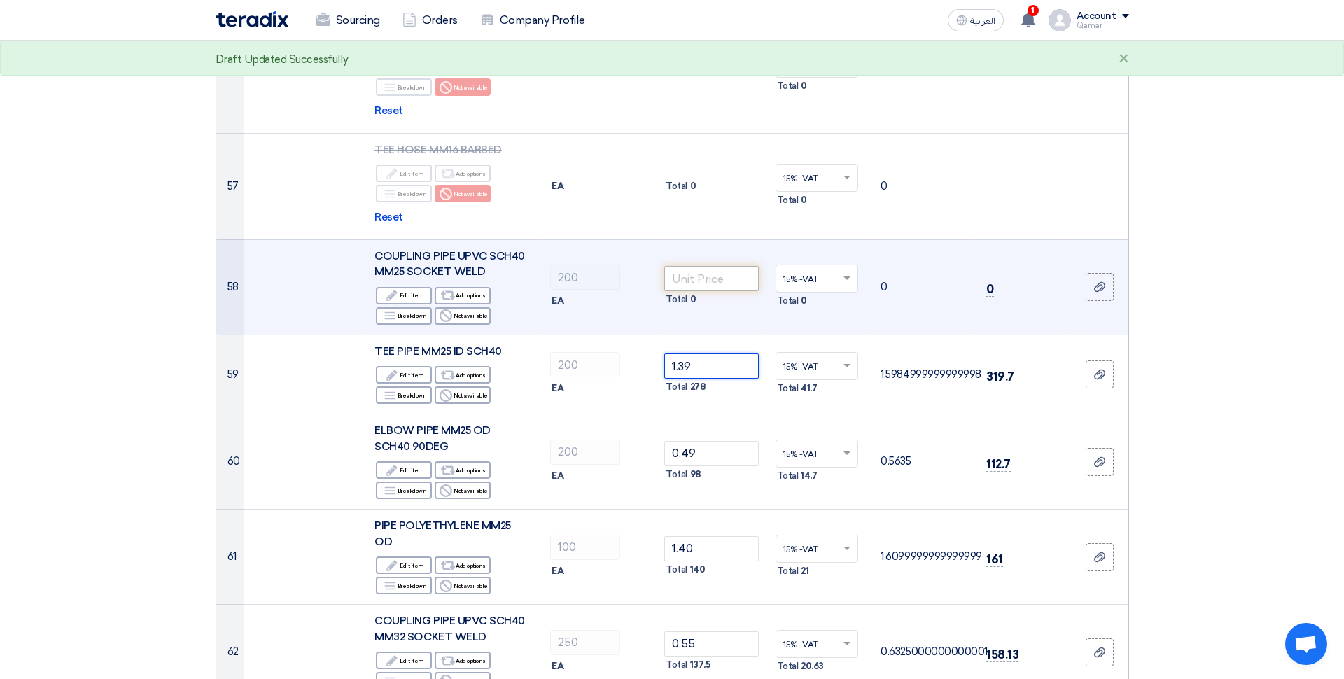
type input "1.39"
click at [715, 266] on input "number" at bounding box center [711, 278] width 94 height 25
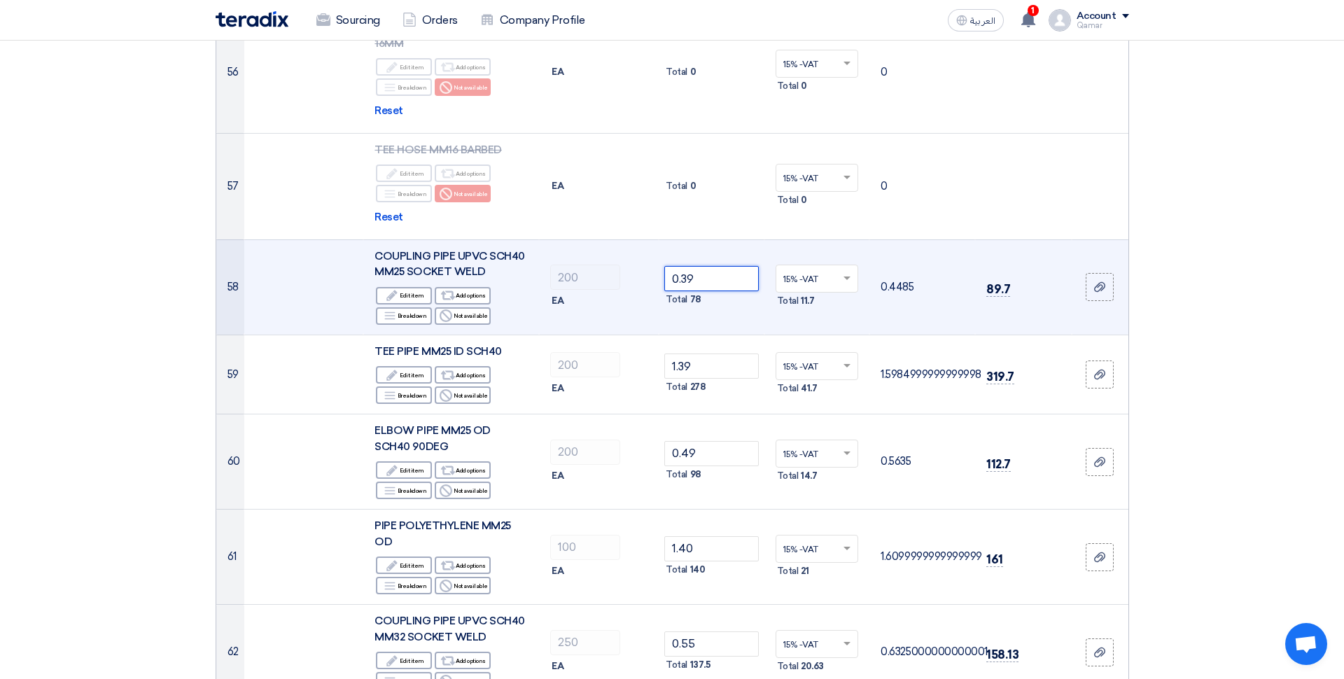
type input "0.39"
click at [716, 239] on td "0.39 Total 78" at bounding box center [712, 286] width 106 height 95
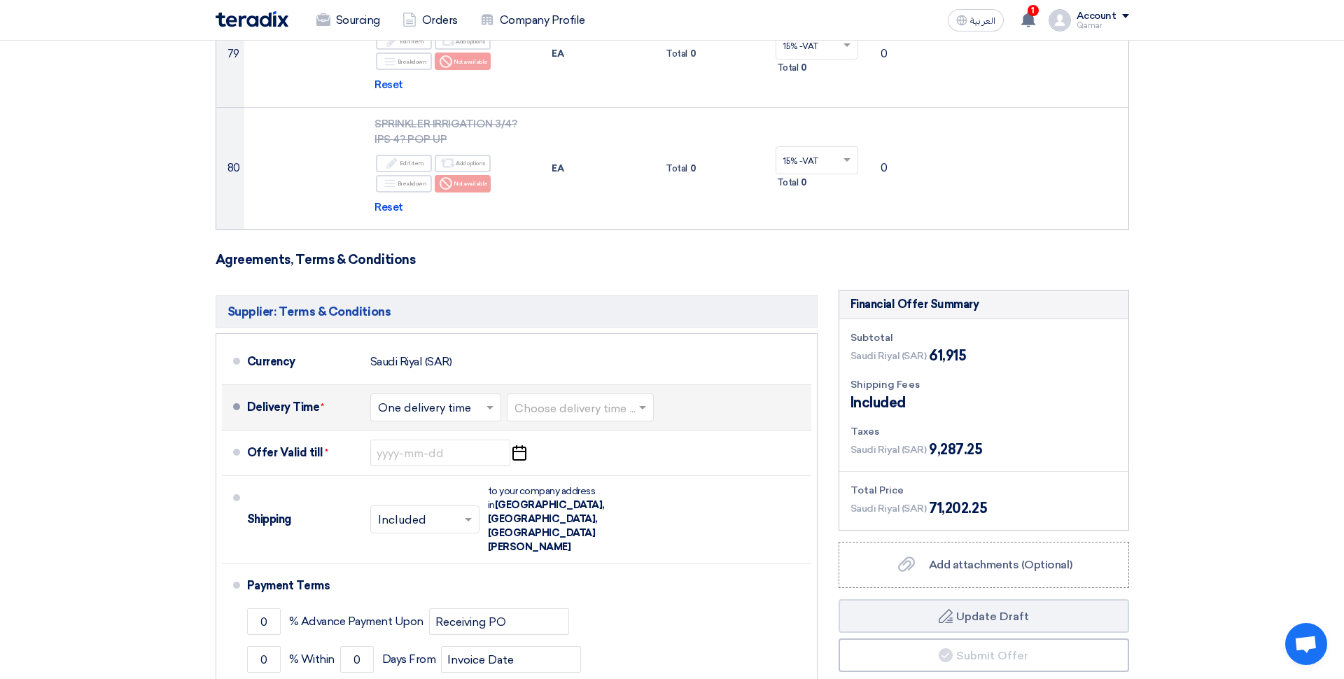
scroll to position [7694, 0]
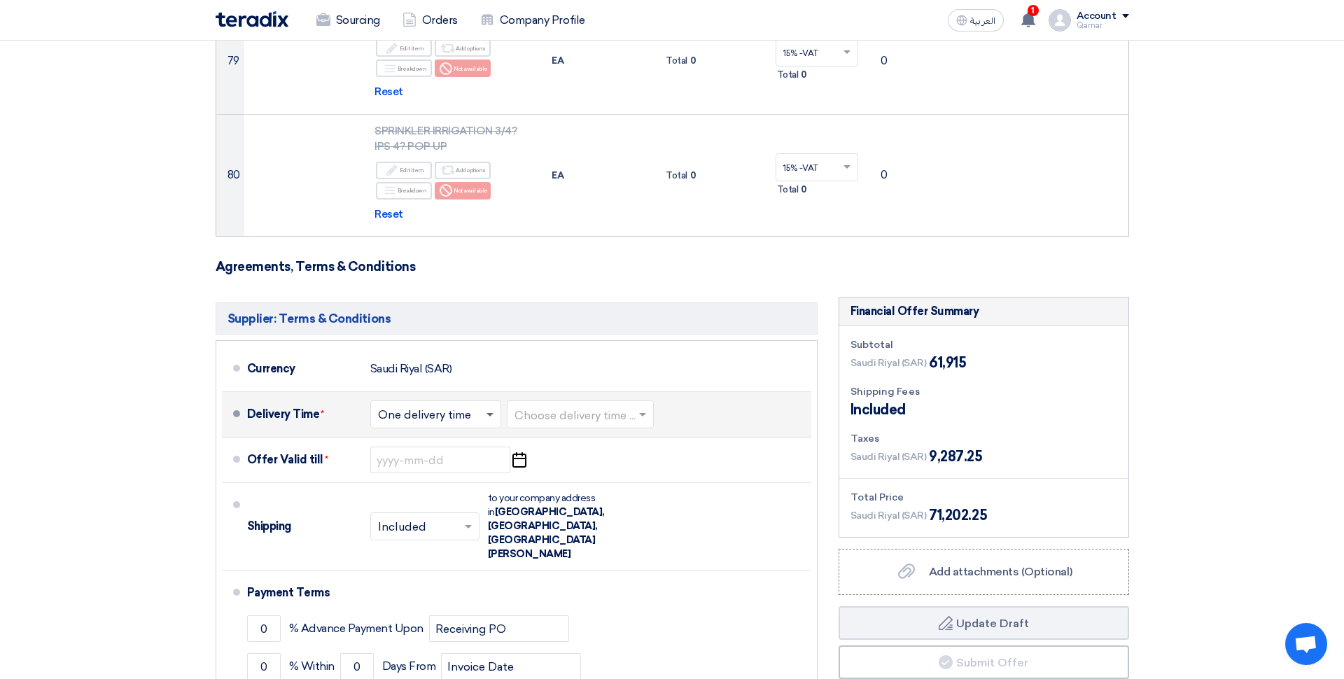
click at [488, 413] on span at bounding box center [489, 415] width 7 height 5
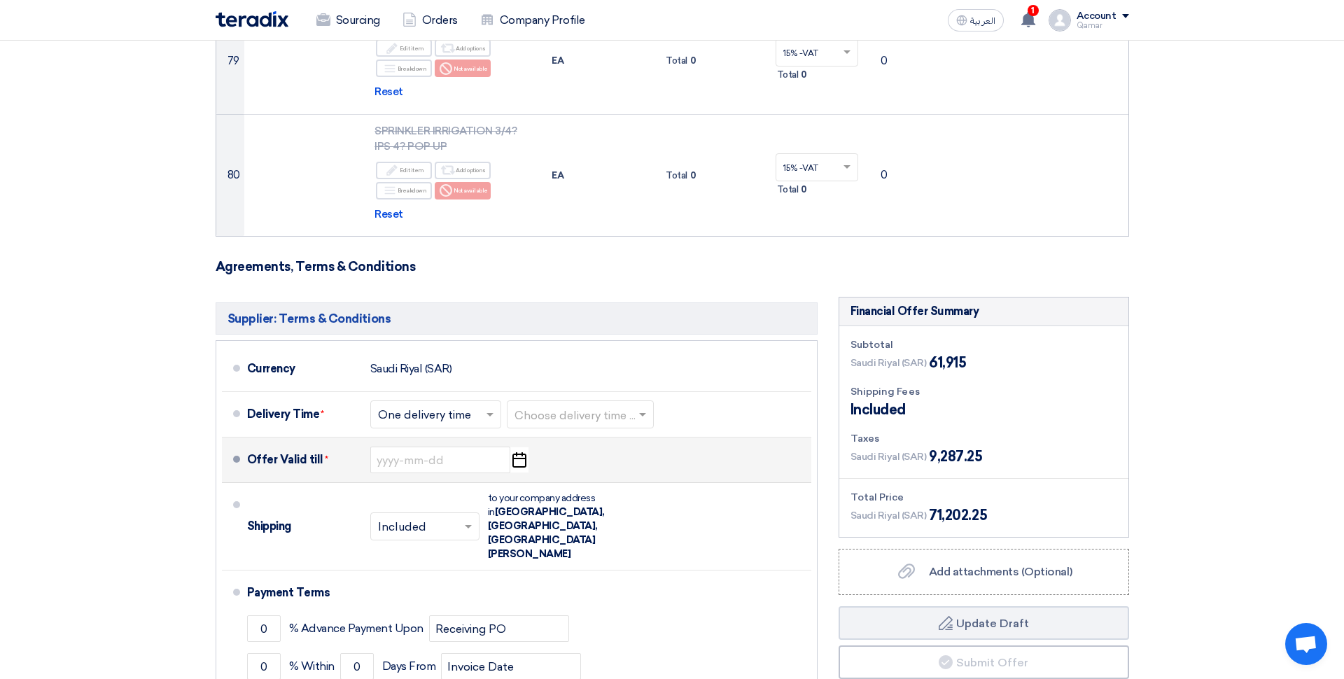
click at [555, 437] on li "Offer Valid till * Pick a date" at bounding box center [516, 459] width 589 height 45
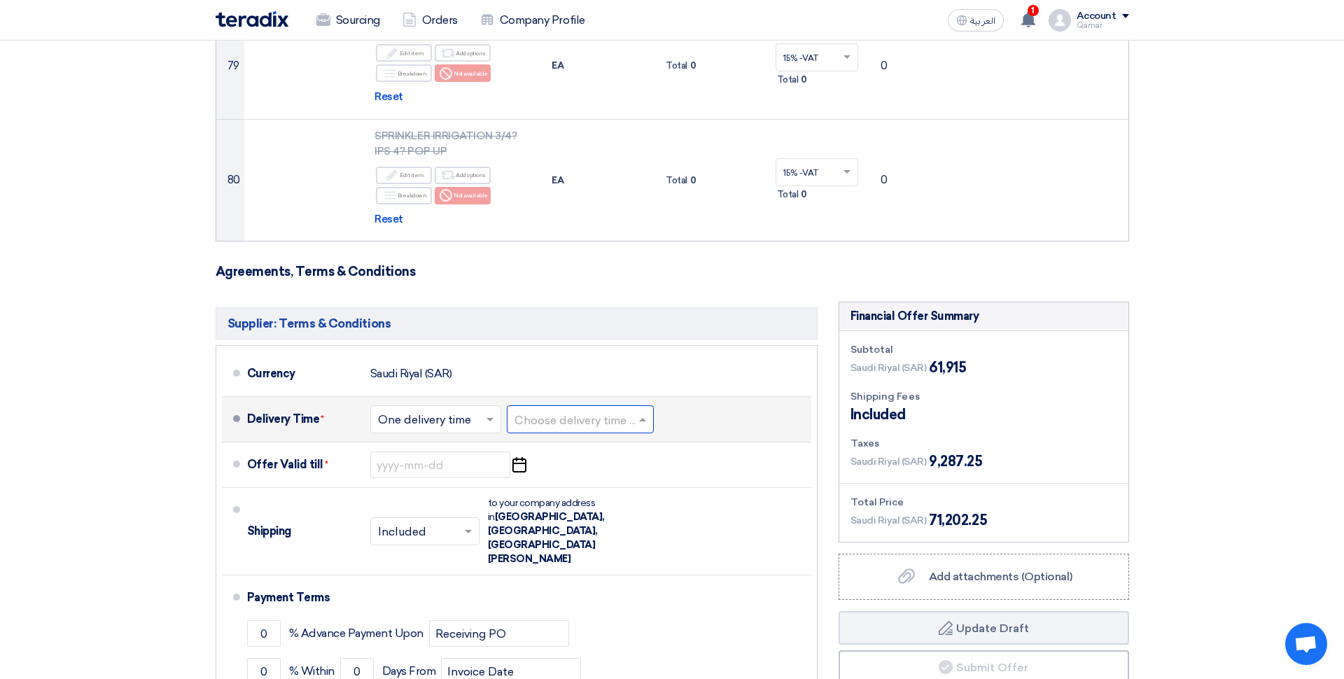
click at [561, 411] on input "text" at bounding box center [580, 421] width 133 height 20
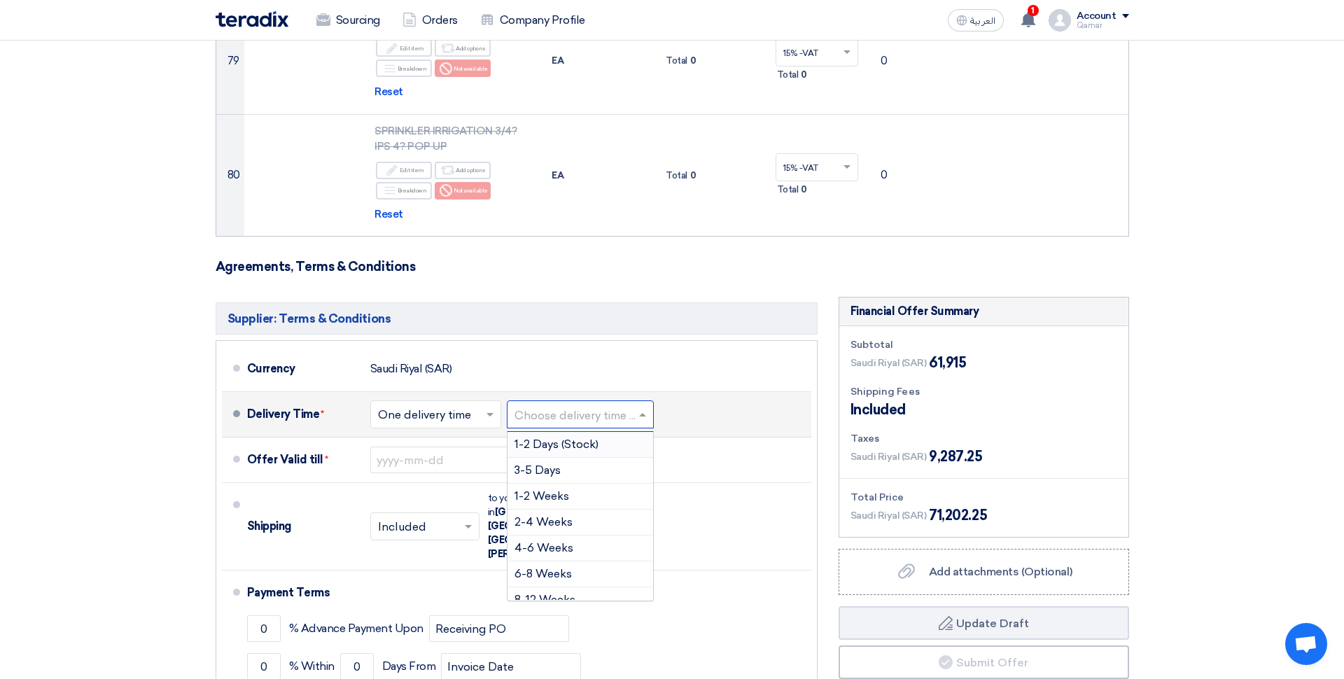
scroll to position [7696, 0]
click at [548, 462] on span "3-5 Days" at bounding box center [537, 468] width 46 height 13
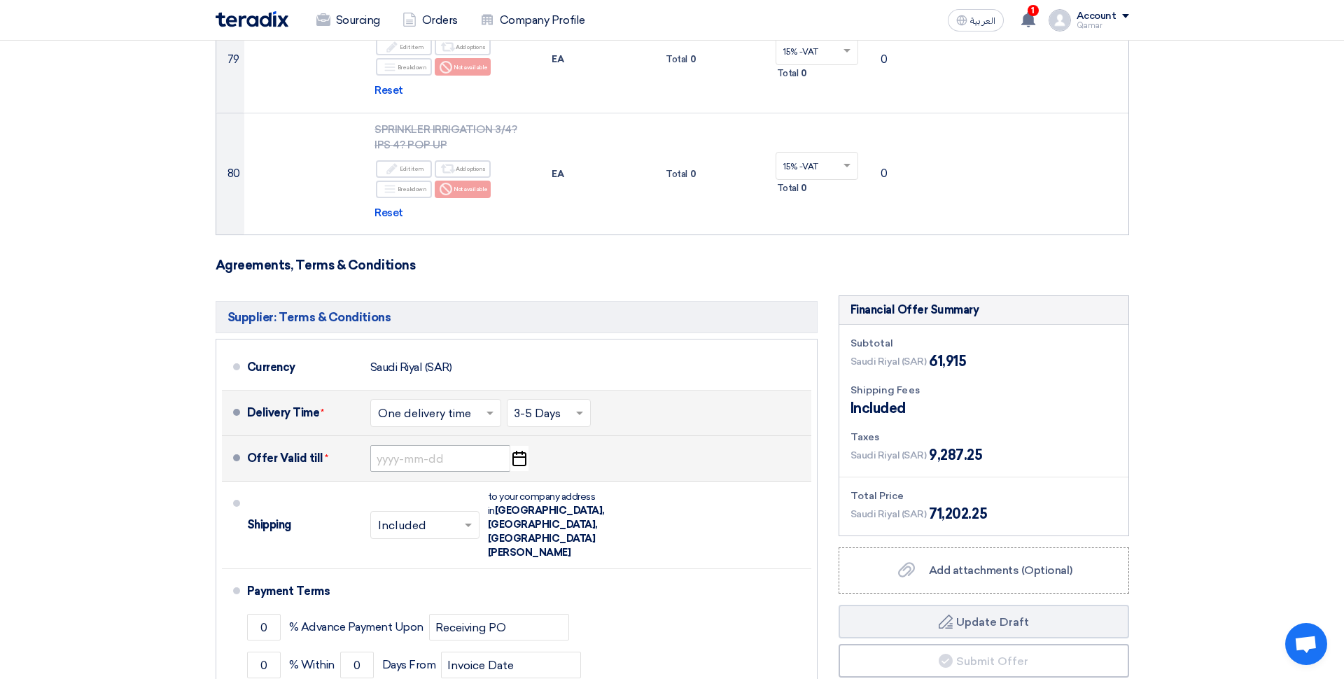
scroll to position [7695, 0]
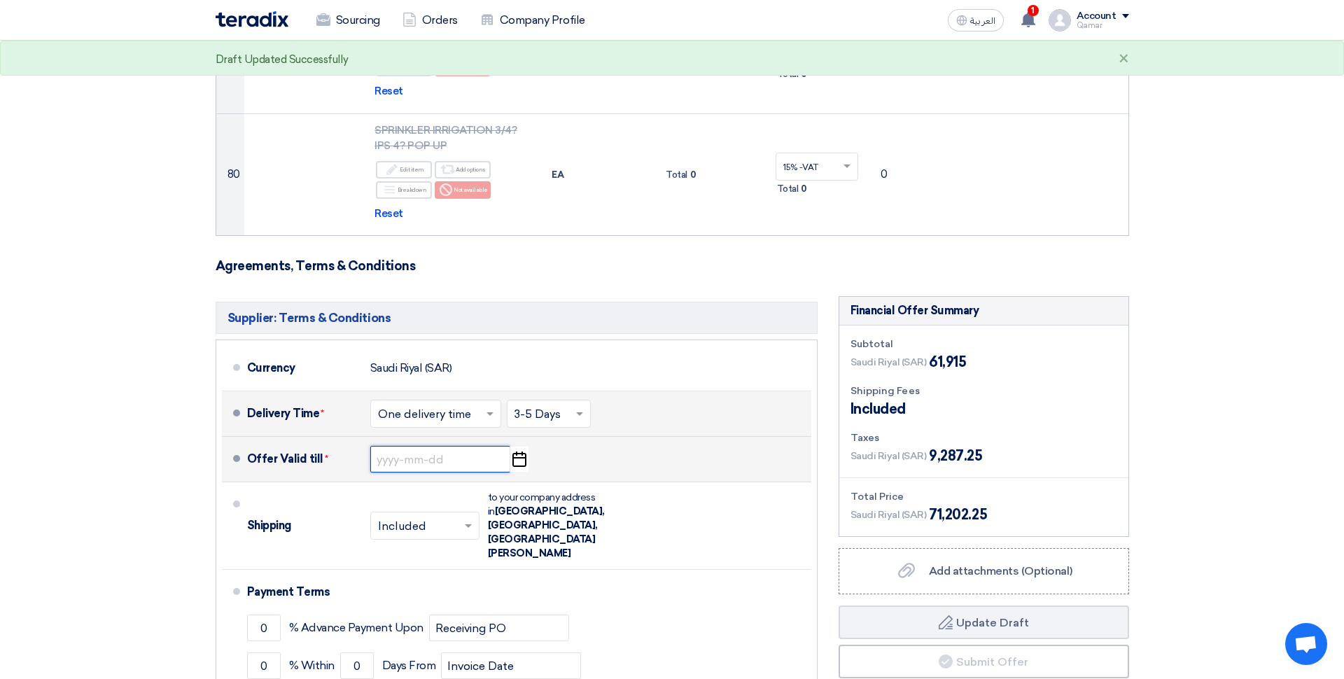
click at [454, 446] on input at bounding box center [440, 459] width 140 height 27
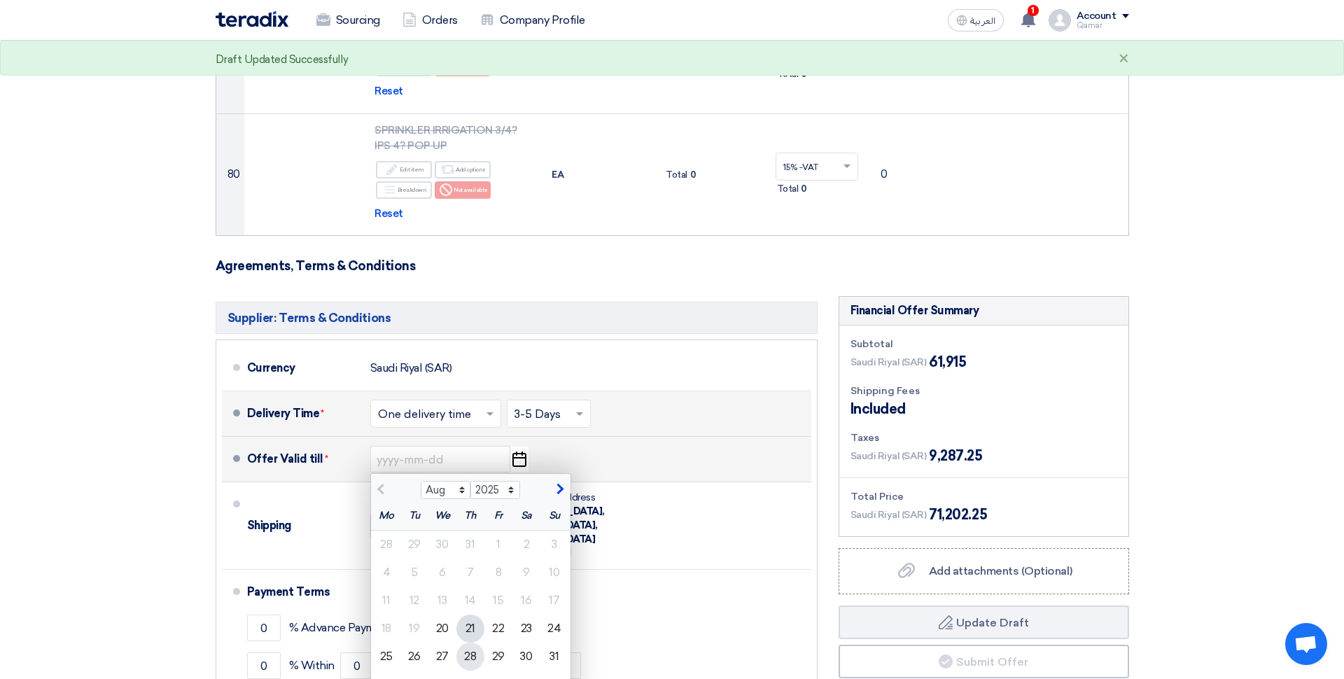
click at [470, 643] on div "28" at bounding box center [470, 657] width 28 height 28
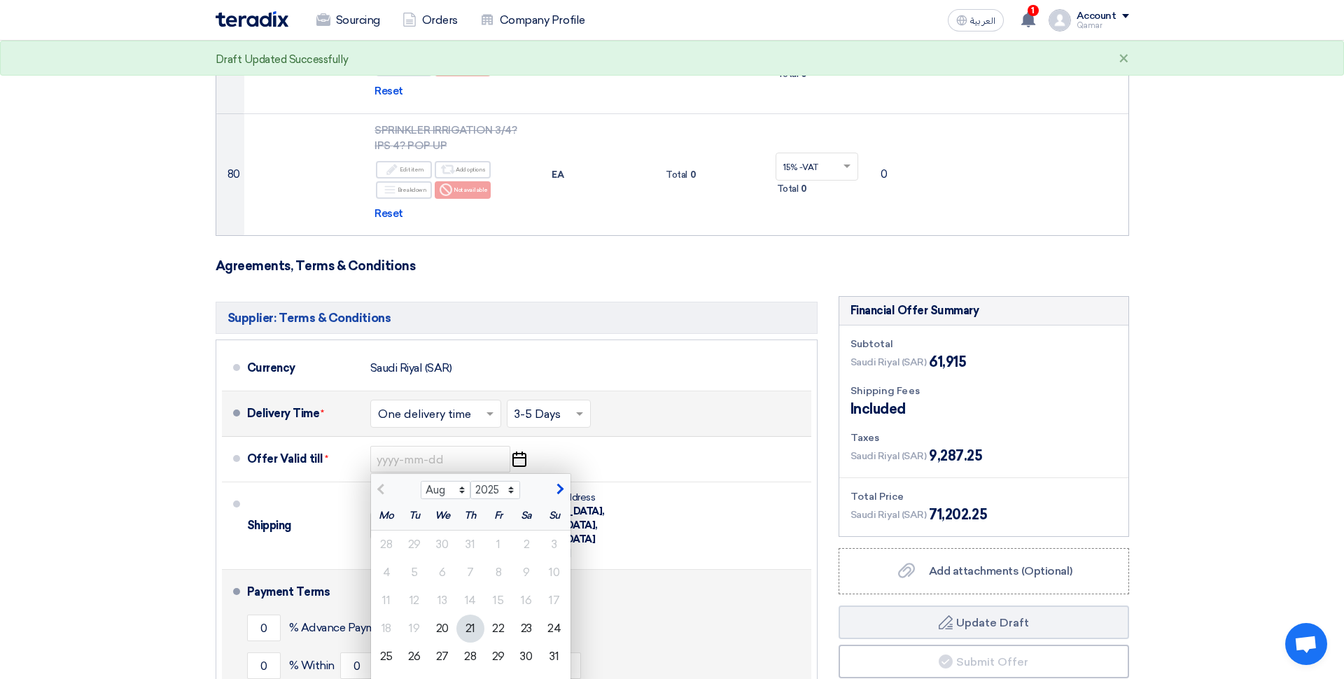
type input "[DATE]"
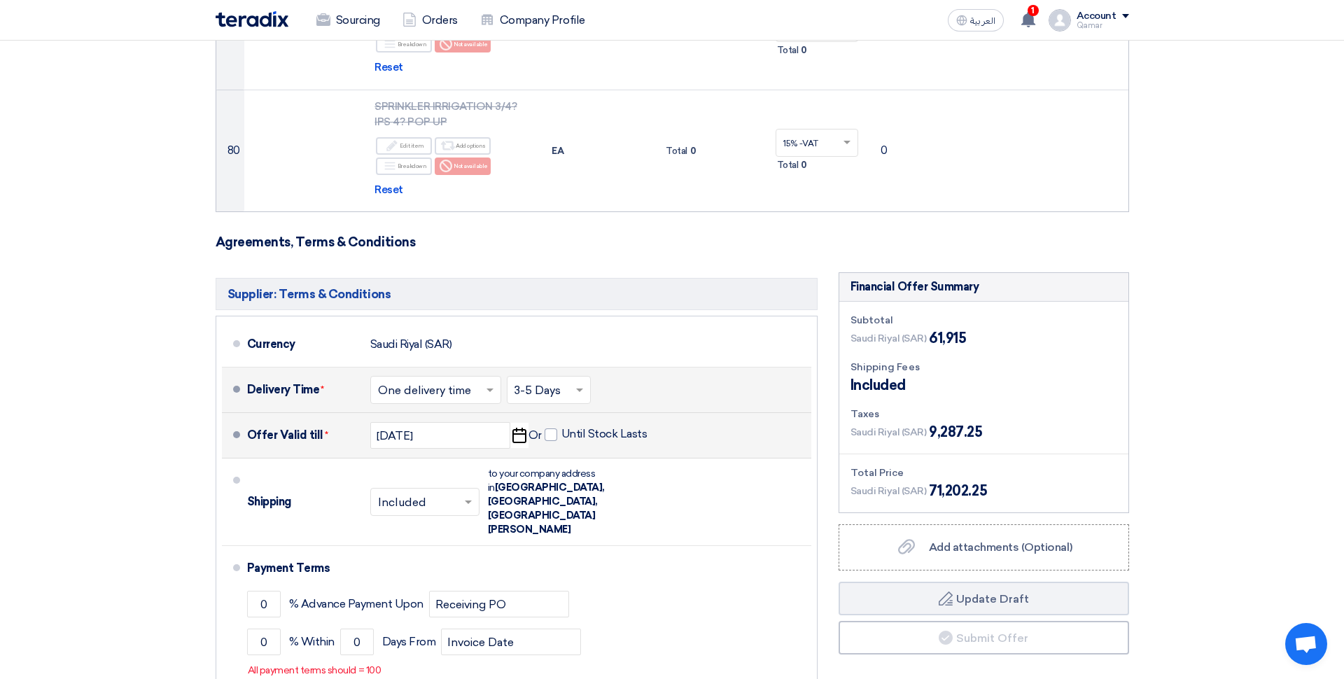
scroll to position [7721, 0]
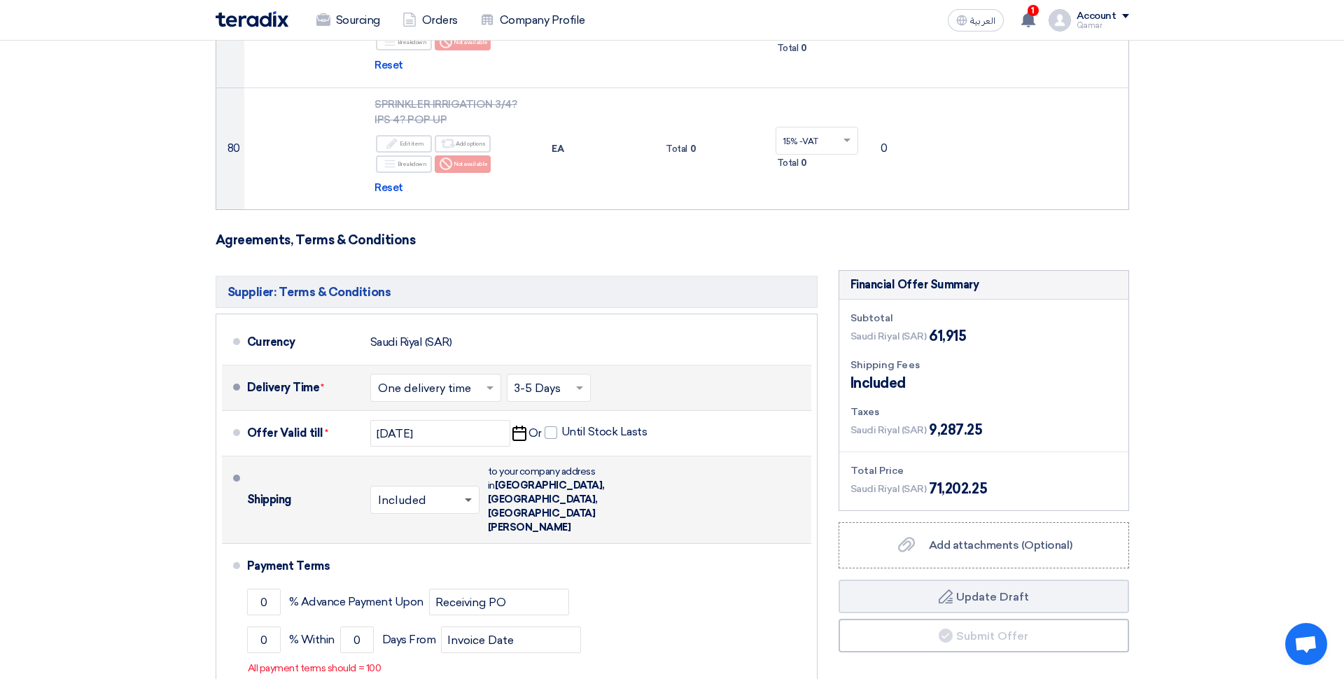
click at [466, 498] on span at bounding box center [468, 500] width 7 height 5
click at [414, 549] on span "Not Included" at bounding box center [414, 555] width 72 height 13
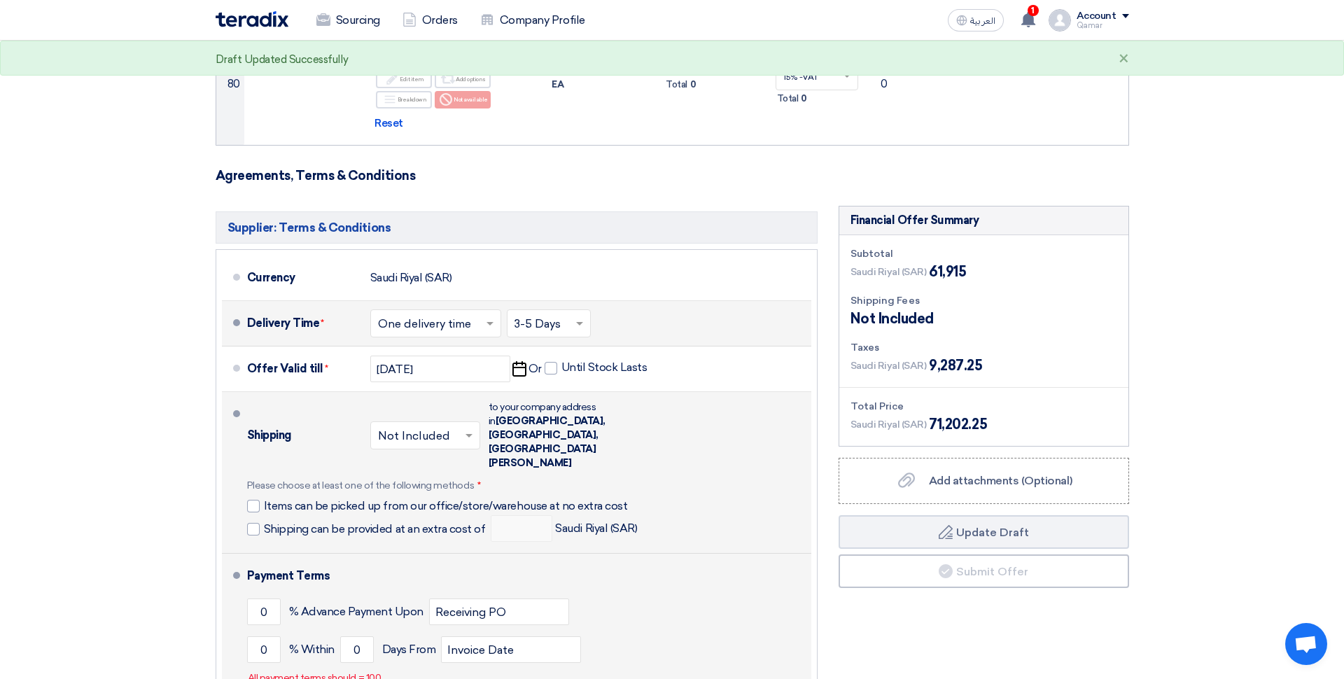
scroll to position [7794, 0]
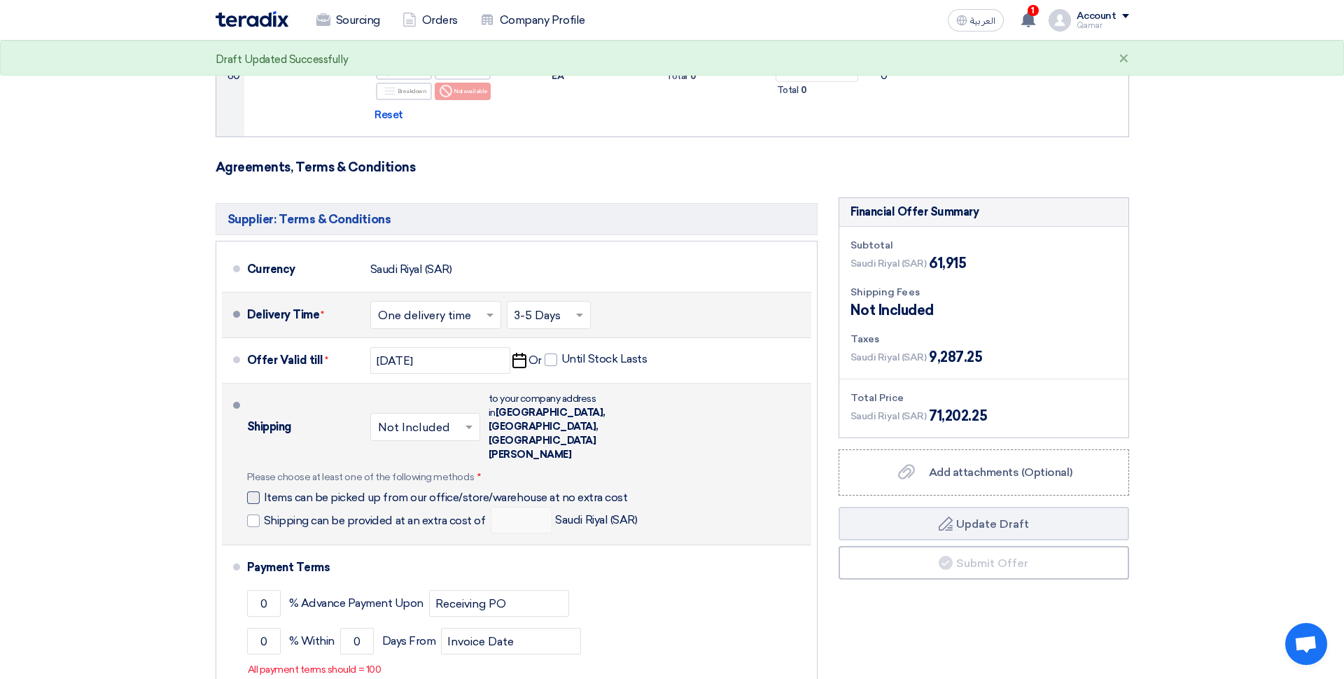
click at [257, 491] on div at bounding box center [253, 497] width 13 height 13
click at [264, 490] on input "Items can be picked up from our office/store/warehouse at no extra cost" at bounding box center [449, 503] width 371 height 27
checkbox input "true"
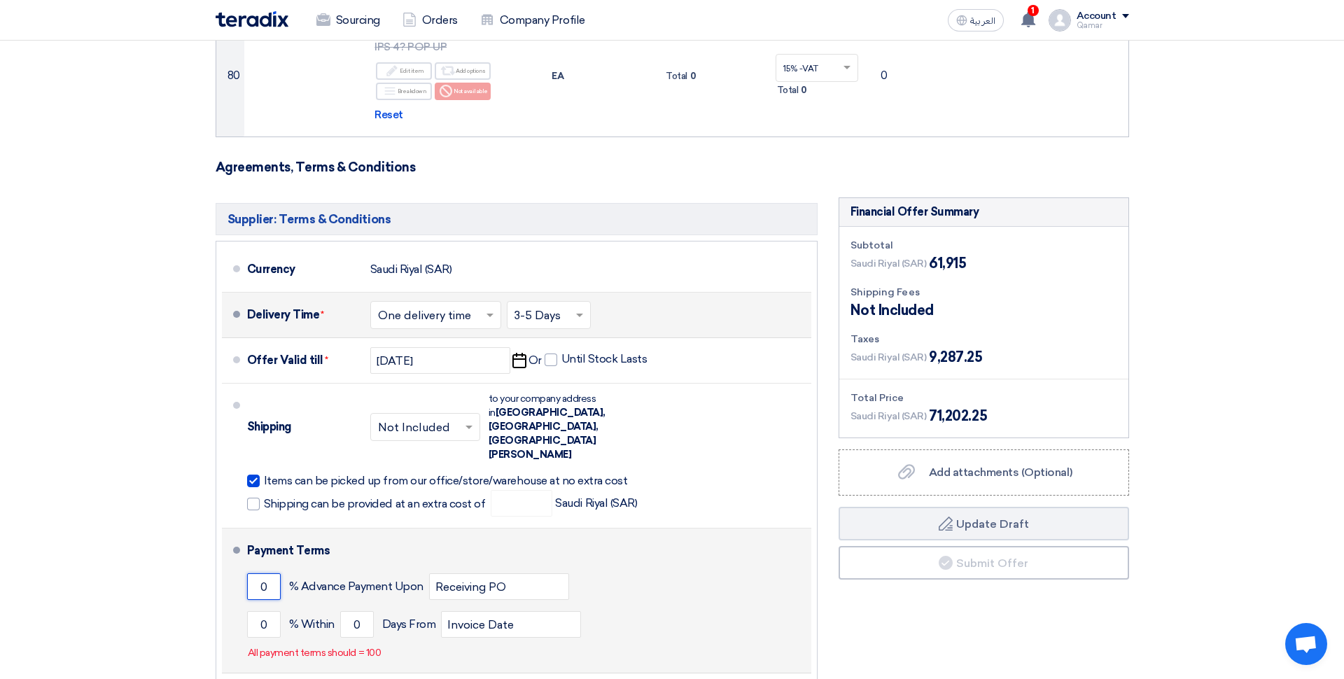
drag, startPoint x: 276, startPoint y: 440, endPoint x: 252, endPoint y: 437, distance: 24.7
click at [252, 573] on input "0" at bounding box center [264, 586] width 34 height 27
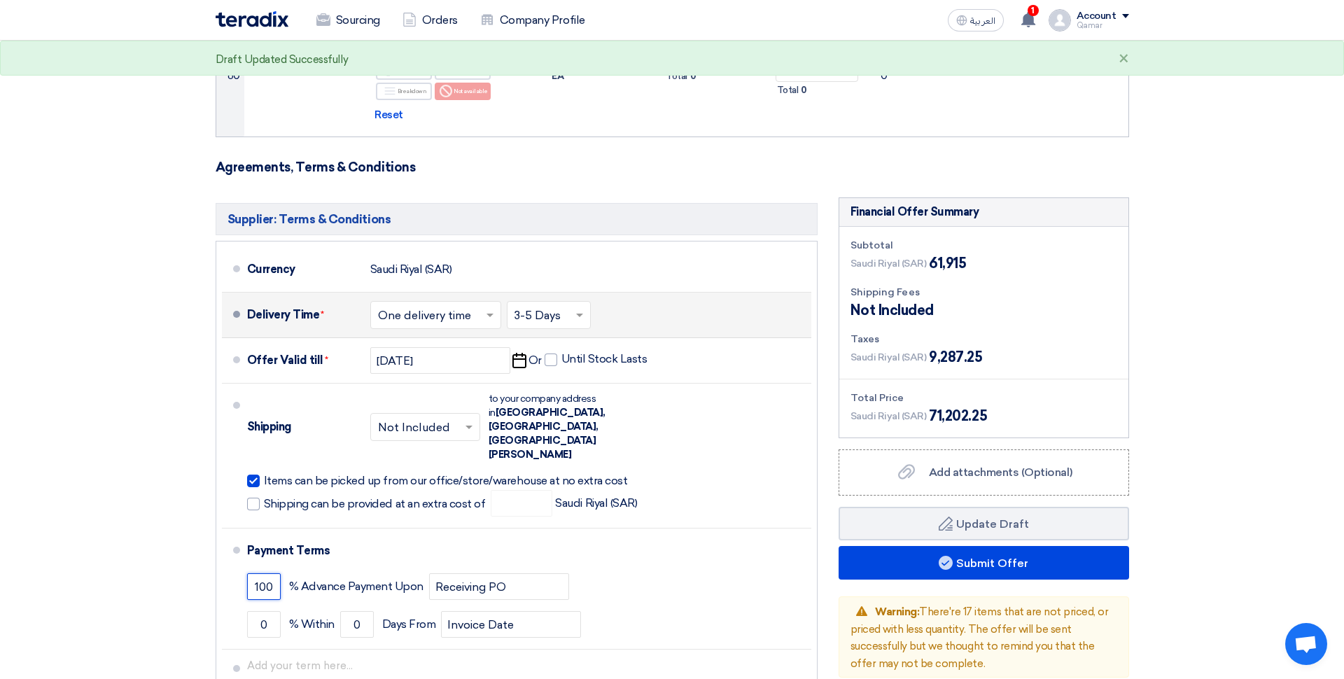
type input "100"
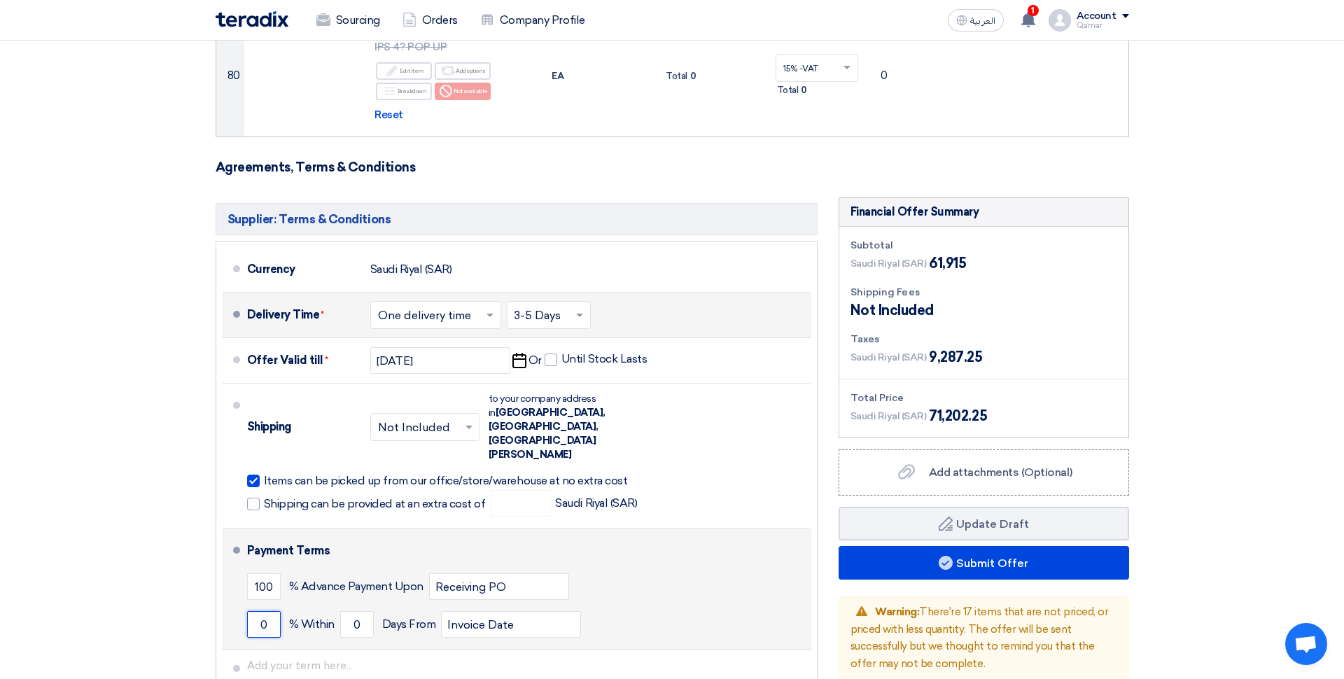
drag, startPoint x: 270, startPoint y: 474, endPoint x: 250, endPoint y: 471, distance: 20.5
click at [250, 611] on input "0" at bounding box center [264, 624] width 34 height 27
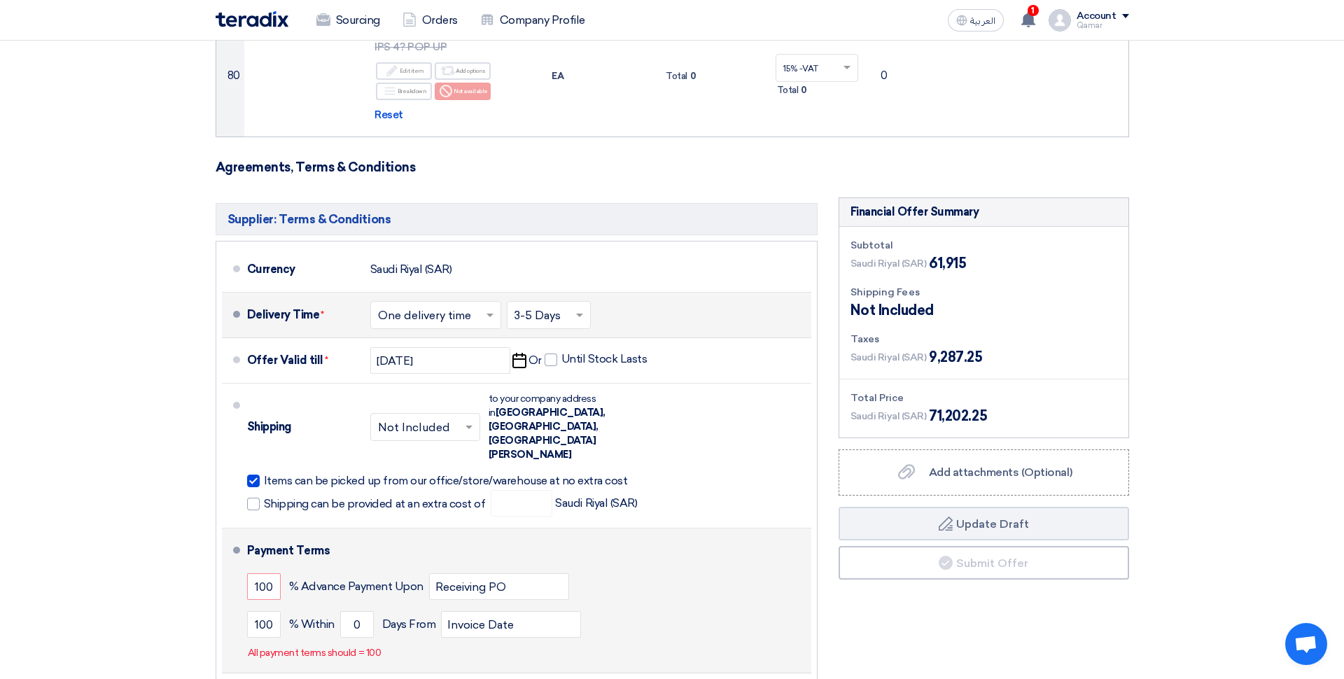
click at [402, 534] on div "Payment Terms 100 % Advance Payment Upon Receiving PO 100 % Within 0" at bounding box center [526, 600] width 559 height 133
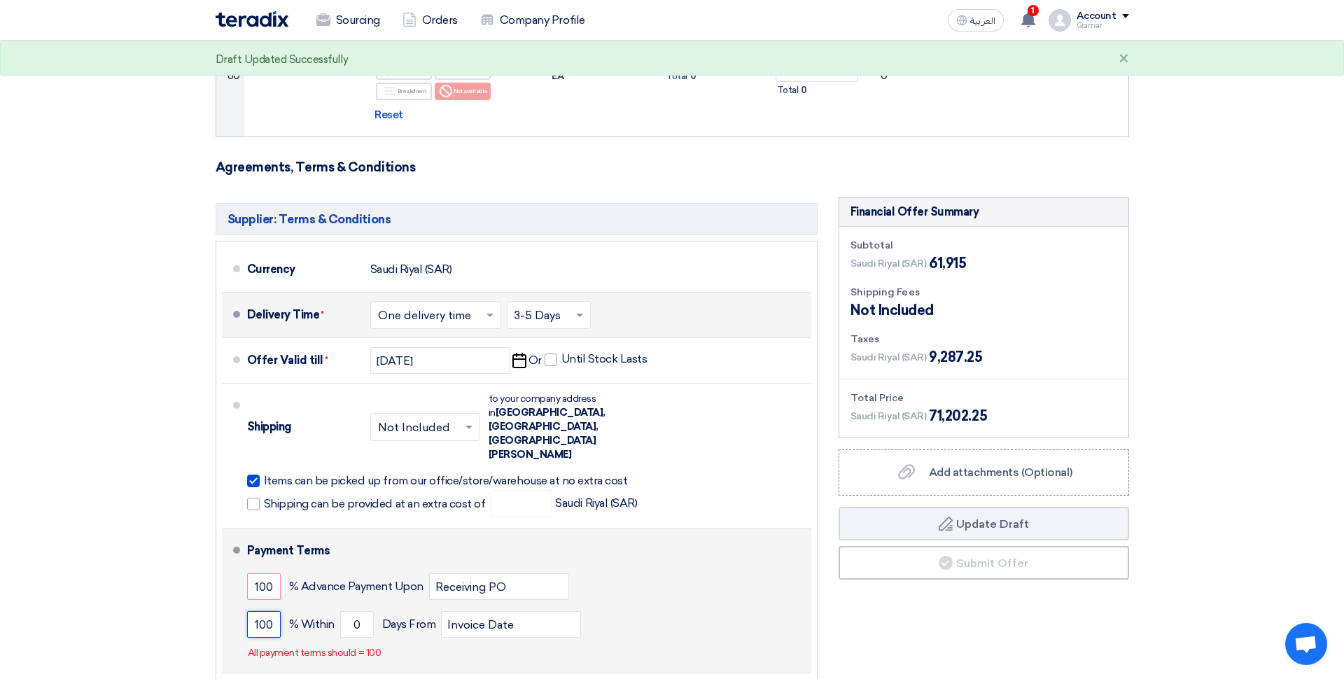
click at [272, 611] on input "100" at bounding box center [264, 624] width 34 height 27
type input "1"
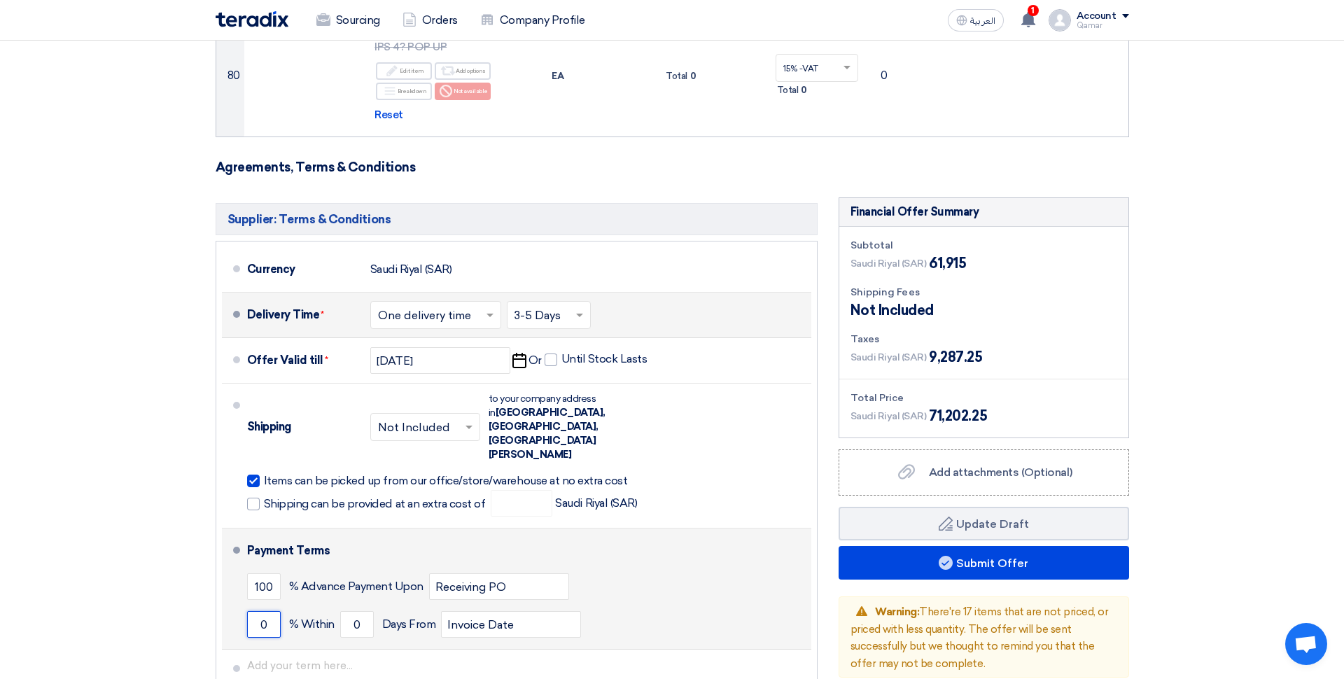
type input "0"
click at [314, 528] on li "Payment Terms 100 % Advance Payment Upon Receiving PO 0 % Within 0" at bounding box center [516, 588] width 589 height 121
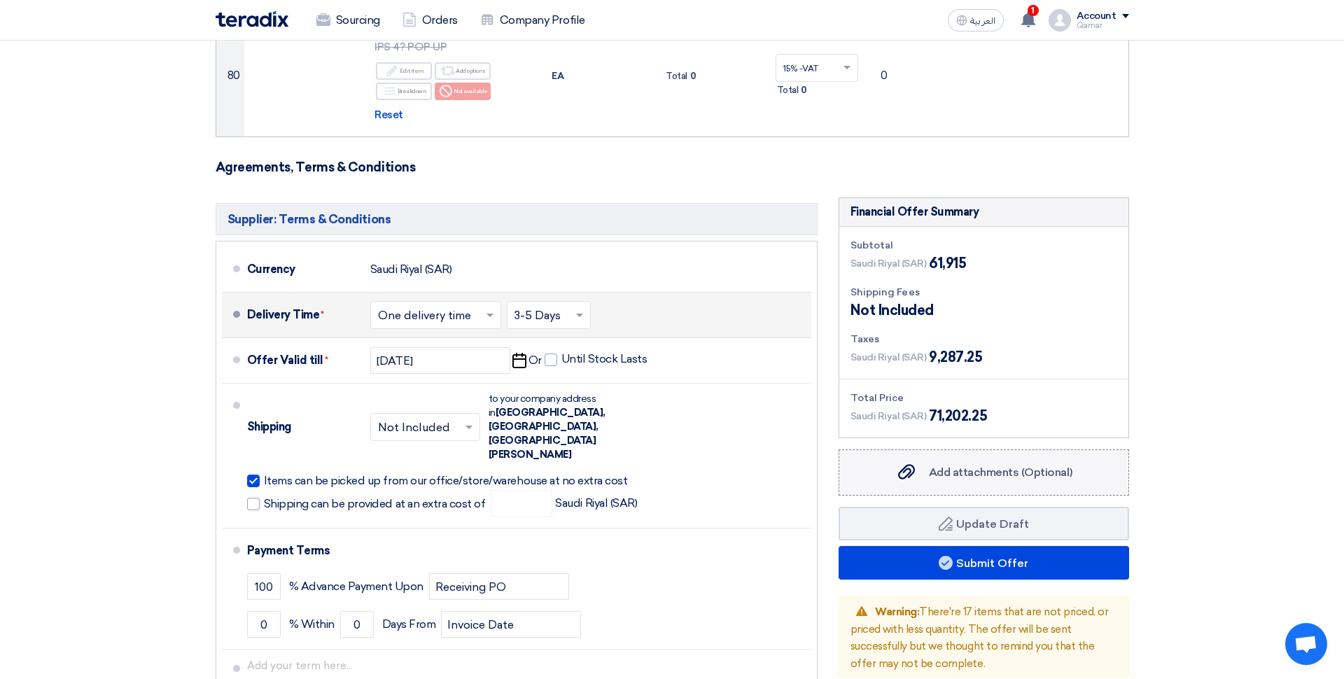
click at [1015, 465] on span "Add attachments (Optional)" at bounding box center [1000, 471] width 143 height 13
click at [0, 0] on input "Add attachments (Optional) Add attachments (Optional)" at bounding box center [0, 0] width 0 height 0
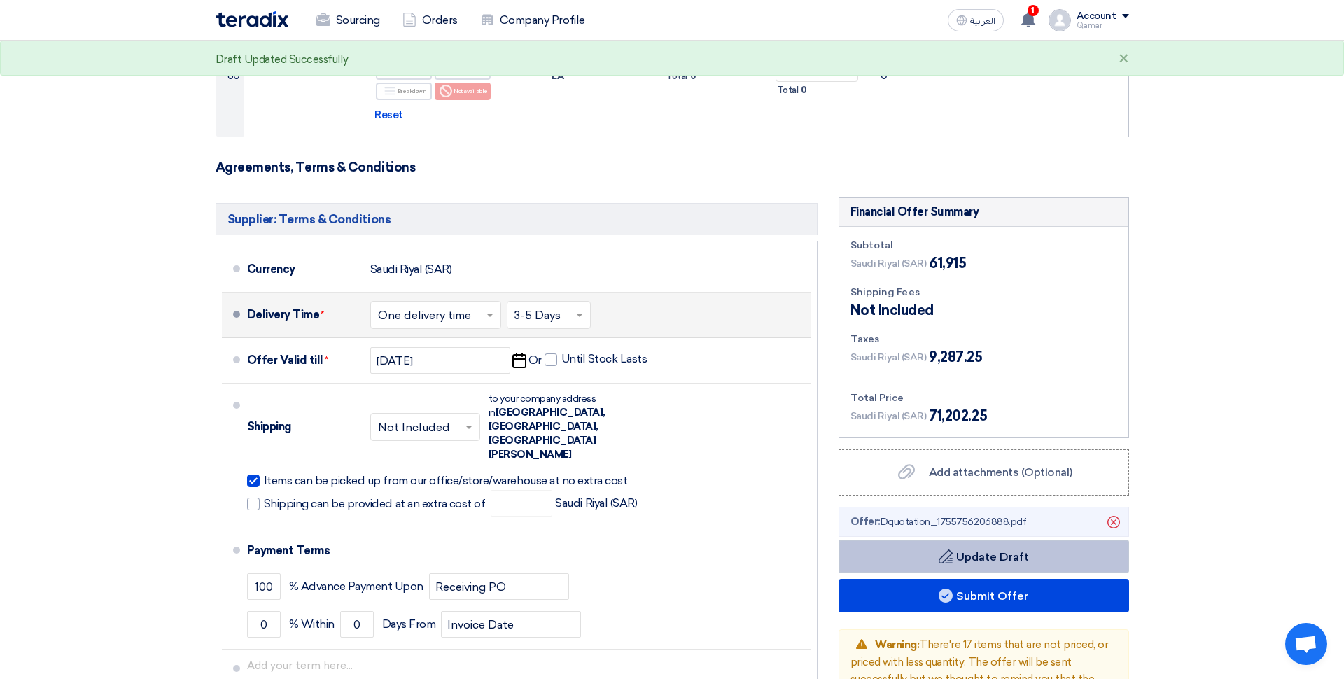
click at [983, 540] on button "Draft Update Draft" at bounding box center [984, 557] width 290 height 34
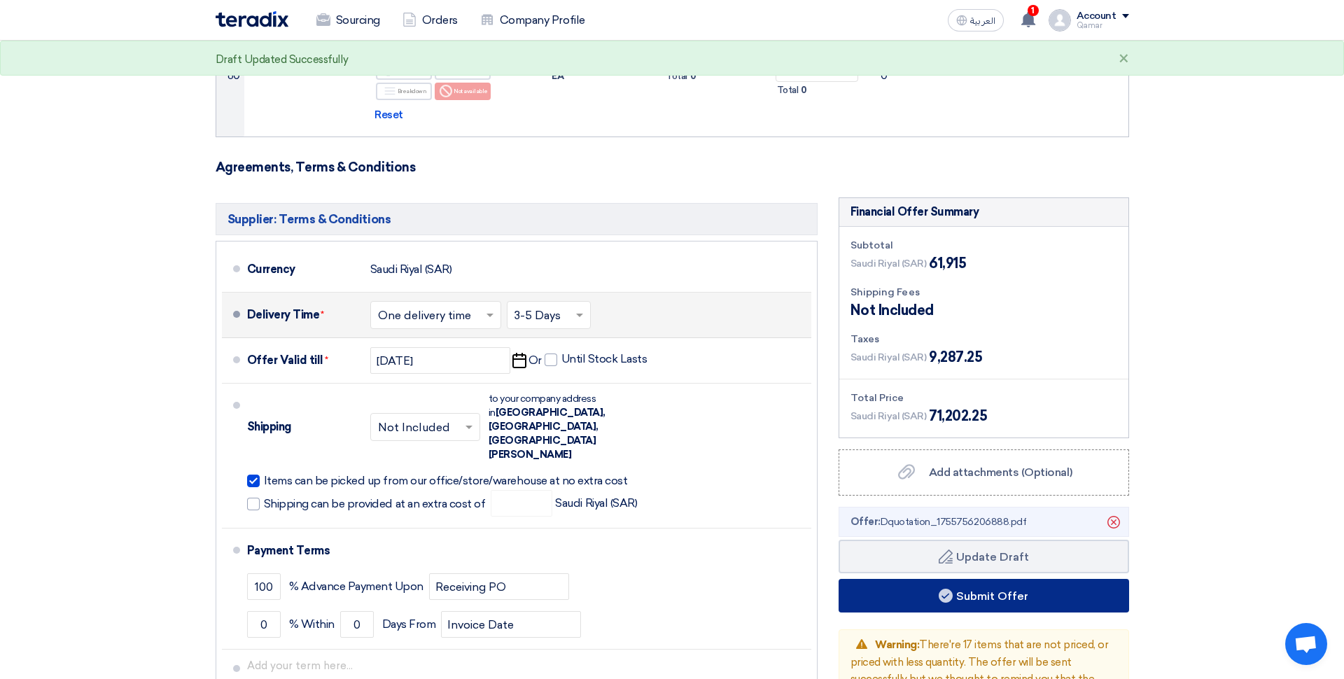
click at [997, 579] on button "Submit Offer" at bounding box center [984, 596] width 290 height 34
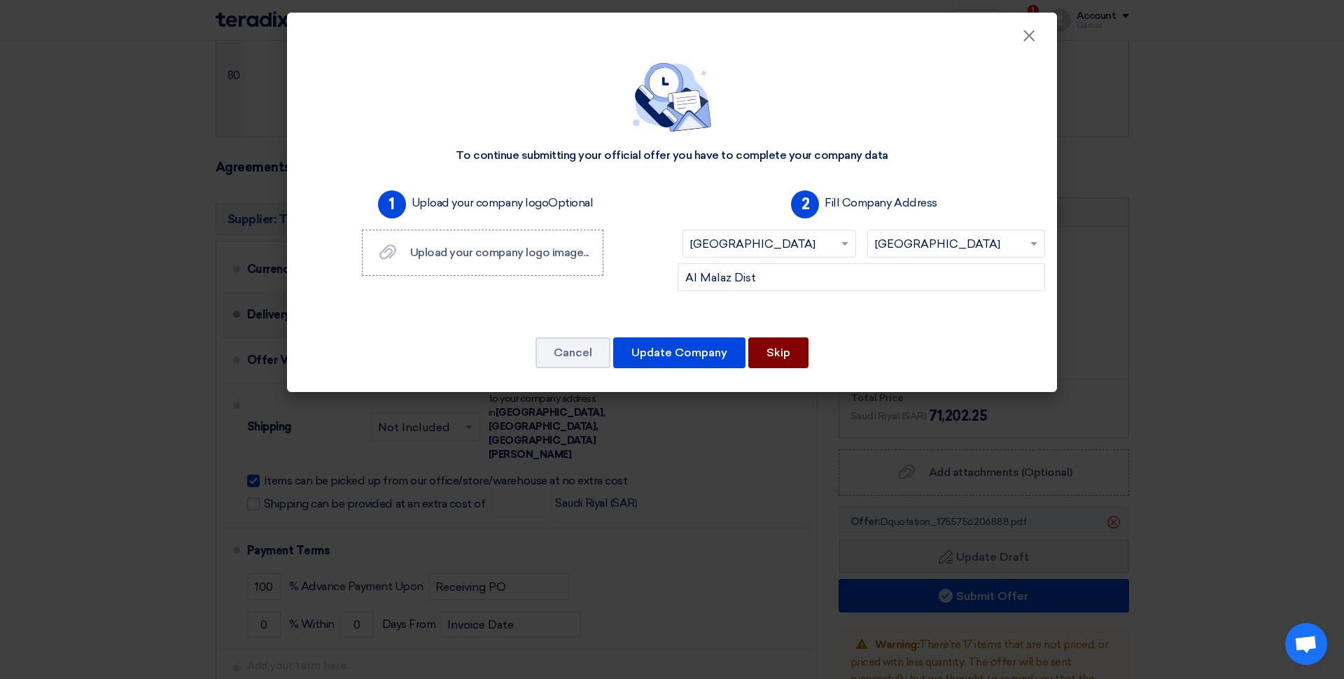
click at [788, 363] on button "Skip" at bounding box center [778, 352] width 60 height 31
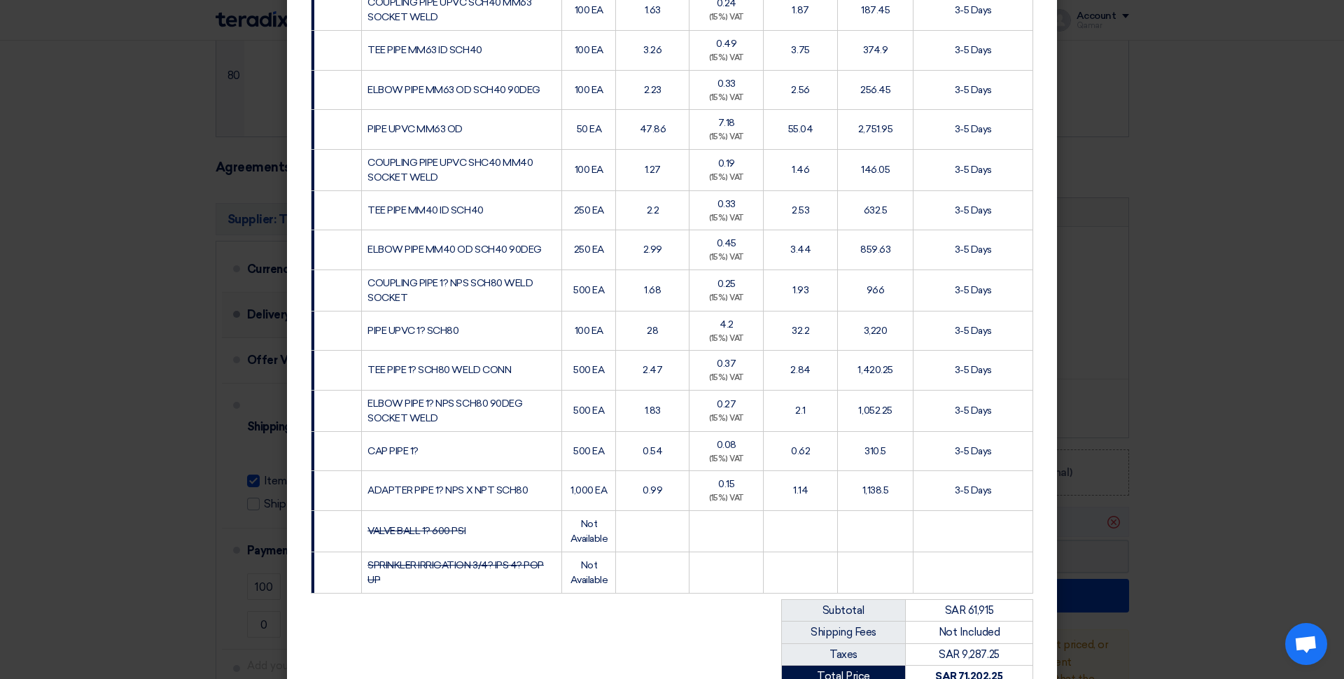
scroll to position [3180, 0]
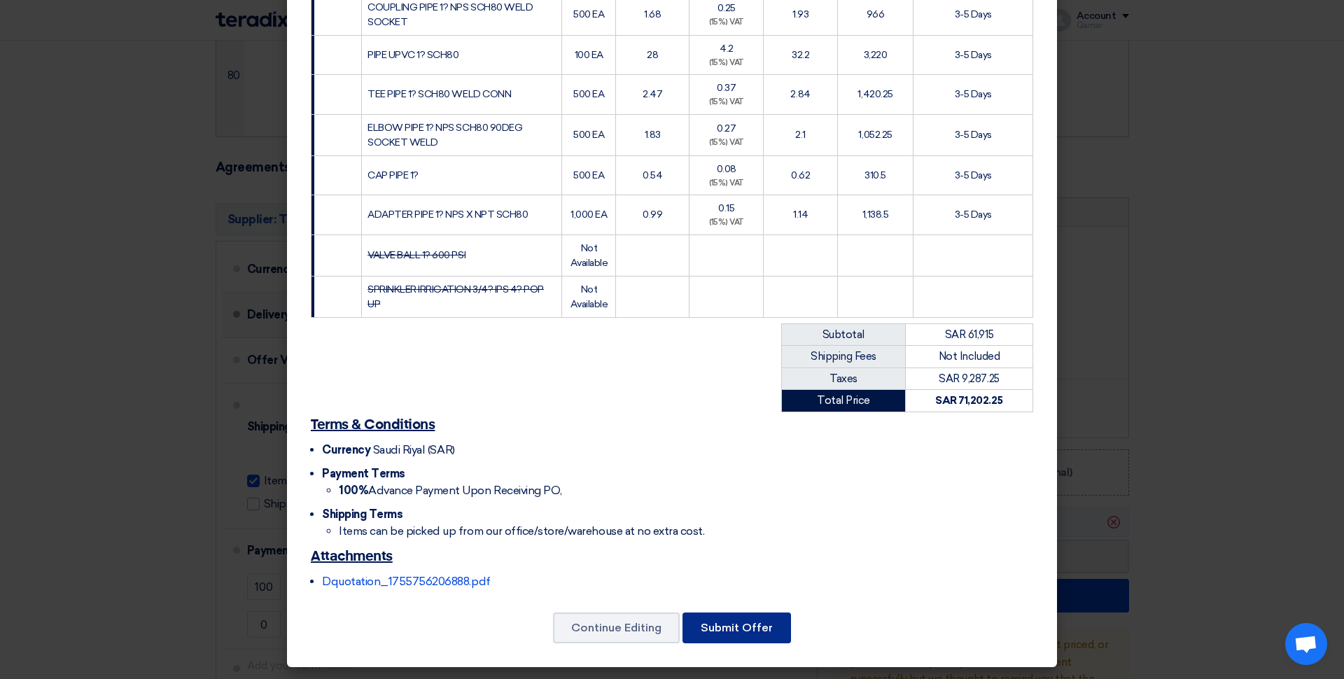
click at [739, 631] on button "Submit Offer" at bounding box center [736, 627] width 108 height 31
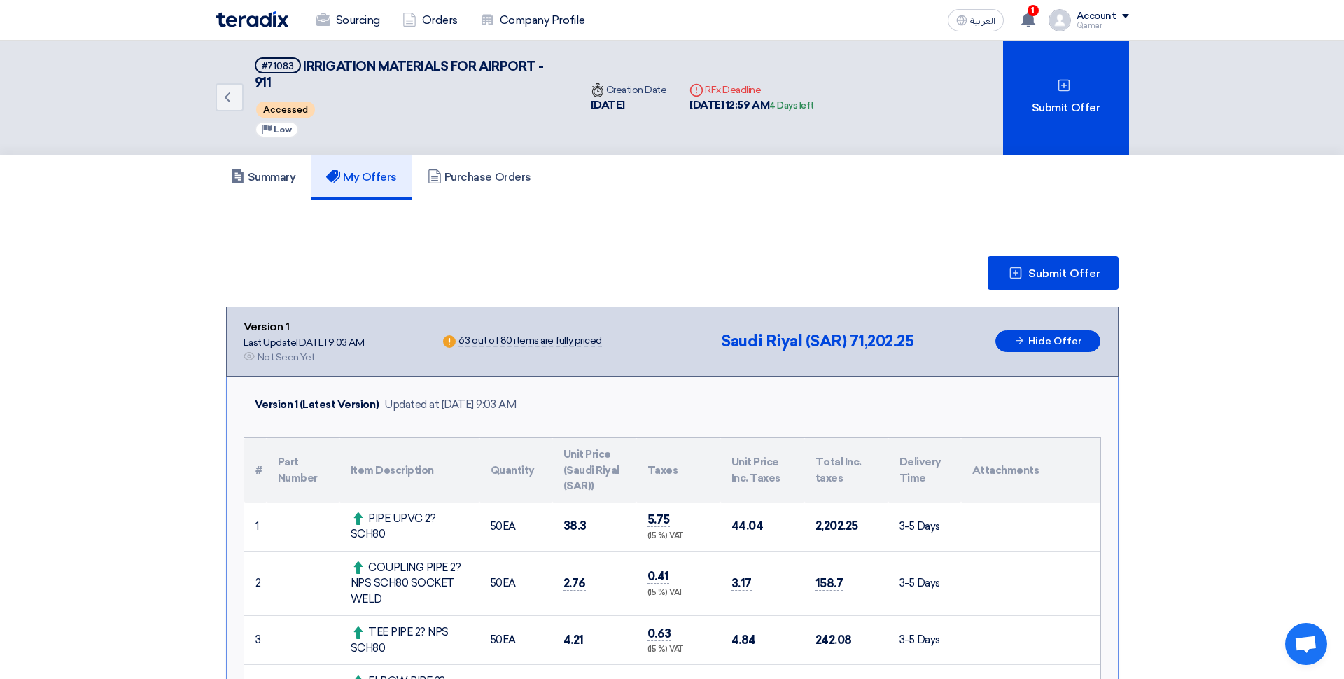
scroll to position [3, 0]
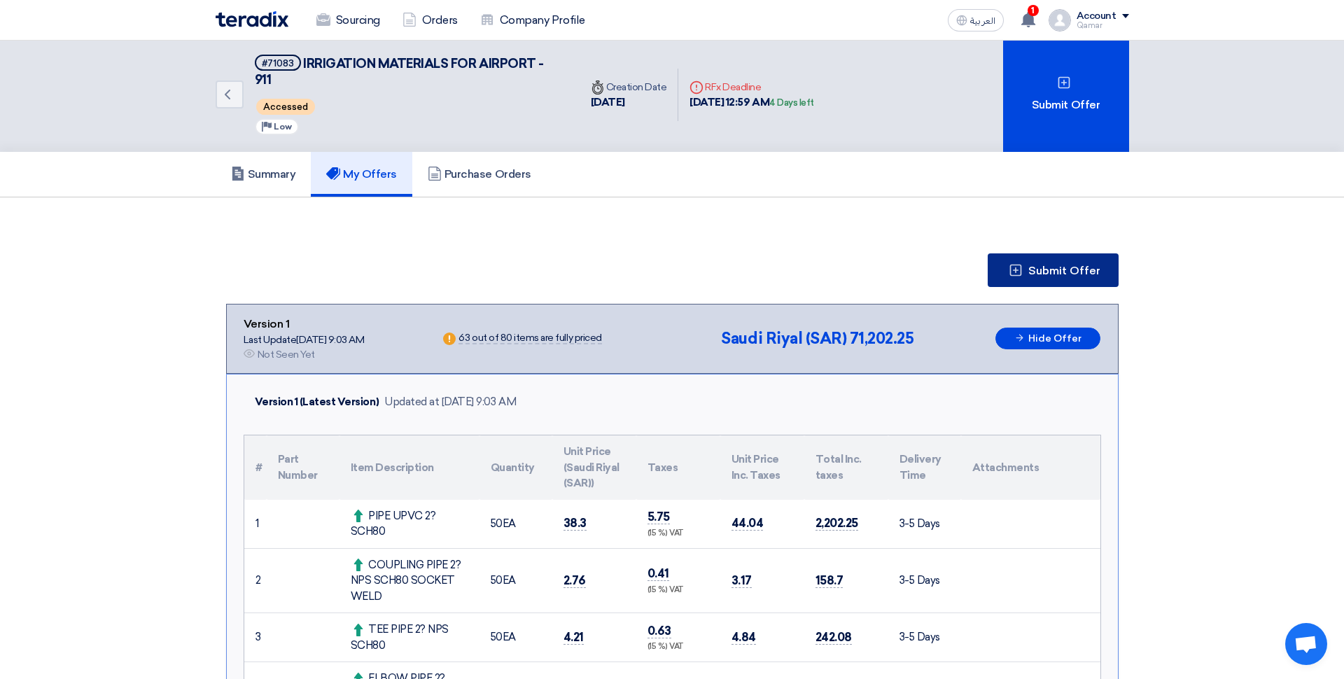
click at [1067, 265] on span "Submit Offer" at bounding box center [1064, 270] width 72 height 11
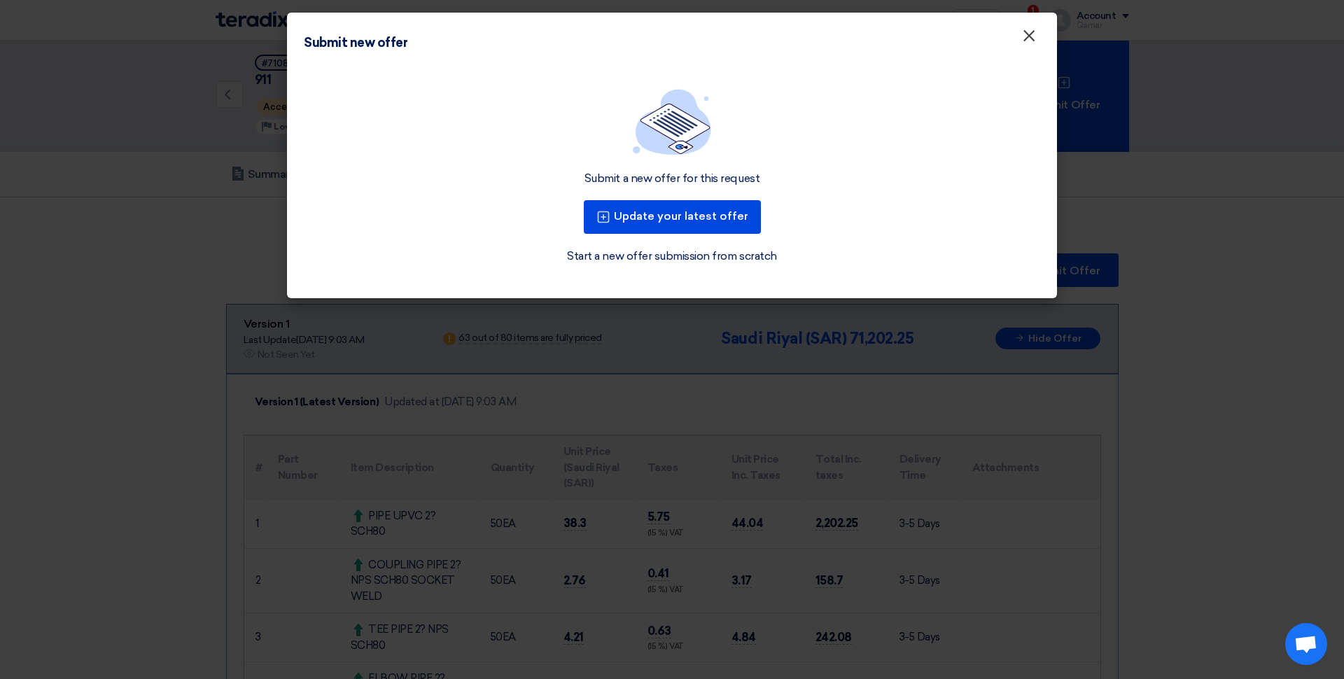
click at [1029, 32] on span "×" at bounding box center [1029, 39] width 14 height 28
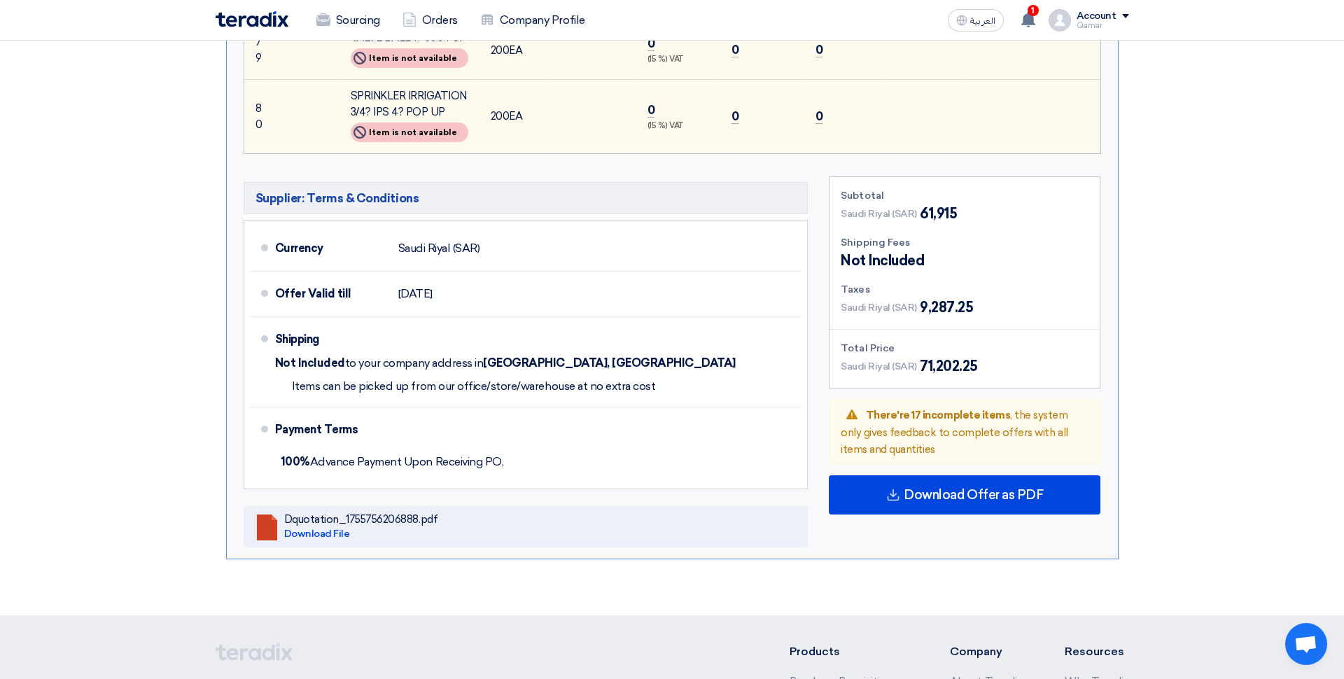
scroll to position [5281, 0]
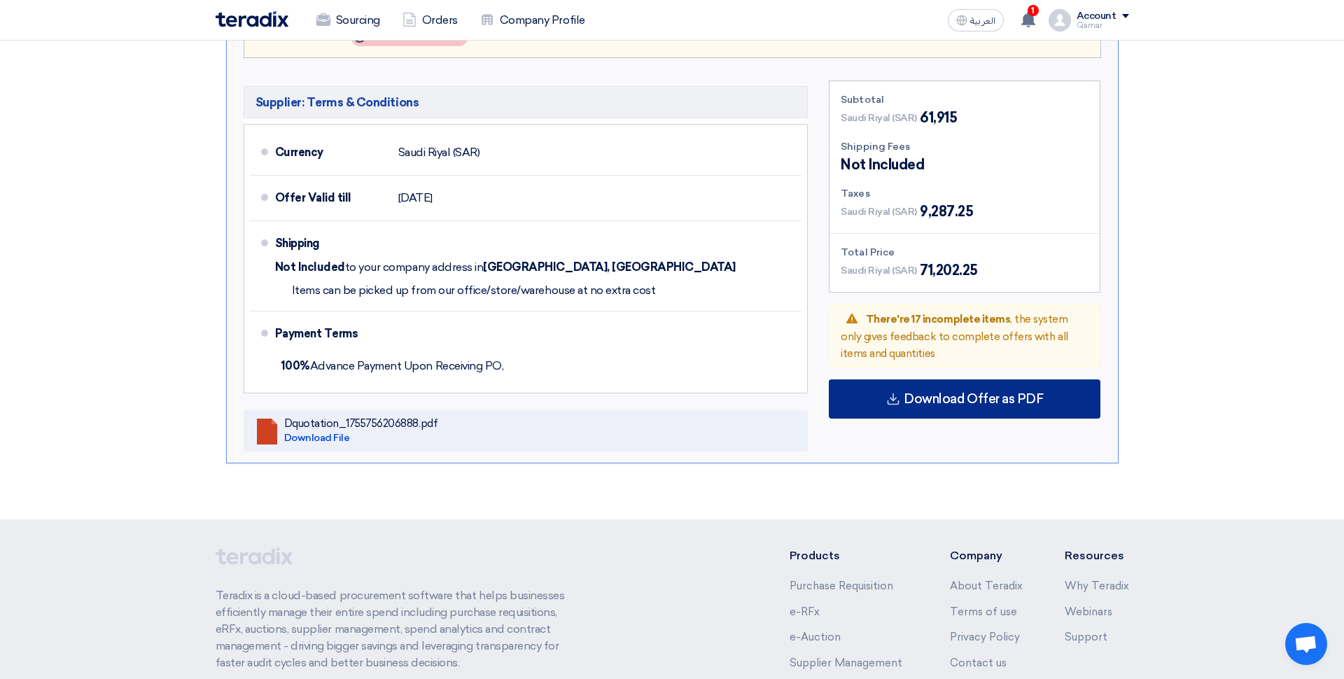
click at [984, 393] on span "Download Offer as PDF" at bounding box center [973, 399] width 139 height 13
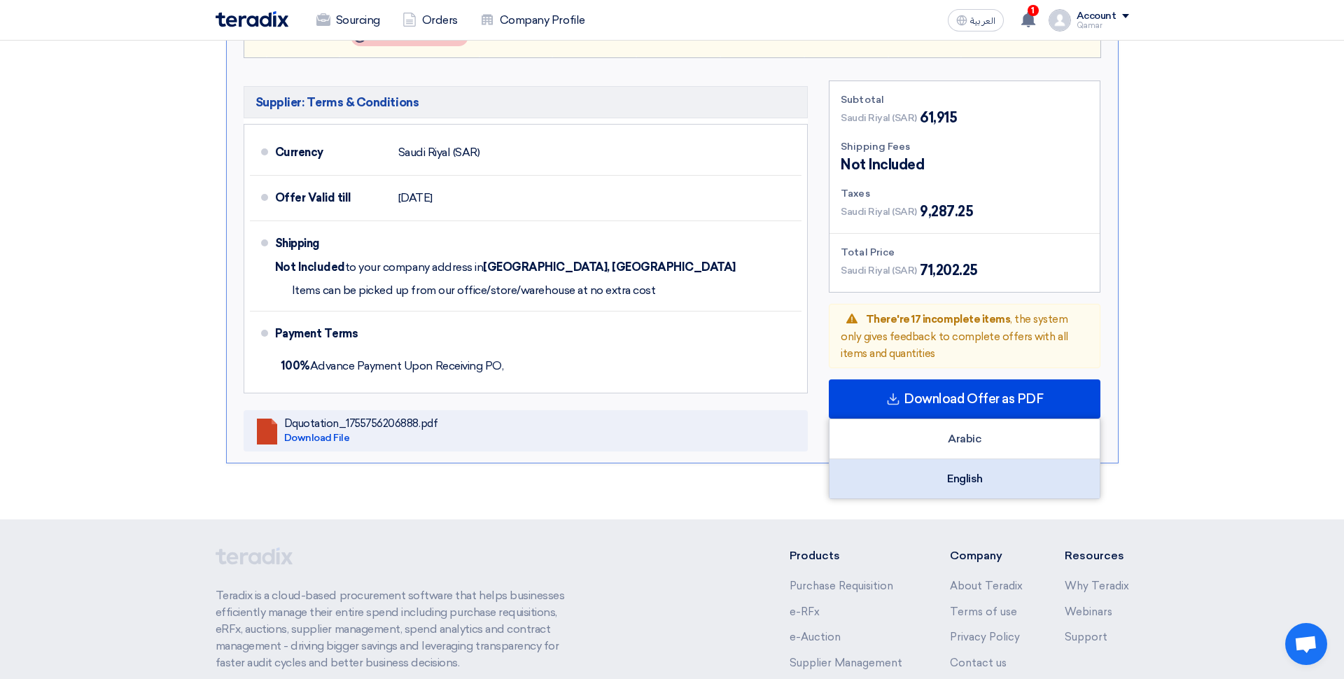
click at [972, 459] on div "English" at bounding box center [964, 478] width 270 height 39
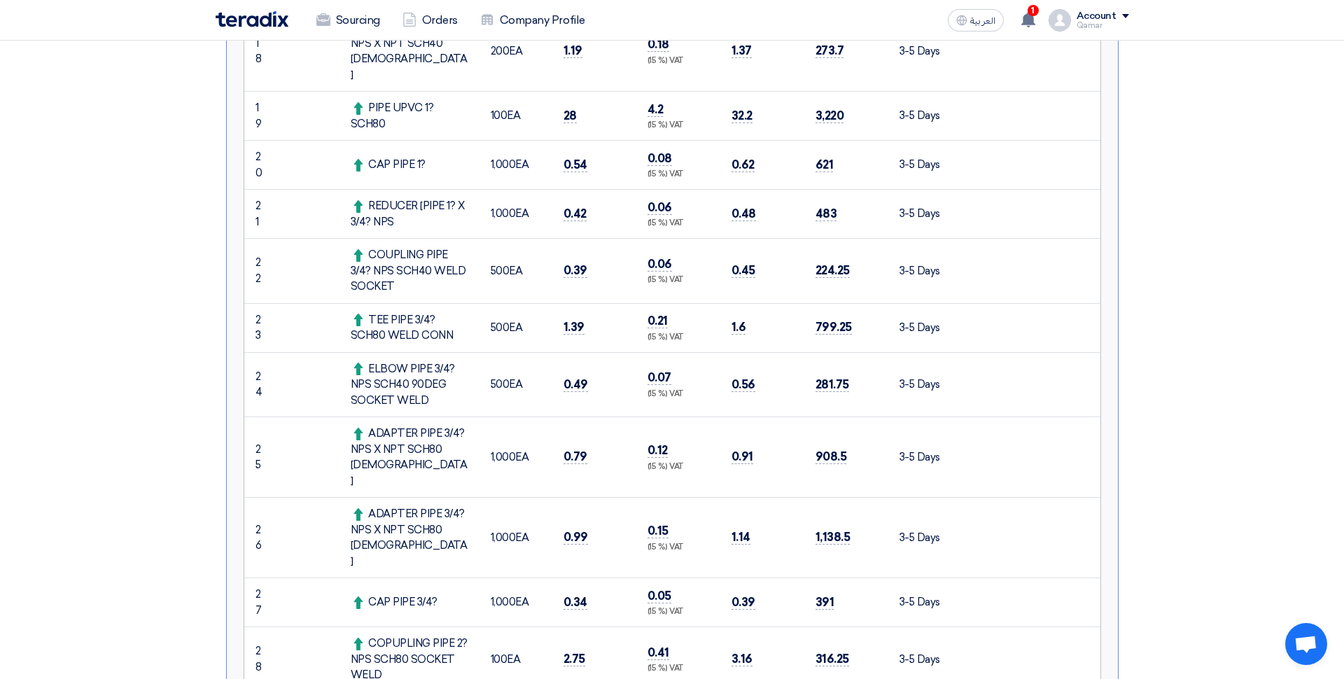
scroll to position [0, 0]
